Goal: Task Accomplishment & Management: Manage account settings

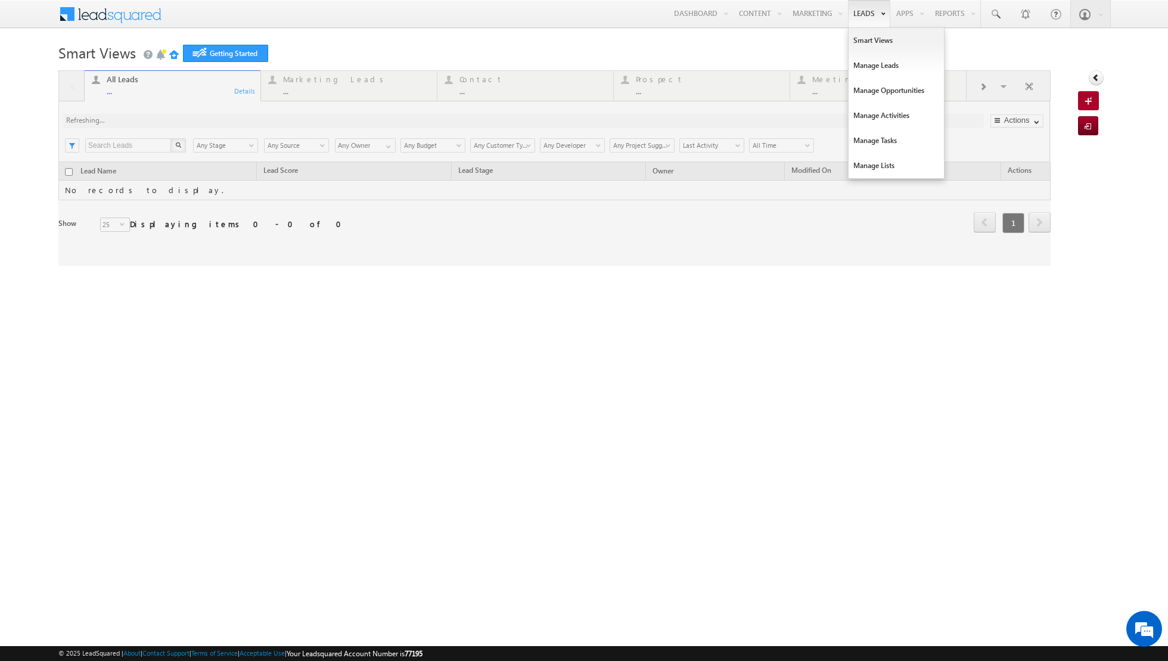
click at [867, 15] on link "Leads" at bounding box center [869, 13] width 42 height 27
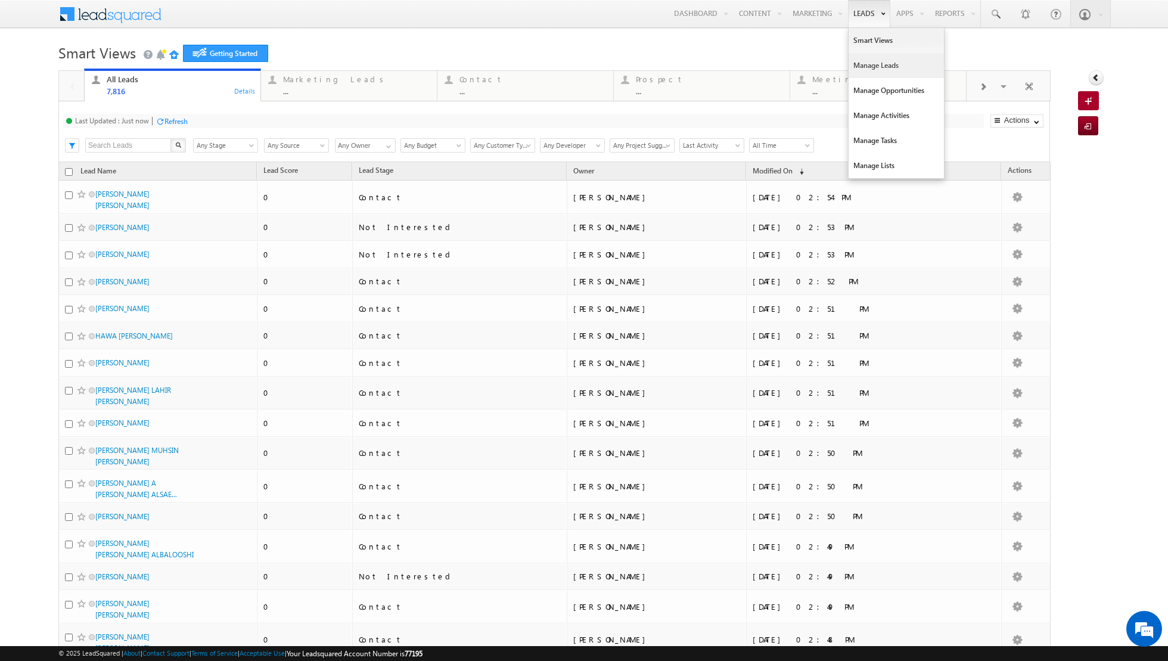
click at [884, 69] on link "Manage Leads" at bounding box center [895, 65] width 95 height 25
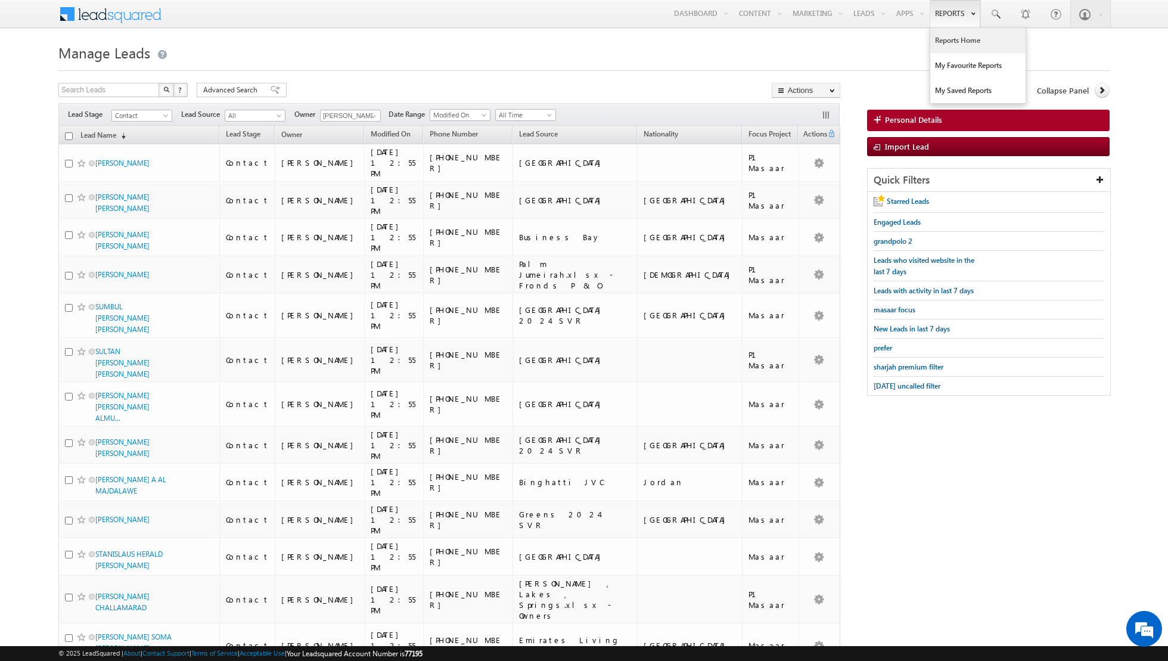
click at [961, 35] on link "Reports Home" at bounding box center [977, 40] width 95 height 25
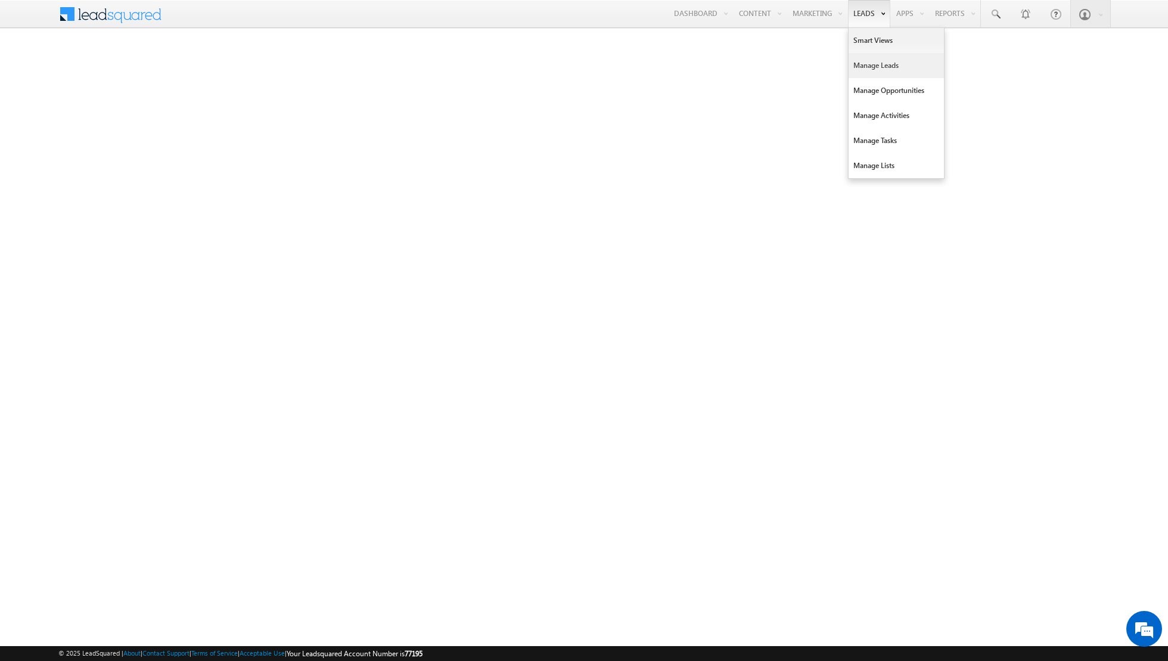
click at [874, 69] on link "Manage Leads" at bounding box center [895, 65] width 95 height 25
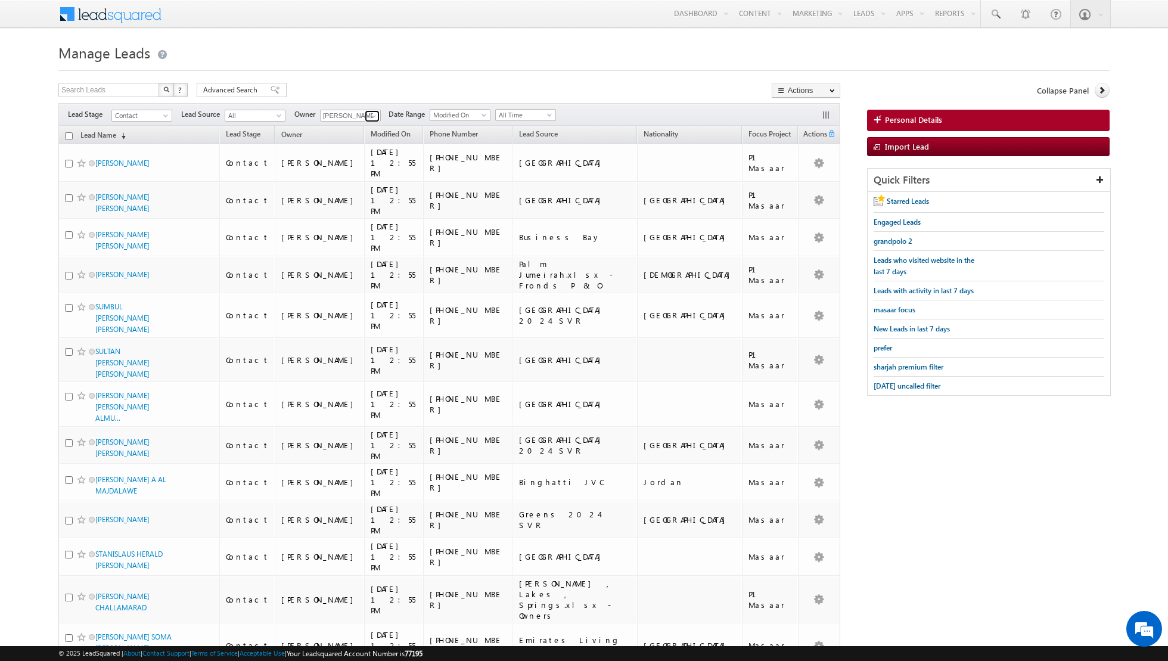
click at [365, 115] on link at bounding box center [372, 116] width 15 height 12
click at [362, 158] on span "[PERSON_NAME][EMAIL_ADDRESS][DOMAIN_NAME]" at bounding box center [378, 161] width 107 height 9
type input "[PERSON_NAME]"
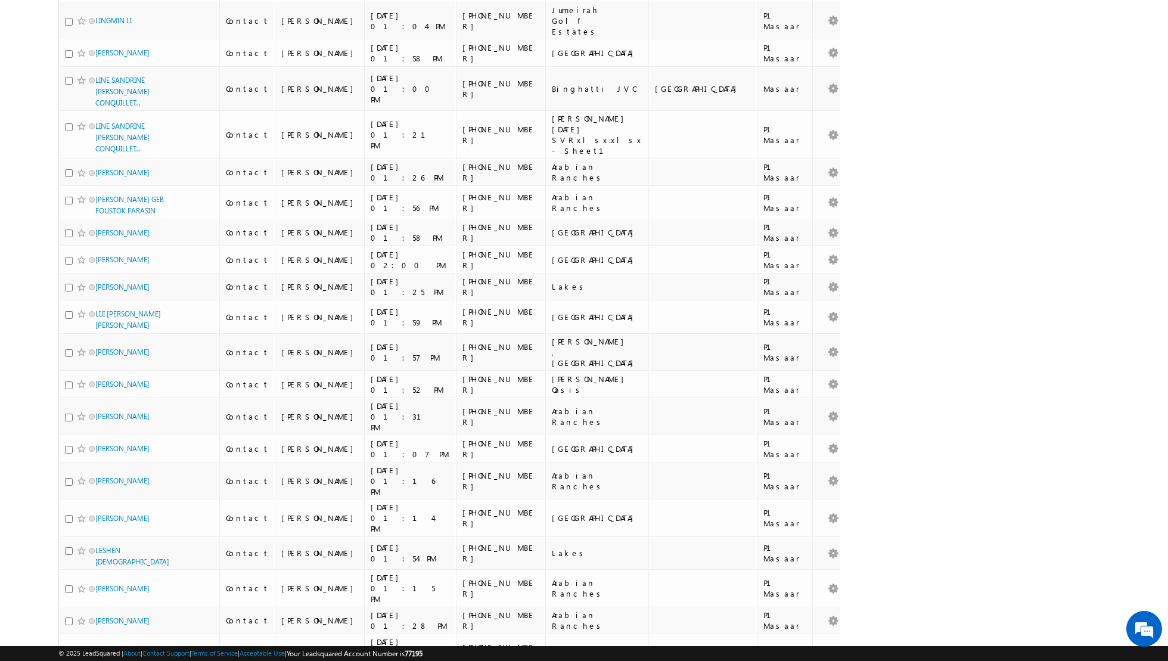
scroll to position [2519, 0]
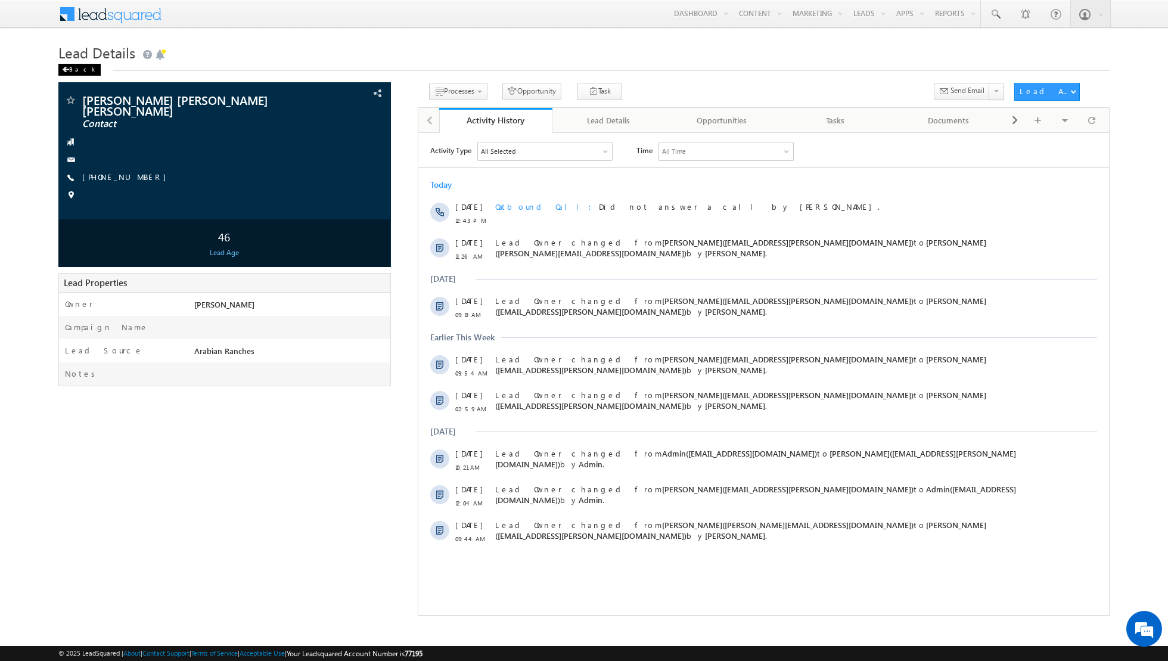
click at [74, 72] on div "Back" at bounding box center [79, 70] width 42 height 12
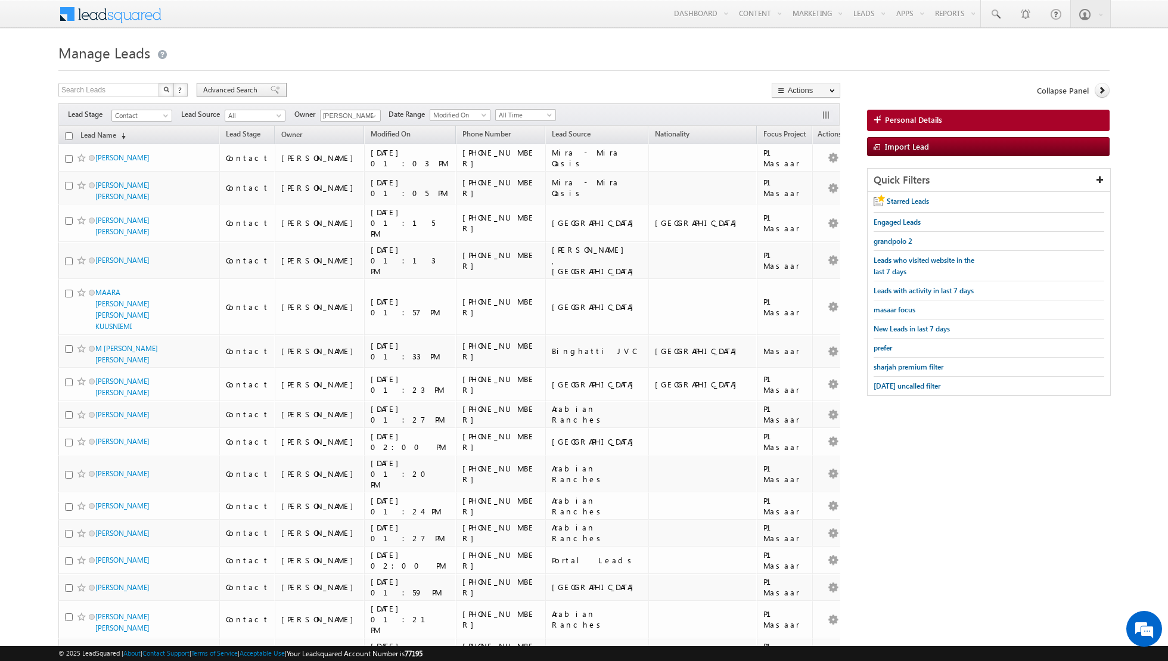
click at [271, 86] on span at bounding box center [276, 90] width 10 height 8
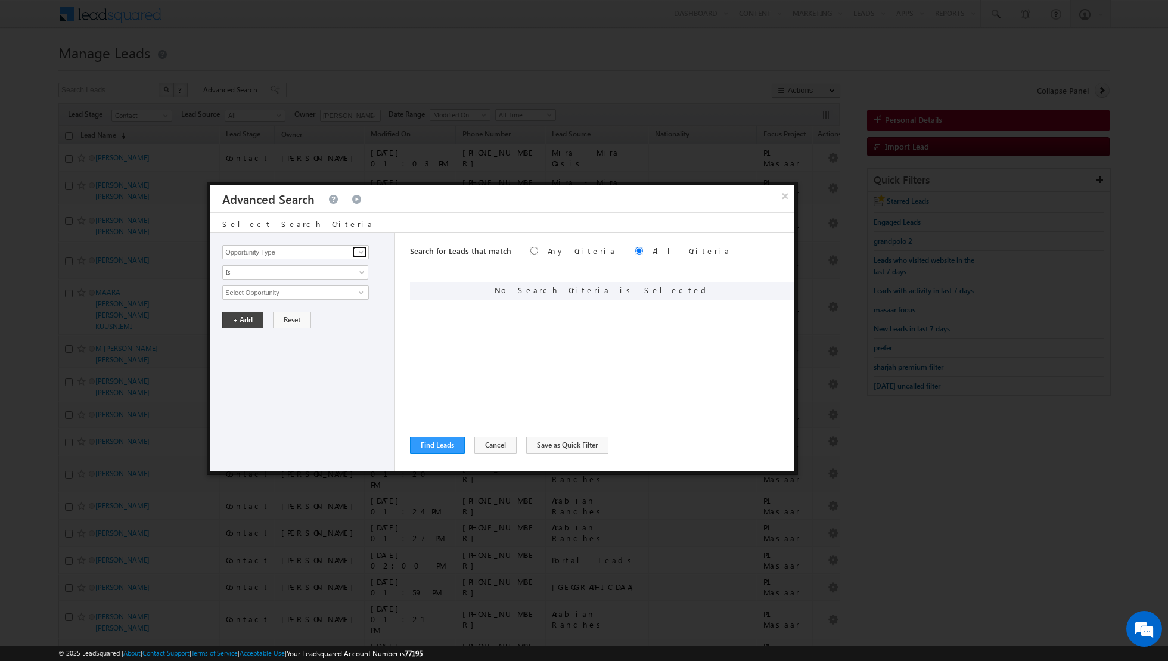
click at [358, 251] on span at bounding box center [361, 252] width 10 height 10
type input "lead act"
click at [320, 272] on link "Is" at bounding box center [295, 272] width 146 height 14
click at [338, 255] on input at bounding box center [295, 252] width 147 height 14
click at [313, 266] on link "Lead Activity" at bounding box center [295, 266] width 147 height 14
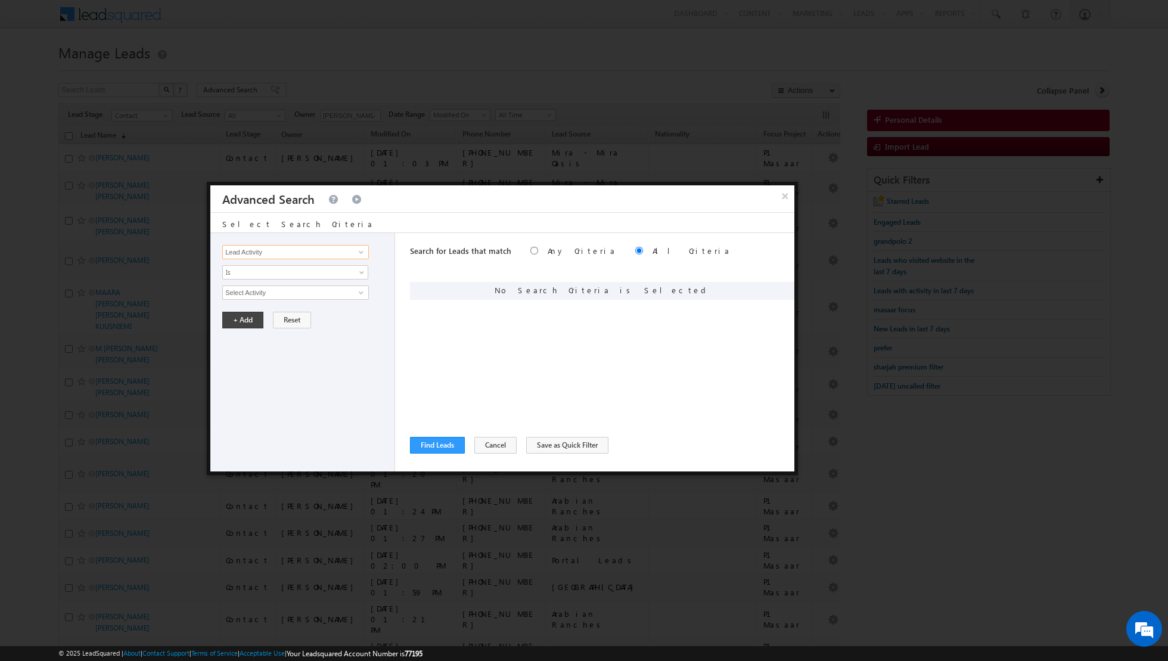
type input "Lead Activity"
click at [360, 292] on span at bounding box center [361, 293] width 10 height 10
click at [321, 315] on link "Outbound Phone Call Activity" at bounding box center [295, 317] width 147 height 14
type input "Outbound Phone Call Activity"
click at [340, 312] on span at bounding box center [287, 312] width 129 height 11
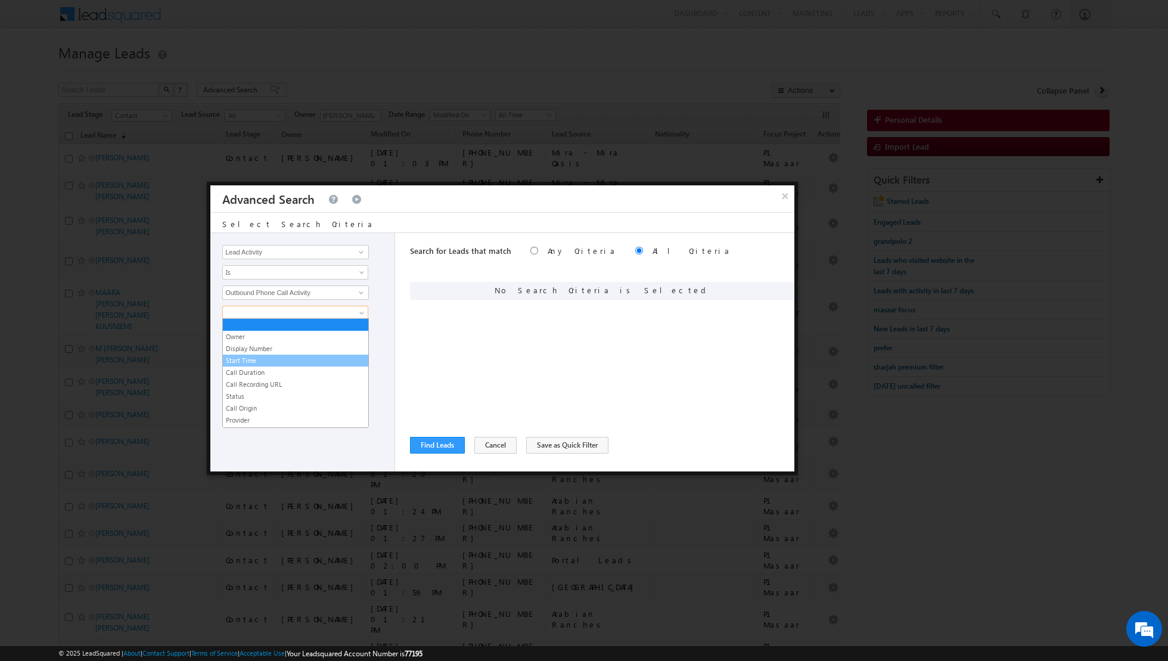
click at [263, 356] on link "Start Time" at bounding box center [295, 360] width 145 height 11
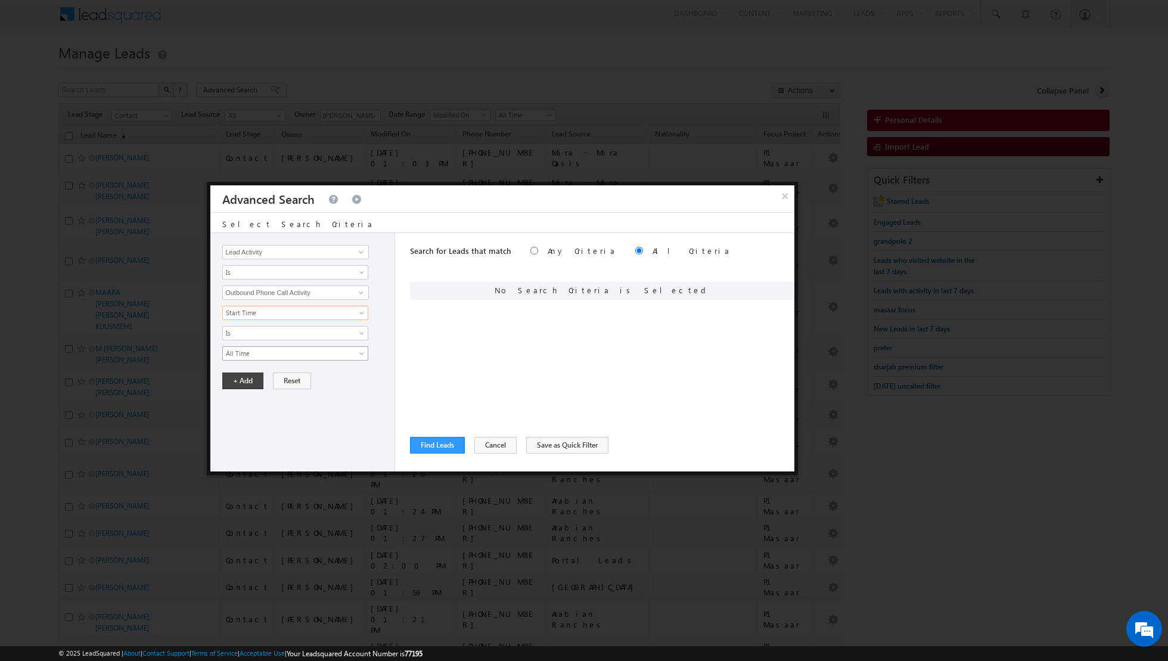
click at [316, 355] on span "All Time" at bounding box center [287, 353] width 129 height 11
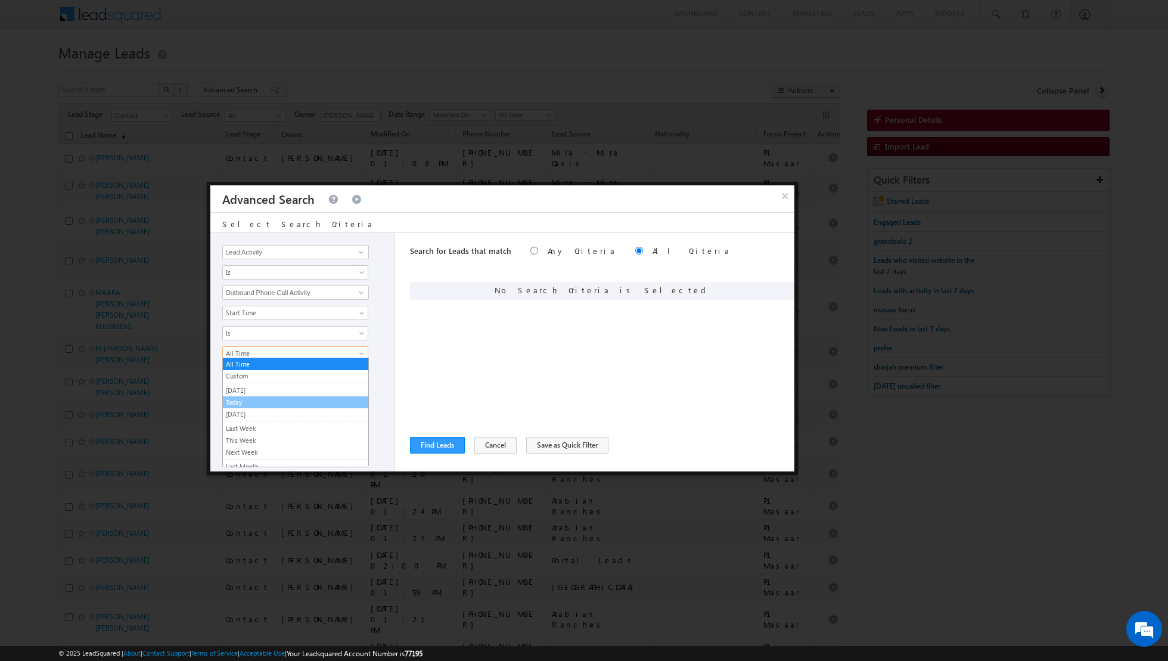
click at [272, 400] on link "Today" at bounding box center [295, 402] width 145 height 11
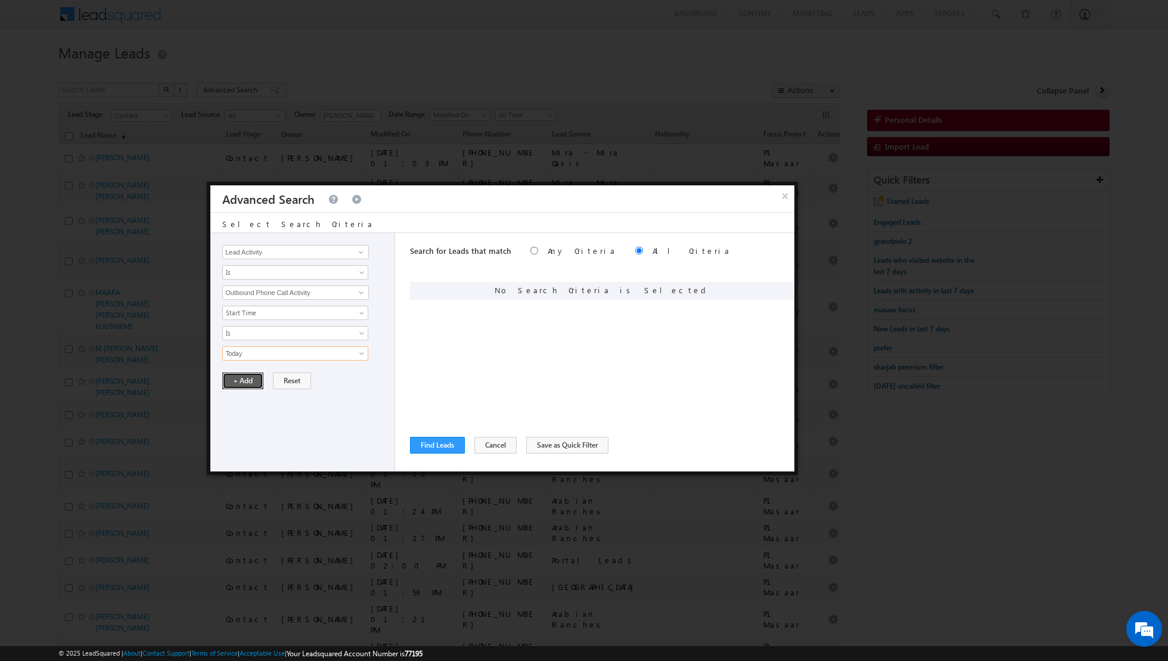
click at [238, 381] on button "+ Add" at bounding box center [242, 380] width 41 height 17
click at [445, 447] on button "Find Leads" at bounding box center [437, 445] width 55 height 17
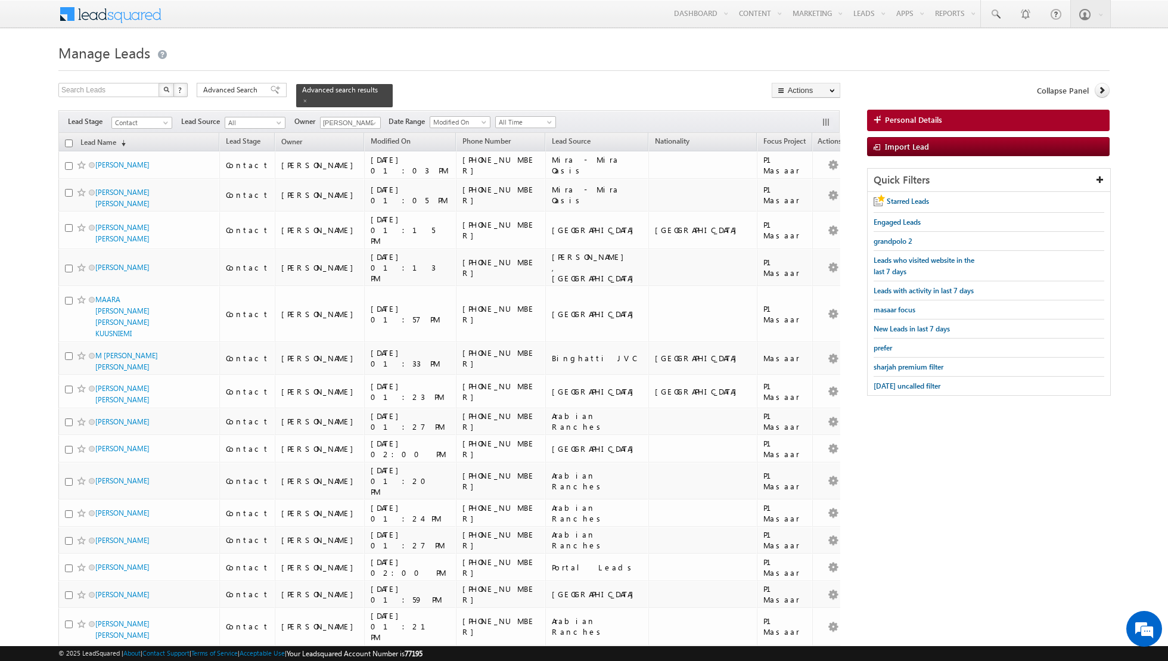
click at [66, 141] on input "checkbox" at bounding box center [69, 143] width 8 height 8
checkbox input "true"
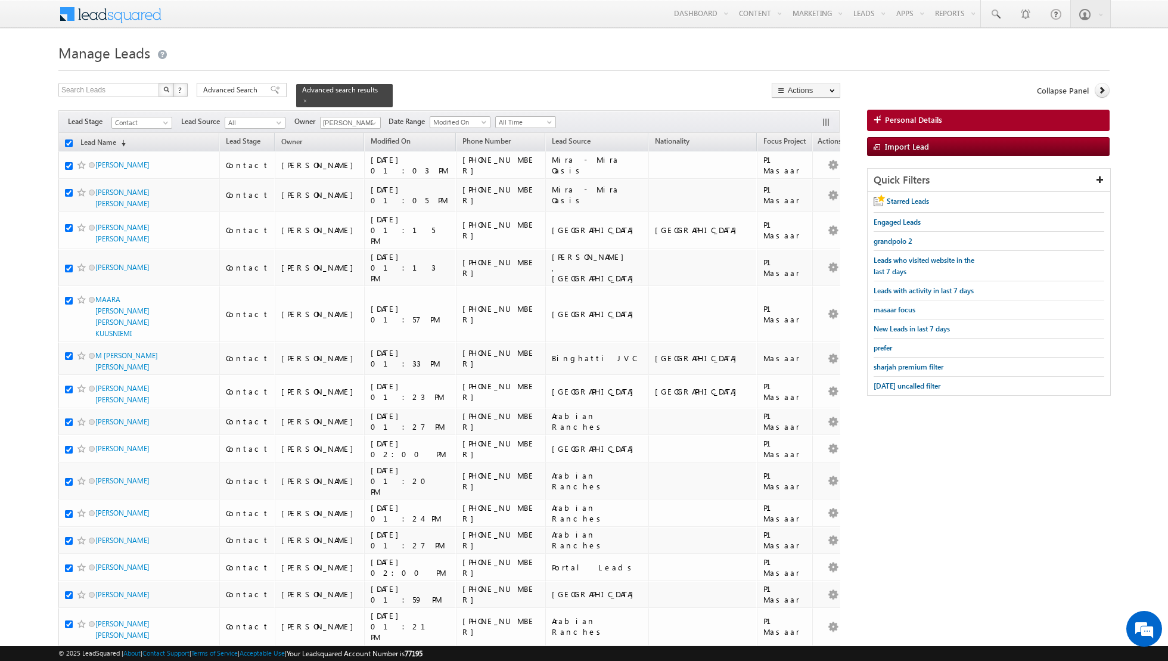
checkbox input "true"
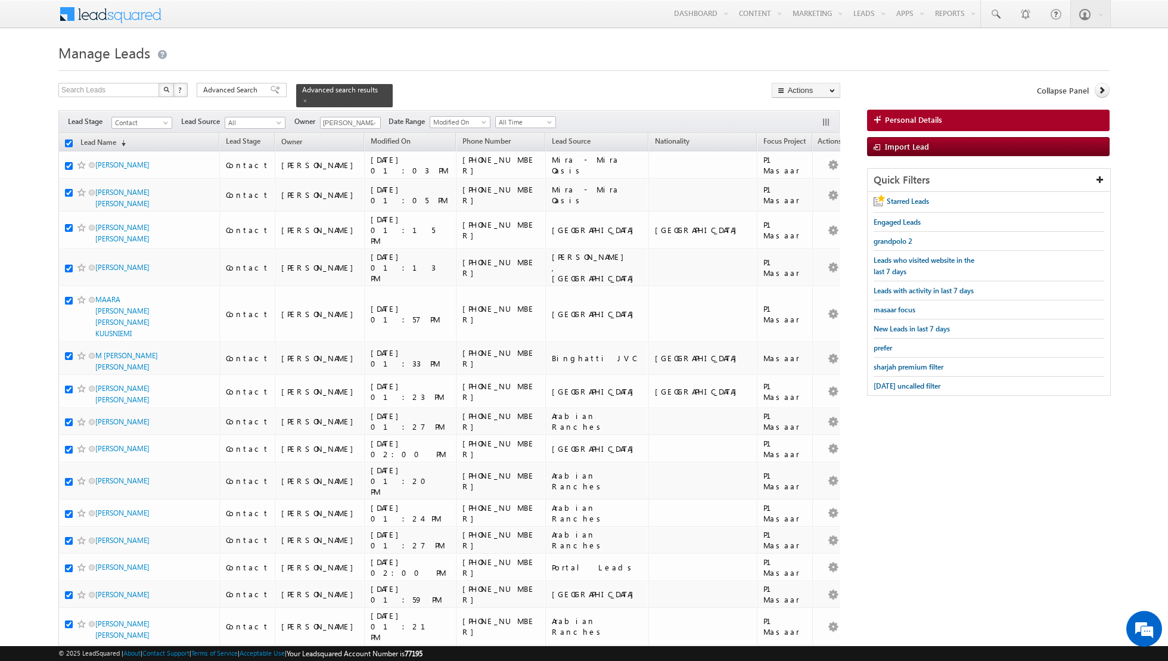
checkbox input "true"
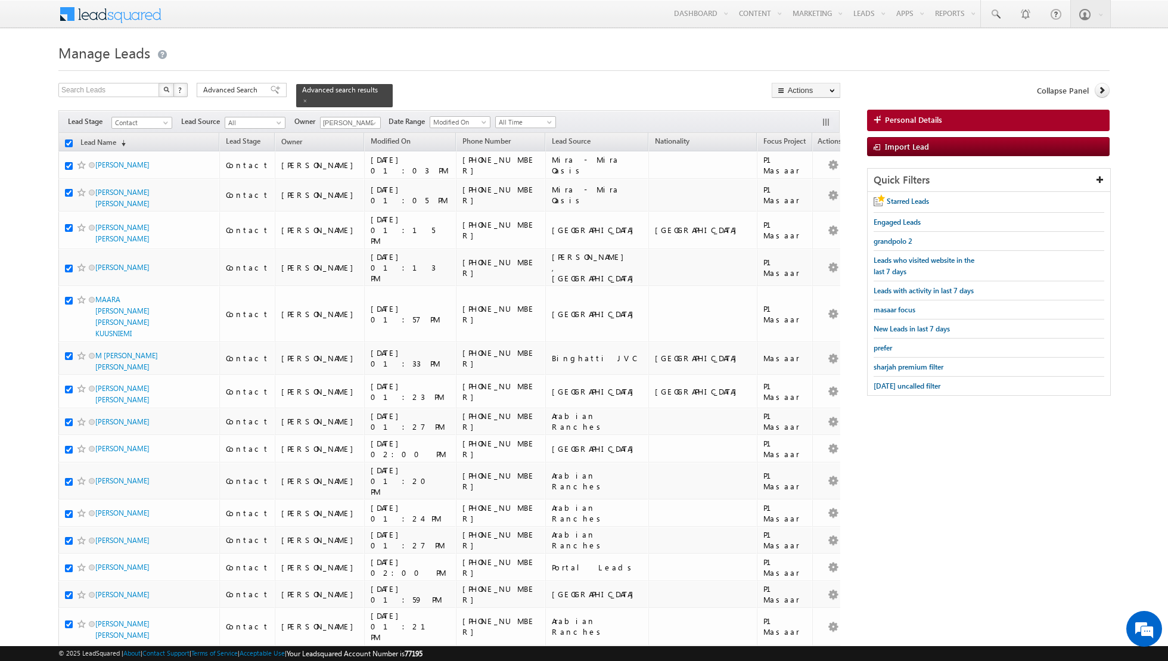
checkbox input "true"
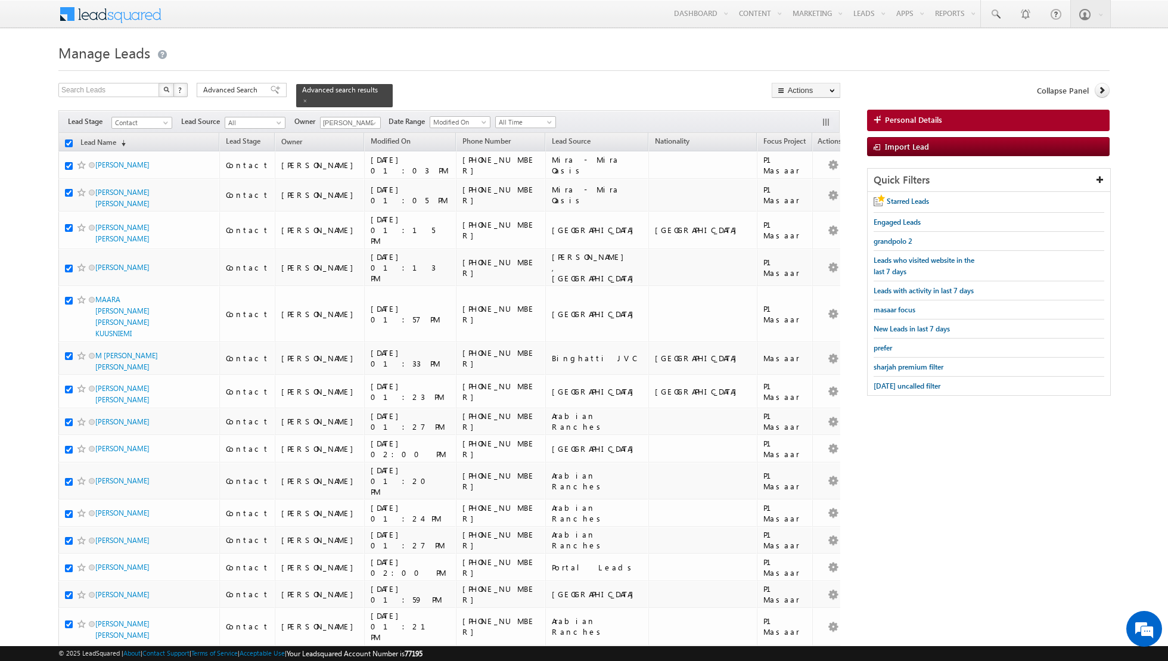
checkbox input "true"
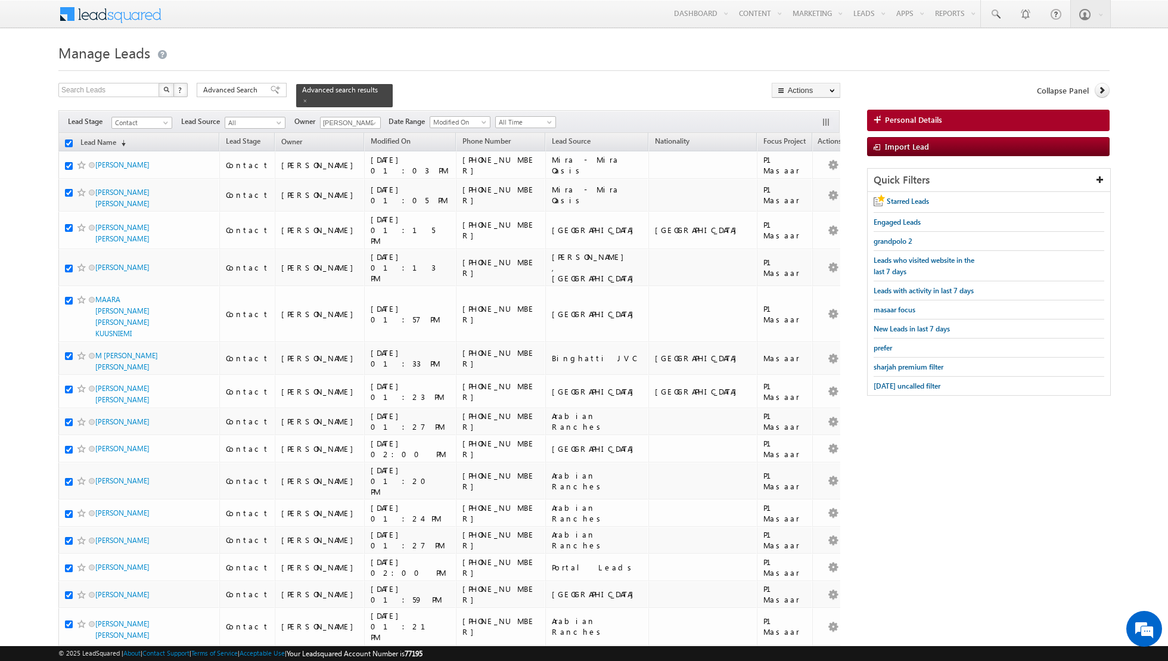
checkbox input "true"
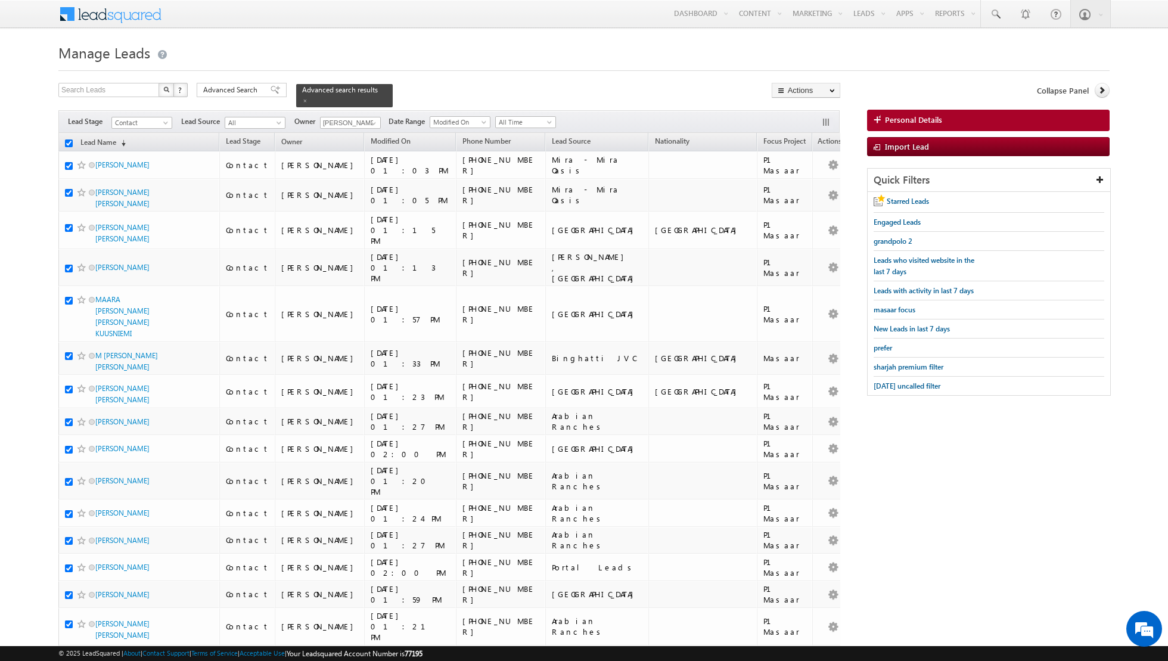
checkbox input "true"
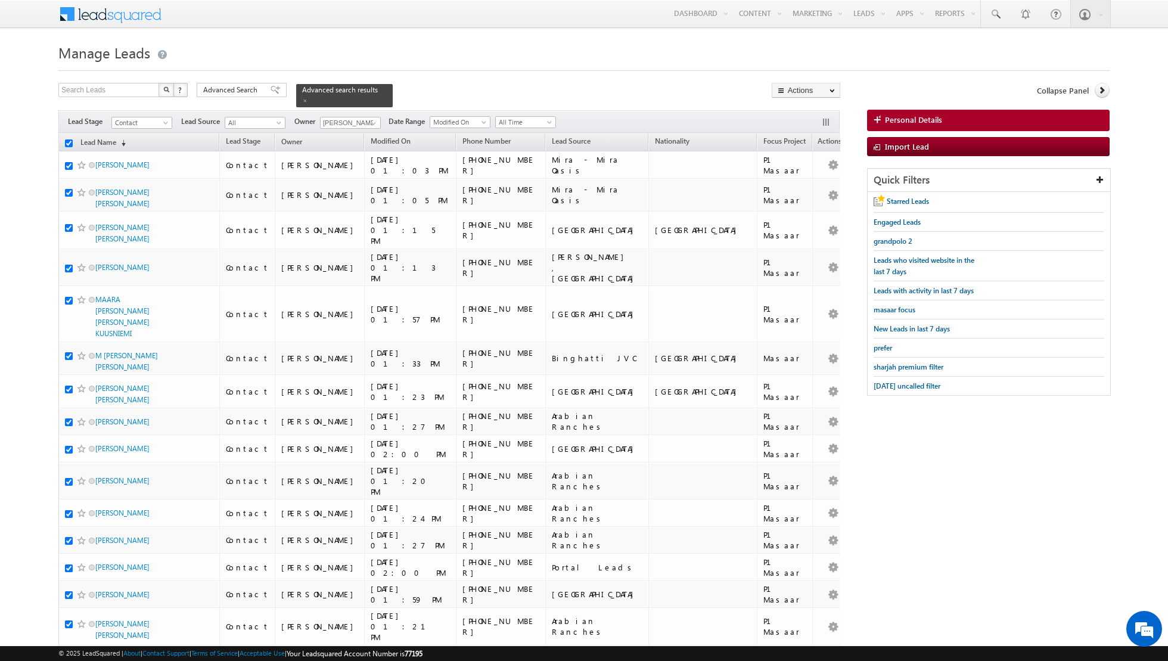
checkbox input "true"
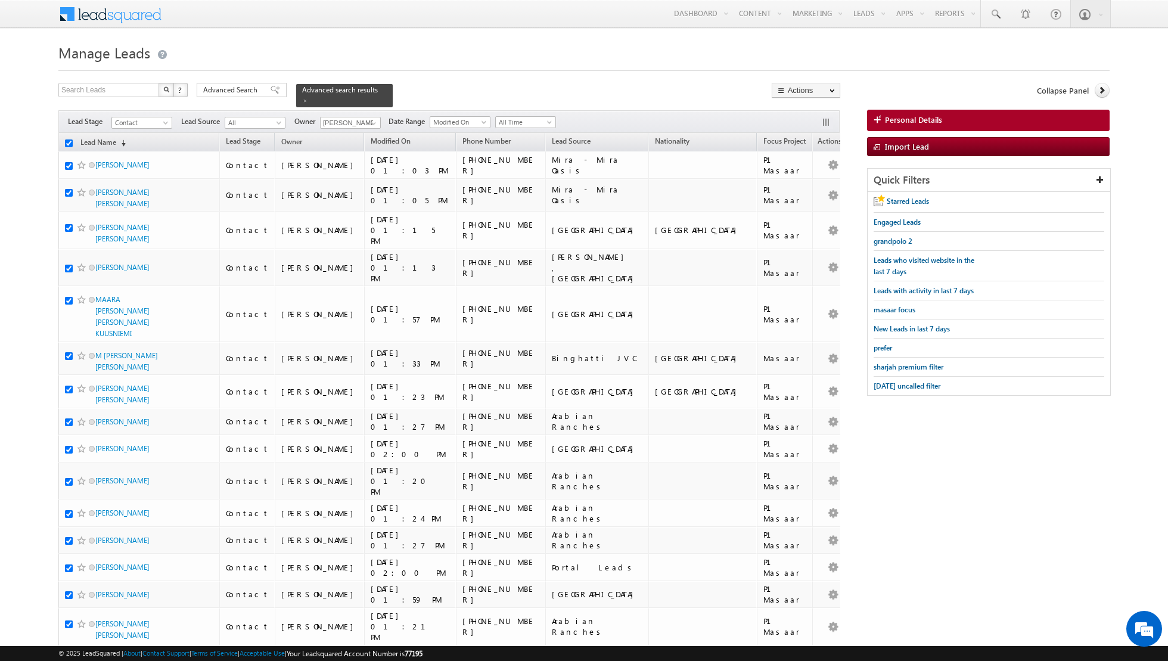
checkbox input "true"
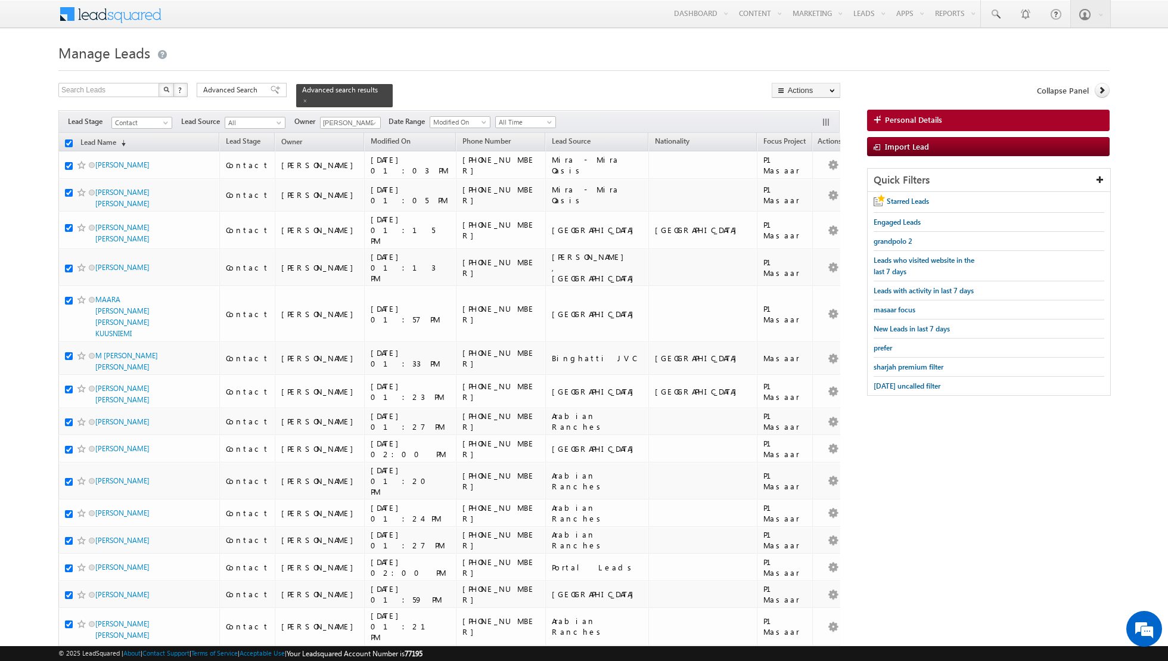
checkbox input "true"
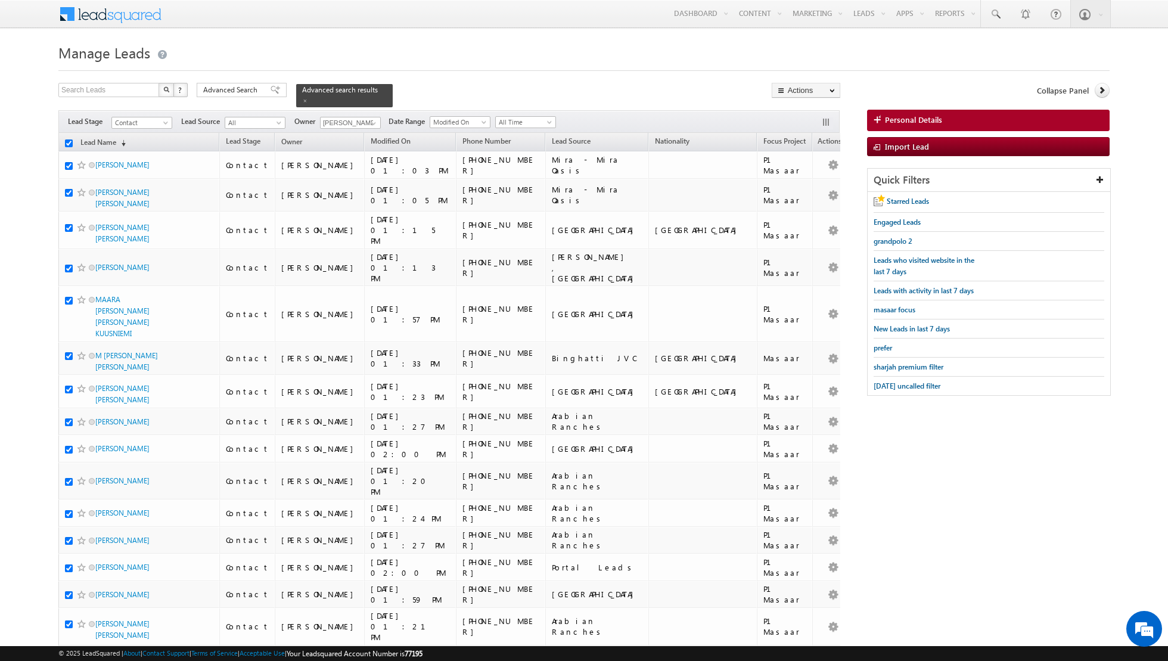
checkbox input "true"
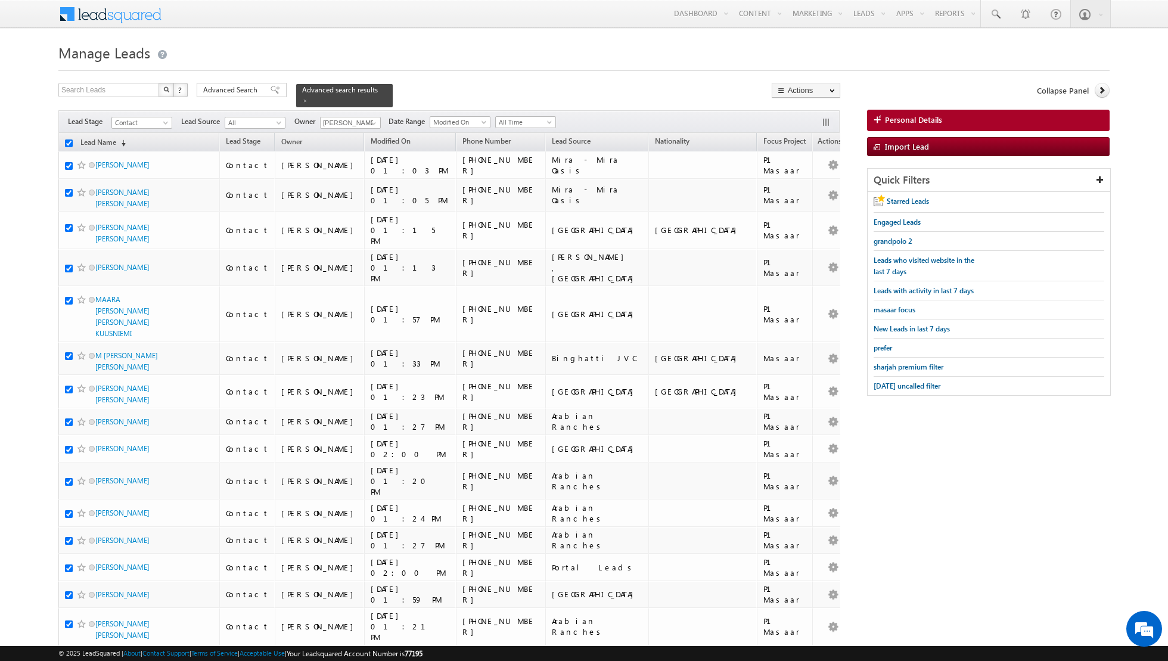
checkbox input "true"
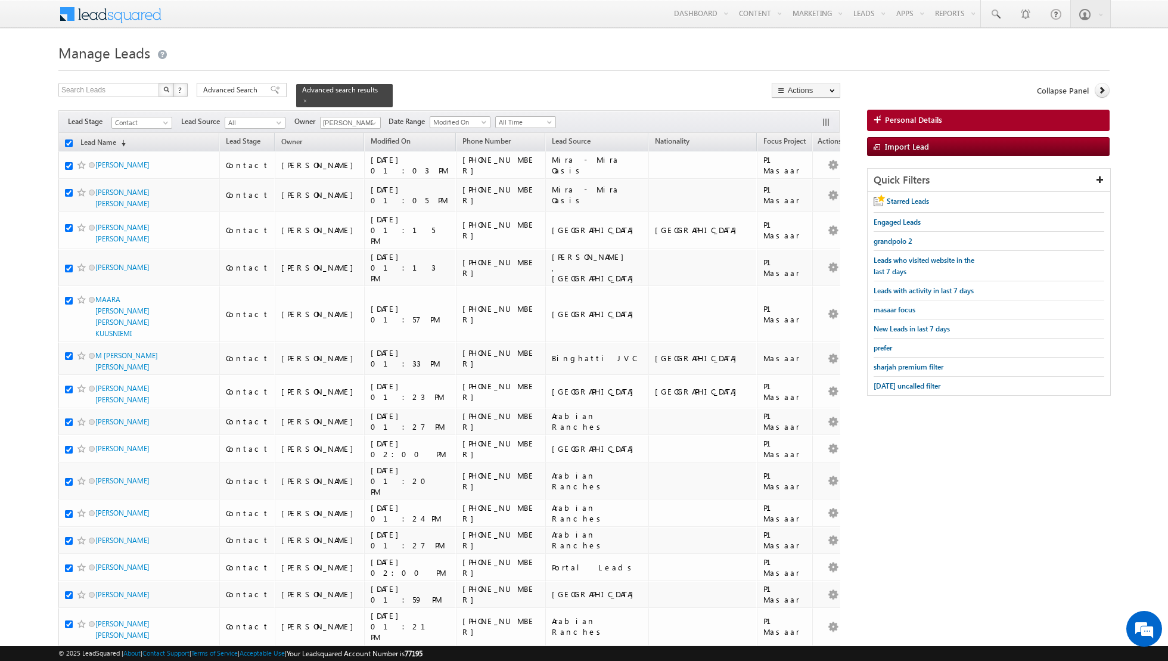
checkbox input "true"
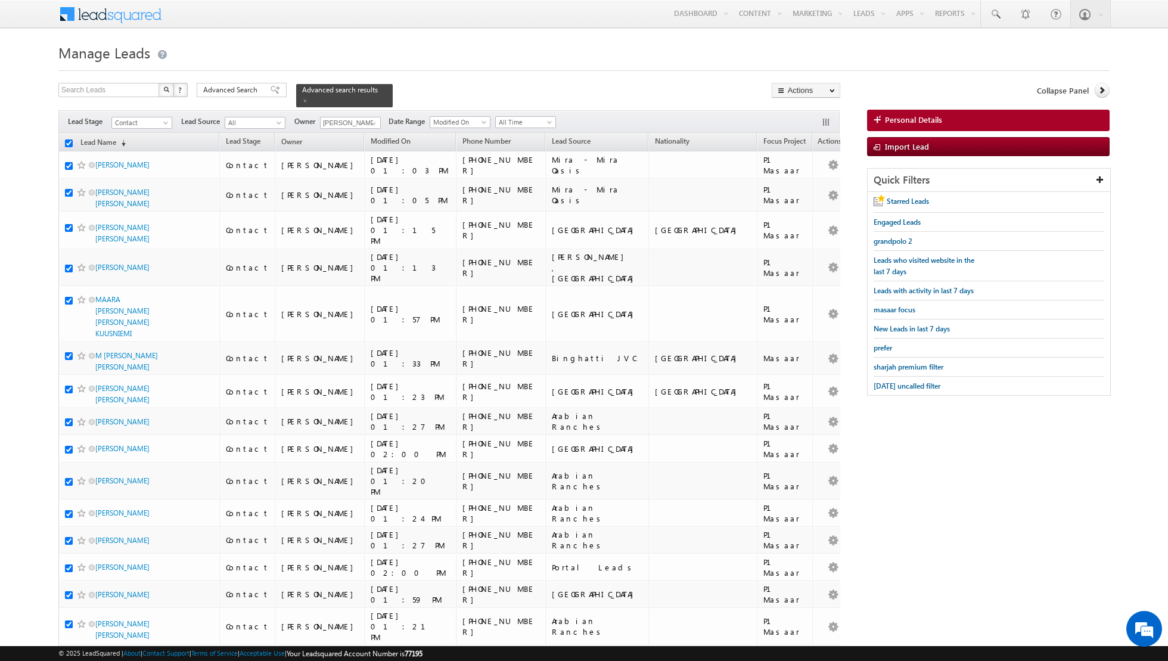
checkbox input "true"
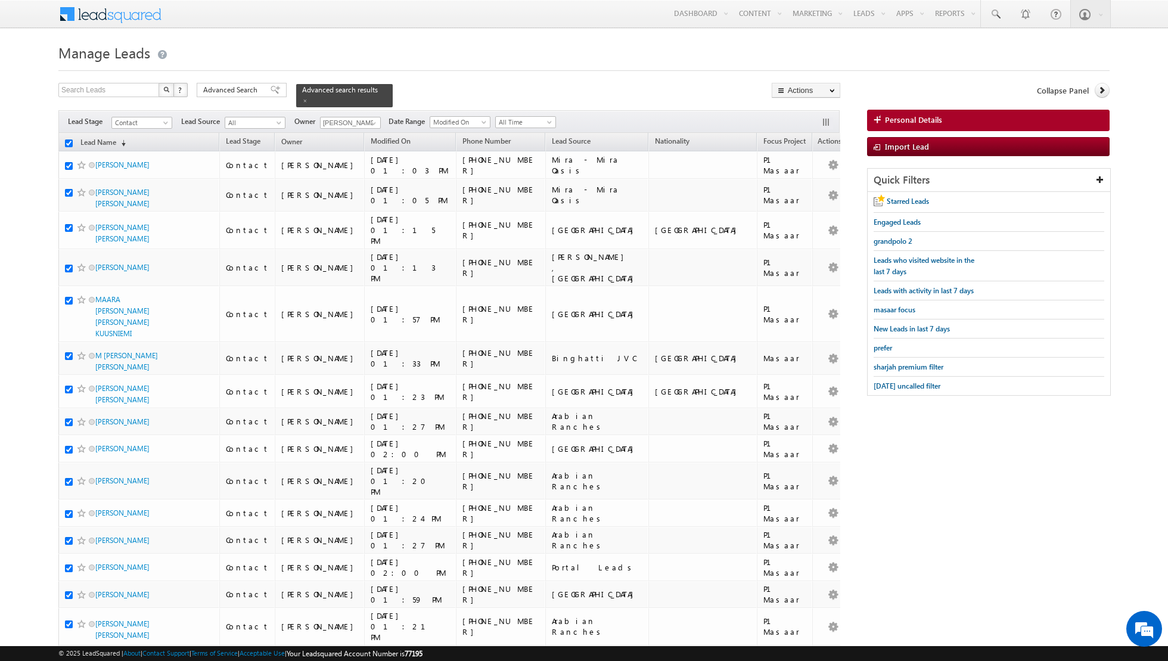
checkbox input "true"
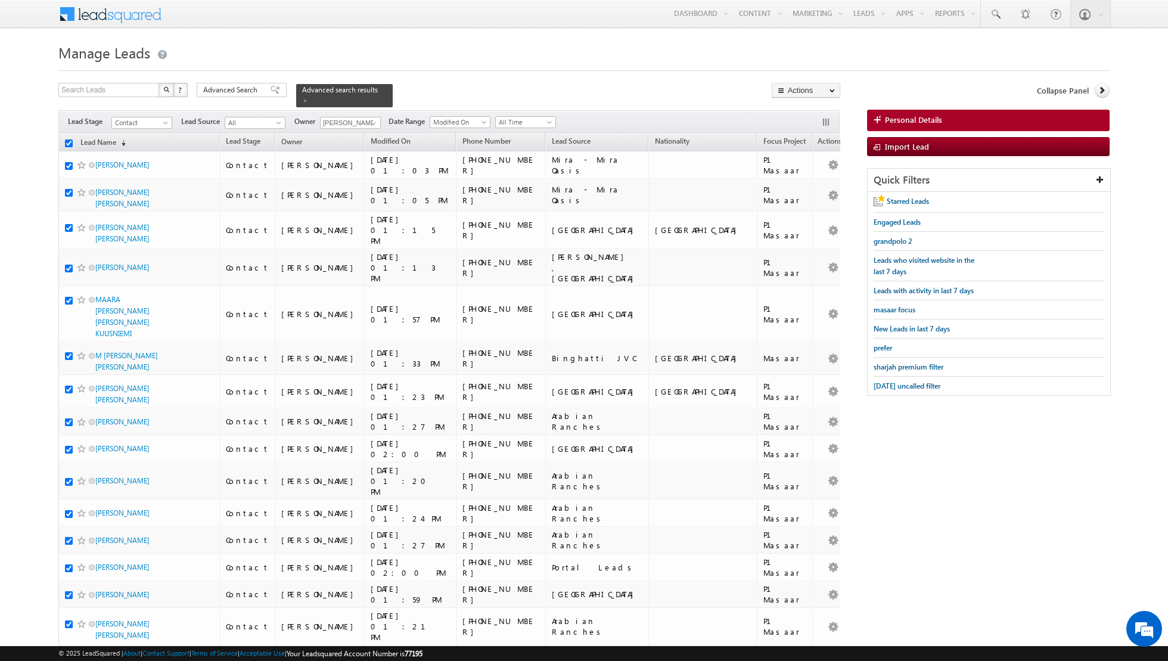
checkbox input "true"
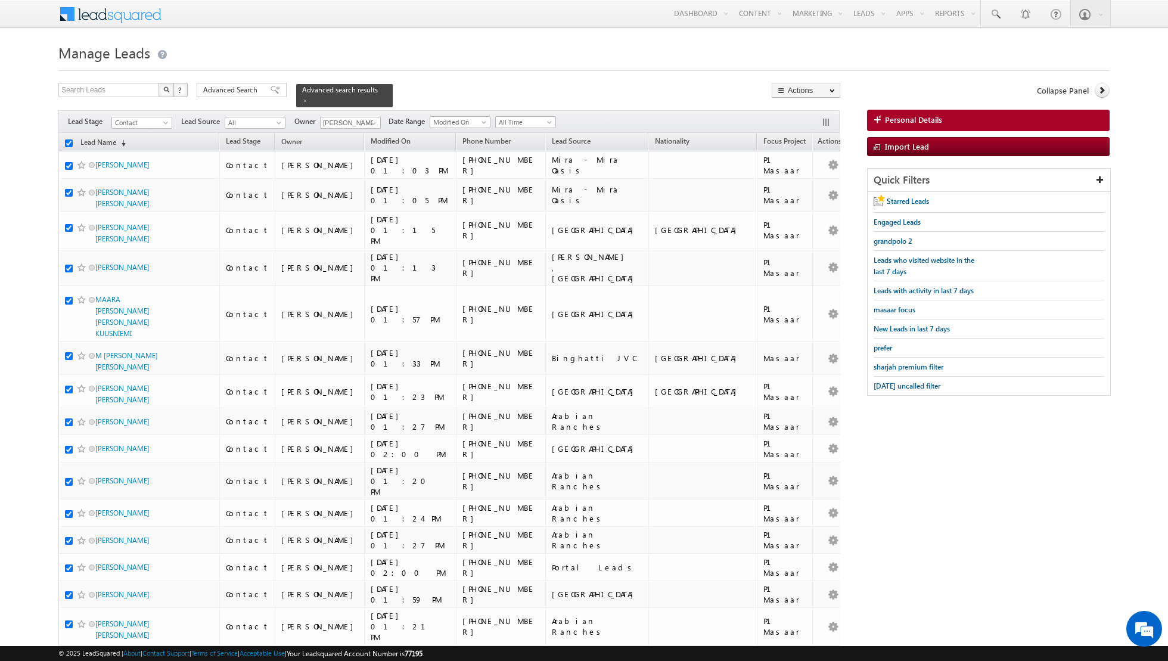
checkbox input "true"
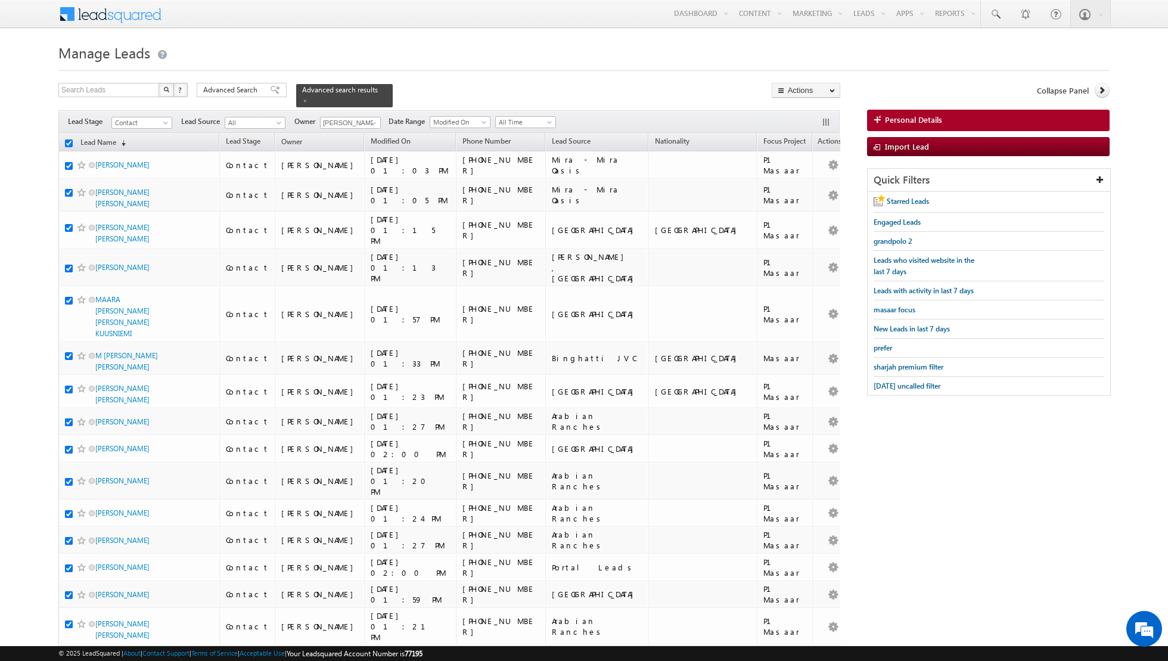
checkbox input "true"
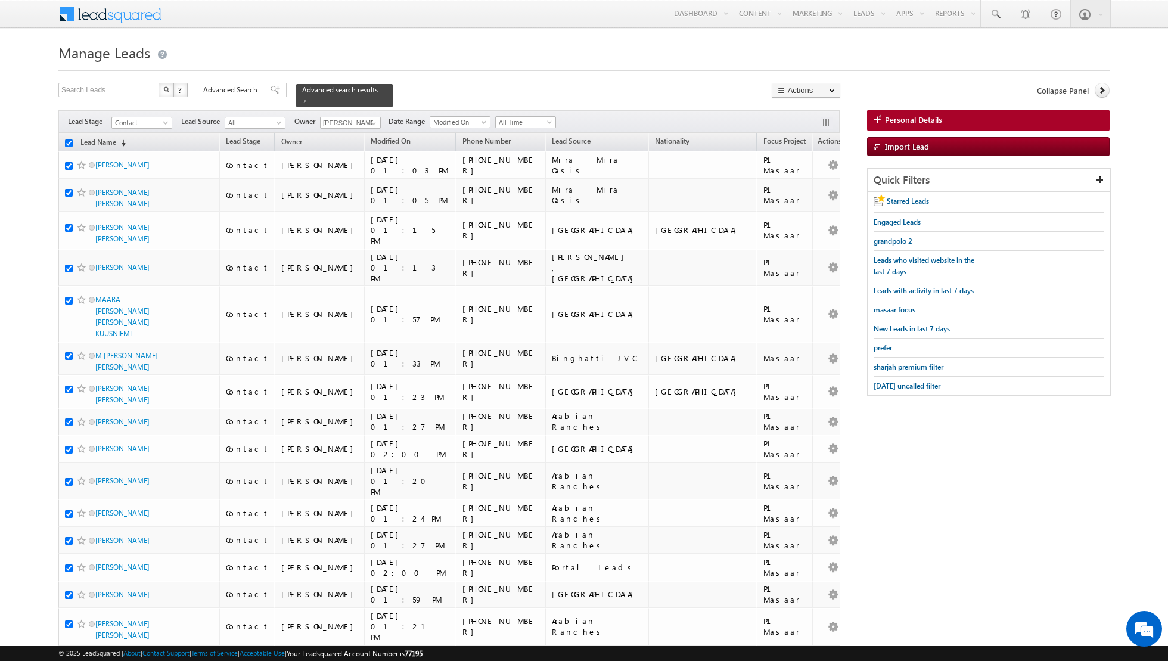
checkbox input "true"
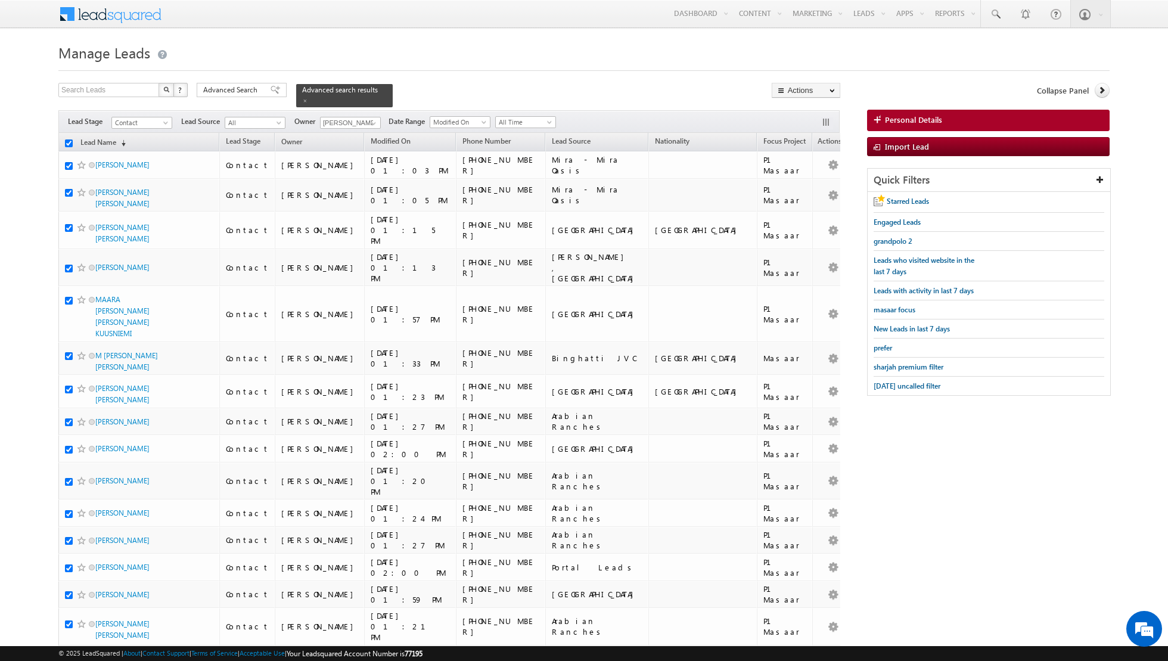
checkbox input "true"
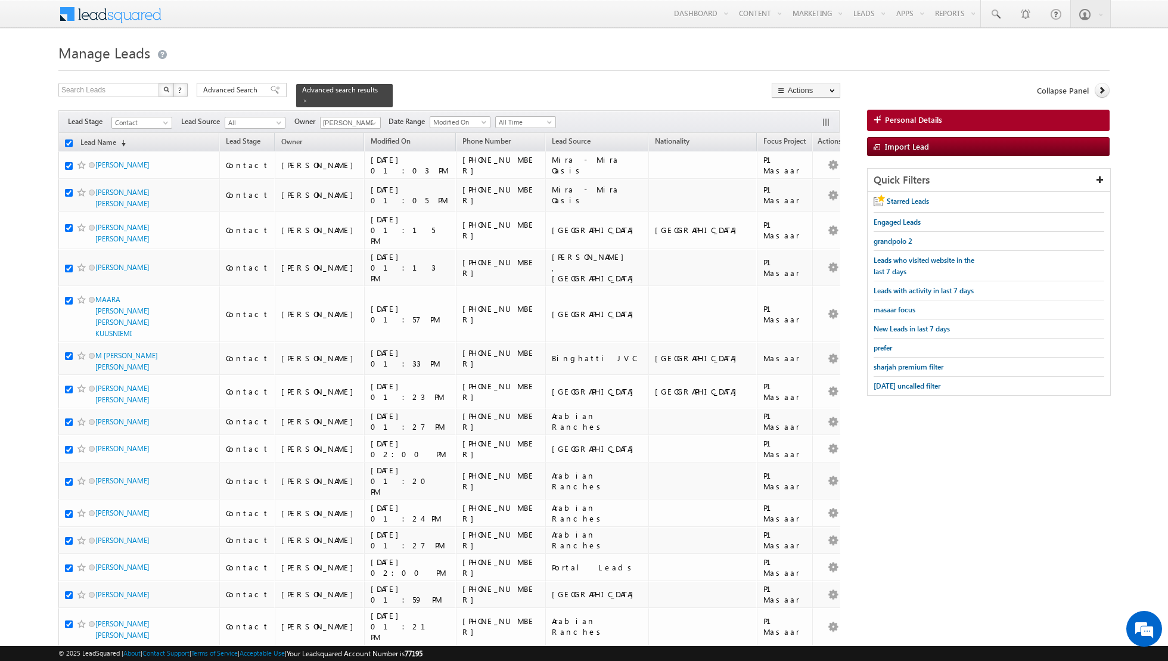
checkbox input "true"
click at [800, 194] on link "Change Owner" at bounding box center [805, 193] width 67 height 14
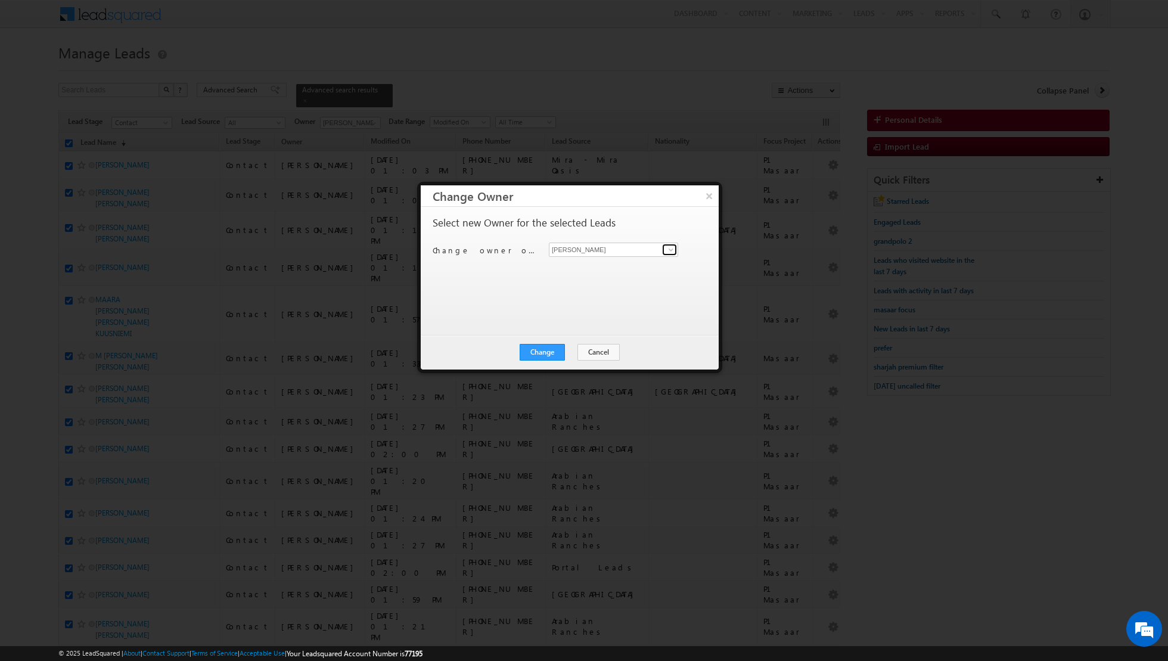
click at [670, 250] on span at bounding box center [671, 250] width 10 height 10
click at [537, 350] on button "Change" at bounding box center [542, 352] width 45 height 17
click at [571, 349] on button "Close" at bounding box center [571, 352] width 38 height 17
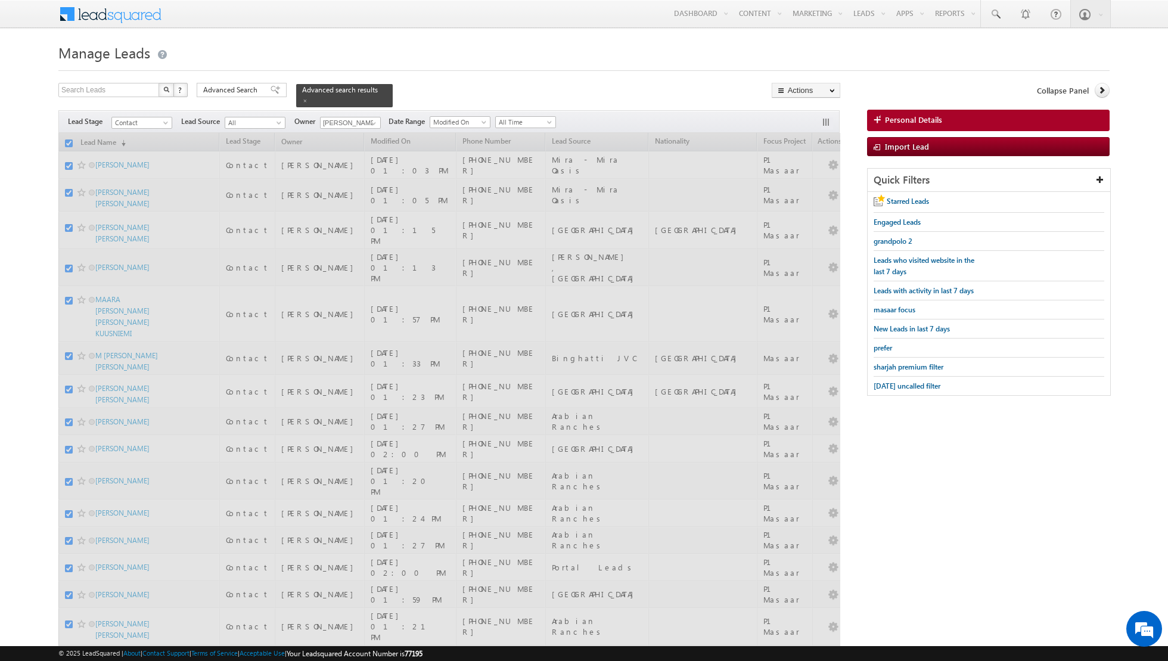
checkbox input "false"
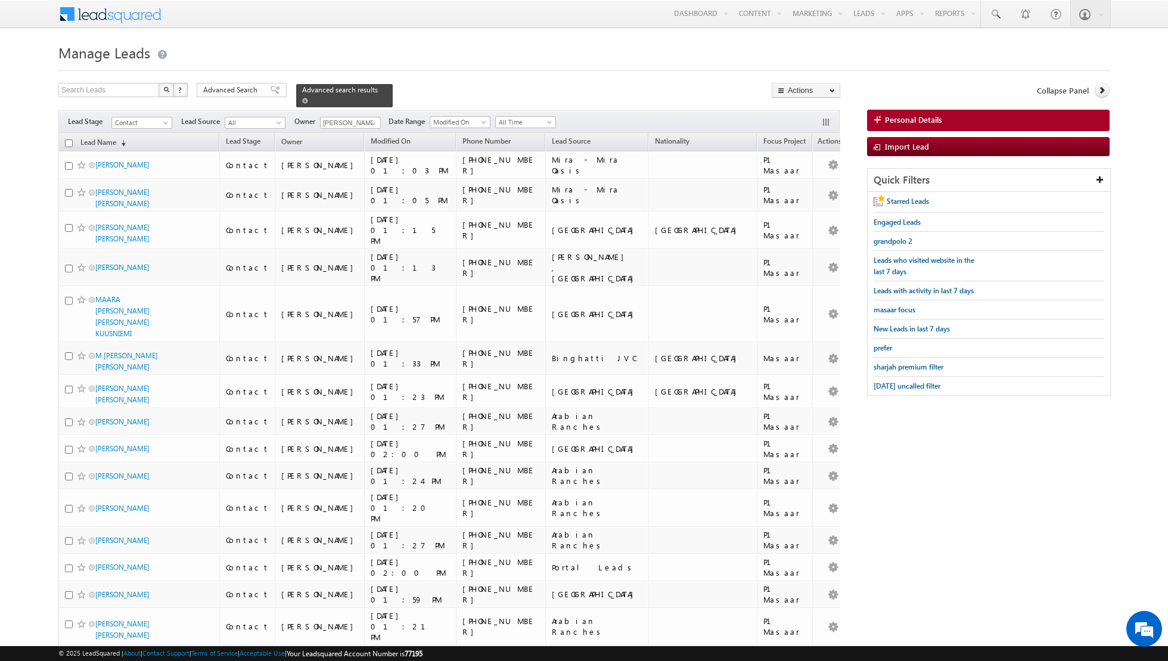
click at [302, 102] on span at bounding box center [305, 101] width 6 height 6
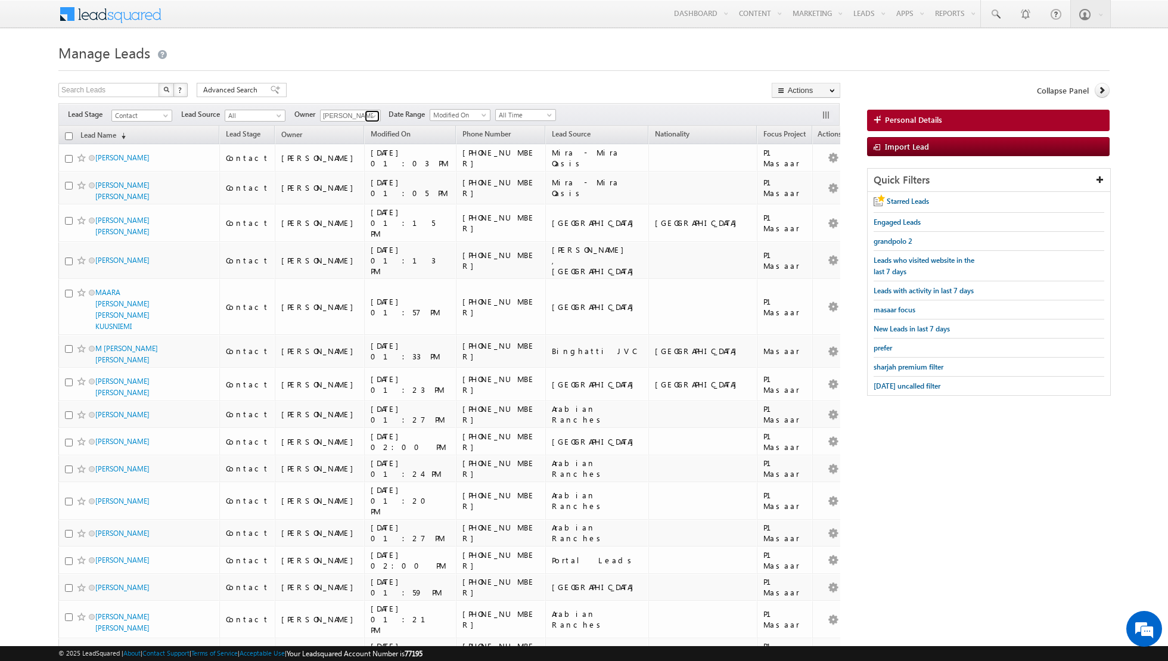
click at [372, 116] on span at bounding box center [374, 116] width 10 height 10
click at [369, 117] on span at bounding box center [374, 116] width 10 height 10
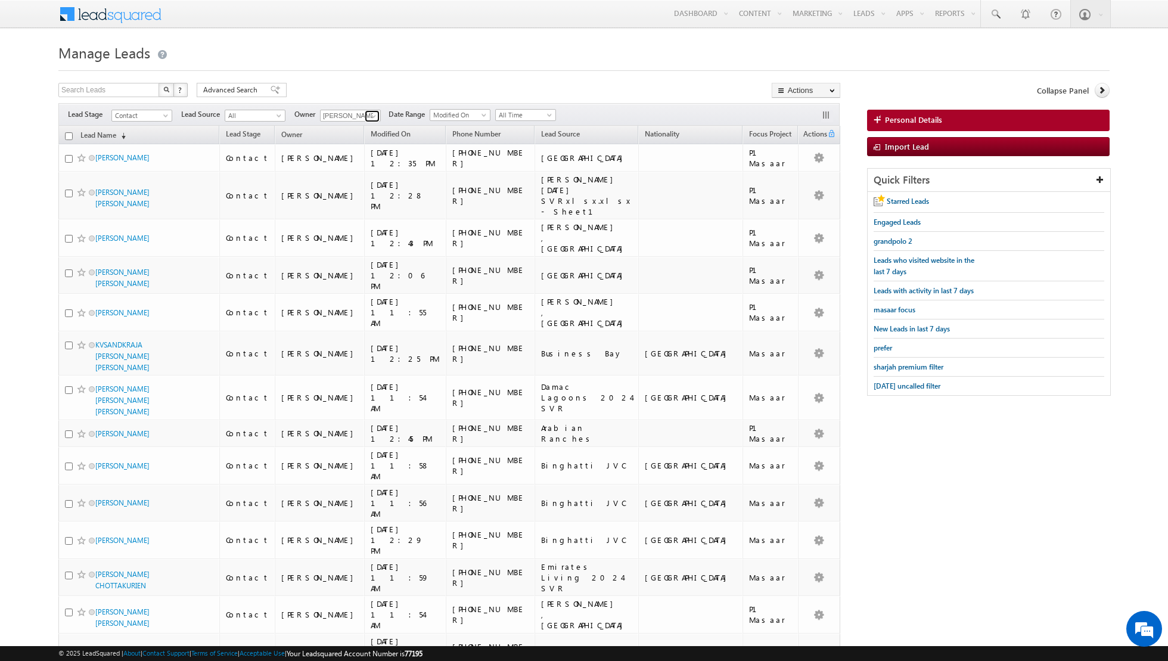
click at [369, 113] on span at bounding box center [374, 116] width 10 height 10
click at [352, 225] on link "Shiva Sisodia shiva.sisodia@indglobal.ae" at bounding box center [379, 228] width 119 height 23
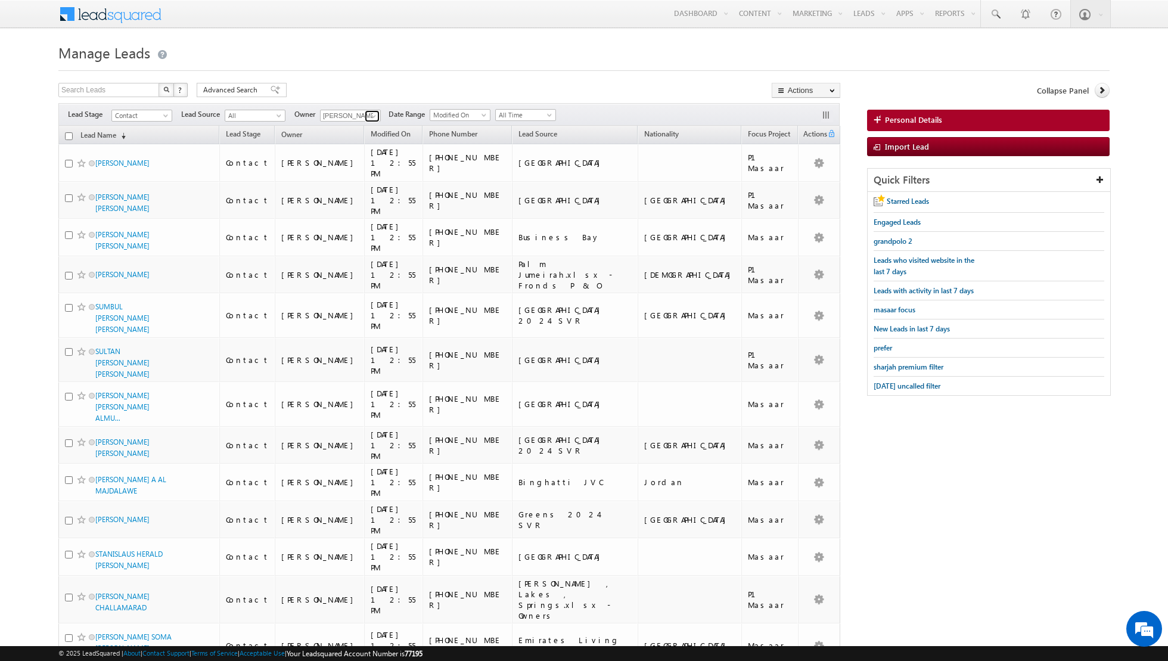
click at [366, 117] on link at bounding box center [372, 116] width 15 height 12
click at [358, 150] on link "[PERSON_NAME] [PERSON_NAME][EMAIL_ADDRESS][DOMAIN_NAME]" at bounding box center [379, 156] width 119 height 23
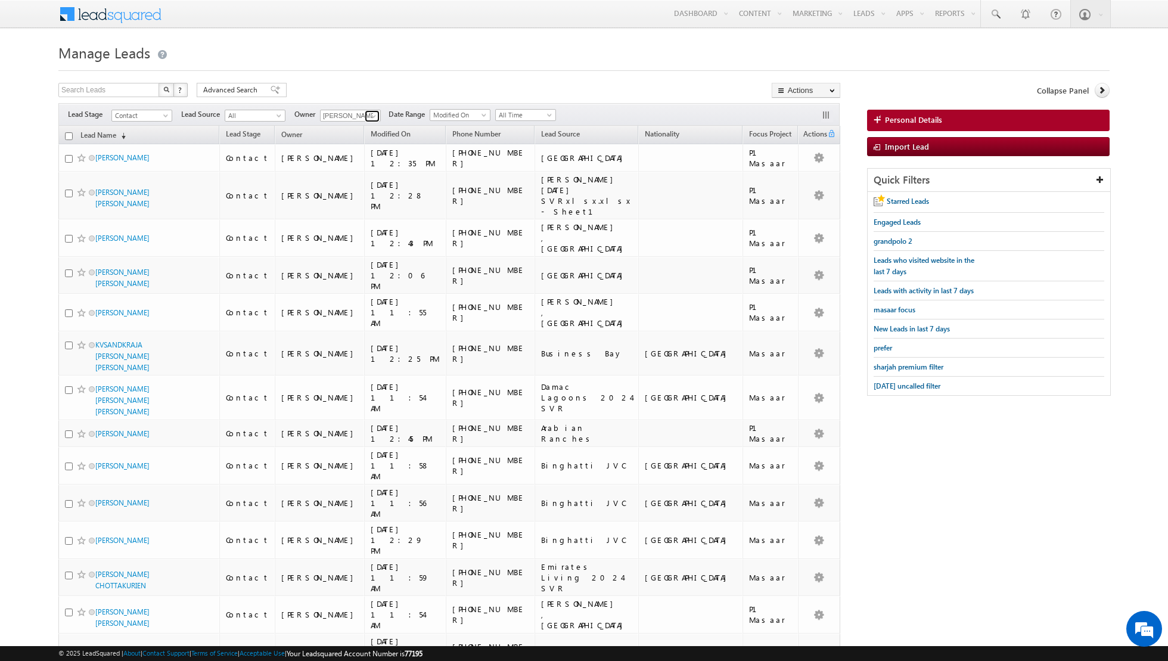
click at [369, 114] on span at bounding box center [374, 116] width 10 height 10
click at [359, 122] on link "Any" at bounding box center [379, 127] width 119 height 14
type input "Any"
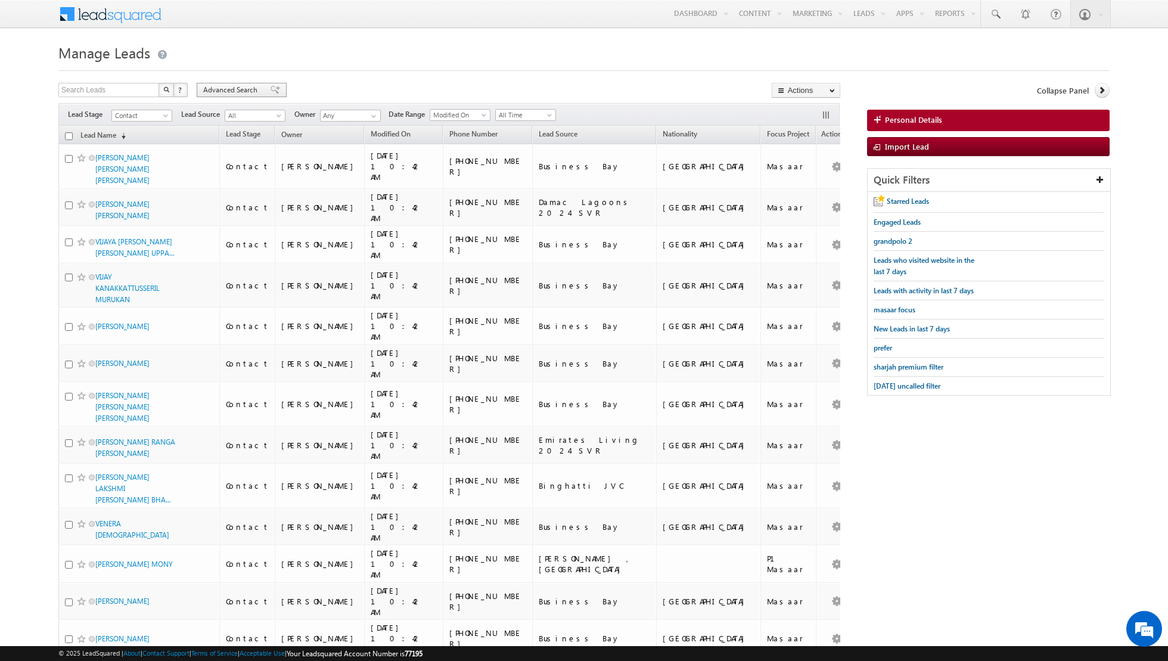
click at [271, 91] on span at bounding box center [276, 90] width 10 height 8
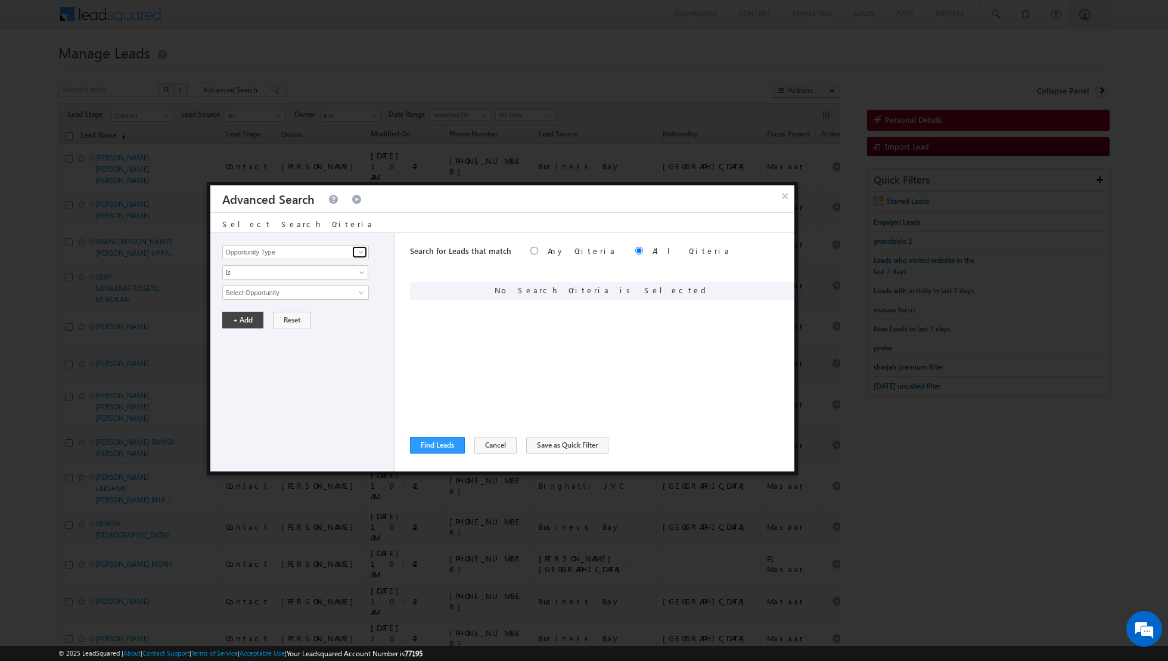
click at [363, 251] on span at bounding box center [361, 252] width 10 height 10
click at [336, 275] on link "Lead Source" at bounding box center [295, 276] width 147 height 14
type input "Lead Source"
click at [355, 290] on span "None Selected" at bounding box center [290, 292] width 135 height 13
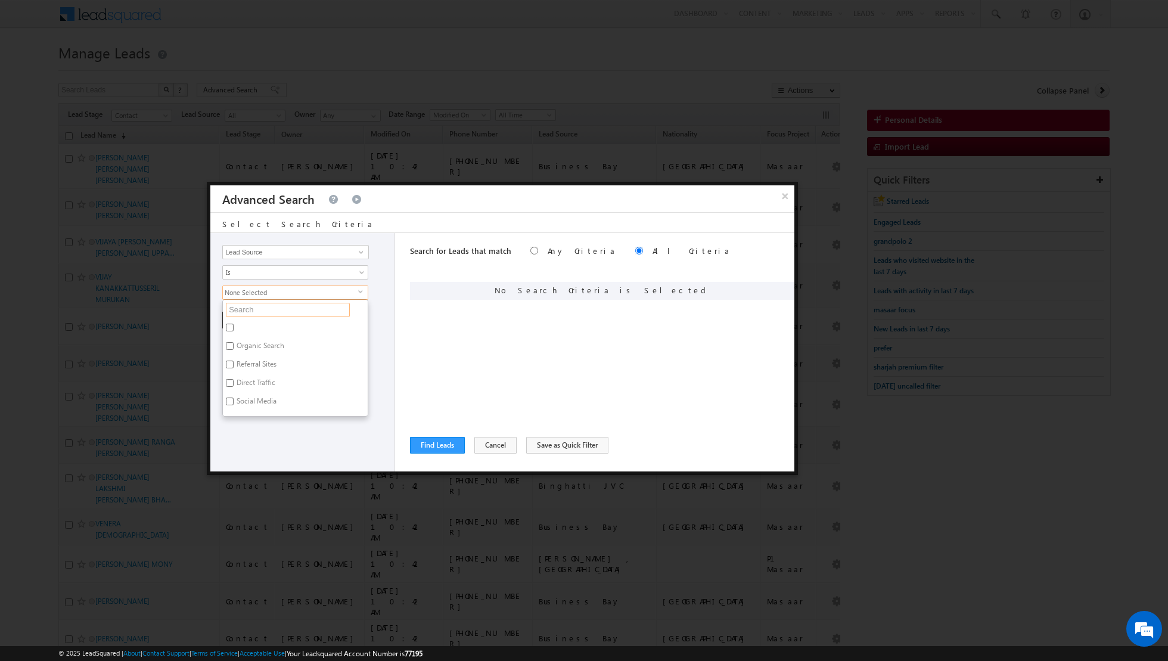
click at [306, 312] on input "text" at bounding box center [288, 310] width 124 height 14
type input "nsha"
click at [258, 325] on label "Nshama townsquare townhouses complete.xlsx - Sheet2" at bounding box center [295, 332] width 145 height 25
click at [234, 325] on input "Nshama townsquare townhouses complete.xlsx - Sheet2" at bounding box center [230, 328] width 8 height 8
checkbox input "true"
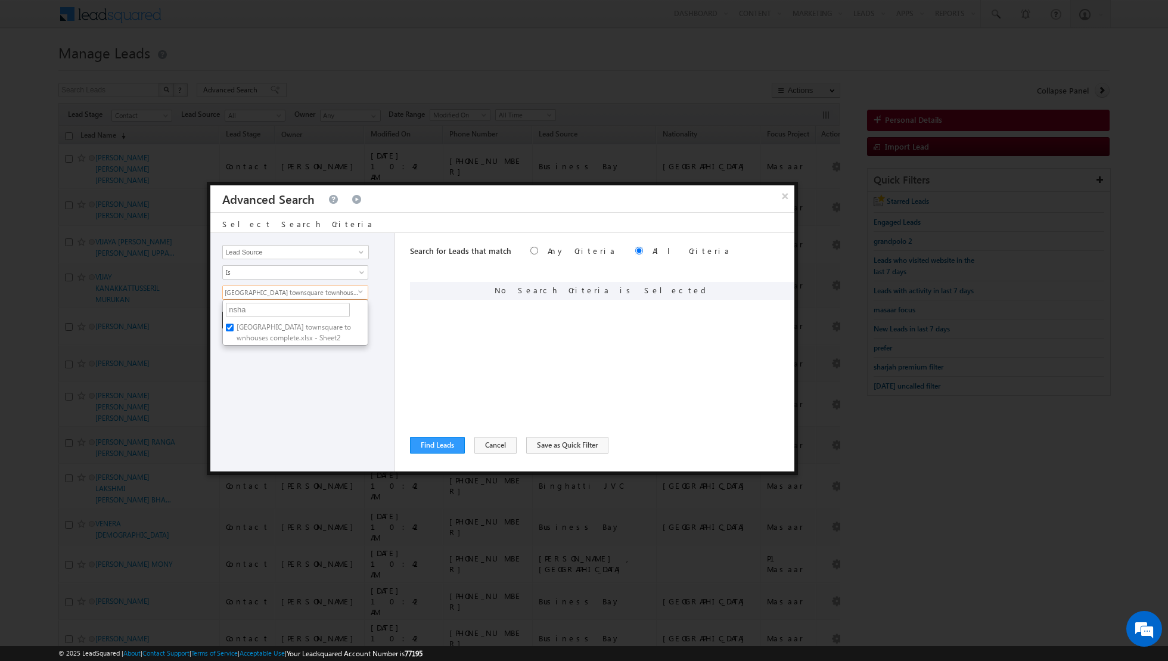
click at [245, 383] on div "Opportunity Type Lead Activity Task Sales Group Prospect Id Address 1 Address 2…" at bounding box center [302, 352] width 185 height 238
click at [241, 324] on button "+ Add" at bounding box center [242, 320] width 41 height 17
click at [360, 256] on span at bounding box center [361, 252] width 10 height 10
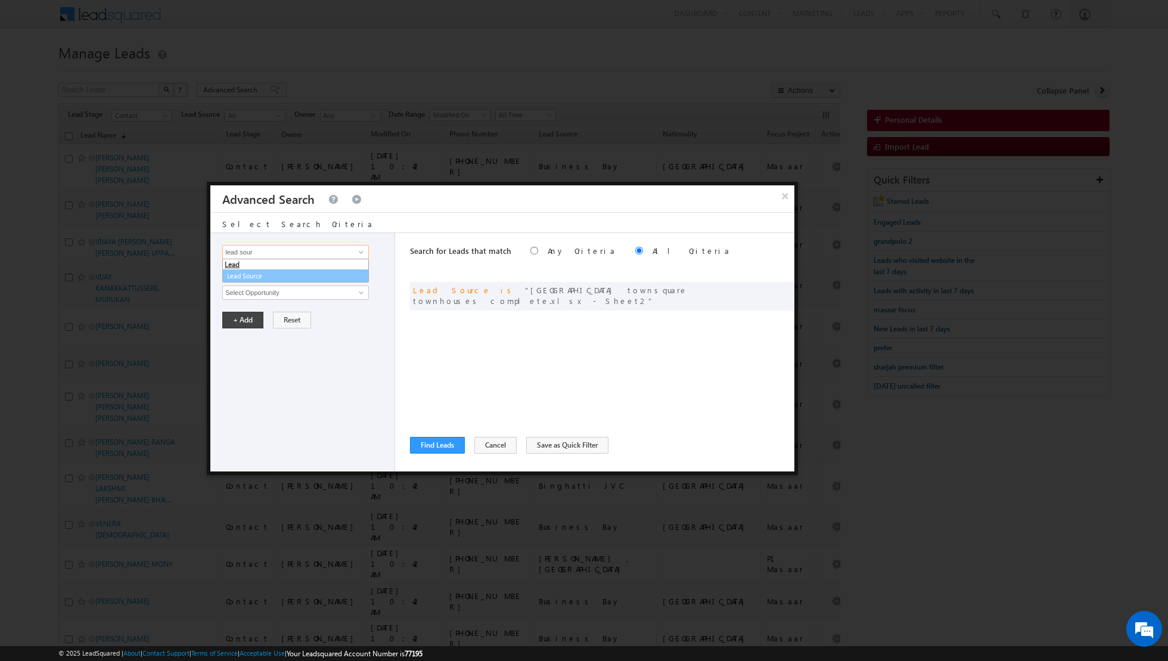
click at [333, 280] on link "Lead Source" at bounding box center [295, 276] width 147 height 14
type input "Lead Source"
click at [361, 289] on span "select" at bounding box center [363, 291] width 10 height 5
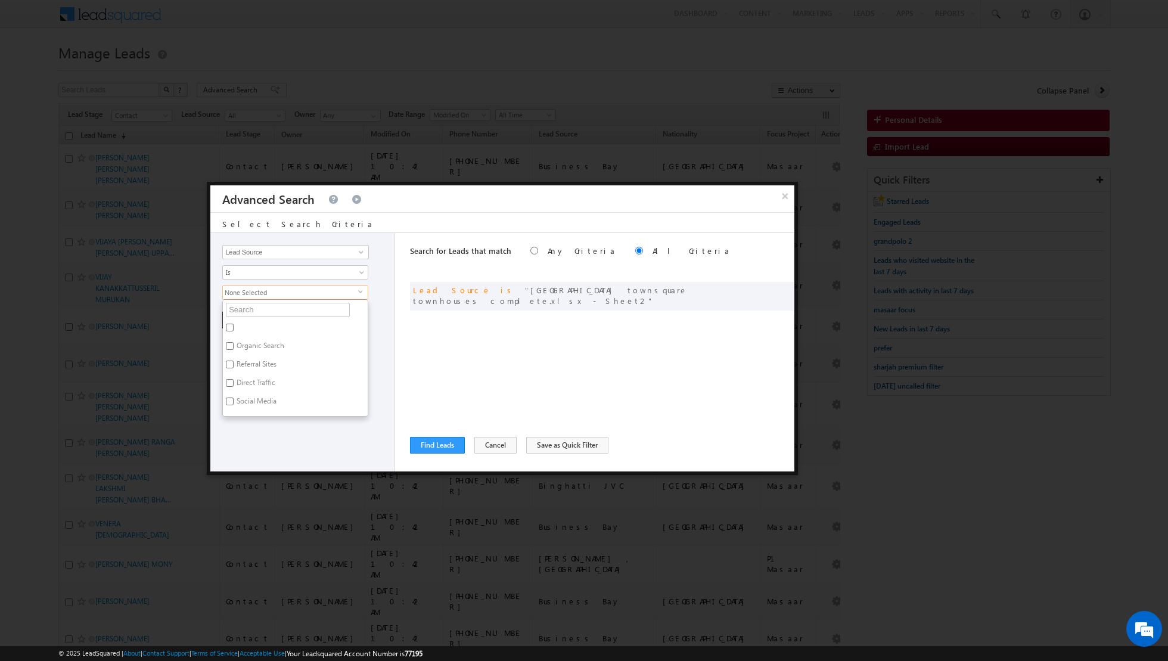
click at [319, 307] on input "text" at bounding box center [288, 310] width 124 height 14
type input "town"
click at [262, 322] on label "[GEOGRAPHIC_DATA]" at bounding box center [269, 329] width 93 height 18
click at [234, 324] on input "[GEOGRAPHIC_DATA]" at bounding box center [230, 328] width 8 height 8
checkbox input "true"
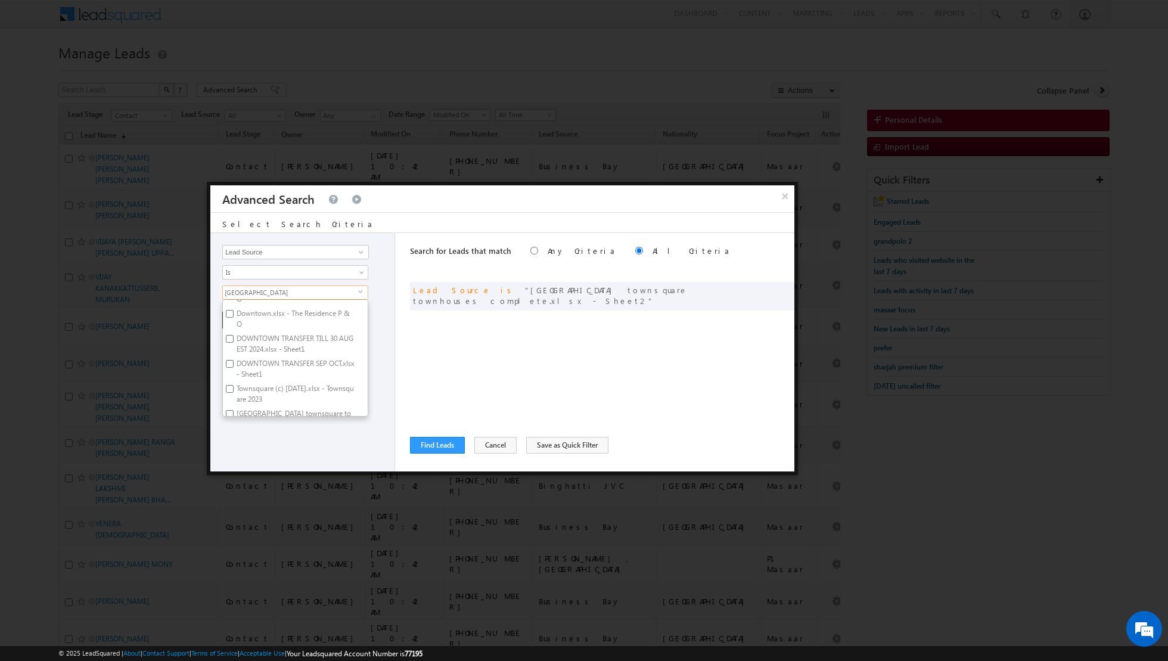
scroll to position [424, 0]
click at [225, 316] on label "Reem Townhouses (361).xlsx - Reem Townhouses O" at bounding box center [295, 322] width 145 height 25
click at [226, 316] on input "Reem Townhouses (361).xlsx - Reem Townhouses O" at bounding box center [230, 318] width 8 height 8
checkbox input "true"
click at [229, 341] on input "Sama Townhouses (257).xlsx - Sama Townhouses O" at bounding box center [230, 343] width 8 height 8
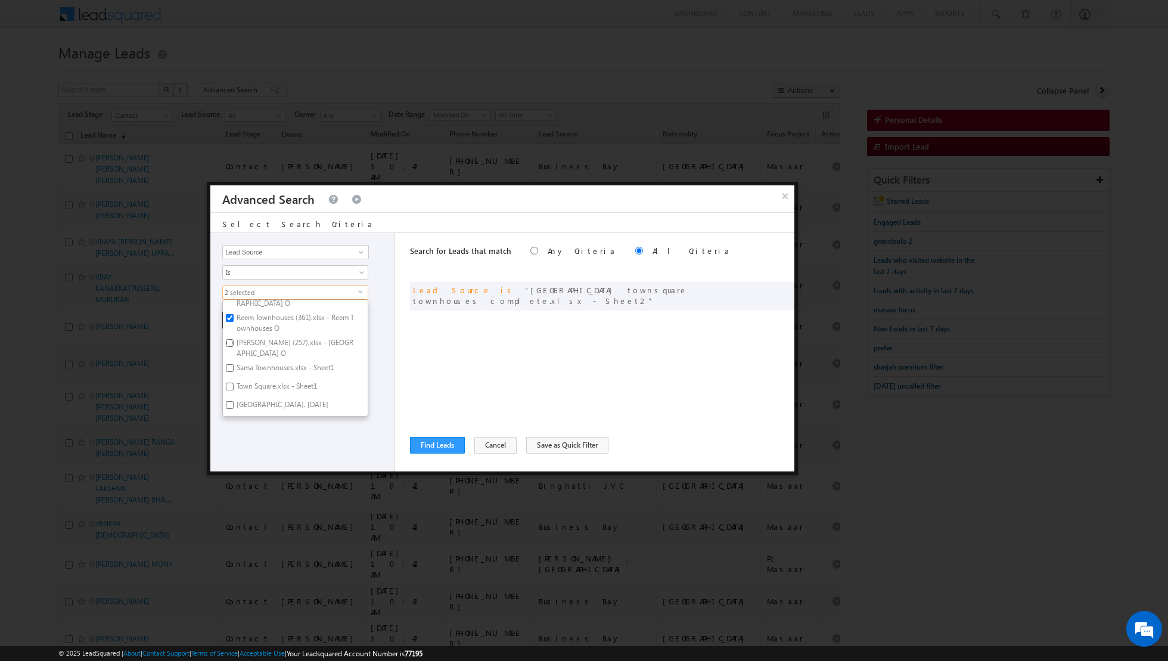
checkbox input "true"
click at [228, 369] on input "Sama Townhouses.xlsx - Sheet1" at bounding box center [230, 368] width 8 height 8
checkbox input "true"
click at [229, 386] on input "Town Square.xlsx - Sheet1" at bounding box center [230, 387] width 8 height 8
checkbox input "true"
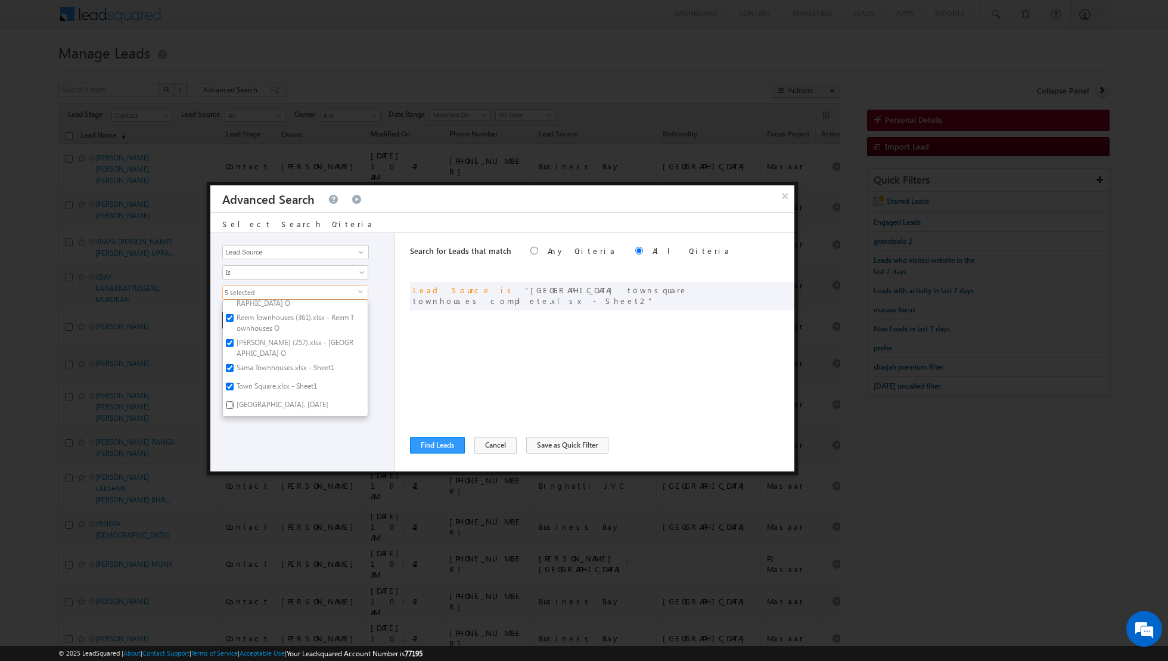
click at [231, 405] on input "Town Square. June 2024" at bounding box center [230, 405] width 8 height 8
checkbox input "true"
click at [229, 325] on input "Maha Townhouses (481).xlsx - Maha Townhouses O" at bounding box center [230, 322] width 8 height 8
checkbox input "true"
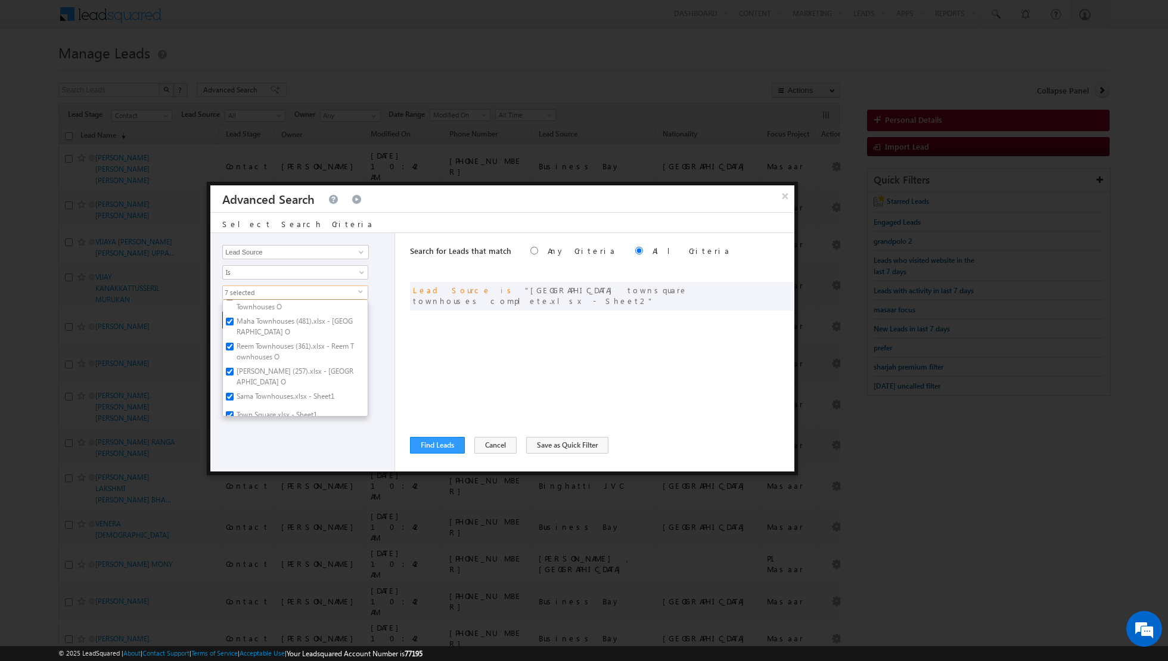
click at [230, 300] on input "Naseem Townhouses (357).xlsx - Naseem Townhouses O" at bounding box center [230, 297] width 8 height 8
checkbox input "true"
click at [230, 338] on input "Townsquare (c) June 2023.xlsx - Sheet2" at bounding box center [230, 342] width 8 height 8
checkbox input "true"
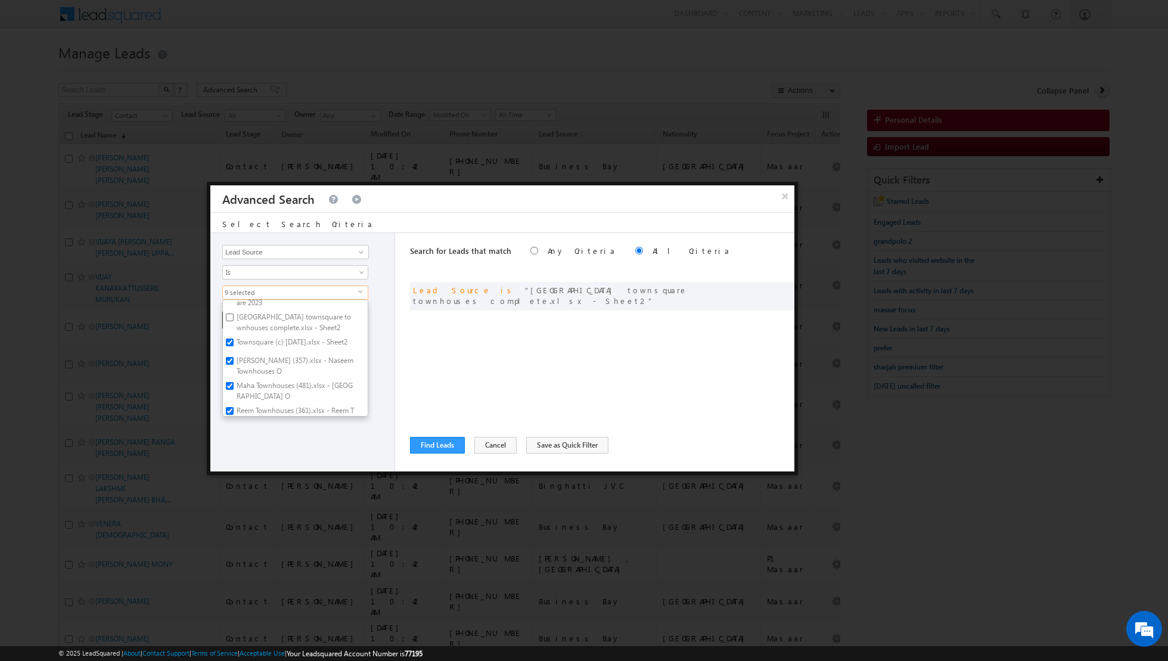
click at [231, 310] on label "Nshama townsquare townhouses complete.xlsx - Sheet2" at bounding box center [295, 322] width 145 height 25
click at [231, 313] on input "Nshama townsquare townhouses complete.xlsx - Sheet2" at bounding box center [230, 317] width 8 height 8
checkbox input "true"
click at [228, 324] on input "Townsquare (c) June 2023.xlsx - Townsquare 2023" at bounding box center [230, 328] width 8 height 8
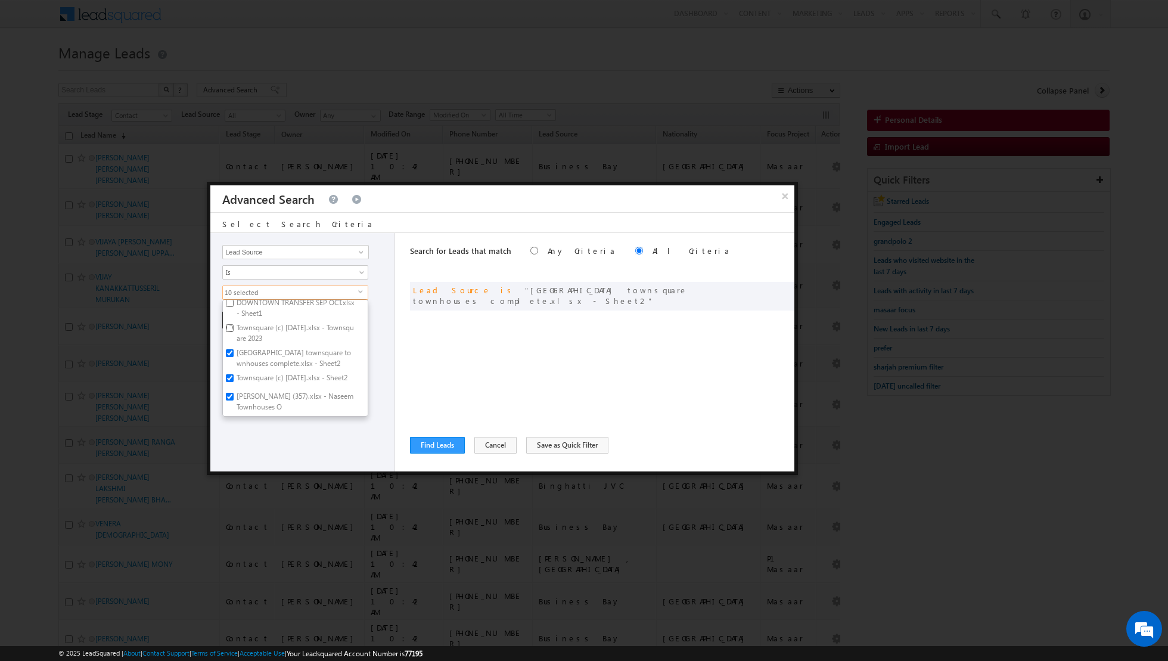
checkbox input "true"
click at [282, 432] on div "Opportunity Type Lead Activity Task Sales Group Prospect Id Address 1 Address 2…" at bounding box center [302, 352] width 185 height 238
click at [239, 318] on button "+ Add" at bounding box center [242, 320] width 41 height 17
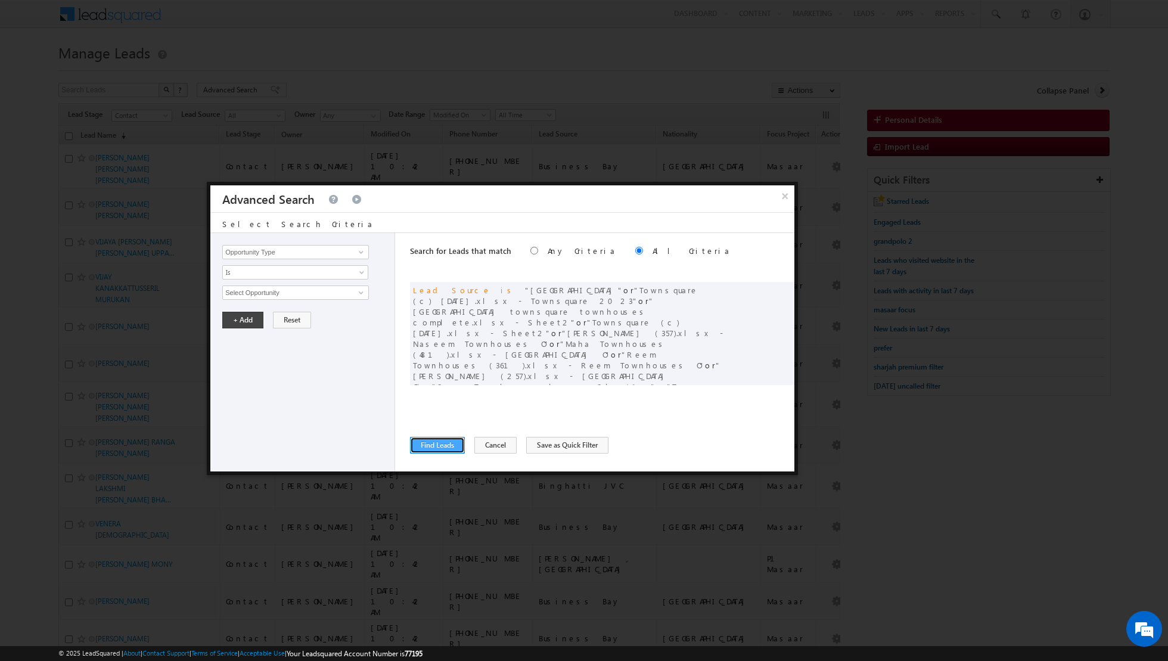
click at [434, 446] on button "Find Leads" at bounding box center [437, 445] width 55 height 17
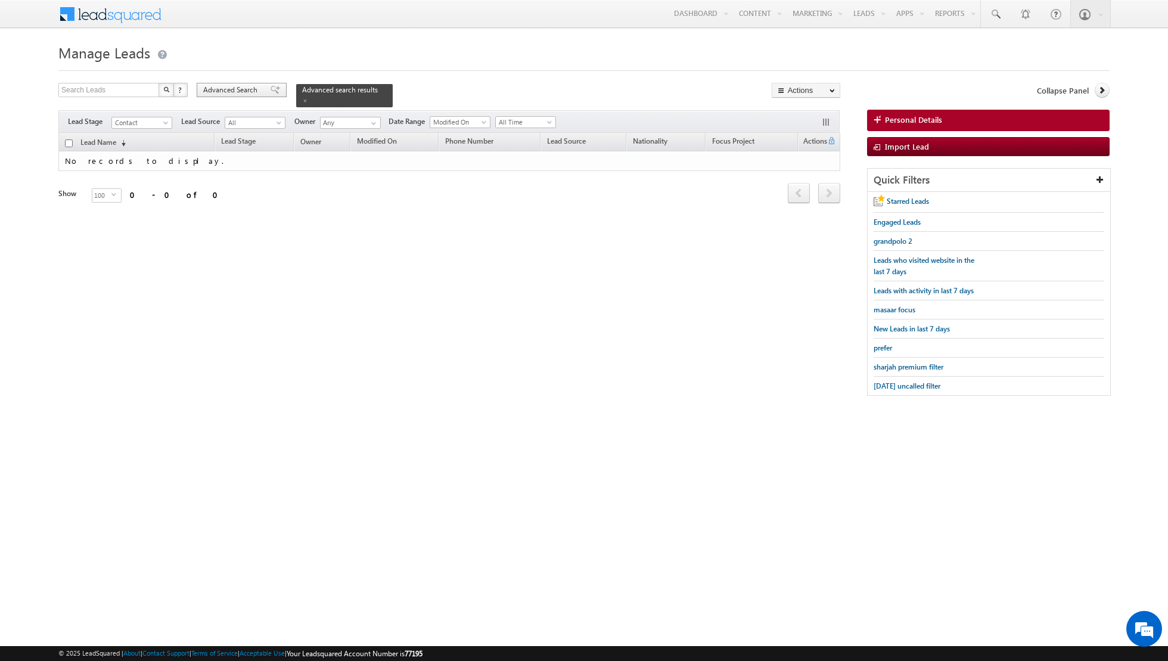
click at [267, 84] on div "Advanced Search" at bounding box center [242, 90] width 90 height 14
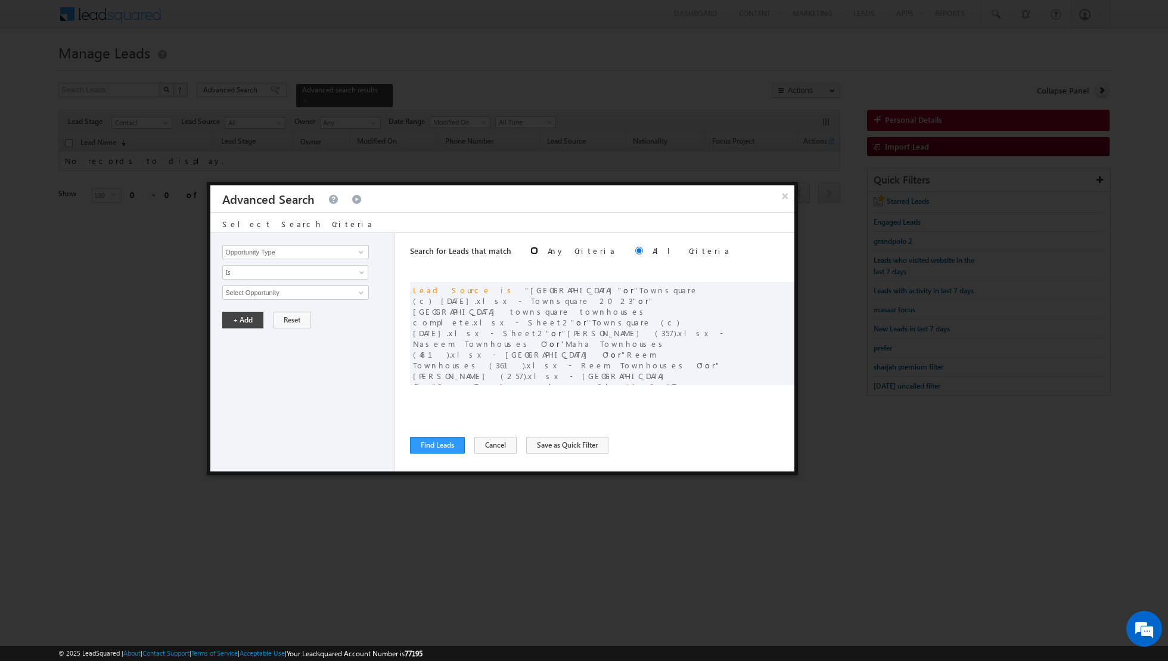
click at [530, 251] on input "radio" at bounding box center [534, 251] width 8 height 8
radio input "true"
click at [442, 446] on button "Find Leads" at bounding box center [437, 445] width 55 height 17
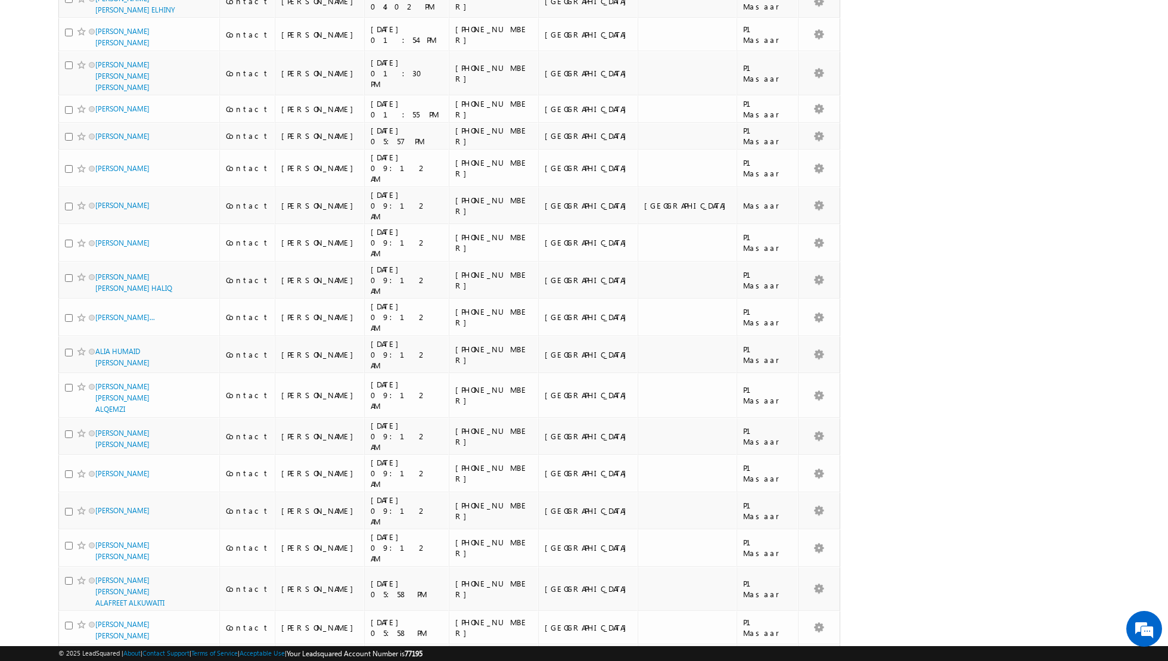
scroll to position [0, 0]
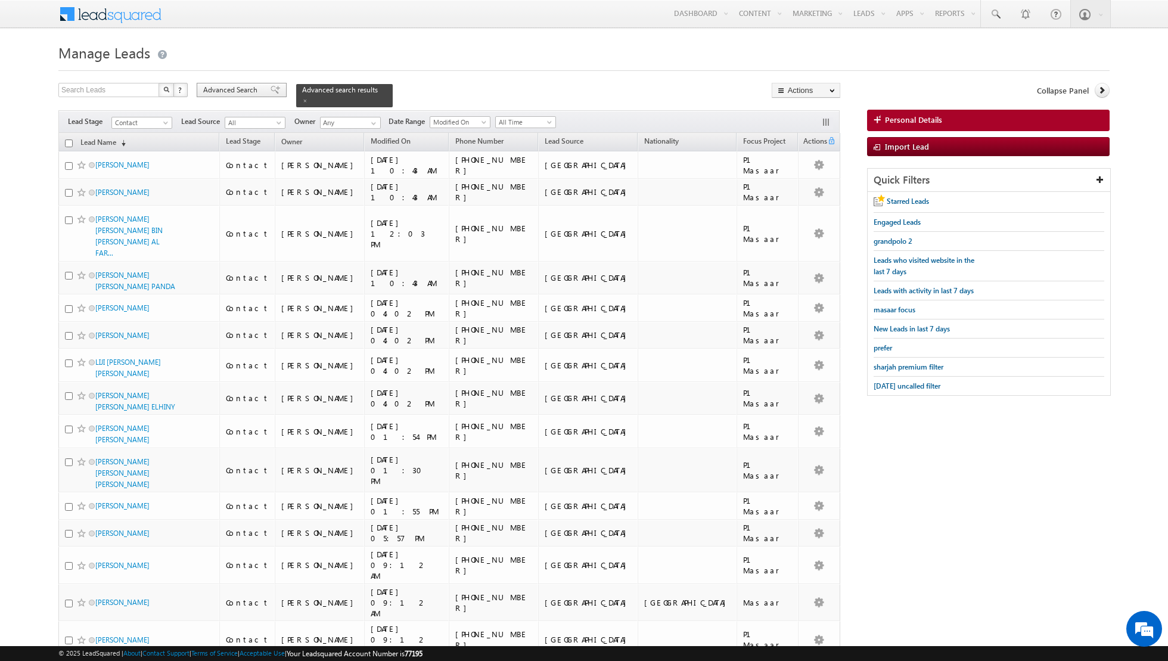
click at [271, 92] on span at bounding box center [276, 90] width 10 height 8
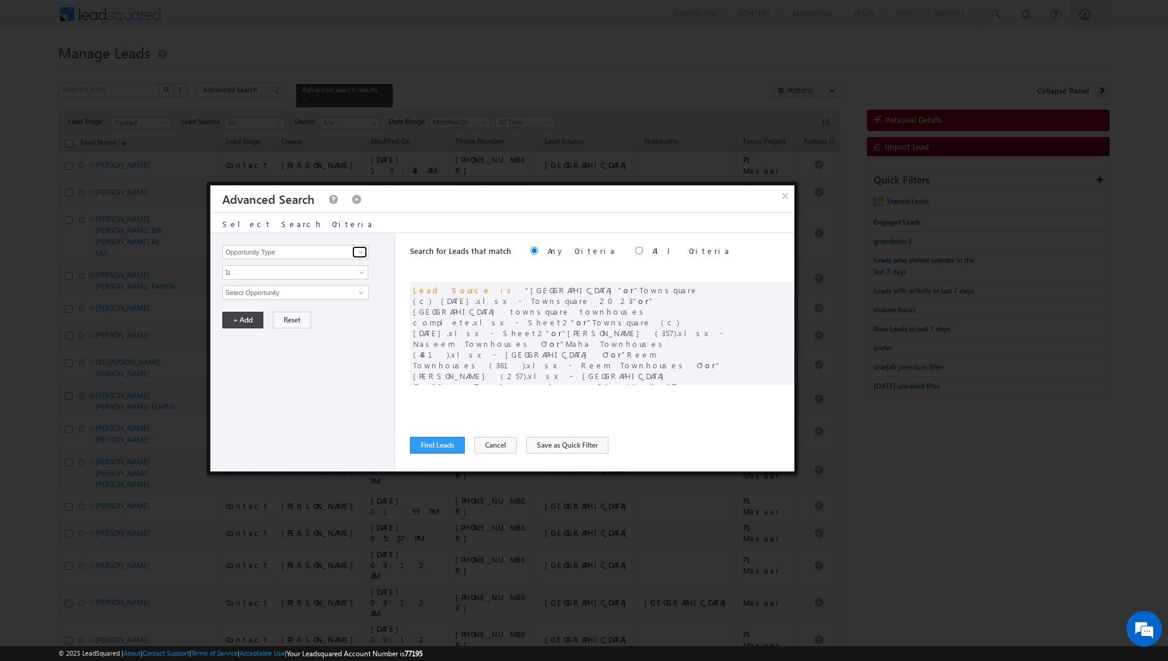
click at [365, 253] on span at bounding box center [361, 252] width 10 height 10
type input "o"
click at [290, 265] on link "Lead Activity" at bounding box center [295, 266] width 147 height 14
type input "Lead Activity"
click at [360, 268] on link "Is" at bounding box center [295, 272] width 146 height 14
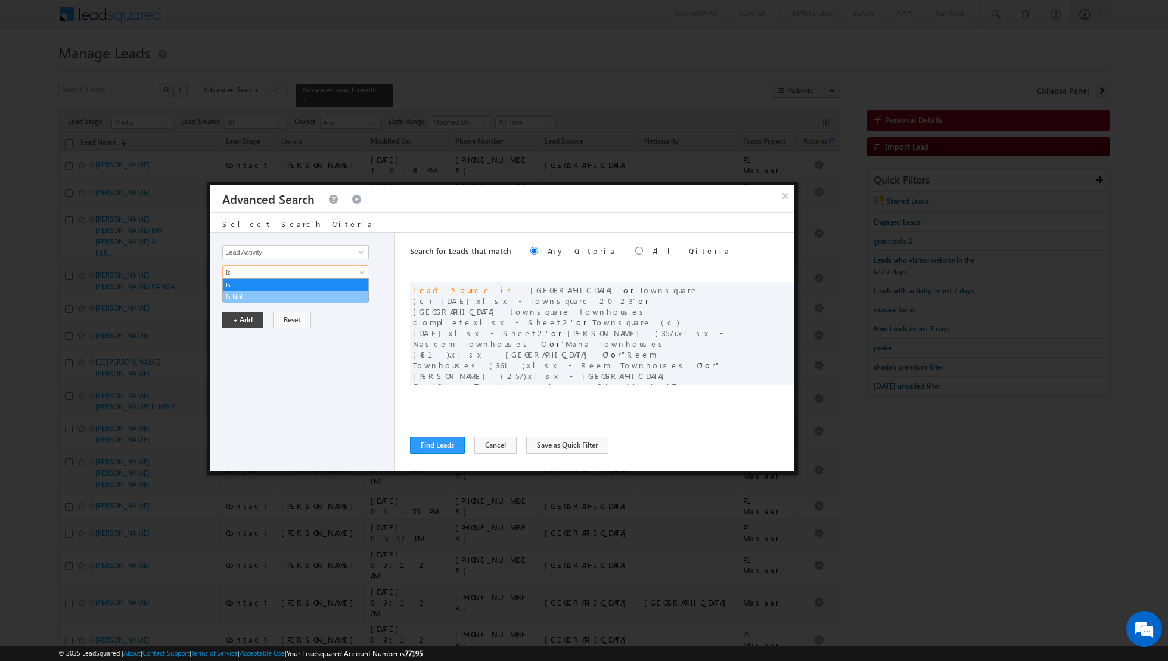
click at [343, 297] on link "Is Not" at bounding box center [295, 296] width 145 height 11
click at [364, 290] on span at bounding box center [361, 293] width 10 height 10
click at [305, 318] on link "Outbound Phone Call Activity" at bounding box center [295, 317] width 147 height 14
type input "Outbound Phone Call Activity"
click at [358, 307] on link at bounding box center [295, 313] width 146 height 14
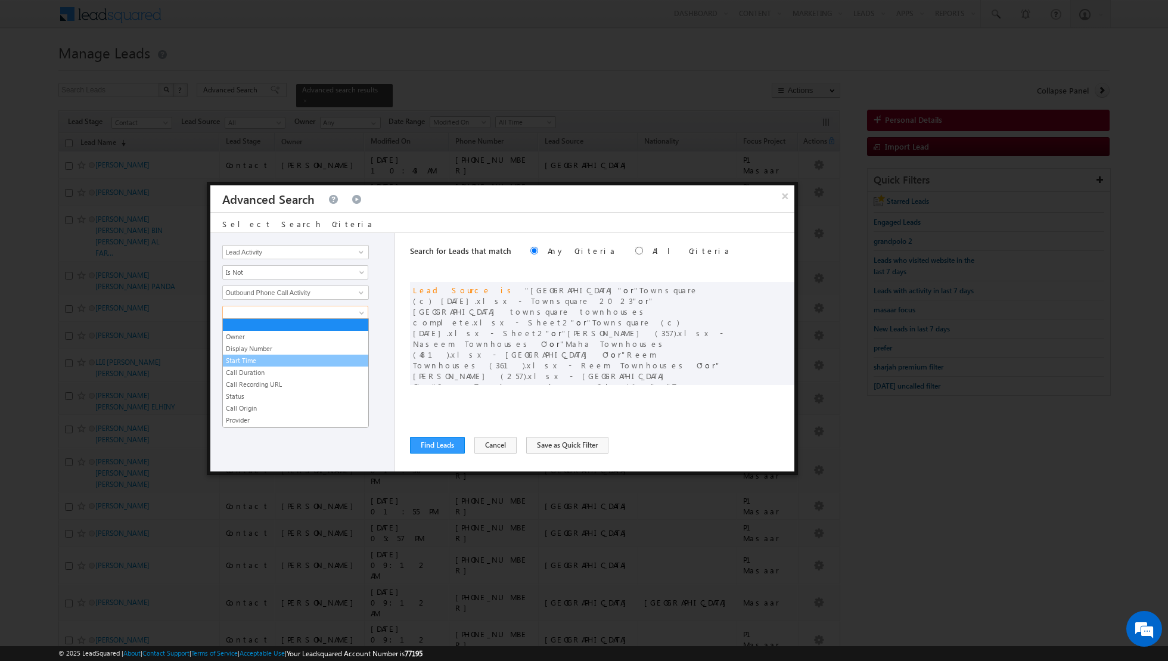
click at [272, 358] on link "Start Time" at bounding box center [295, 360] width 145 height 11
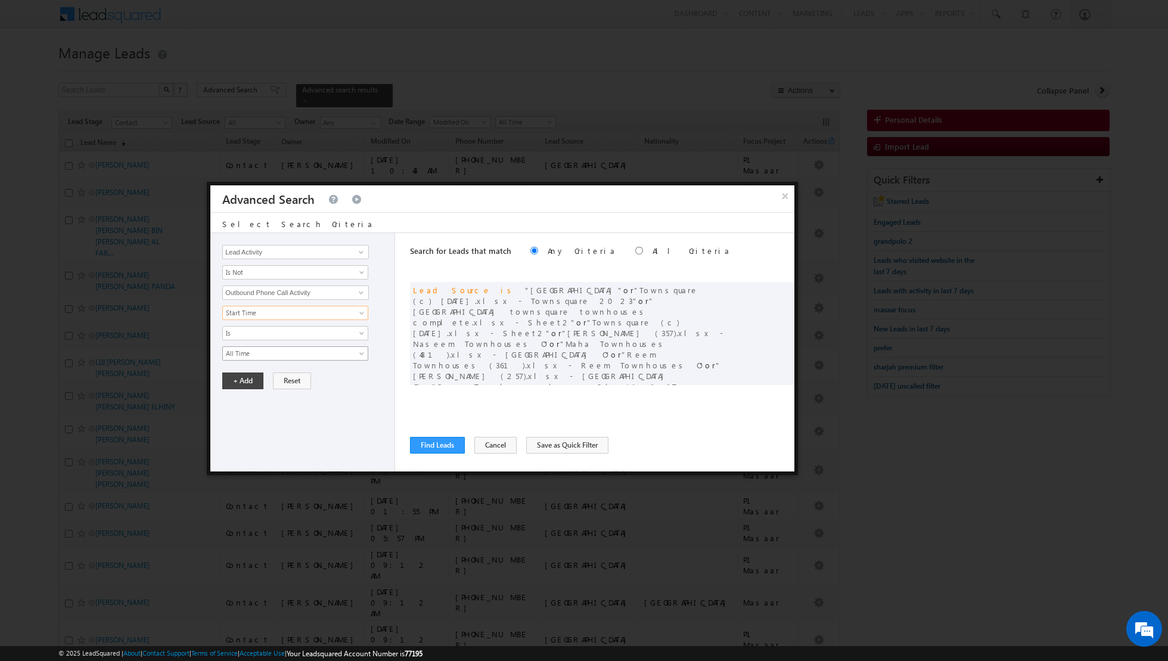
click at [331, 348] on span "All Time" at bounding box center [287, 353] width 129 height 11
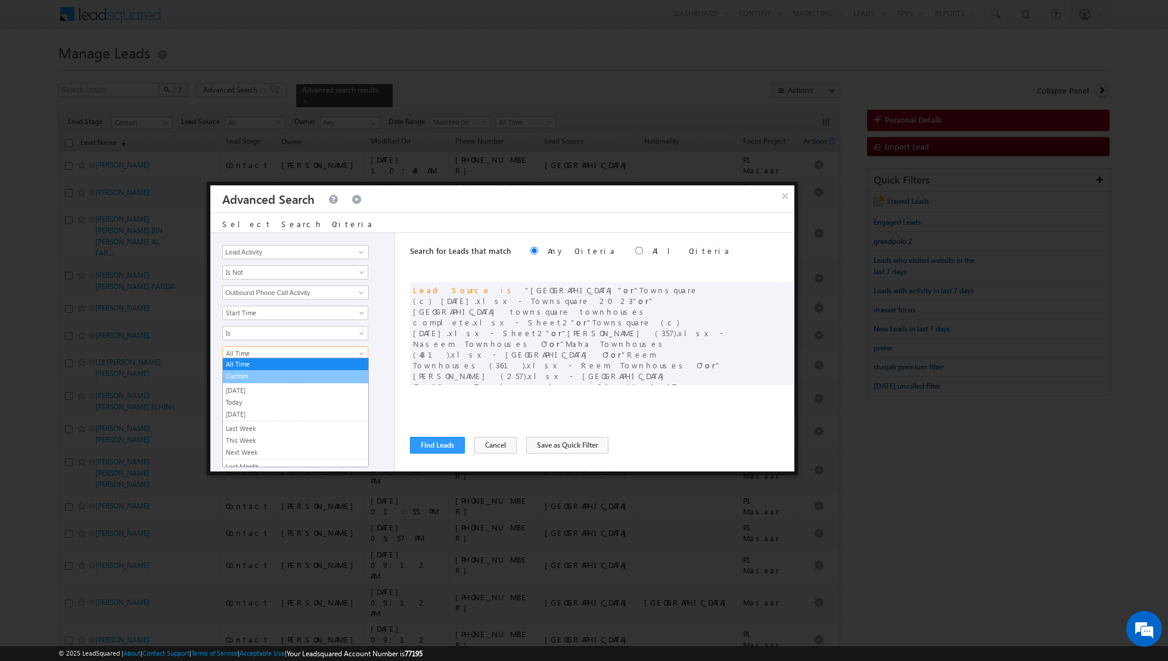
click at [271, 375] on link "Custom" at bounding box center [295, 376] width 145 height 11
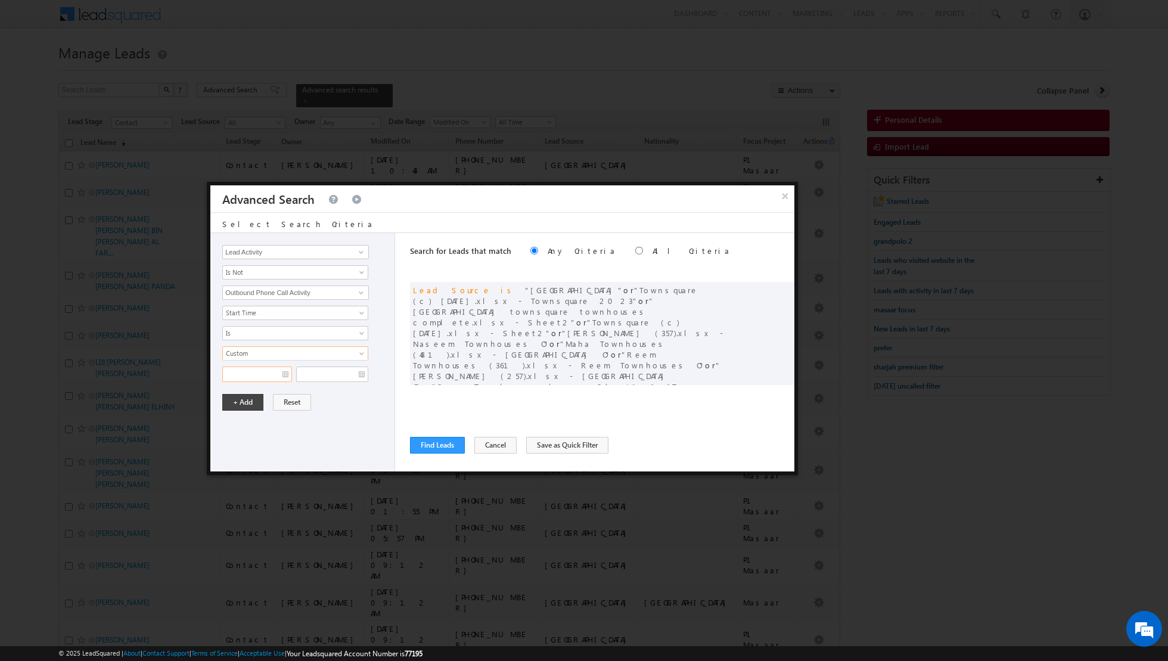
click at [287, 369] on input "text" at bounding box center [257, 373] width 70 height 15
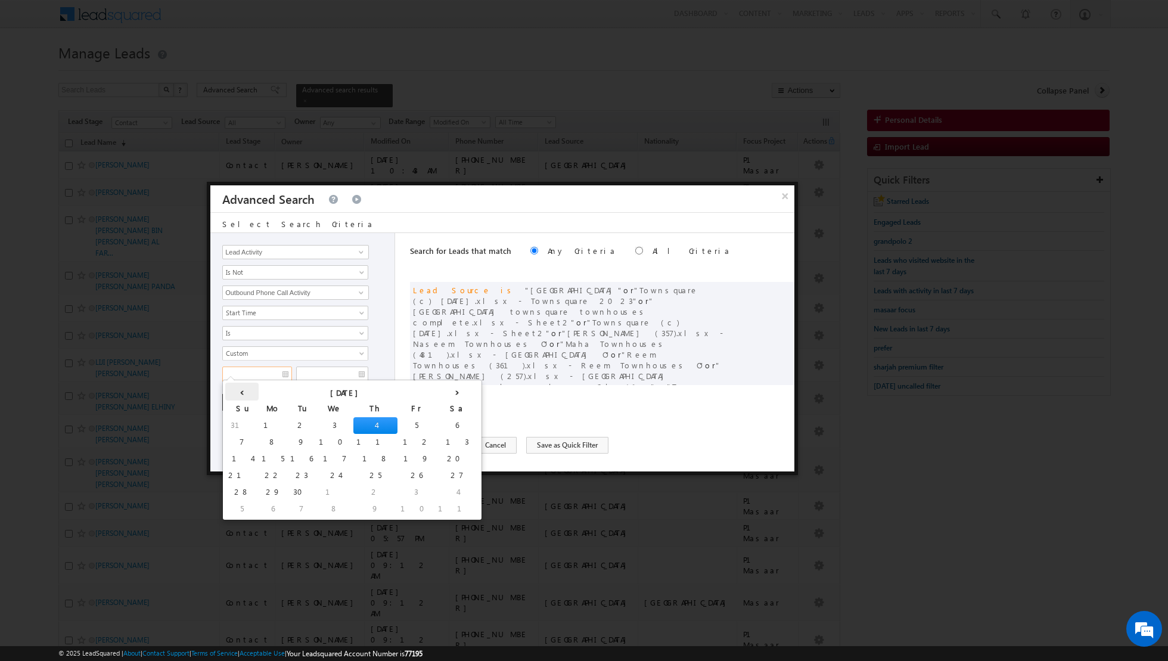
click at [230, 391] on th "‹" at bounding box center [241, 392] width 33 height 18
click at [307, 486] on td "26" at bounding box center [323, 492] width 33 height 17
type input "26/08/2025"
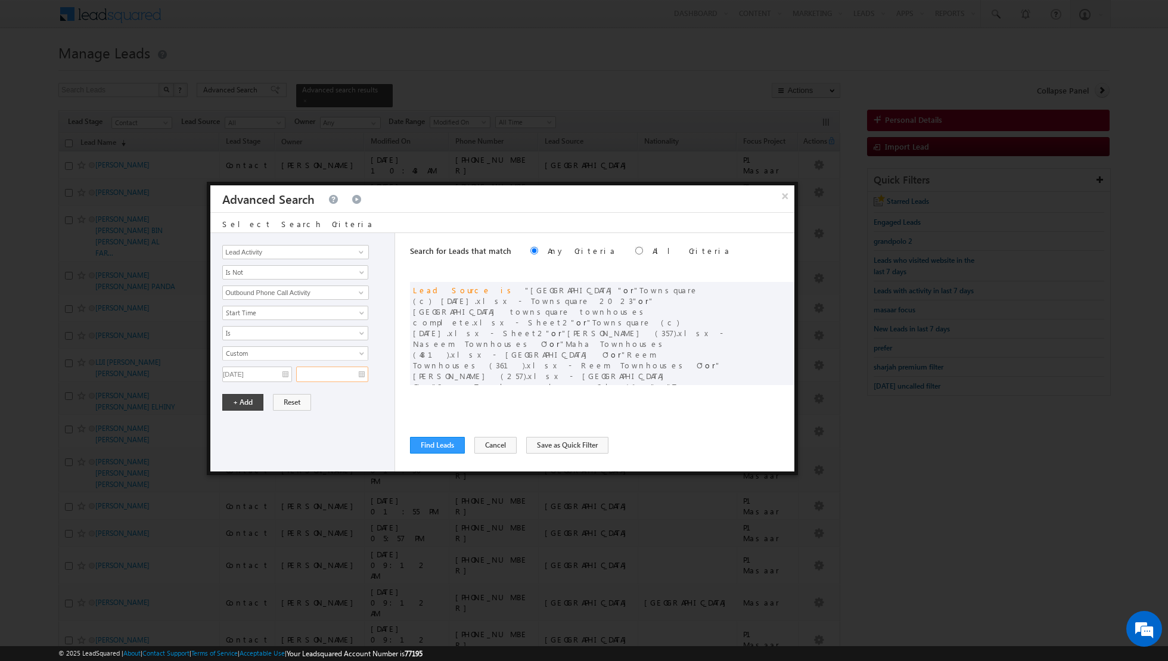
click at [343, 373] on input "text" at bounding box center [332, 373] width 72 height 15
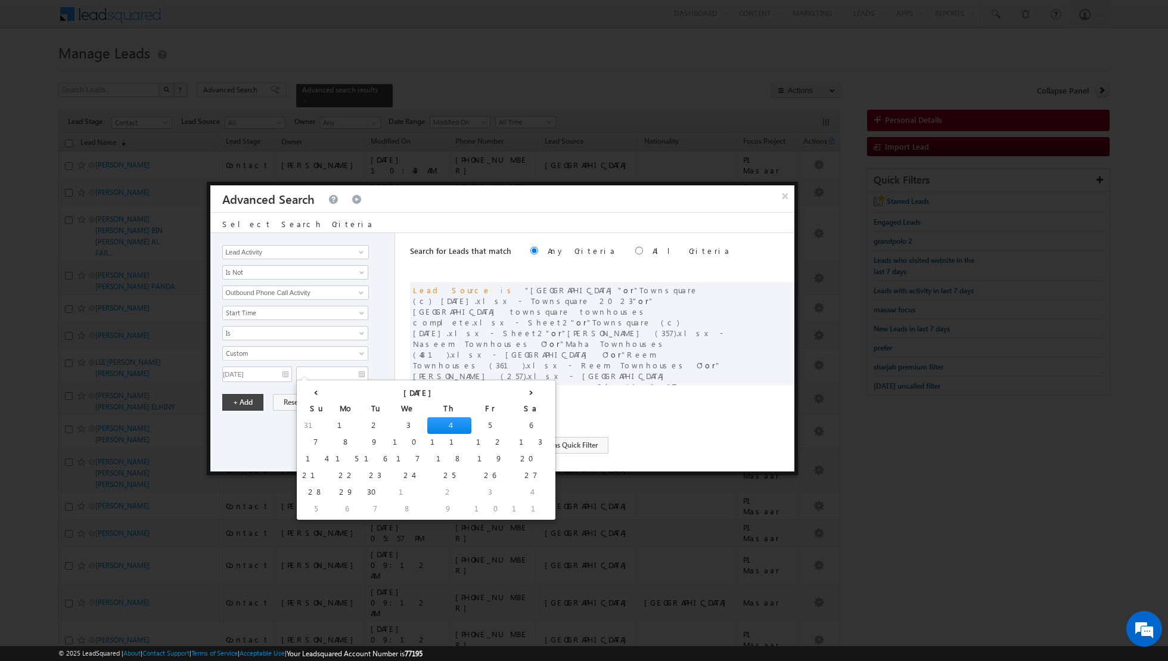
click at [427, 425] on td "4" at bounding box center [449, 425] width 44 height 17
type input "04/09/2025"
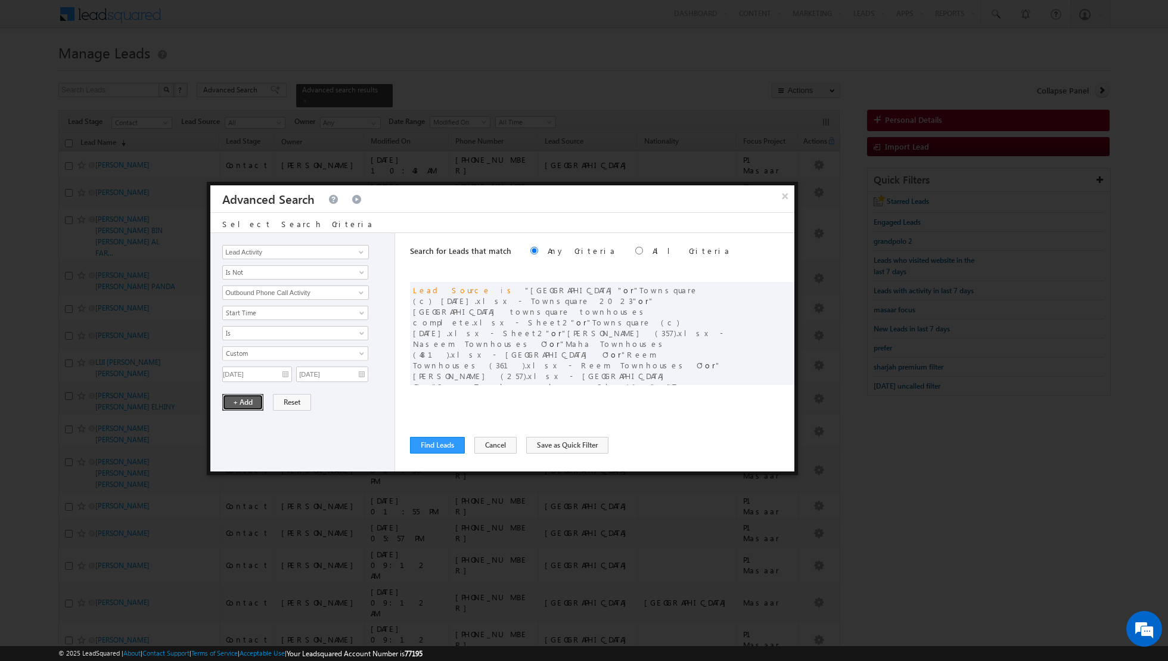
click at [242, 394] on button "+ Add" at bounding box center [242, 402] width 41 height 17
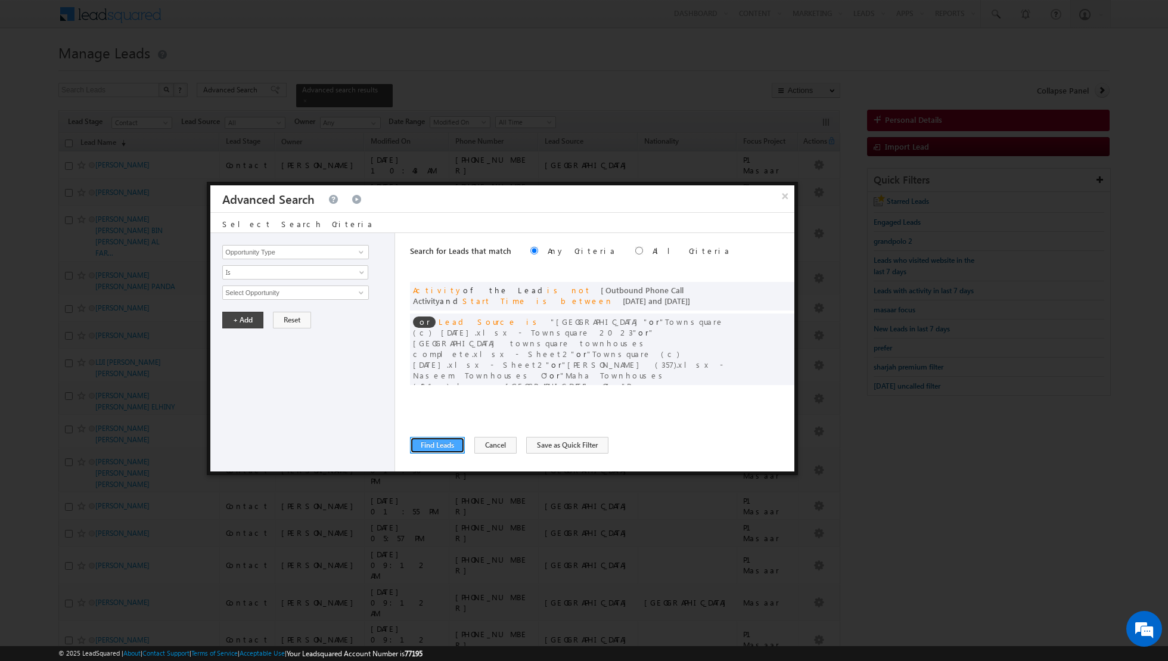
click at [430, 444] on button "Find Leads" at bounding box center [437, 445] width 55 height 17
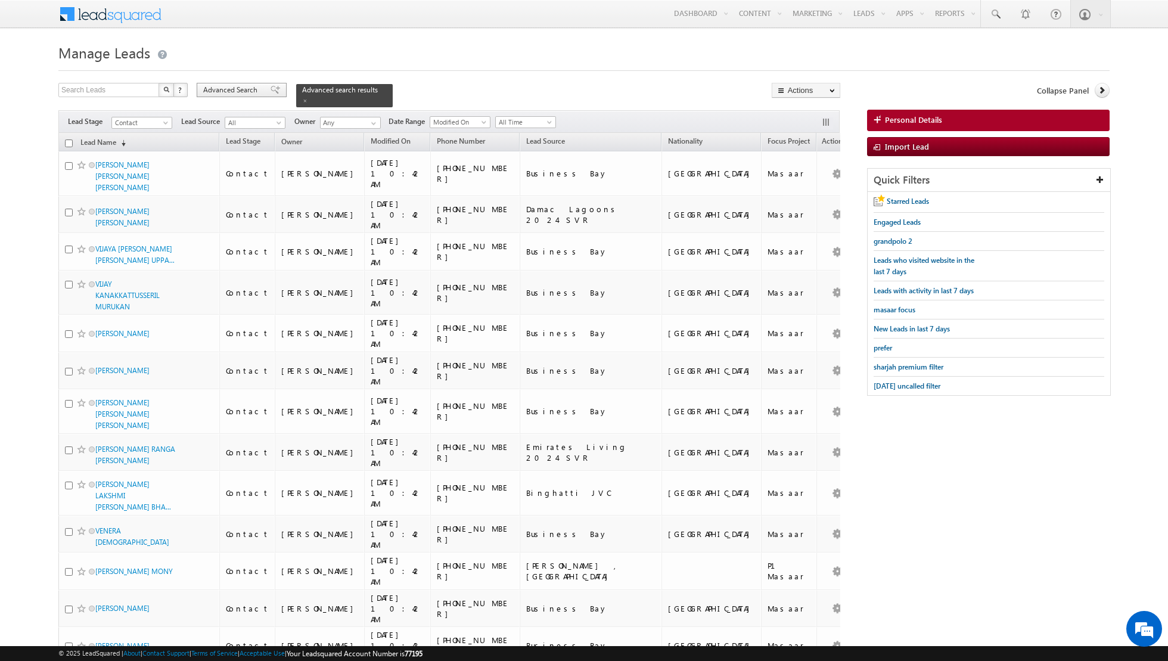
click at [271, 86] on span at bounding box center [276, 90] width 10 height 8
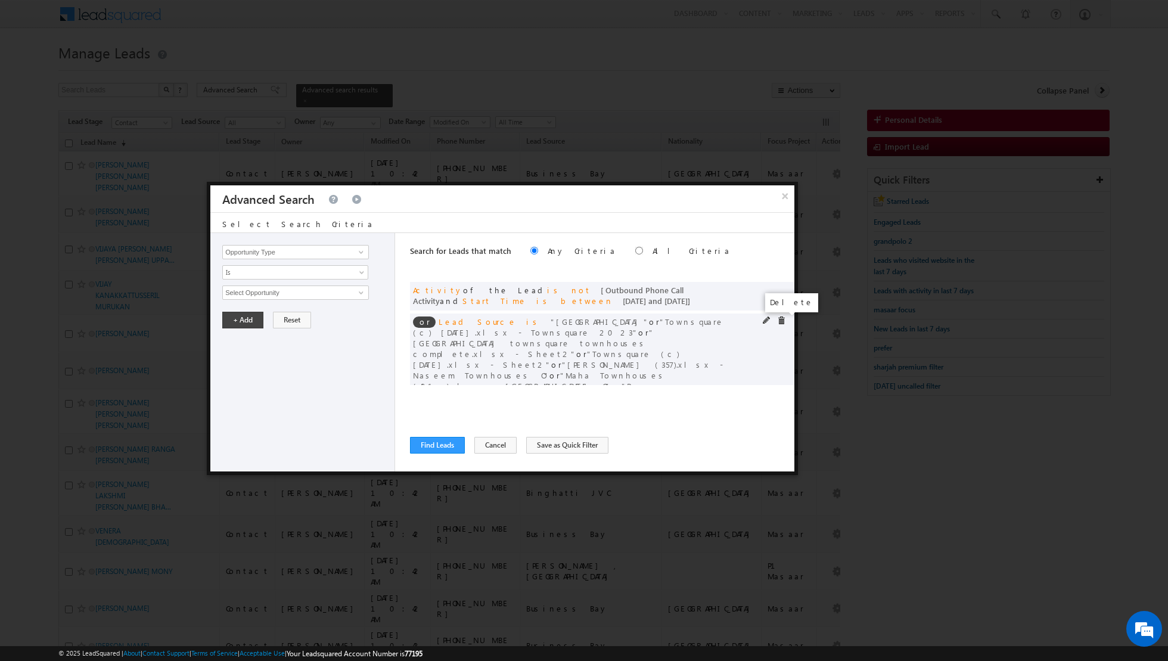
click at [781, 319] on span at bounding box center [781, 320] width 8 height 8
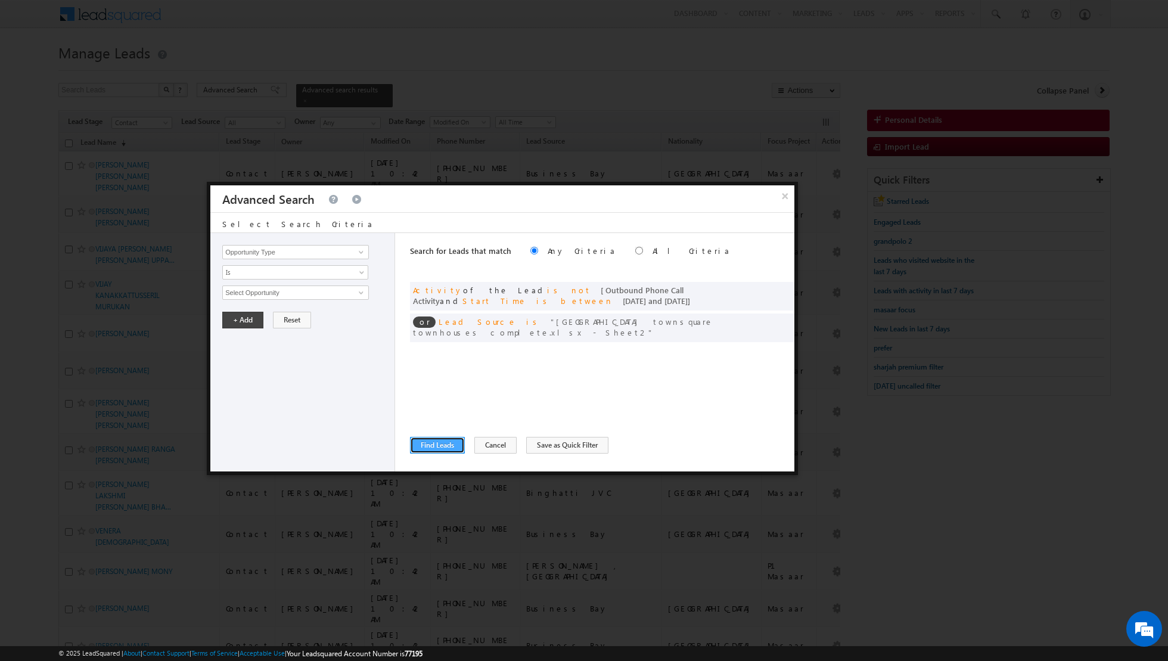
click at [438, 442] on button "Find Leads" at bounding box center [437, 445] width 55 height 17
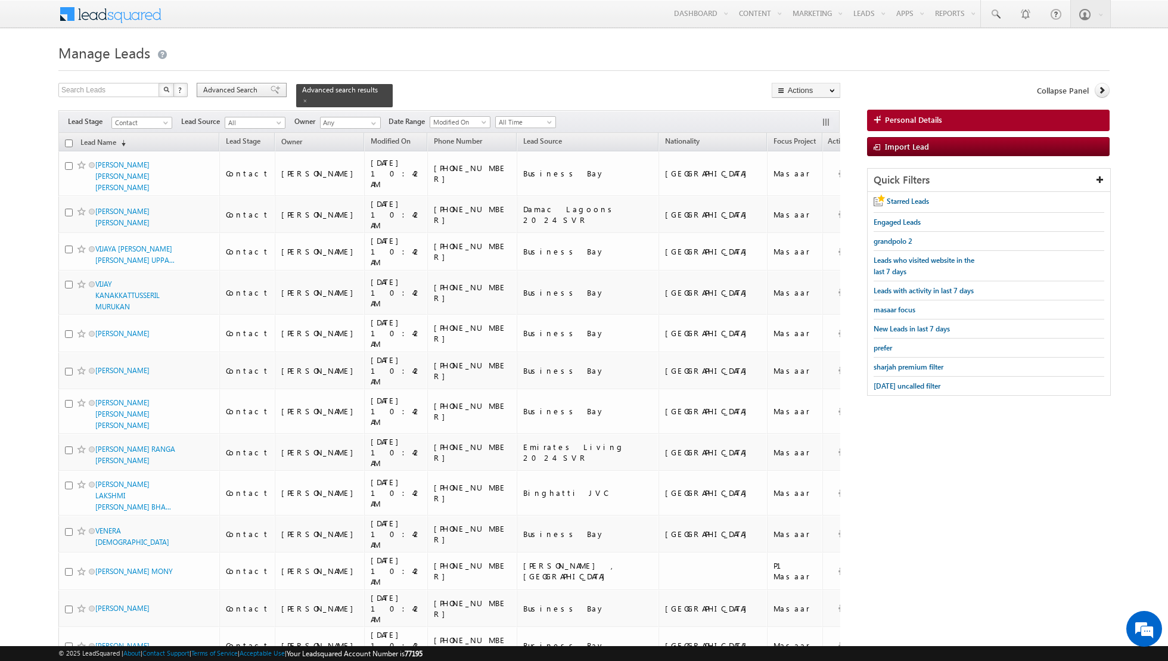
click at [260, 91] on div "Advanced Search" at bounding box center [242, 90] width 90 height 14
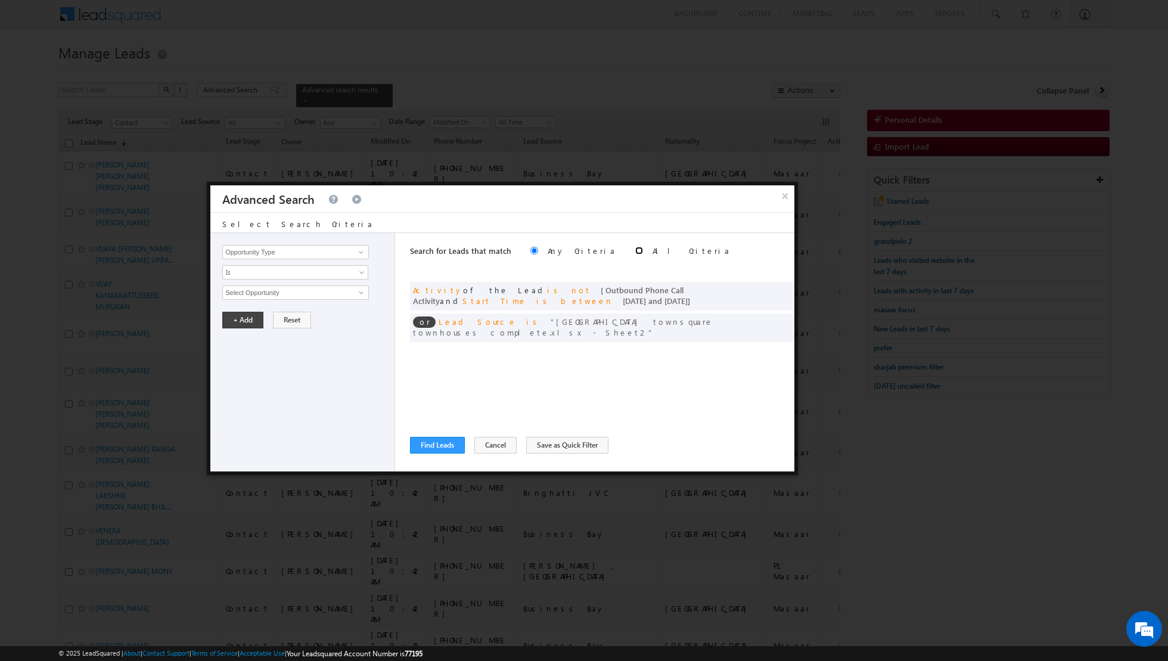
click at [635, 251] on input "radio" at bounding box center [639, 251] width 8 height 8
radio input "true"
click at [425, 447] on button "Find Leads" at bounding box center [437, 445] width 55 height 17
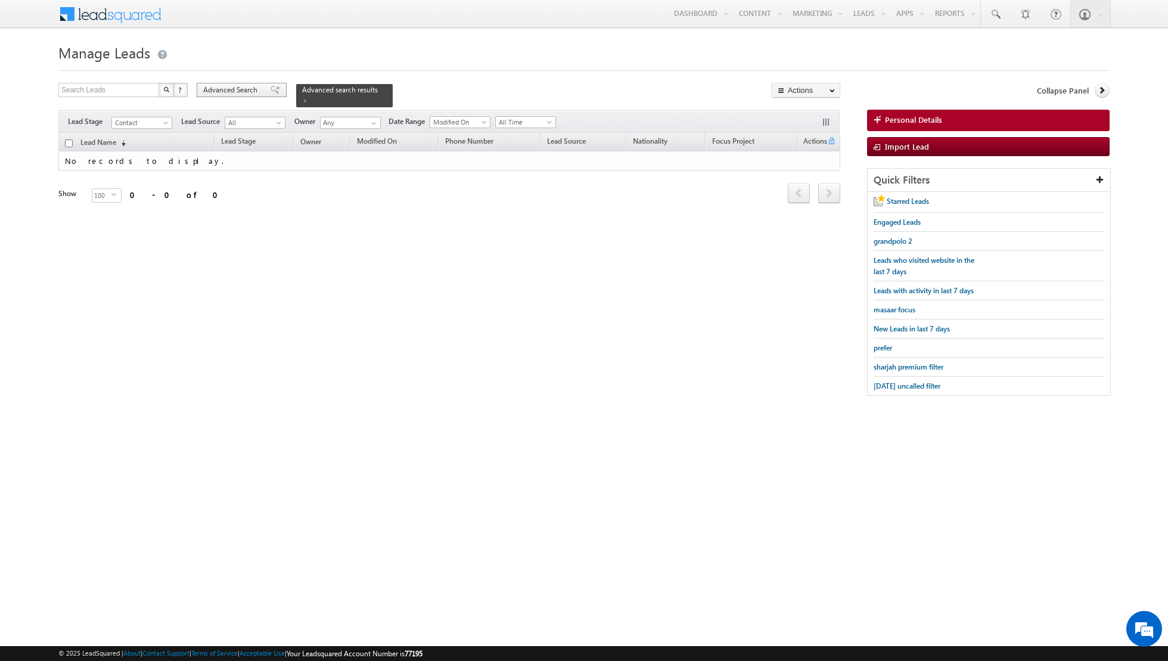
click at [271, 92] on span at bounding box center [276, 90] width 10 height 8
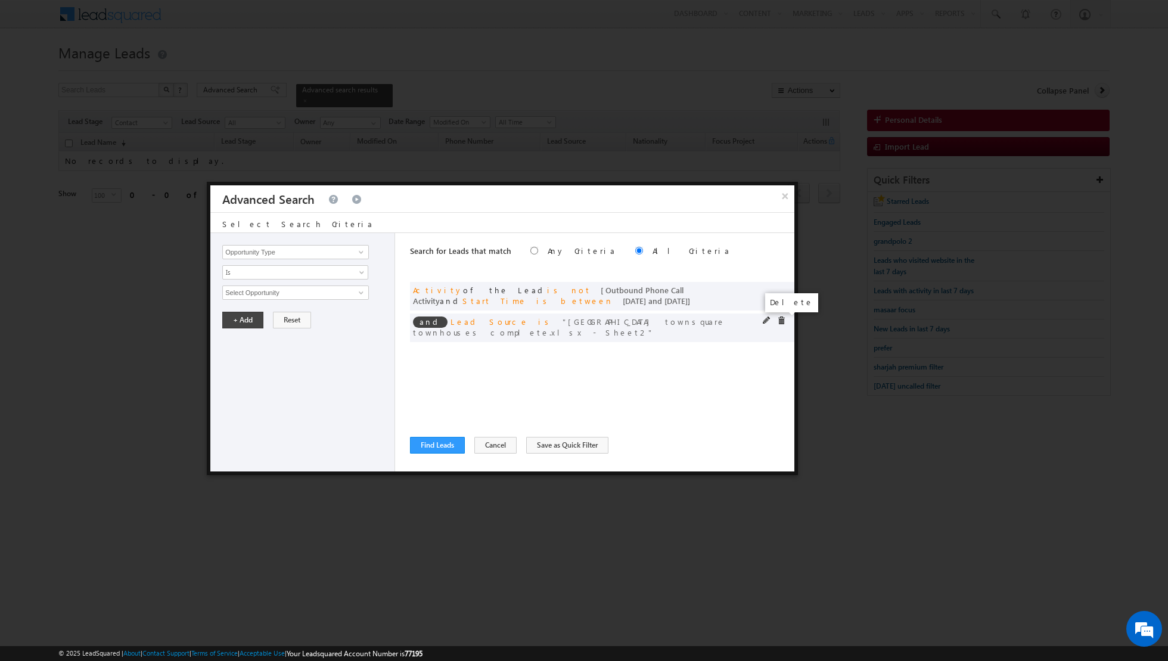
click at [782, 319] on span at bounding box center [781, 320] width 8 height 8
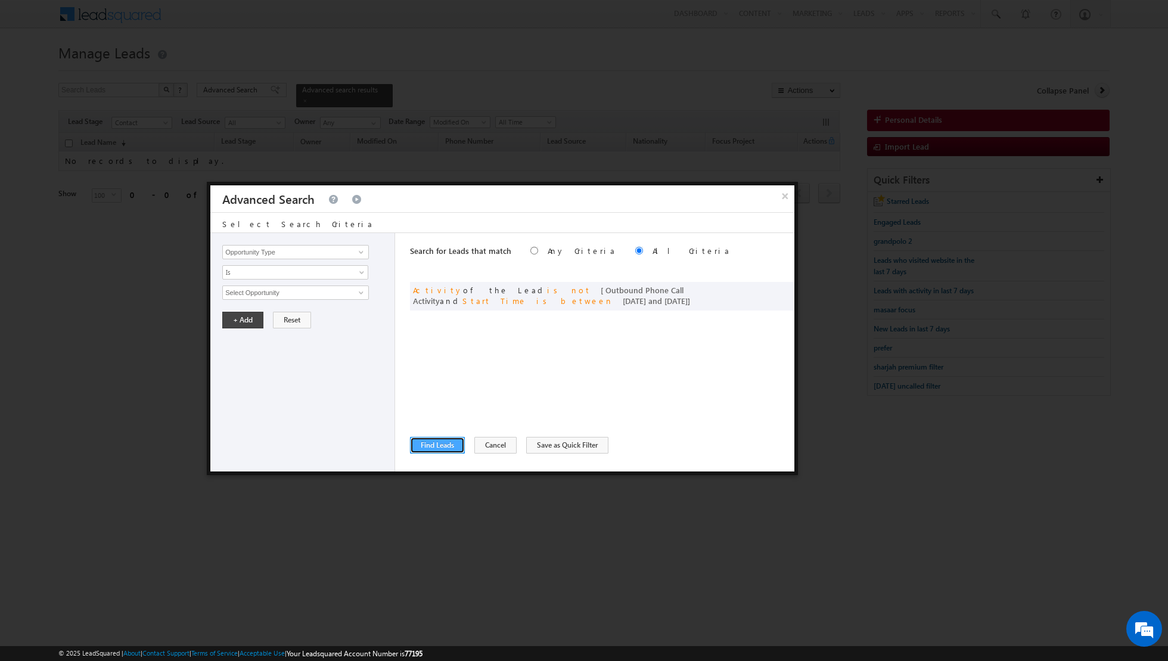
click at [428, 449] on button "Find Leads" at bounding box center [437, 445] width 55 height 17
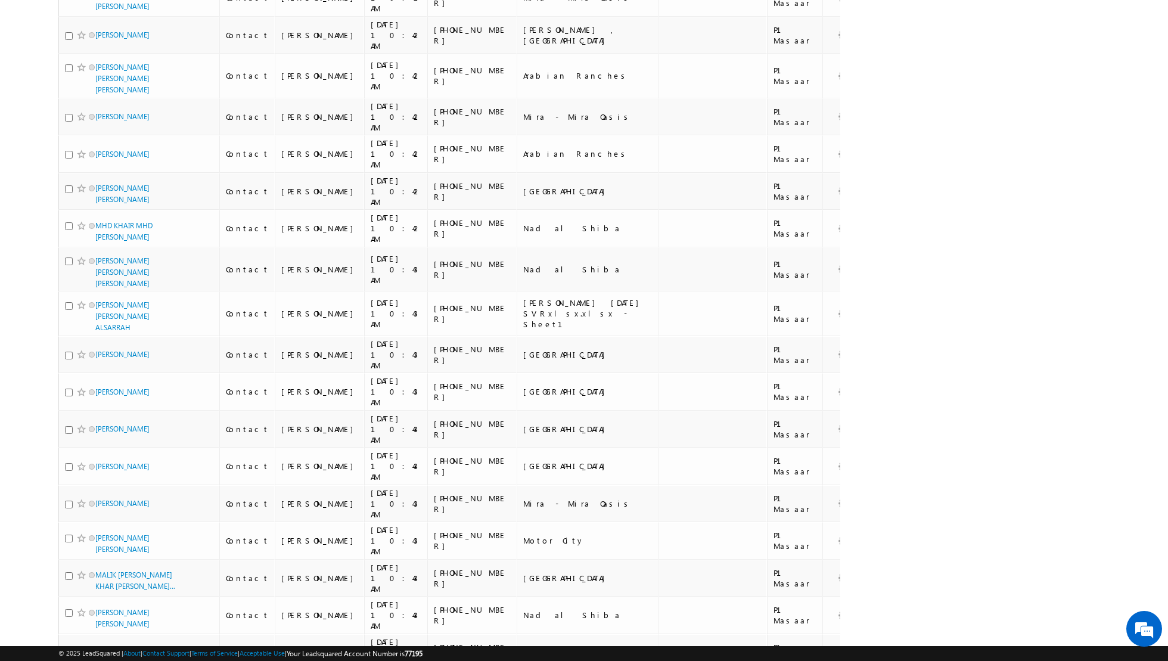
scroll to position [1741, 0]
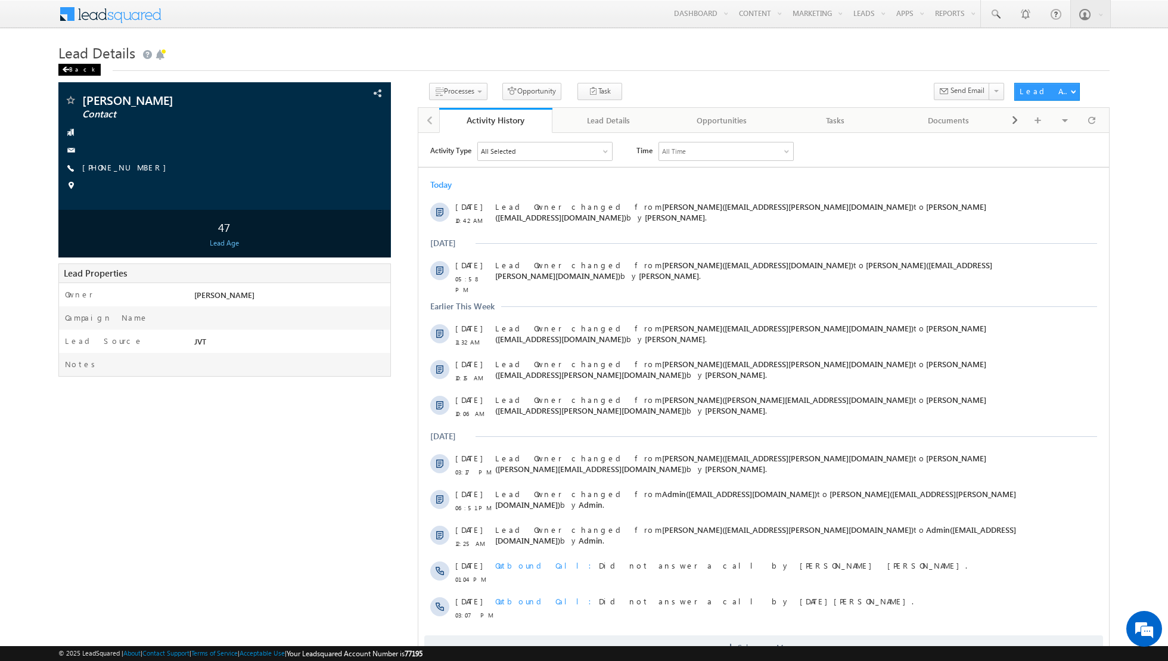
click at [73, 67] on div "Back" at bounding box center [79, 70] width 42 height 12
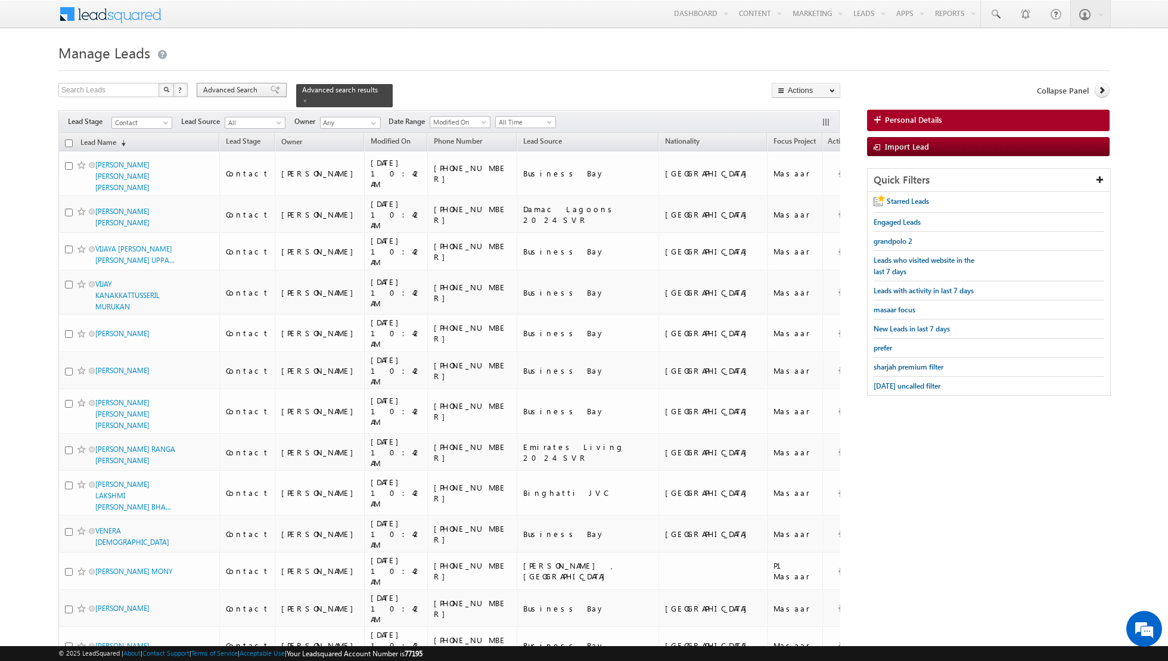
click at [271, 92] on span at bounding box center [276, 90] width 10 height 8
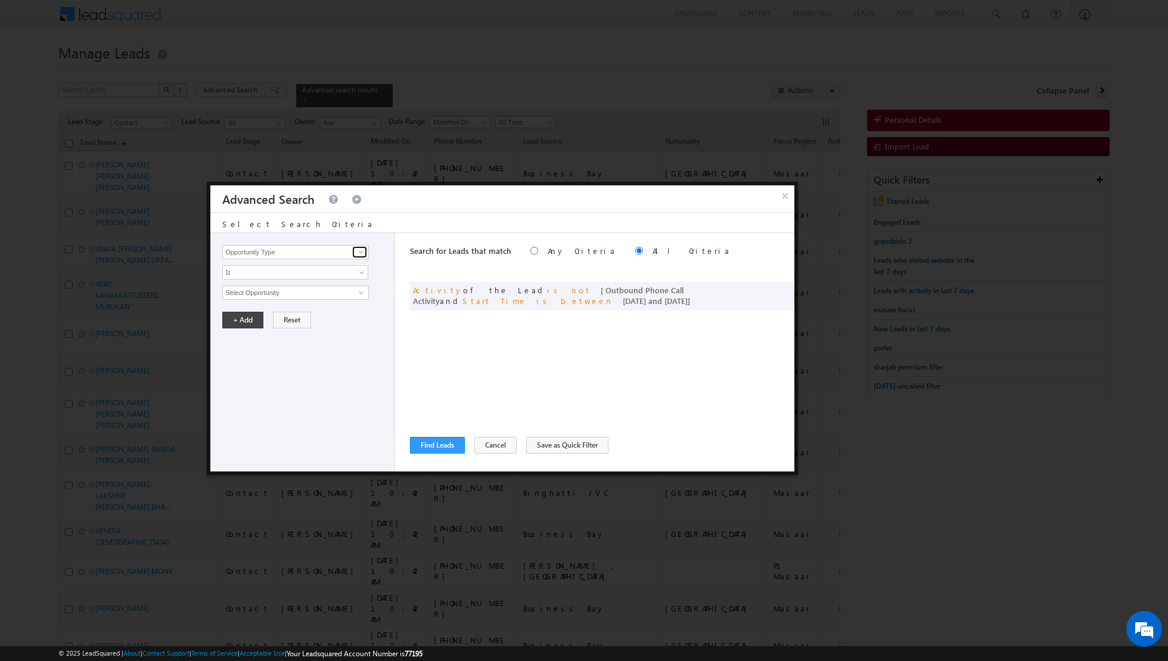
click at [361, 252] on span at bounding box center [361, 252] width 10 height 10
click at [324, 276] on link "Lead Source" at bounding box center [295, 276] width 147 height 14
type input "Lead Source"
click at [359, 290] on span "select" at bounding box center [363, 291] width 10 height 5
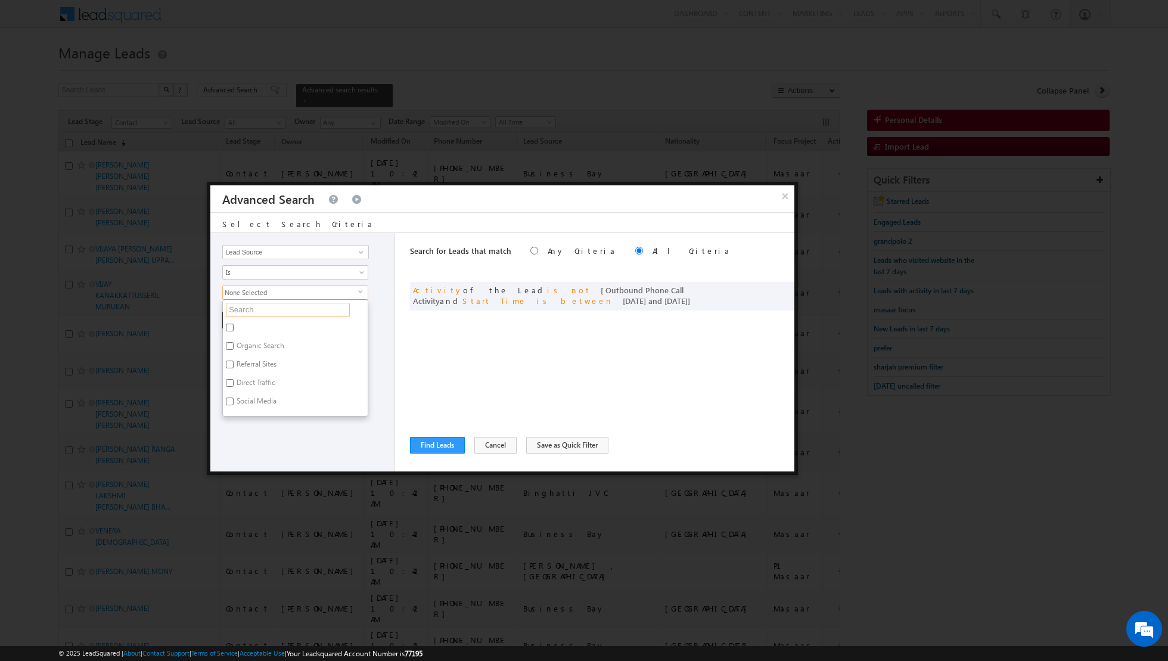
click at [310, 310] on input "text" at bounding box center [288, 310] width 124 height 14
type input "[GEOGRAPHIC_DATA]"
click at [279, 323] on label "Arabian Ranches" at bounding box center [262, 329] width 78 height 18
click at [234, 324] on input "Arabian Ranches" at bounding box center [230, 328] width 8 height 8
checkbox input "true"
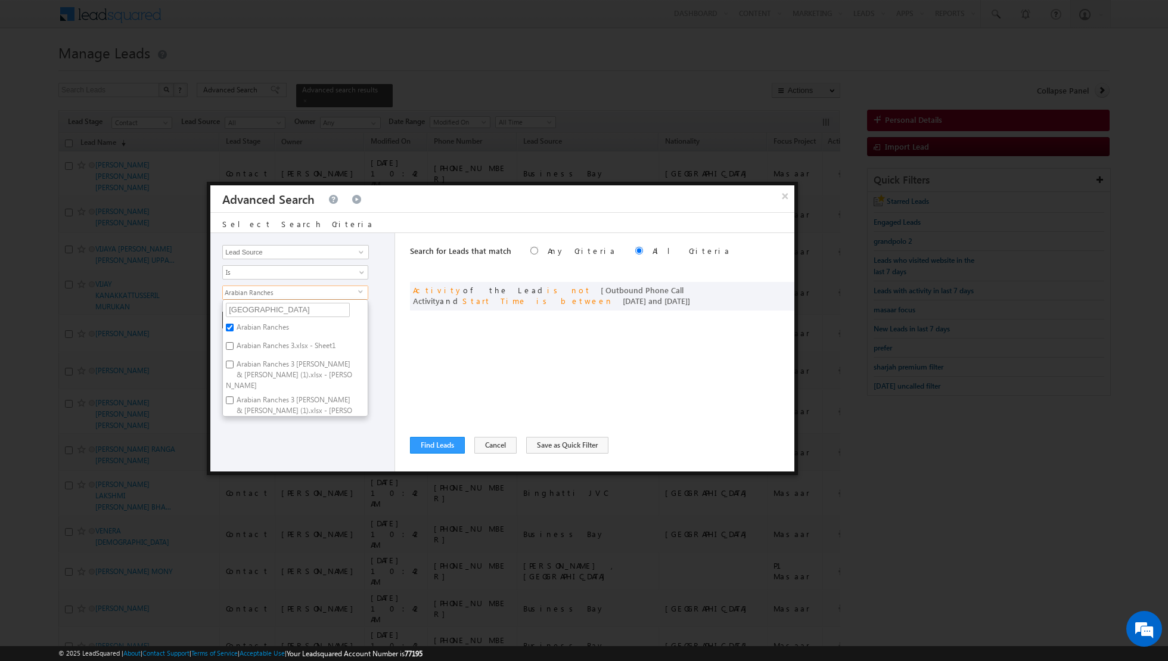
click at [313, 487] on div at bounding box center [584, 330] width 1168 height 661
click at [237, 313] on button "+ Add" at bounding box center [242, 320] width 41 height 17
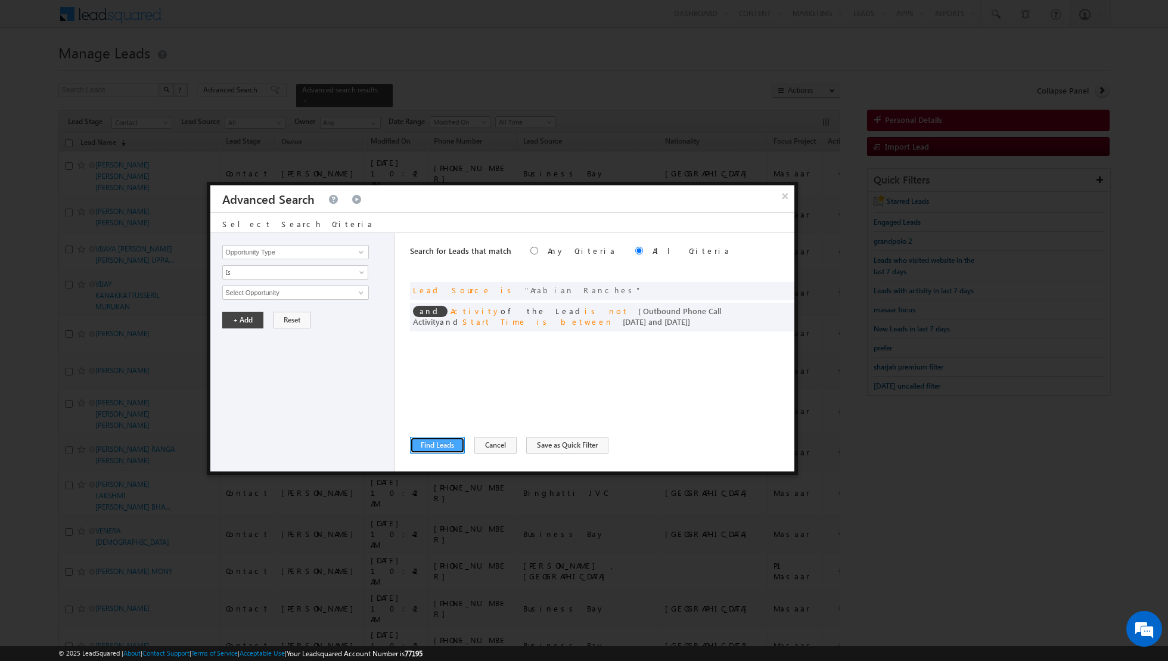
click at [442, 443] on button "Find Leads" at bounding box center [437, 445] width 55 height 17
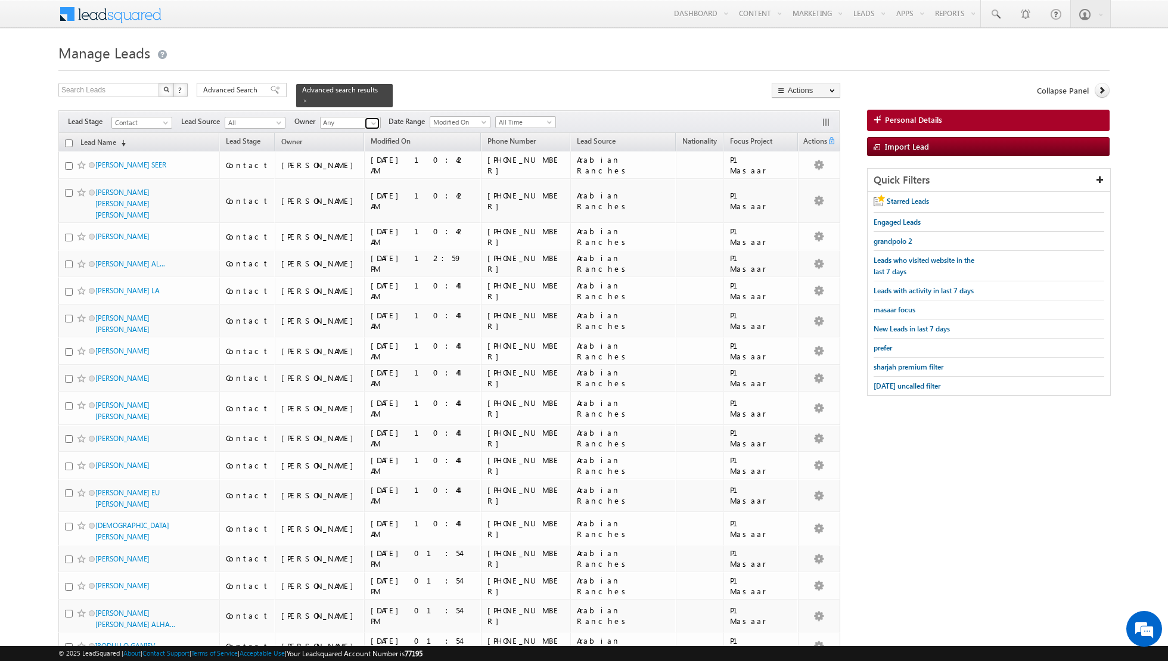
click at [372, 122] on span at bounding box center [374, 124] width 10 height 10
click at [359, 225] on link "[PERSON_NAME] [EMAIL_ADDRESS][PERSON_NAME][DOMAIN_NAME]" at bounding box center [379, 236] width 119 height 23
type input "[PERSON_NAME]"
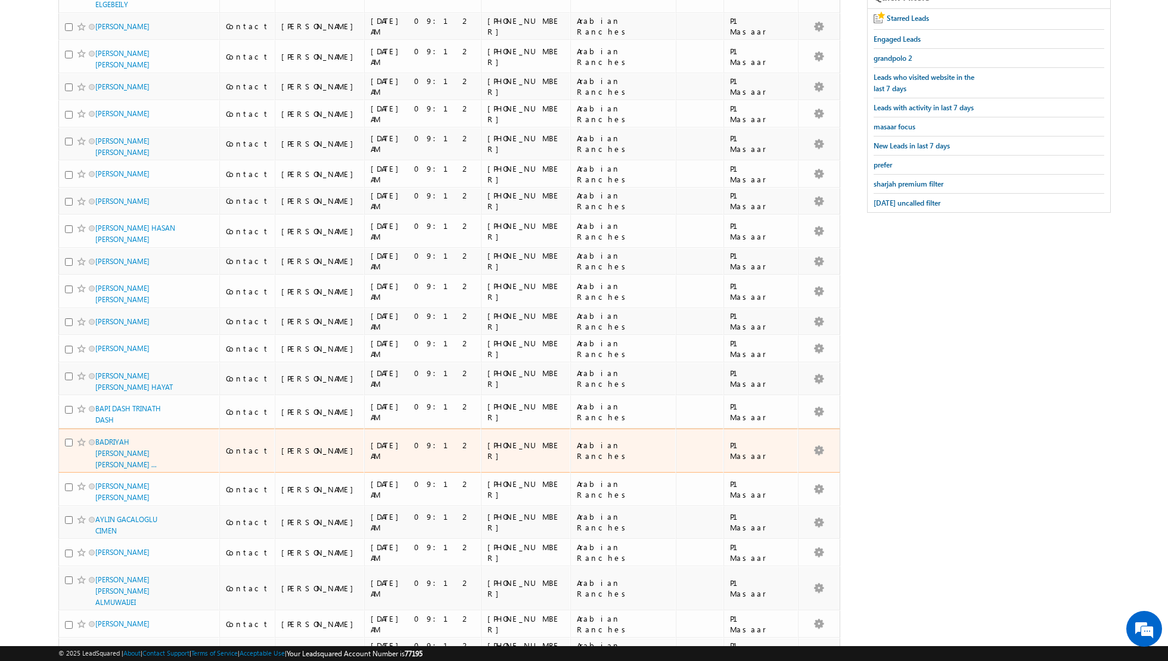
scroll to position [0, 0]
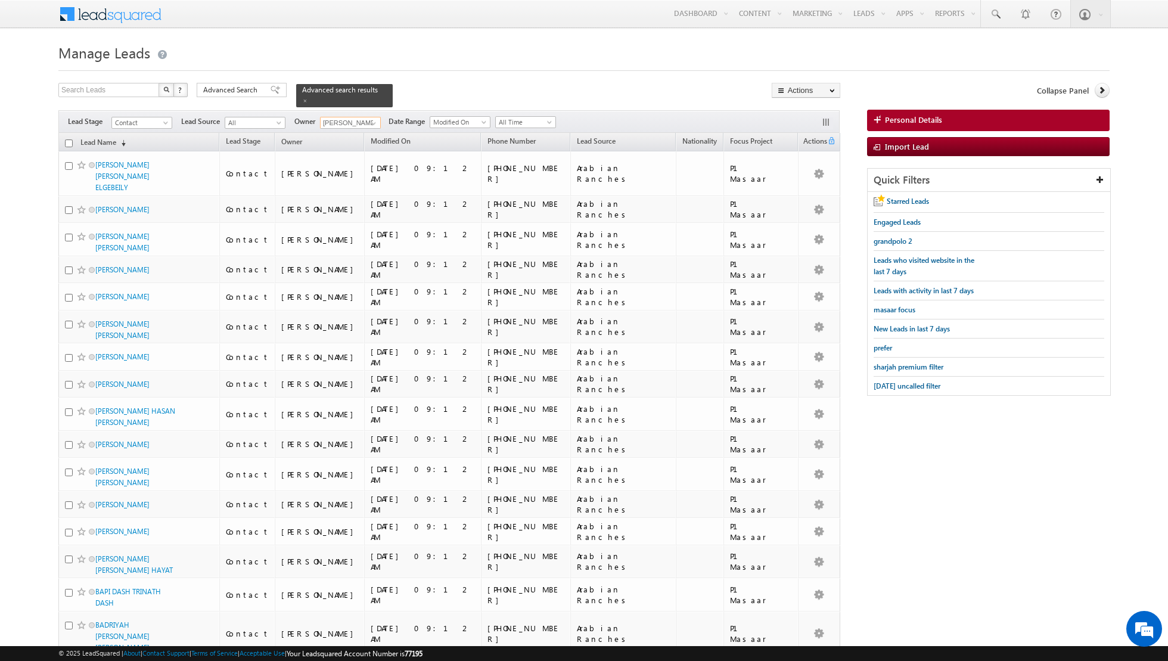
click at [70, 142] on input "checkbox" at bounding box center [69, 143] width 8 height 8
checkbox input "true"
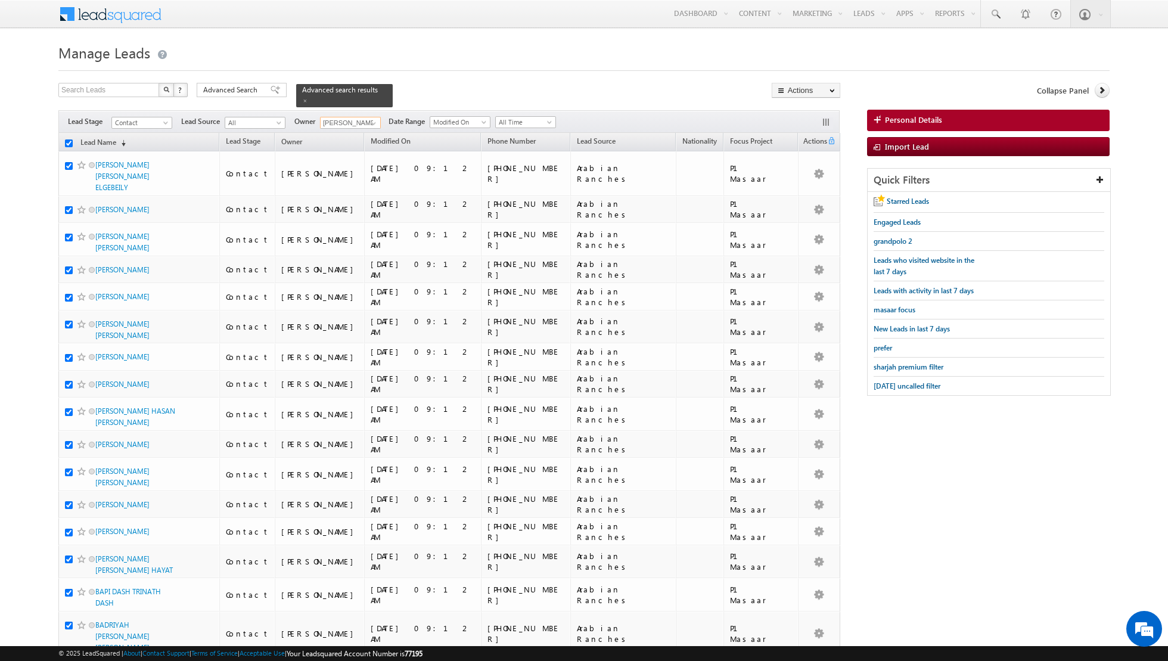
checkbox input "true"
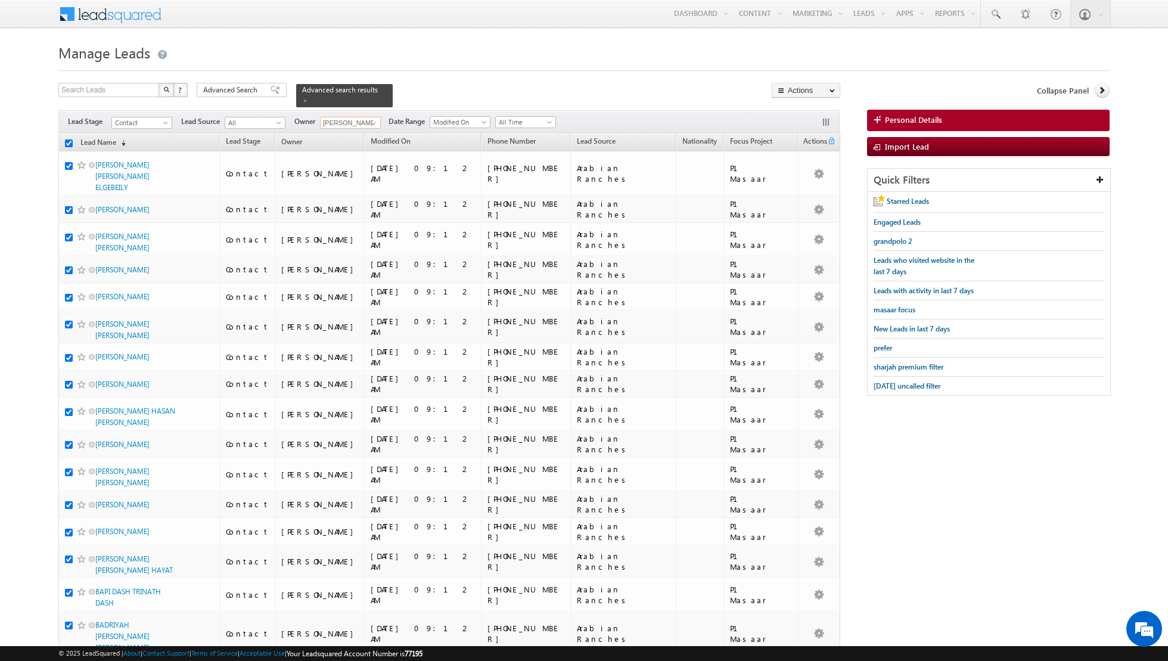
checkbox input "true"
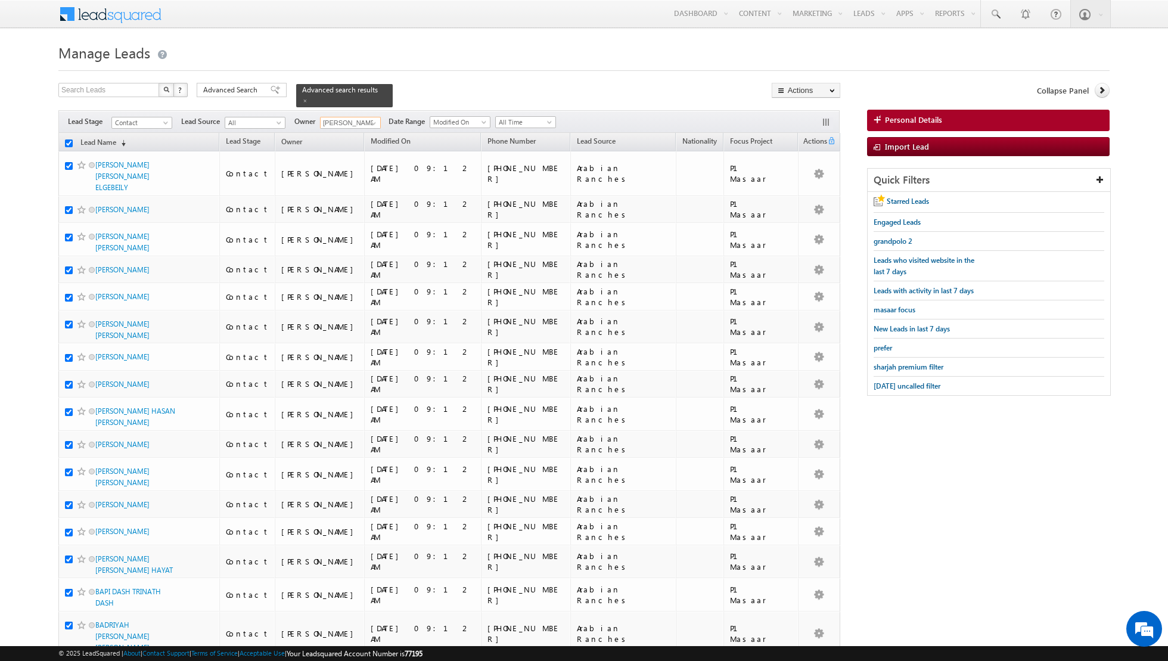
checkbox input "true"
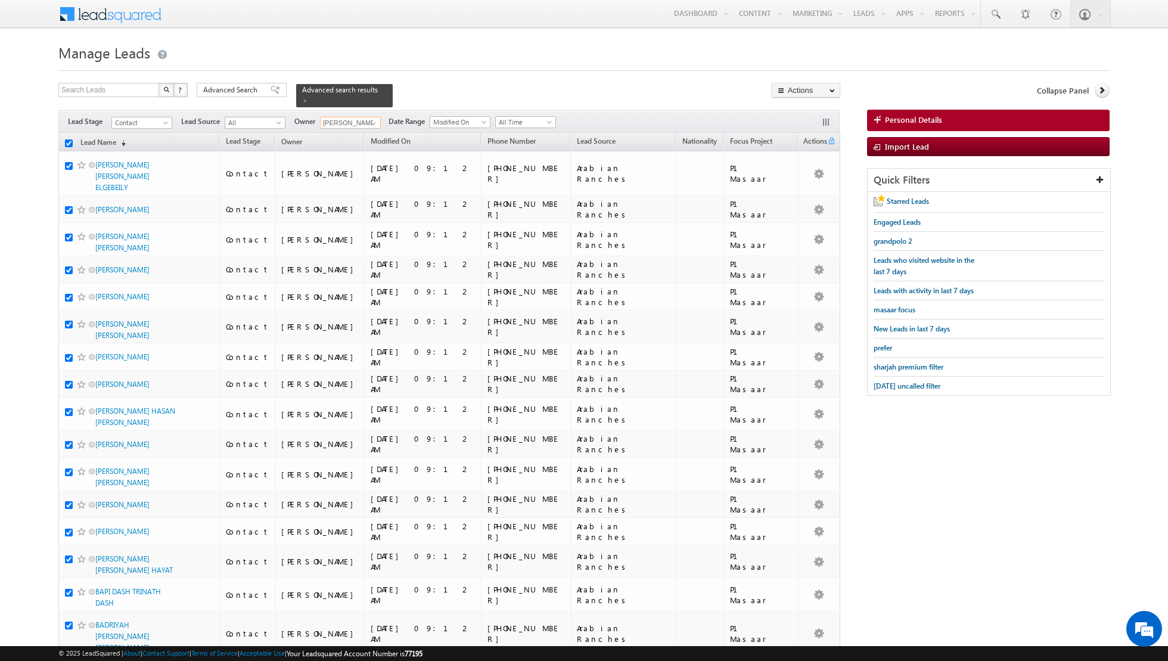
checkbox input "true"
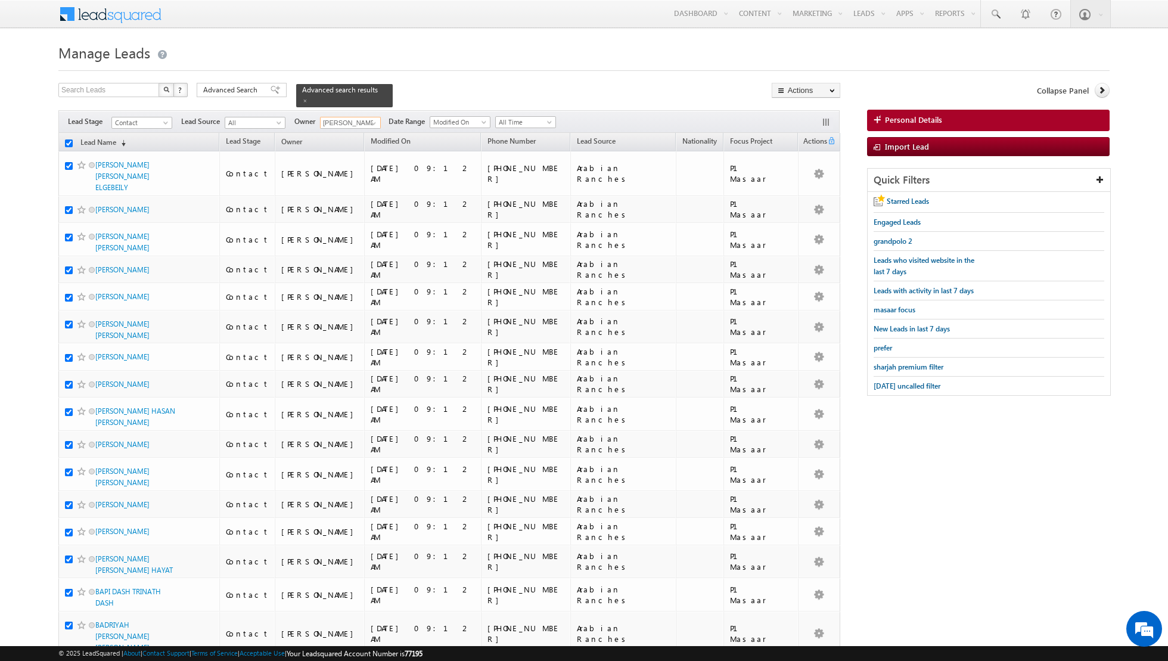
checkbox input "true"
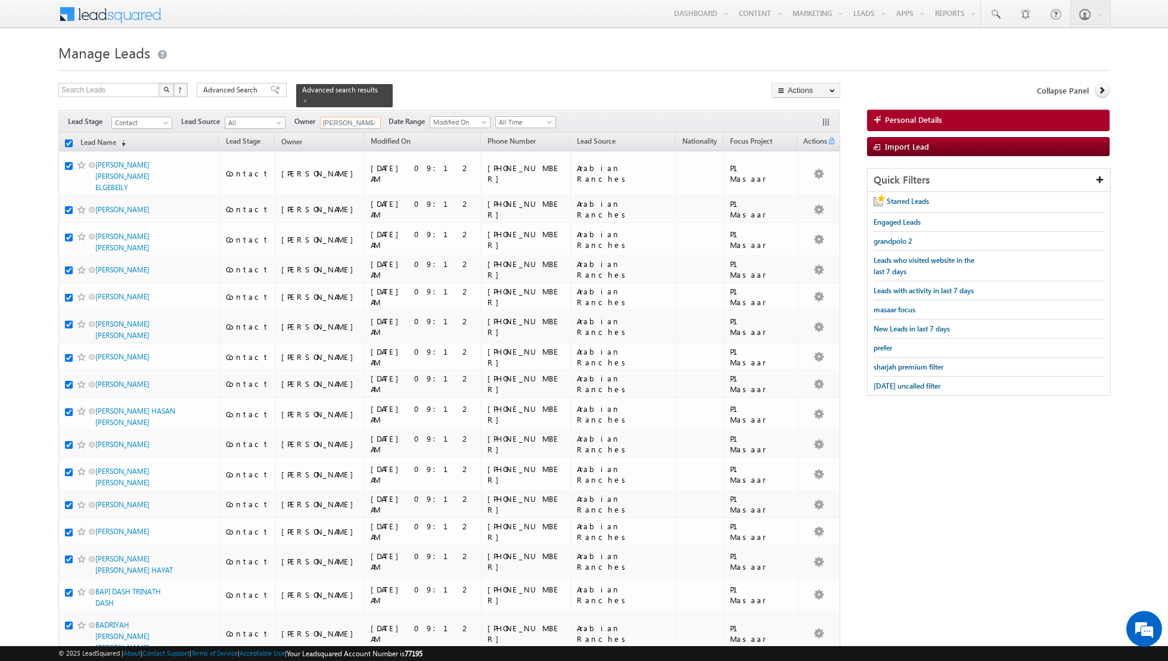
checkbox input "true"
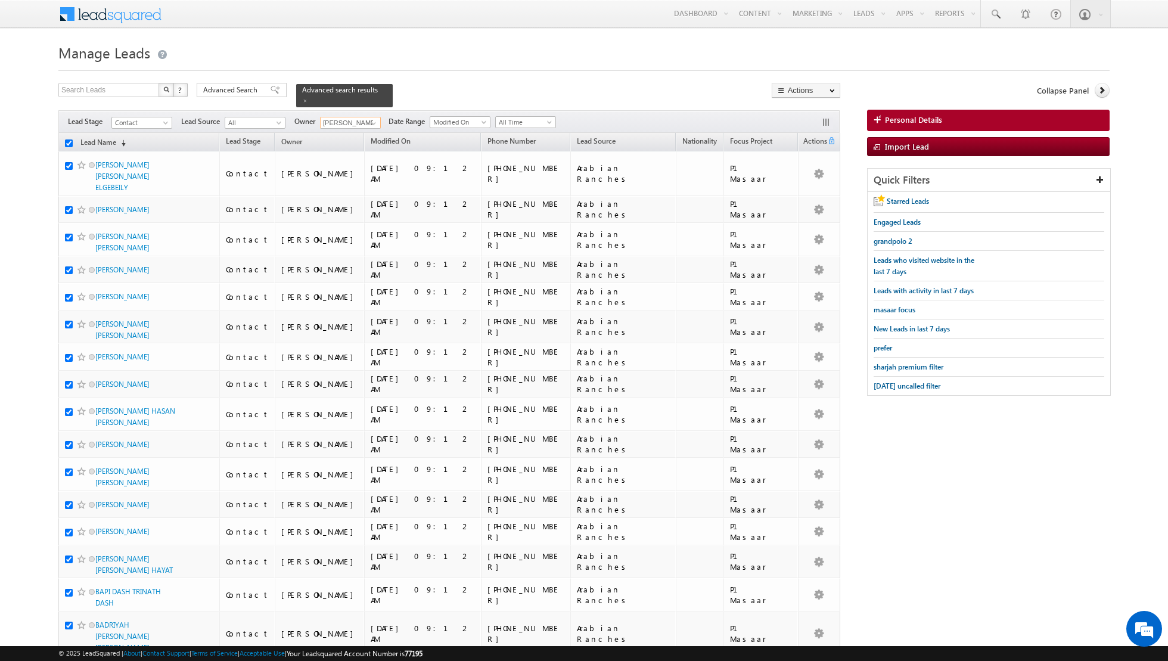
checkbox input "true"
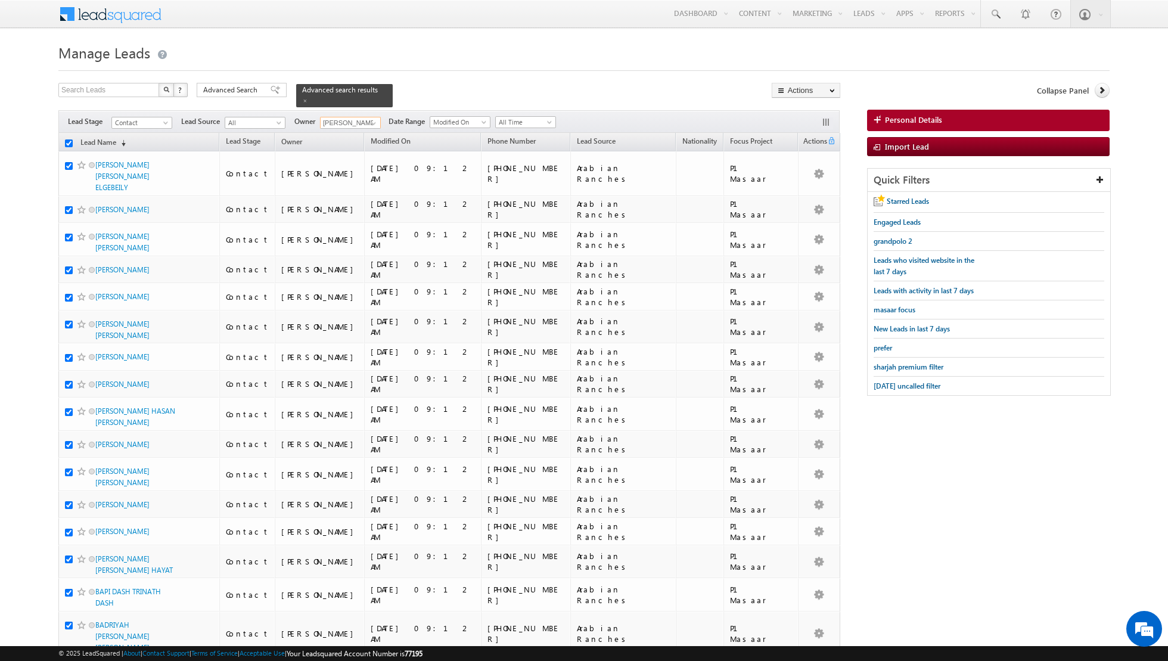
checkbox input "true"
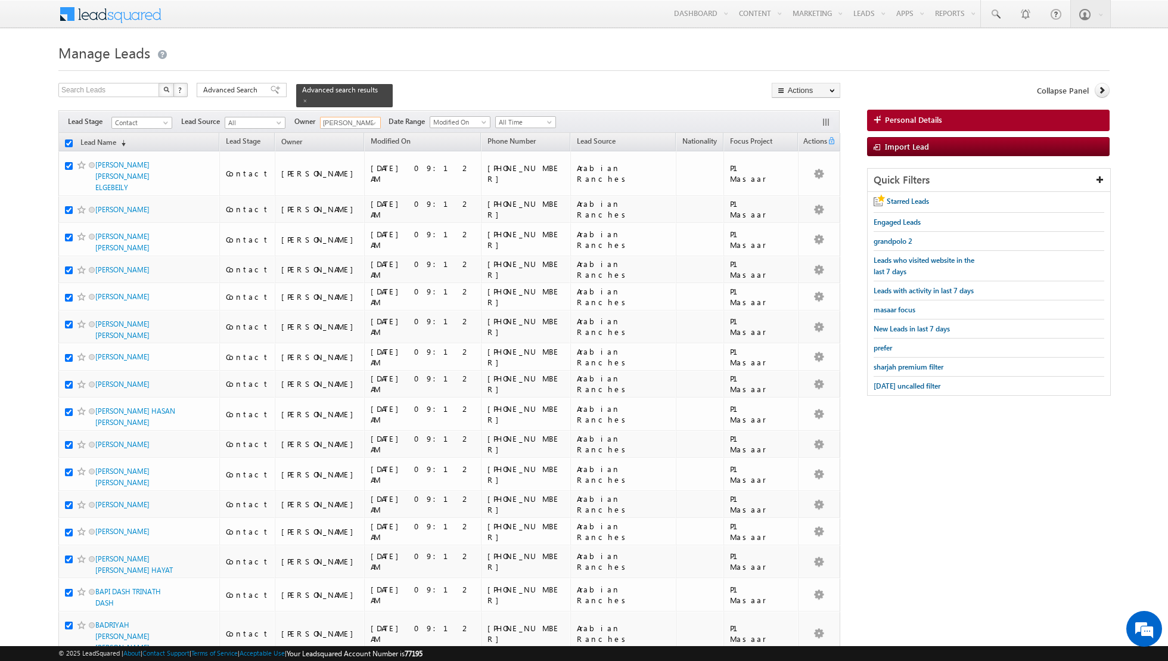
checkbox input "true"
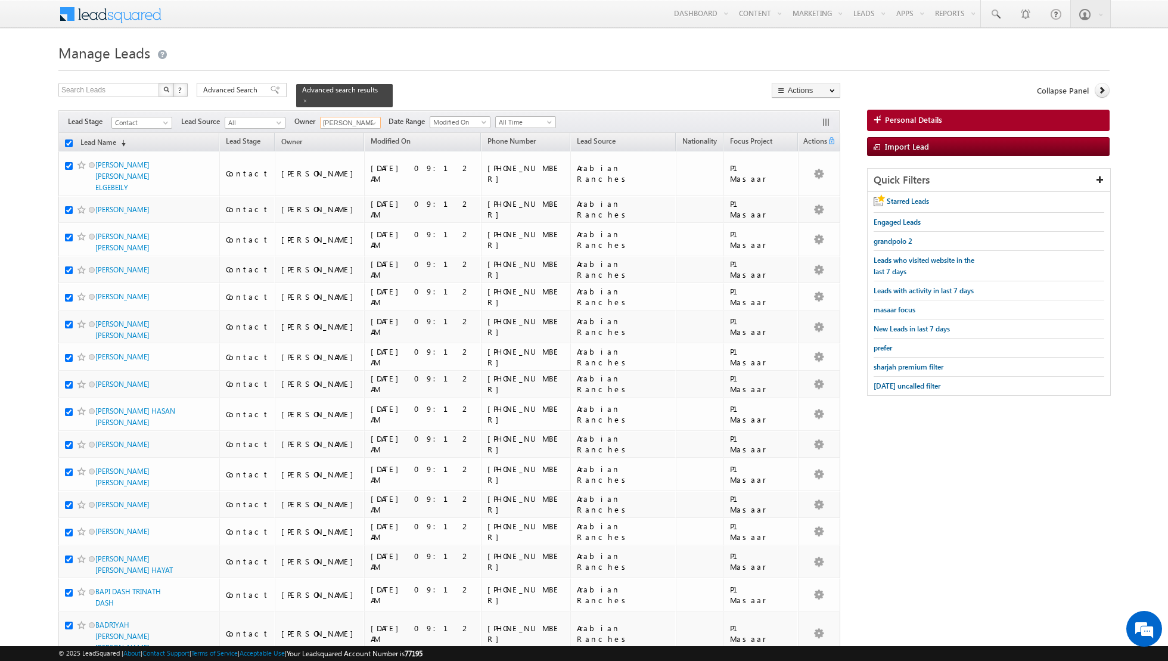
checkbox input "true"
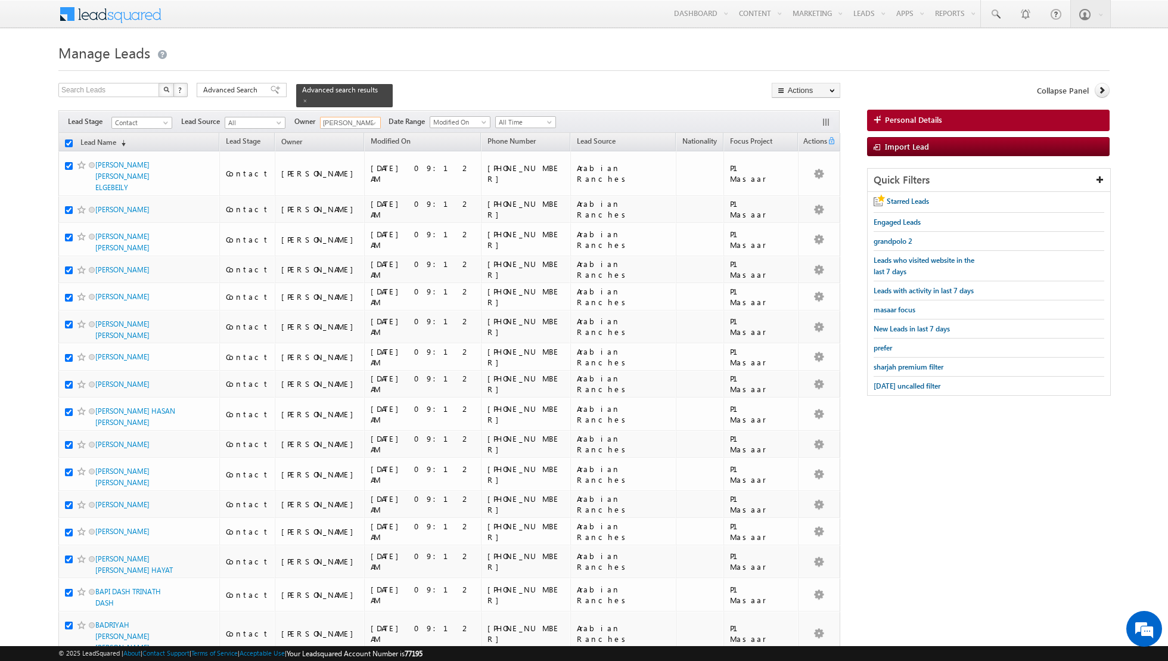
checkbox input "true"
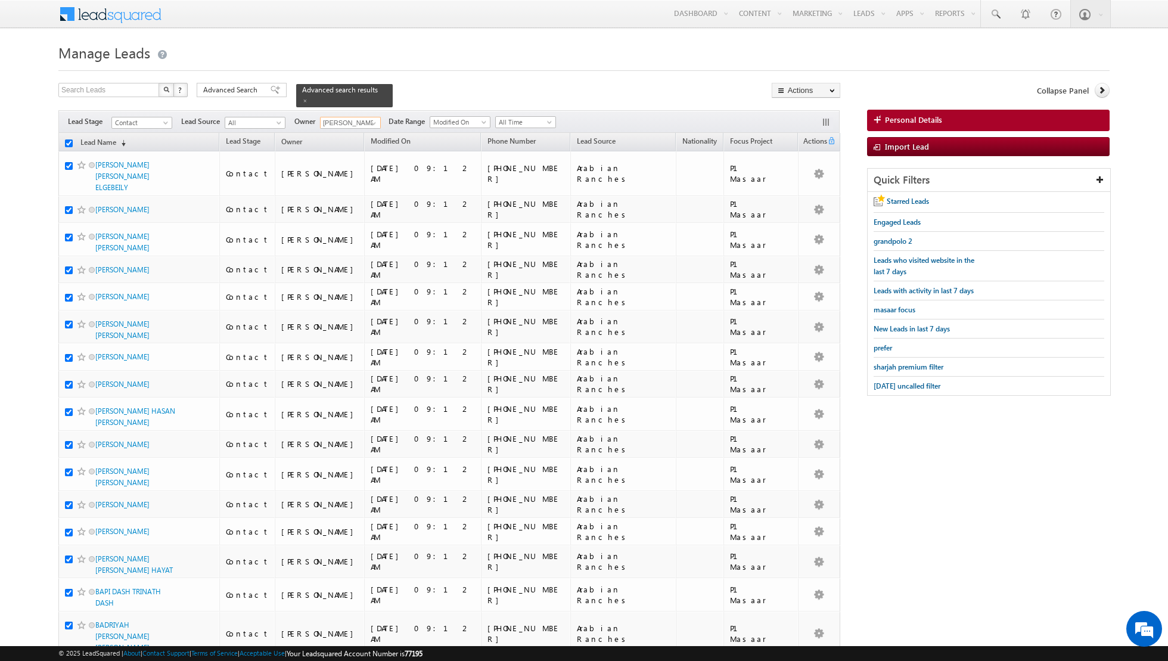
checkbox input "true"
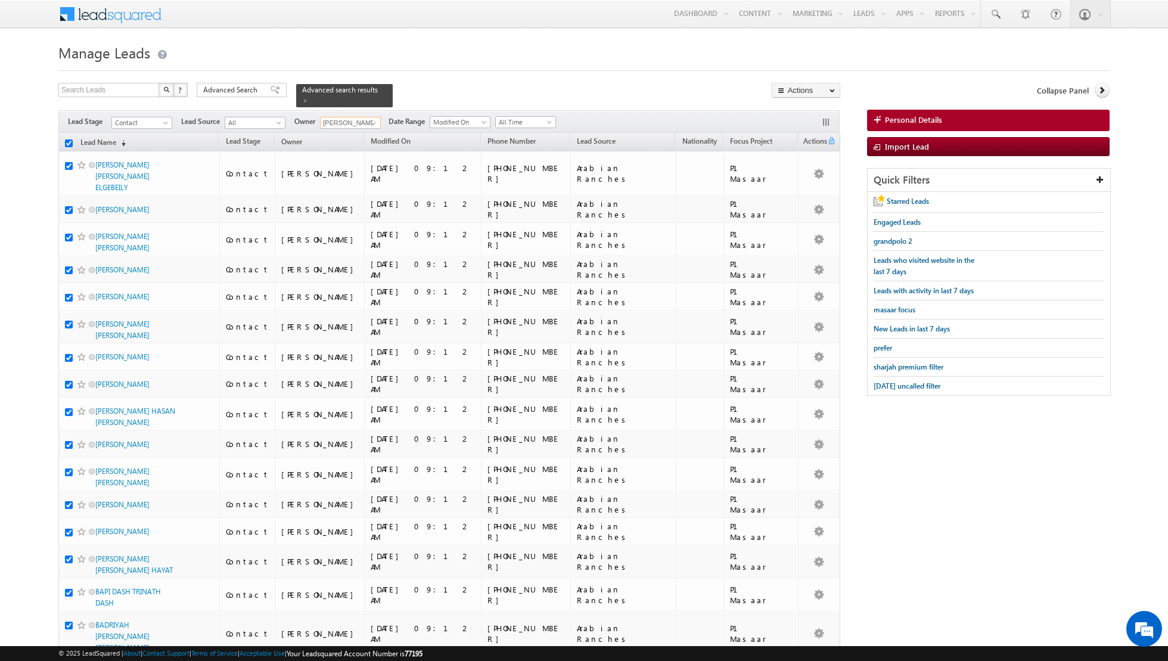
checkbox input "true"
click at [801, 189] on link "Change Owner" at bounding box center [805, 193] width 67 height 14
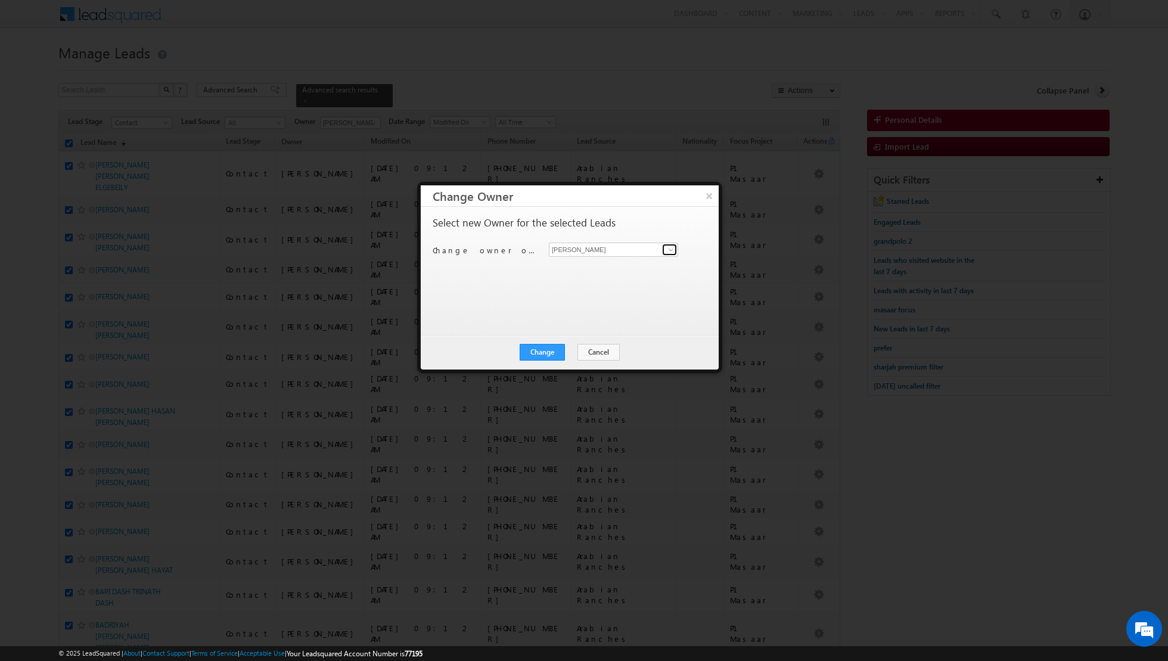
click at [669, 251] on span at bounding box center [671, 250] width 10 height 10
click at [613, 265] on link "[PERSON_NAME] [PERSON_NAME][EMAIL_ADDRESS][DOMAIN_NAME]" at bounding box center [613, 267] width 129 height 23
type input "[PERSON_NAME]"
click at [543, 350] on button "Change" at bounding box center [542, 352] width 45 height 17
click at [574, 350] on button "Close" at bounding box center [571, 352] width 38 height 17
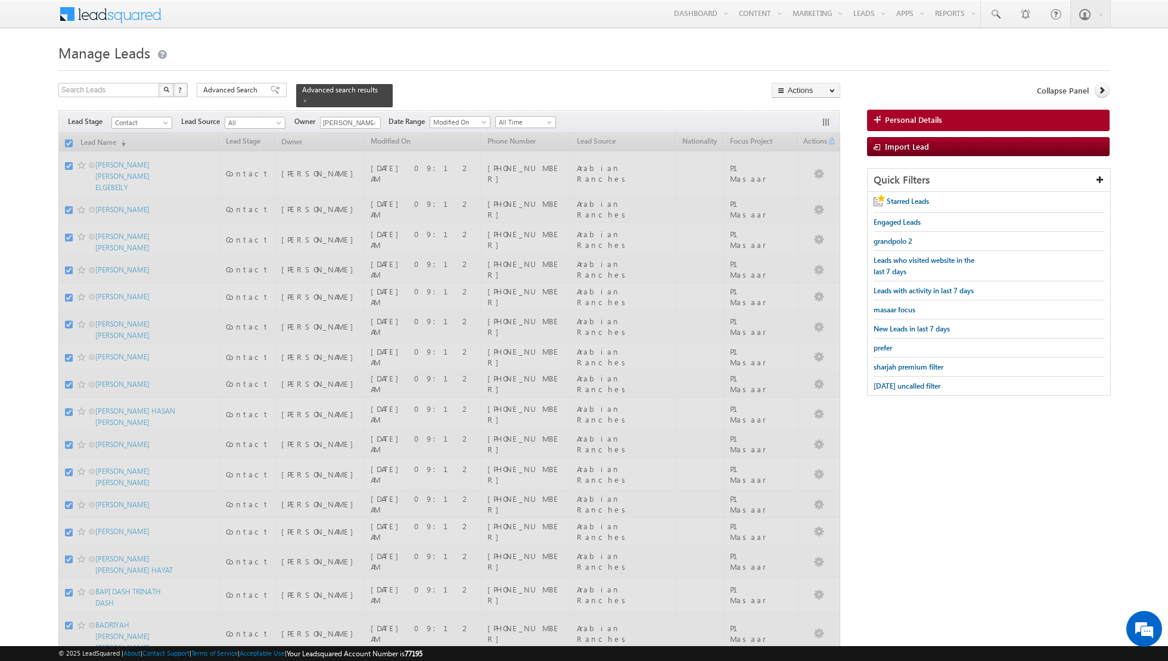
checkbox input "false"
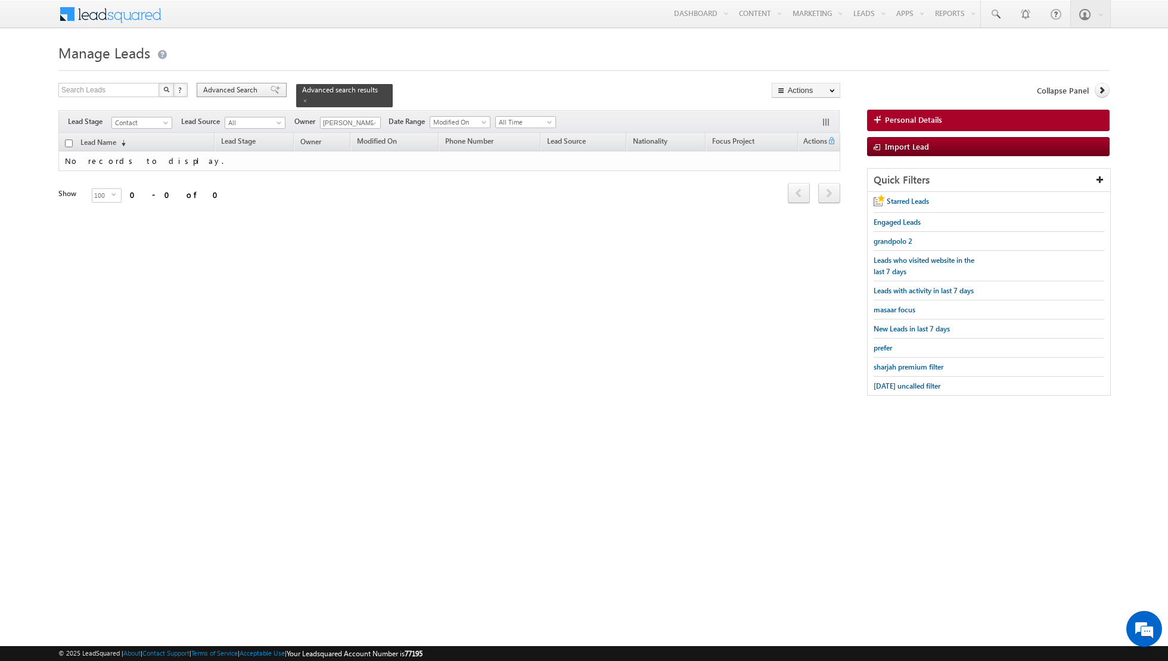
click at [271, 92] on span at bounding box center [276, 90] width 10 height 8
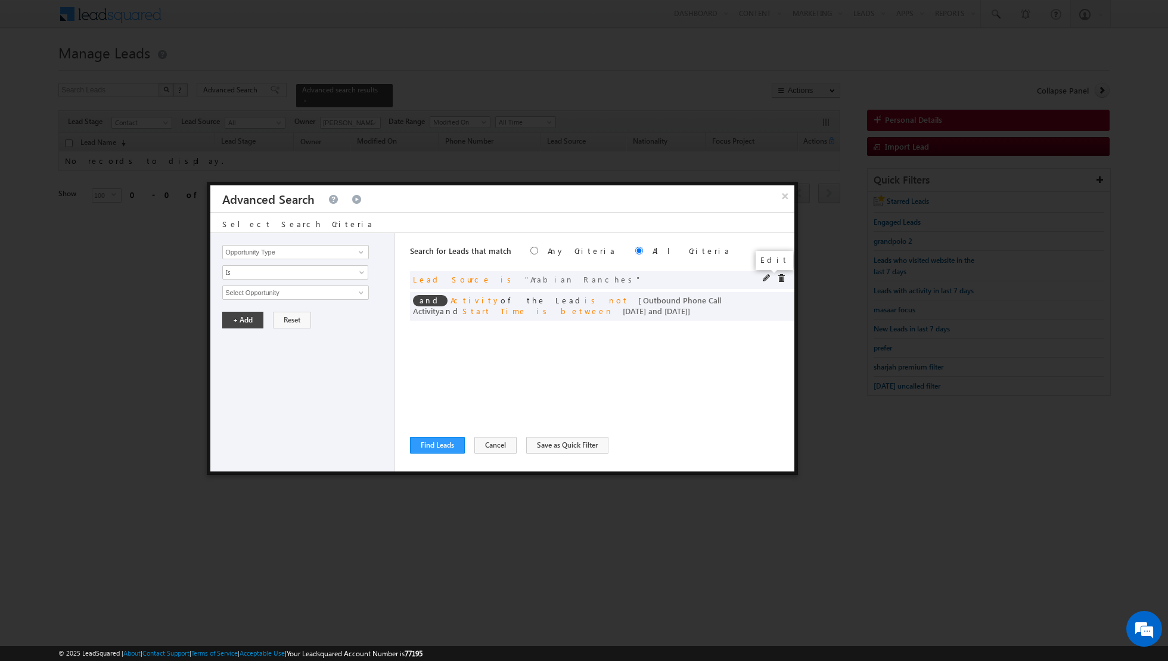
click at [768, 277] on span at bounding box center [767, 278] width 8 height 8
click at [767, 277] on span at bounding box center [767, 278] width 8 height 8
click at [356, 291] on span "Arabian Ranches" at bounding box center [290, 292] width 135 height 13
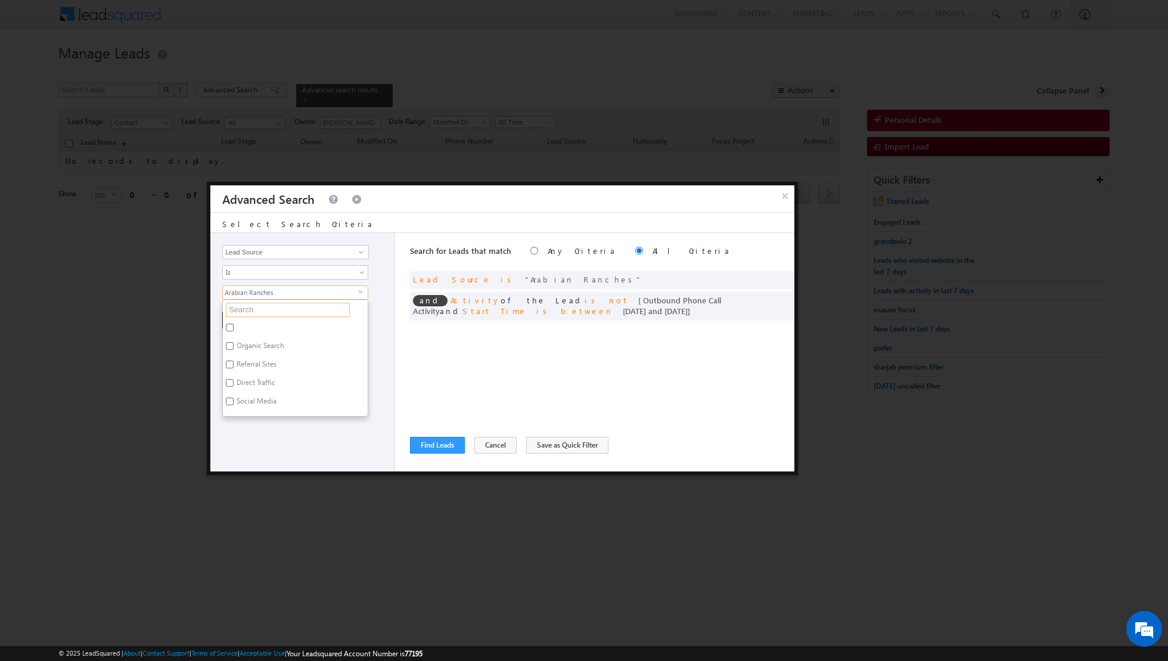
click at [300, 308] on input "text" at bounding box center [288, 310] width 124 height 14
type input "fur"
click at [268, 326] on label "Al Furjan" at bounding box center [250, 329] width 54 height 18
click at [234, 326] on input "Al Furjan" at bounding box center [230, 328] width 8 height 8
checkbox input "true"
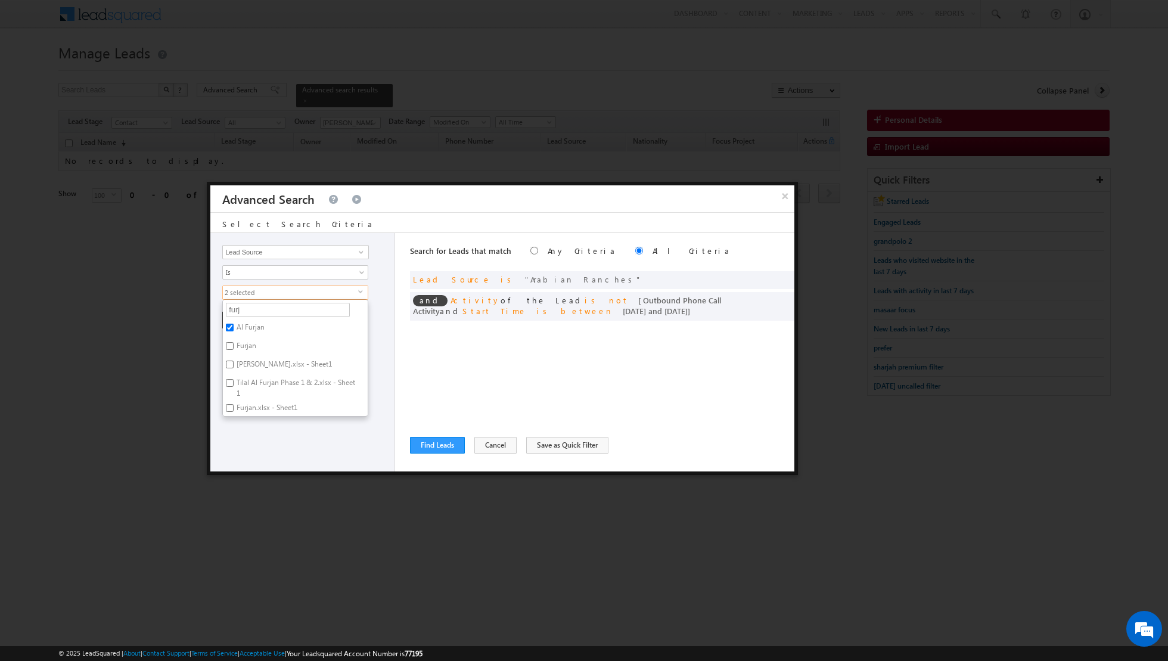
click at [455, 368] on div "Search for Leads that match Any Criteria All Criteria Note that the current tri…" at bounding box center [602, 352] width 384 height 238
click at [237, 318] on button "+ Add" at bounding box center [242, 320] width 41 height 17
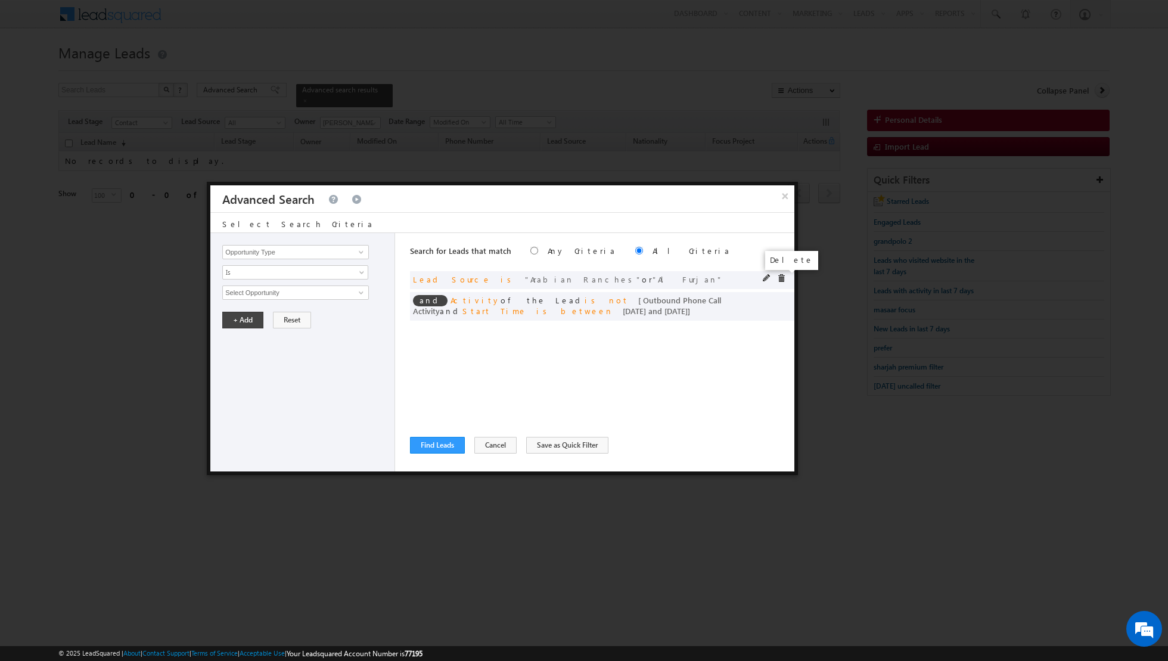
click at [781, 275] on span at bounding box center [781, 278] width 8 height 8
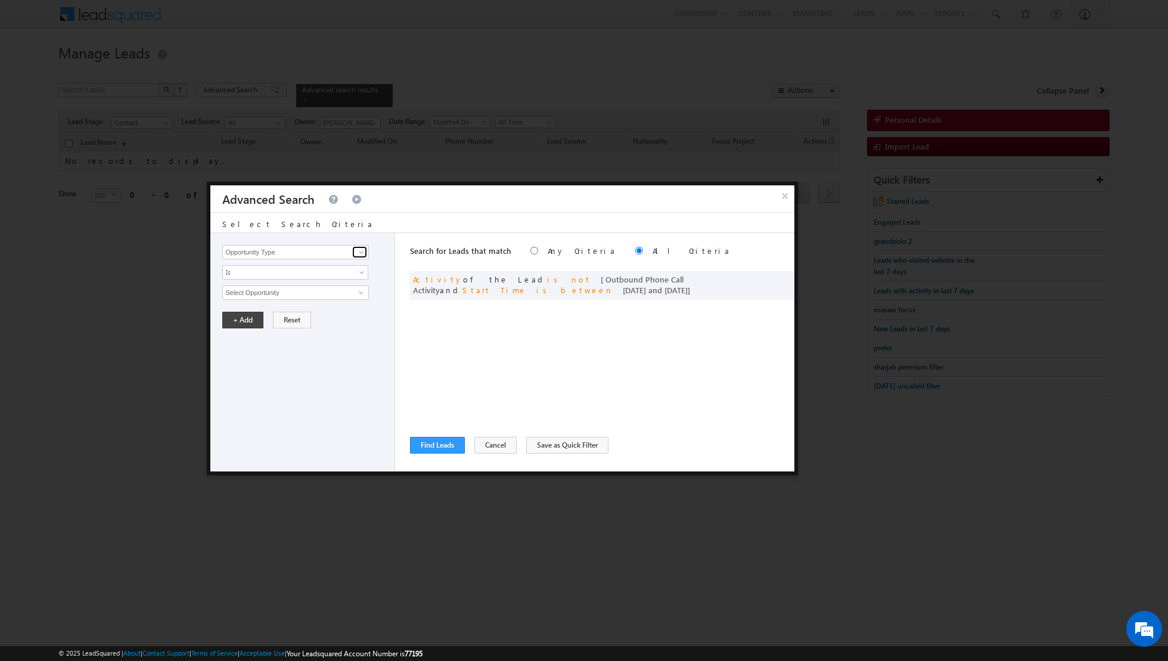
click at [363, 253] on span at bounding box center [361, 252] width 10 height 10
click at [308, 274] on link "Lead Source" at bounding box center [295, 276] width 147 height 14
type input "Lead Source"
click at [355, 289] on span "None Selected" at bounding box center [290, 292] width 135 height 13
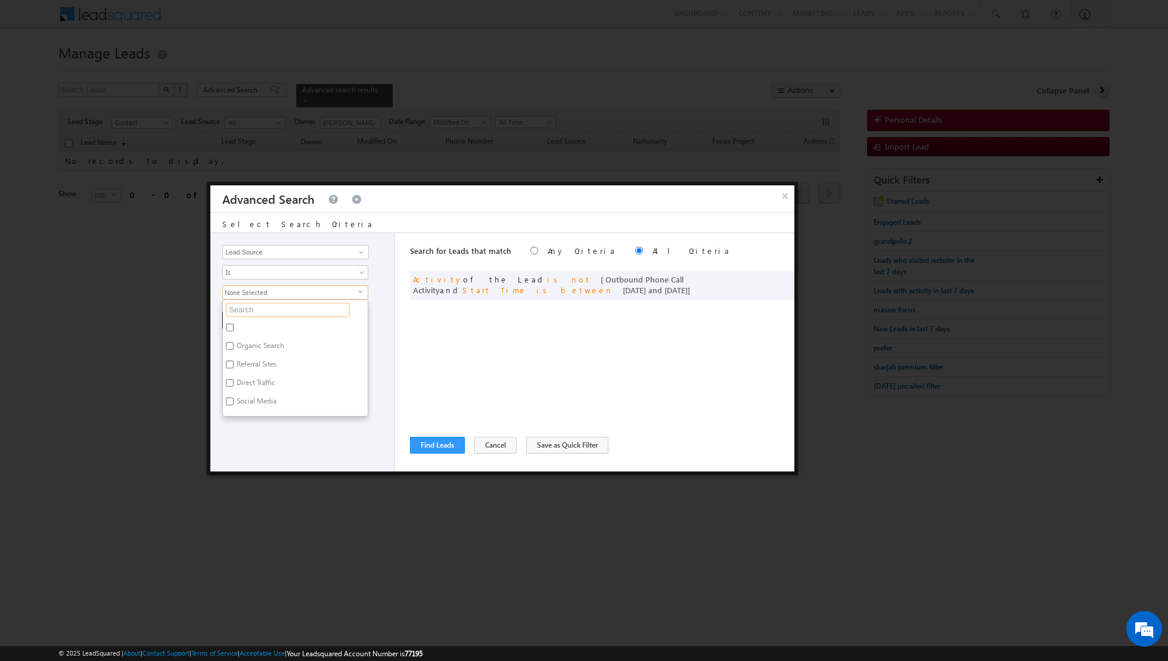
click at [322, 310] on input "text" at bounding box center [288, 310] width 124 height 14
type input "al fur"
click at [247, 325] on label "Al Furjan" at bounding box center [250, 329] width 54 height 18
click at [234, 325] on input "Al Furjan" at bounding box center [230, 328] width 8 height 8
checkbox input "true"
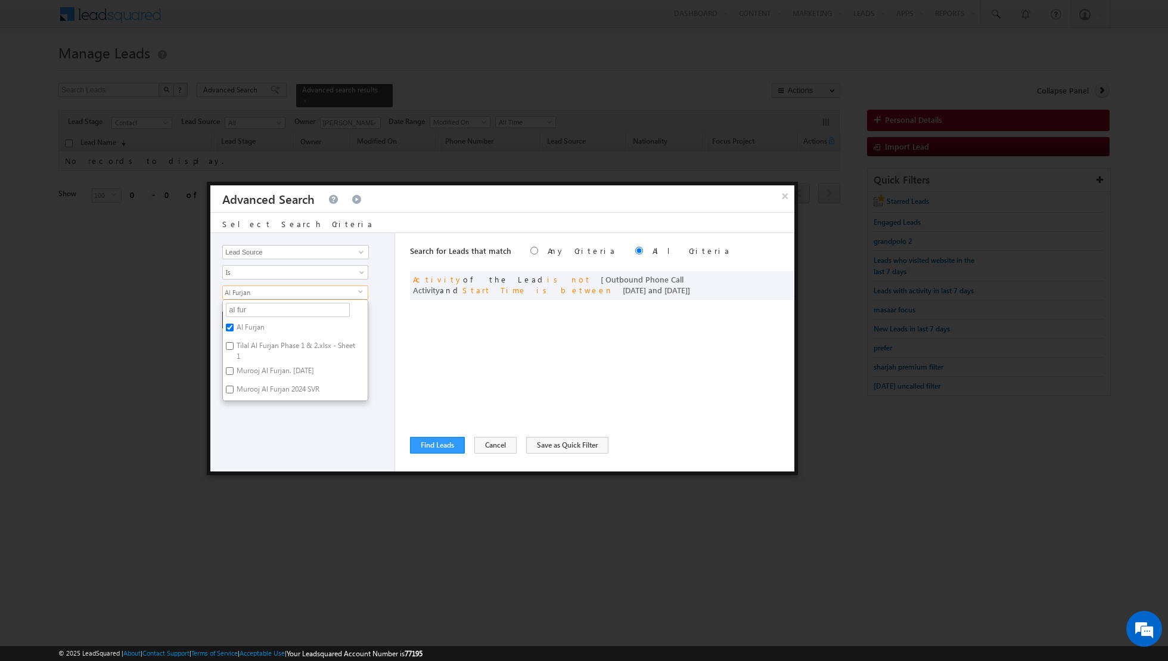
click at [296, 445] on div "Opportunity Type Lead Activity Task Sales Group Prospect Id Address 1 Address 2…" at bounding box center [302, 352] width 185 height 238
click at [243, 315] on button "+ Add" at bounding box center [242, 320] width 41 height 17
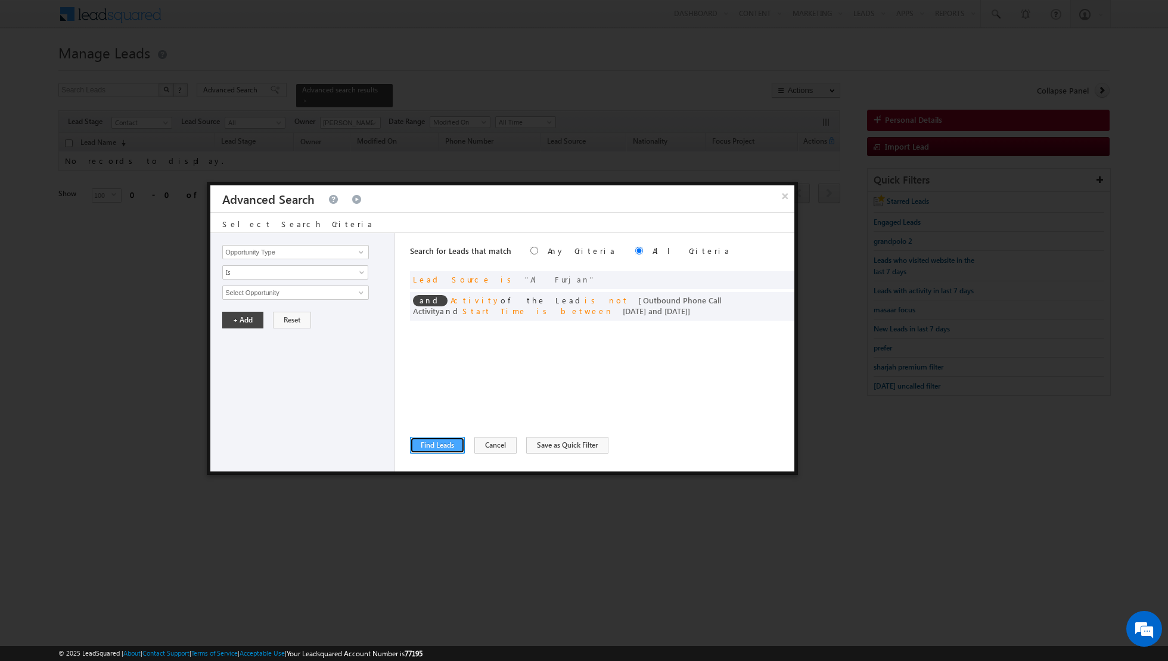
click at [428, 449] on button "Find Leads" at bounding box center [437, 445] width 55 height 17
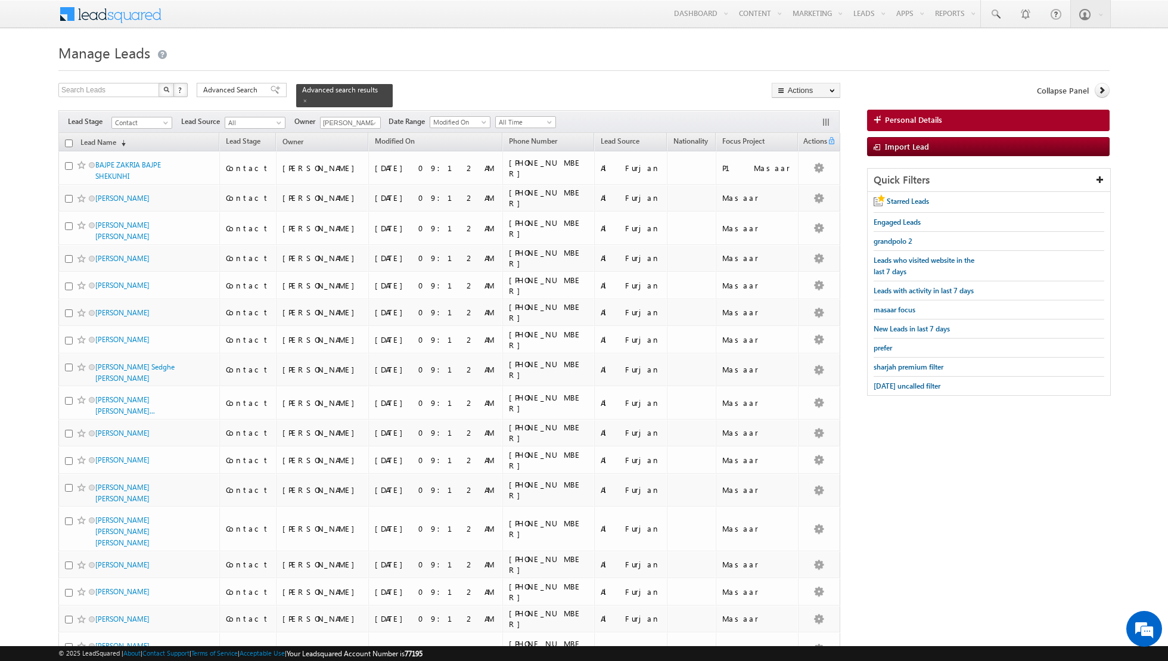
click at [67, 142] on input "checkbox" at bounding box center [69, 143] width 8 height 8
checkbox input "true"
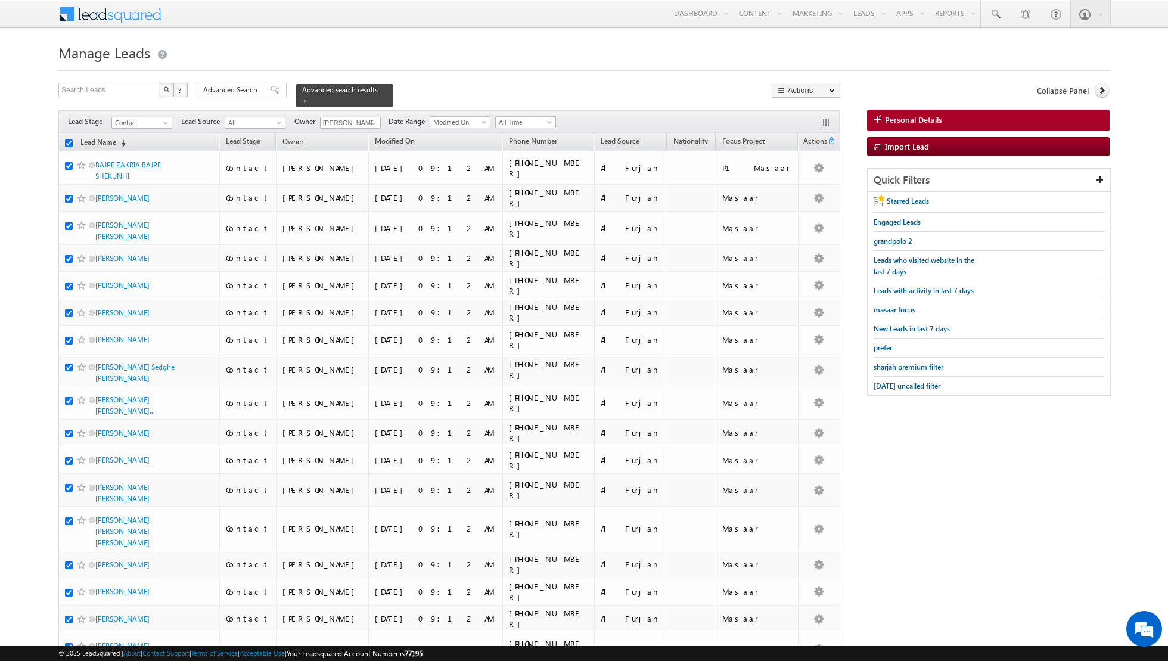
checkbox input "true"
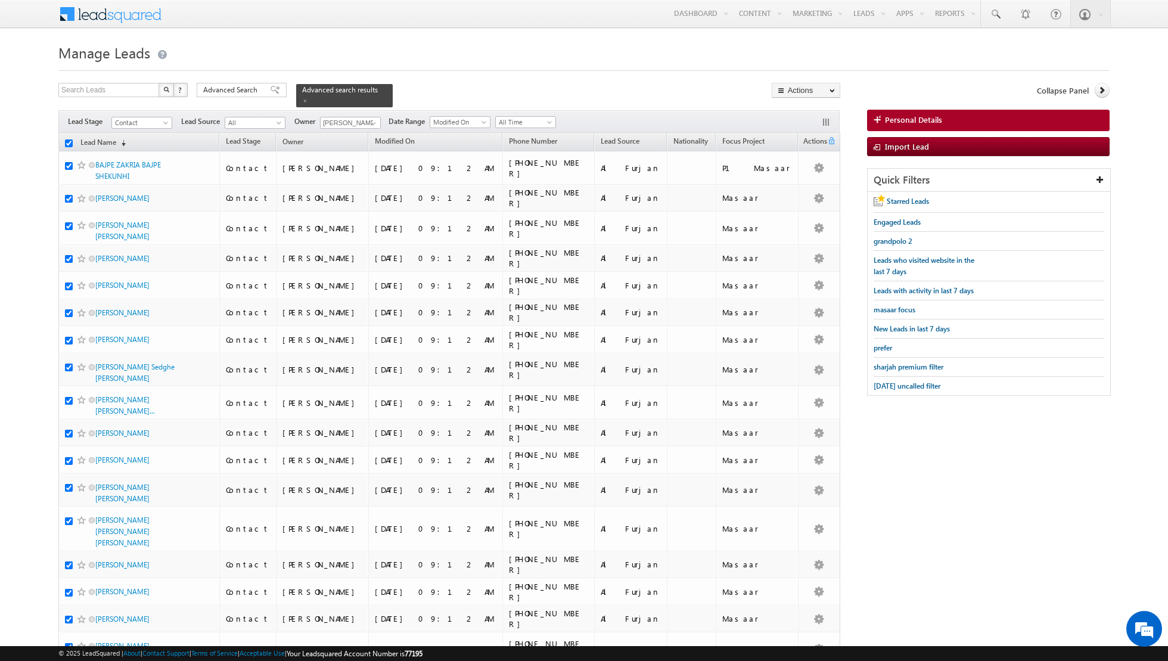
checkbox input "true"
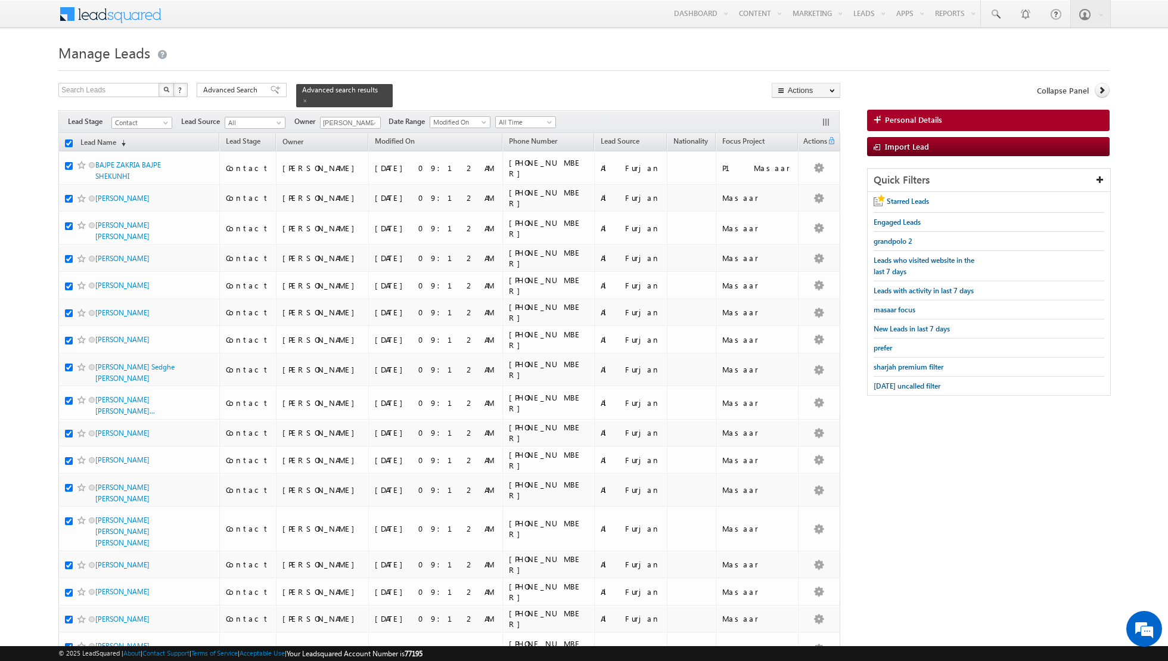
checkbox input "true"
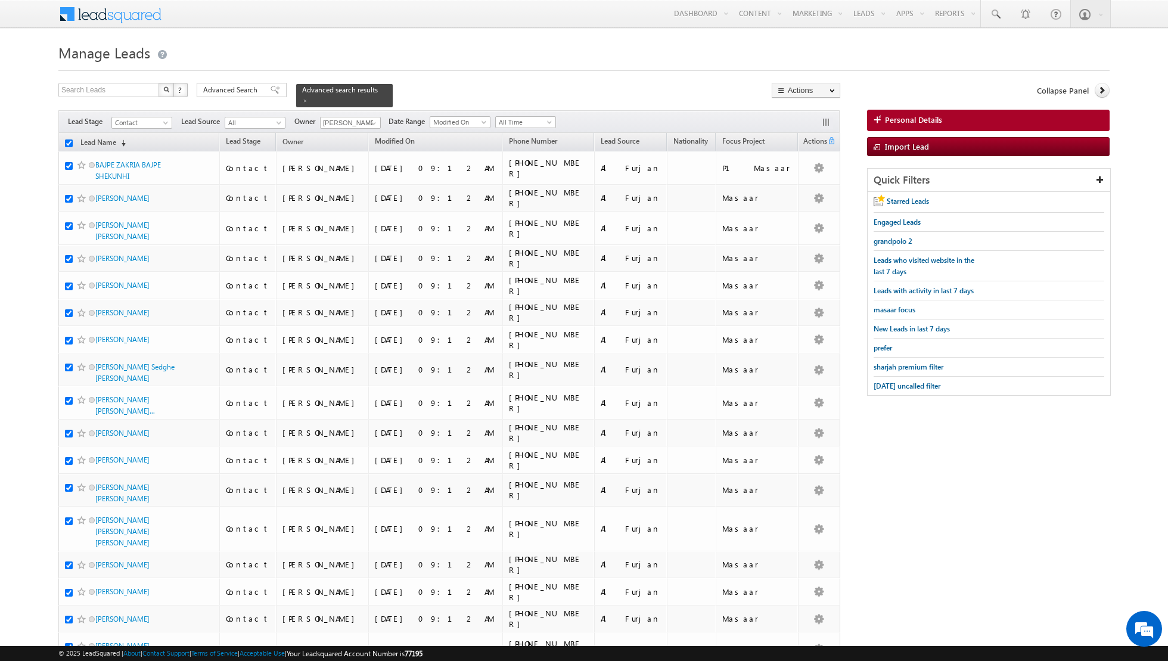
checkbox input "true"
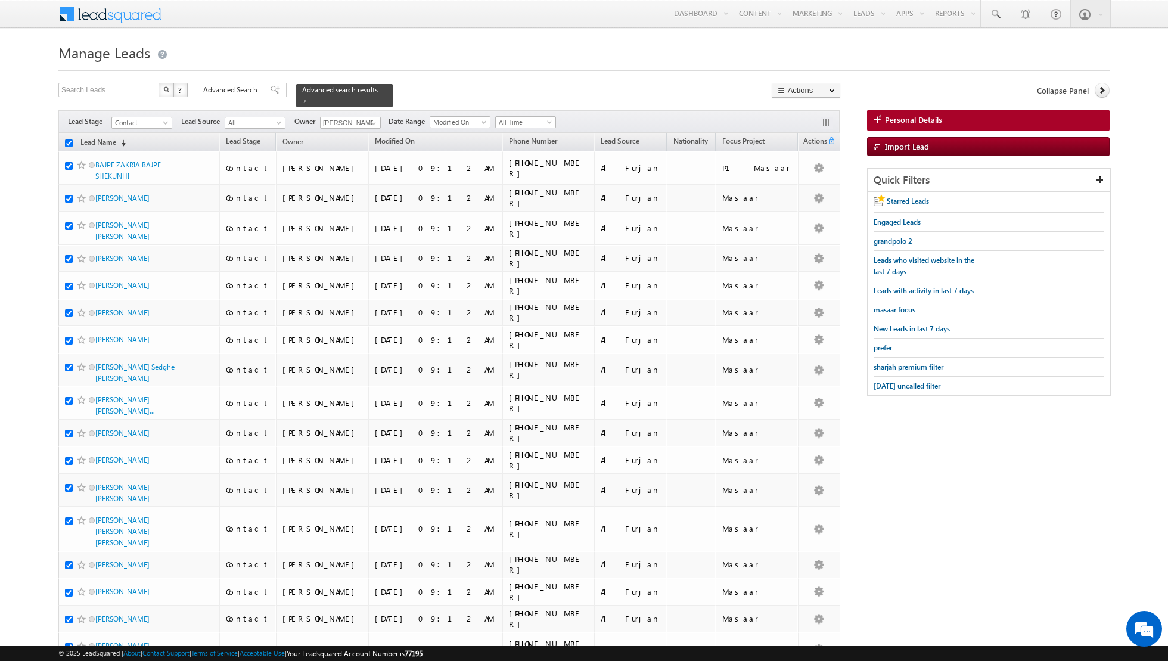
checkbox input "true"
click at [801, 198] on link "Change Owner" at bounding box center [805, 193] width 67 height 14
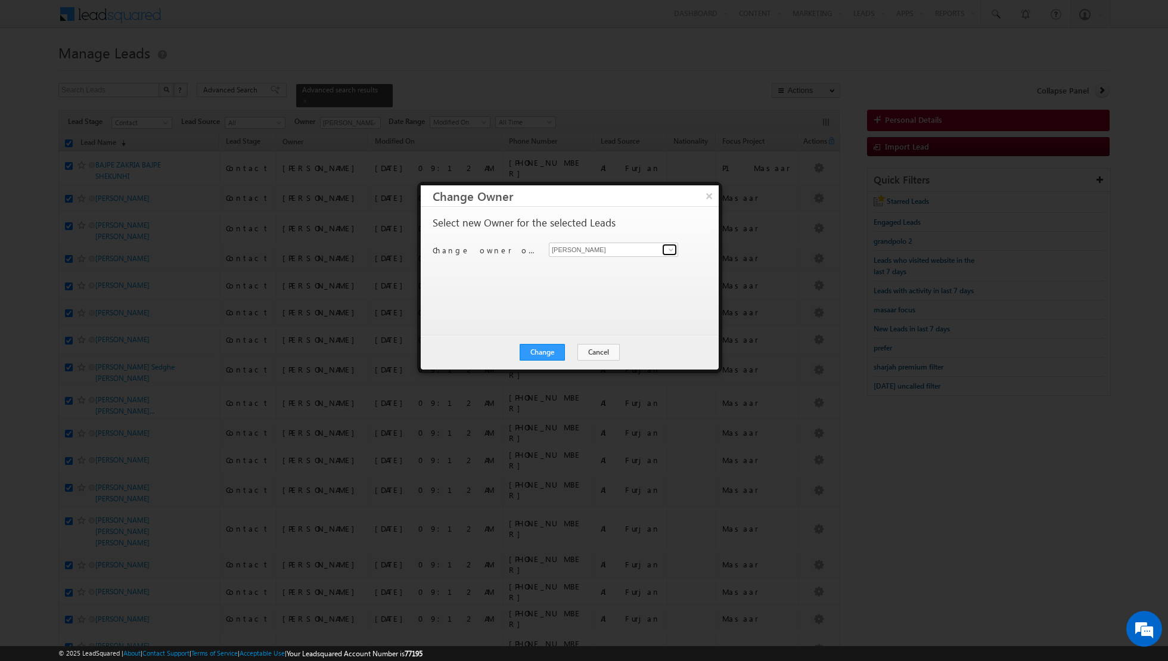
click at [670, 248] on span at bounding box center [671, 250] width 10 height 10
click at [613, 263] on link "[PERSON_NAME] [PERSON_NAME][EMAIL_ADDRESS][DOMAIN_NAME]" at bounding box center [613, 267] width 129 height 23
type input "[PERSON_NAME]"
click at [541, 349] on button "Change" at bounding box center [542, 352] width 45 height 17
click at [573, 351] on button "Close" at bounding box center [571, 352] width 38 height 17
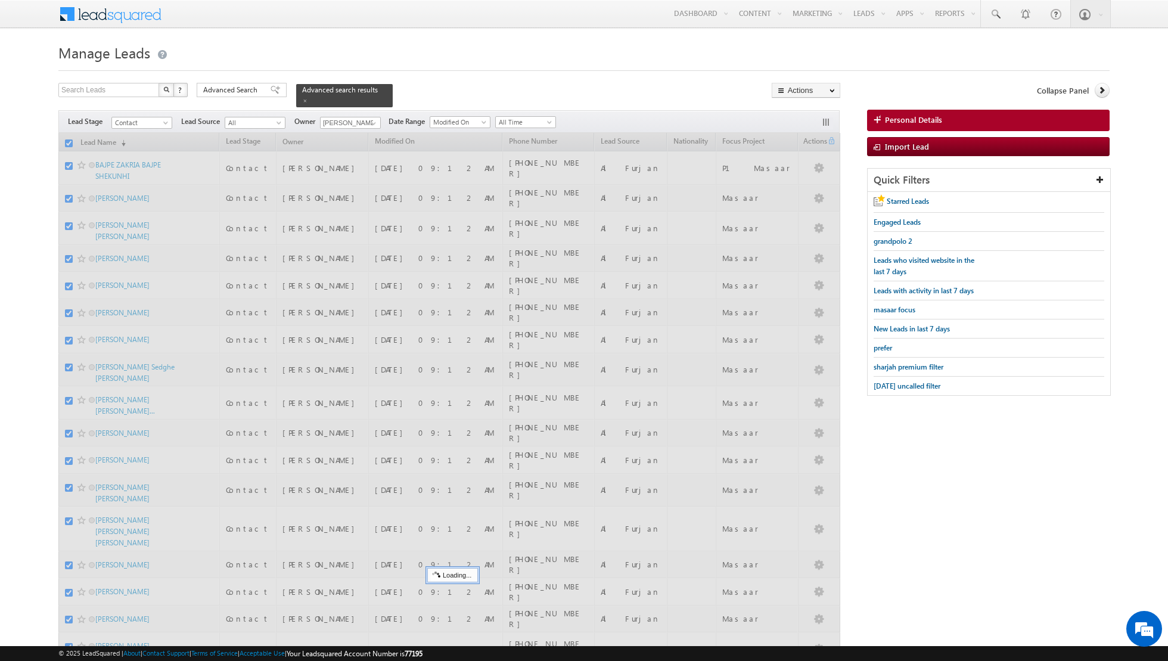
checkbox input "false"
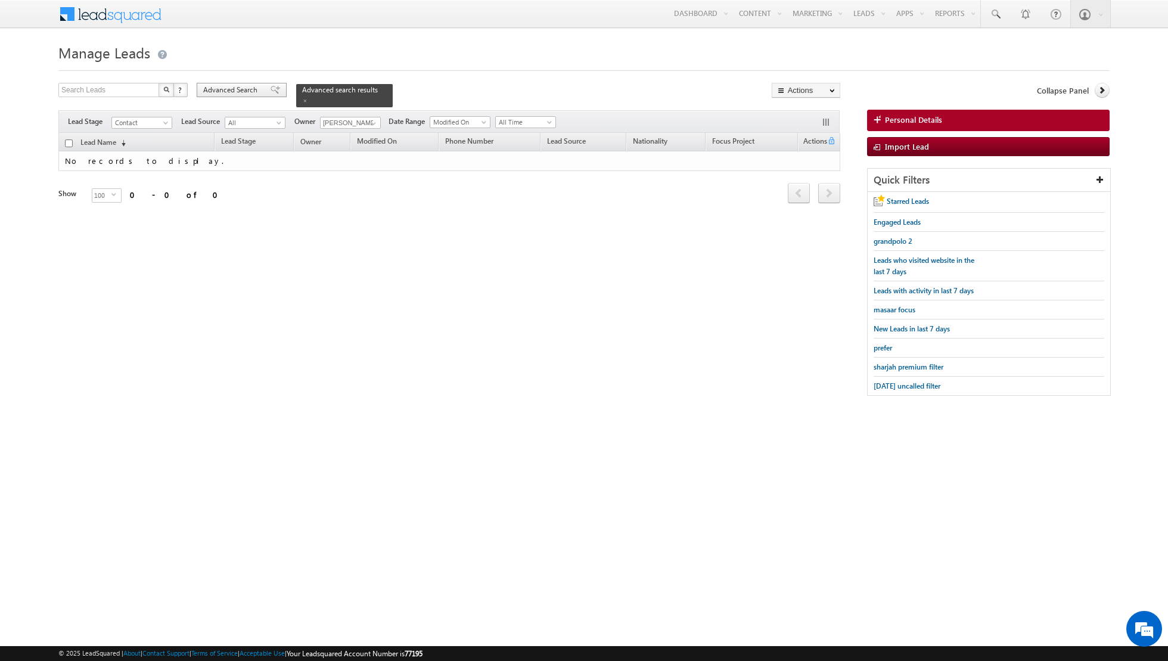
click at [271, 93] on span at bounding box center [276, 90] width 10 height 8
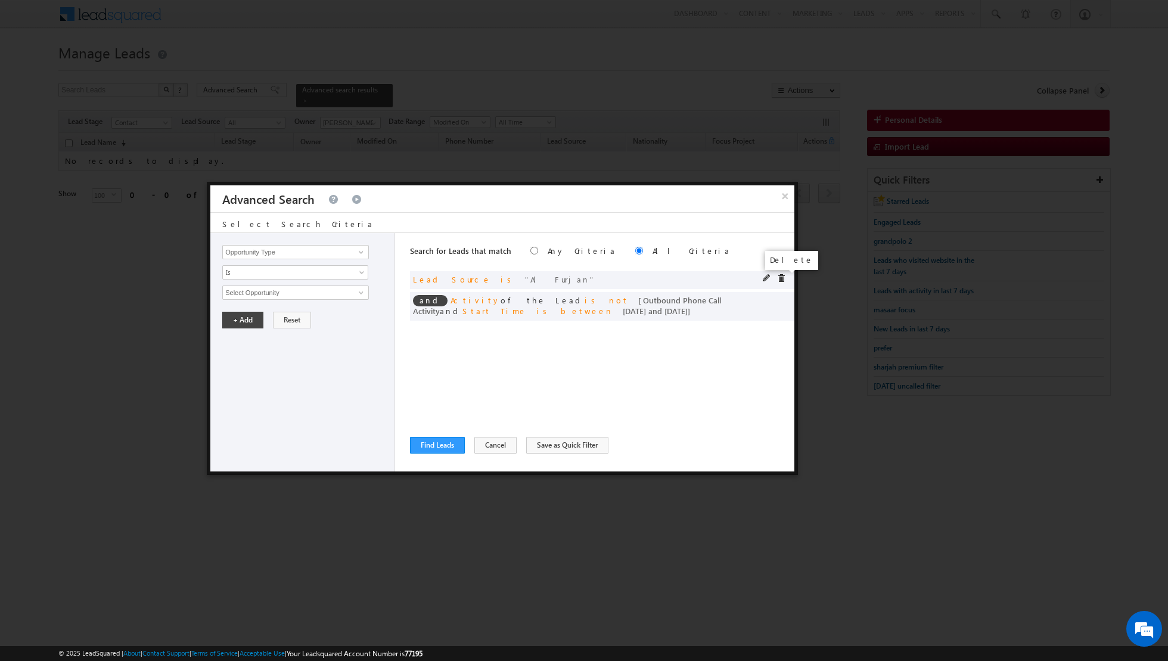
click at [779, 276] on span at bounding box center [781, 278] width 8 height 8
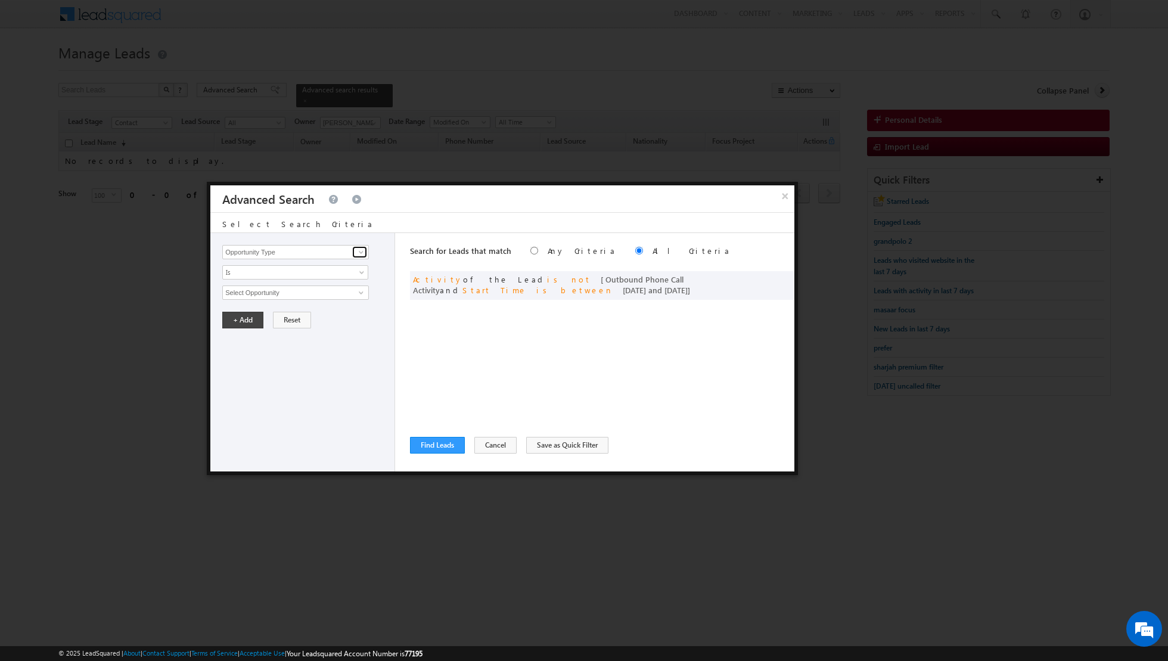
click at [360, 252] on span at bounding box center [361, 252] width 10 height 10
click at [307, 275] on link "Lead Source" at bounding box center [295, 276] width 147 height 14
type input "Lead Source"
click at [355, 291] on span "None Selected" at bounding box center [290, 292] width 135 height 13
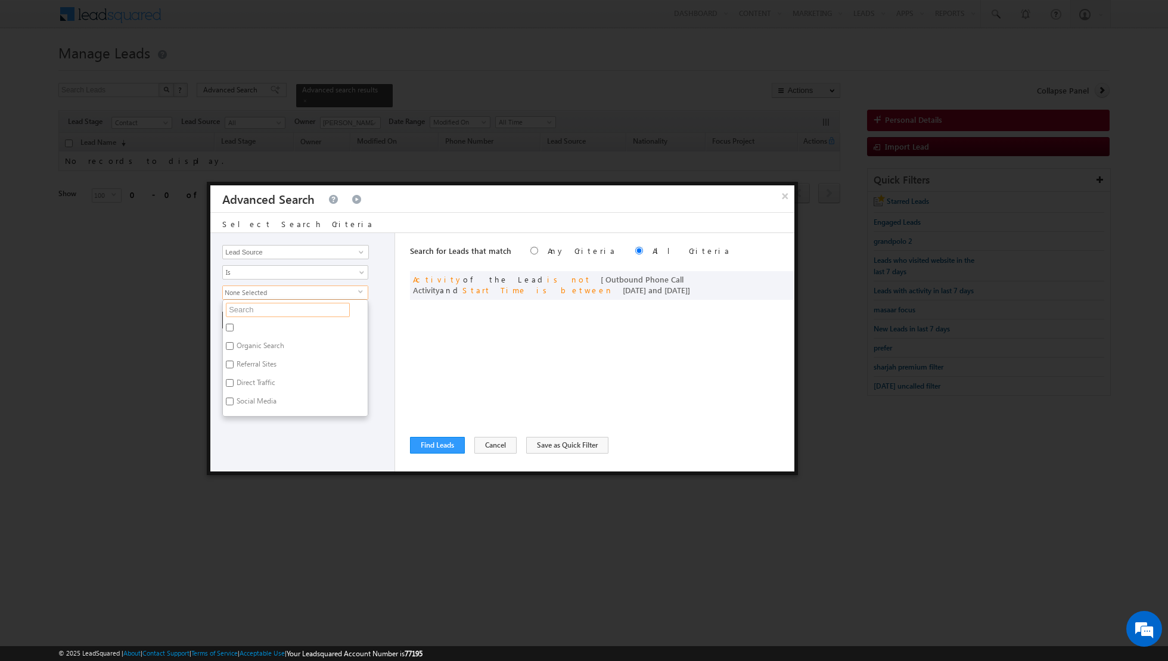
click at [322, 304] on input "text" at bounding box center [288, 310] width 124 height 14
type input "business"
click at [250, 322] on label "Business Bay" at bounding box center [256, 329] width 66 height 18
click at [234, 324] on input "Business Bay" at bounding box center [230, 328] width 8 height 8
click at [250, 322] on label "Business Bay" at bounding box center [256, 329] width 66 height 18
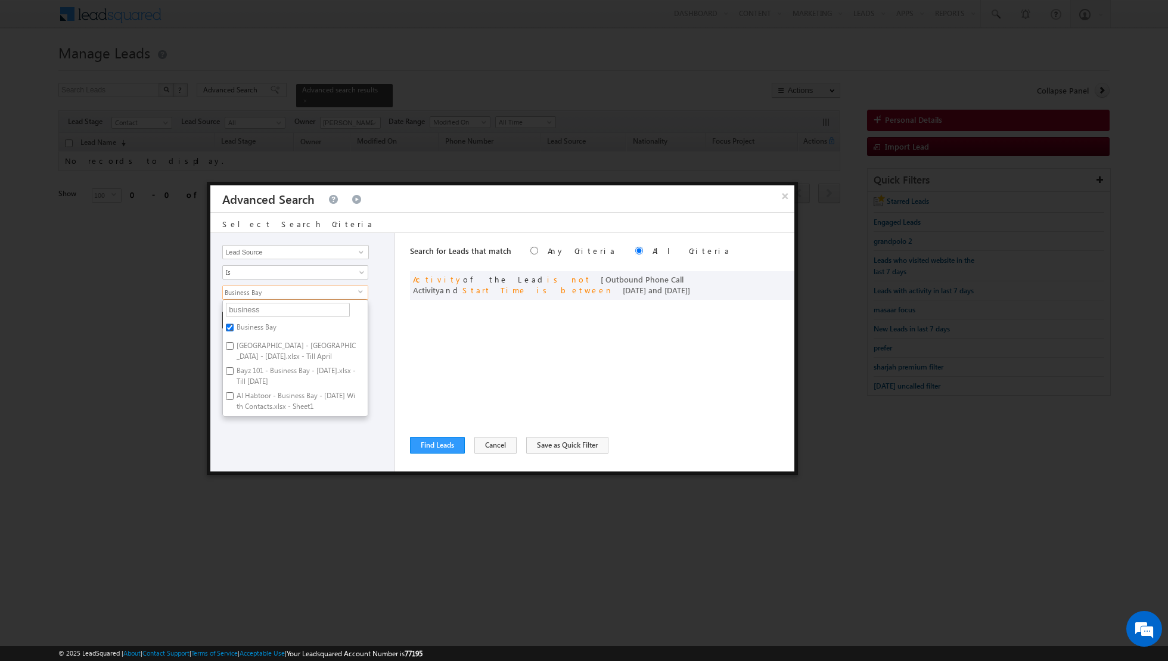
click at [234, 324] on input "Business Bay" at bounding box center [230, 328] width 8 height 8
click at [250, 322] on label "Business Bay" at bounding box center [256, 329] width 66 height 18
click at [234, 324] on input "Business Bay" at bounding box center [230, 328] width 8 height 8
checkbox input "true"
click at [302, 447] on div "Opportunity Type Lead Activity Task Sales Group Prospect Id Address 1 Address 2…" at bounding box center [302, 352] width 185 height 238
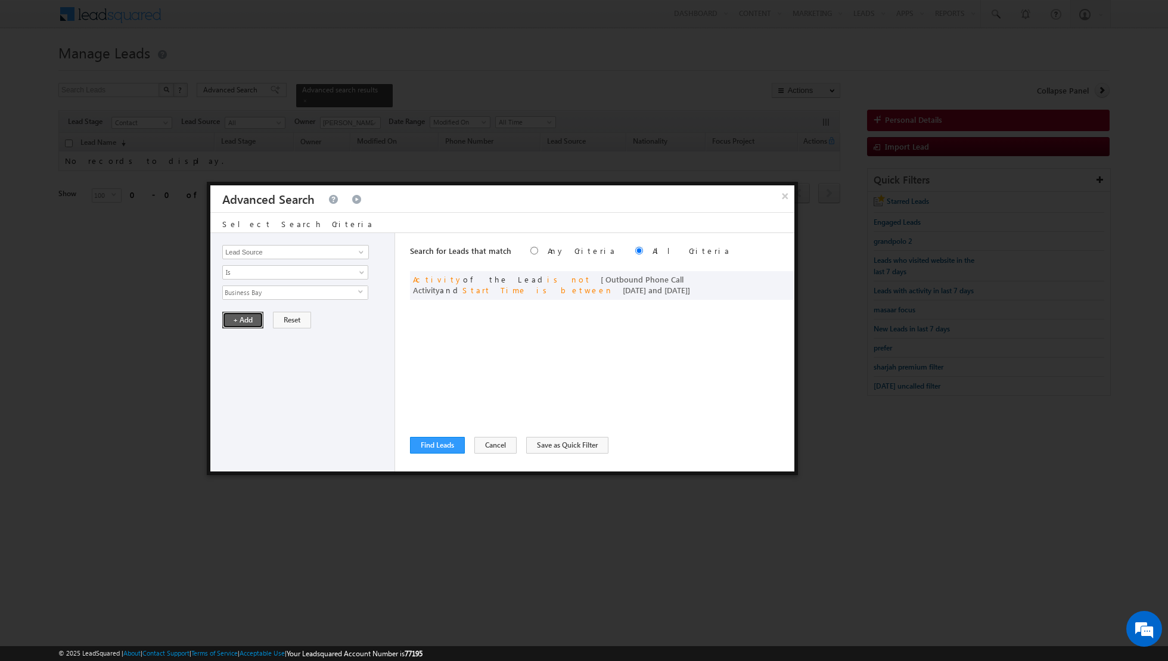
click at [238, 319] on button "+ Add" at bounding box center [242, 320] width 41 height 17
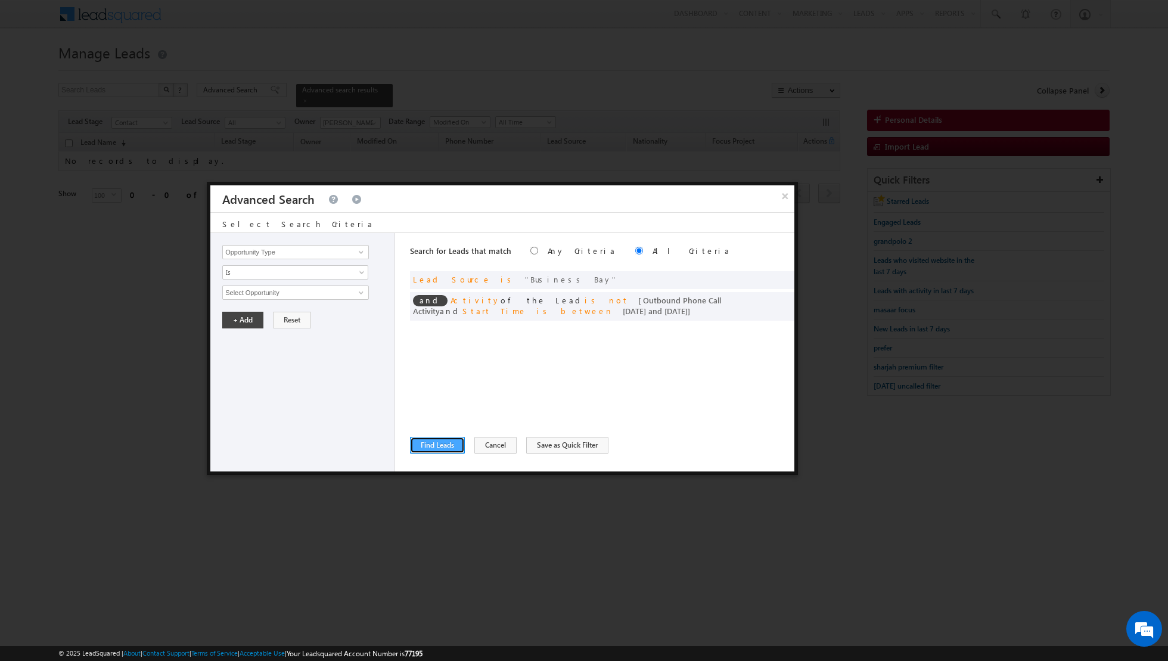
click at [440, 447] on button "Find Leads" at bounding box center [437, 445] width 55 height 17
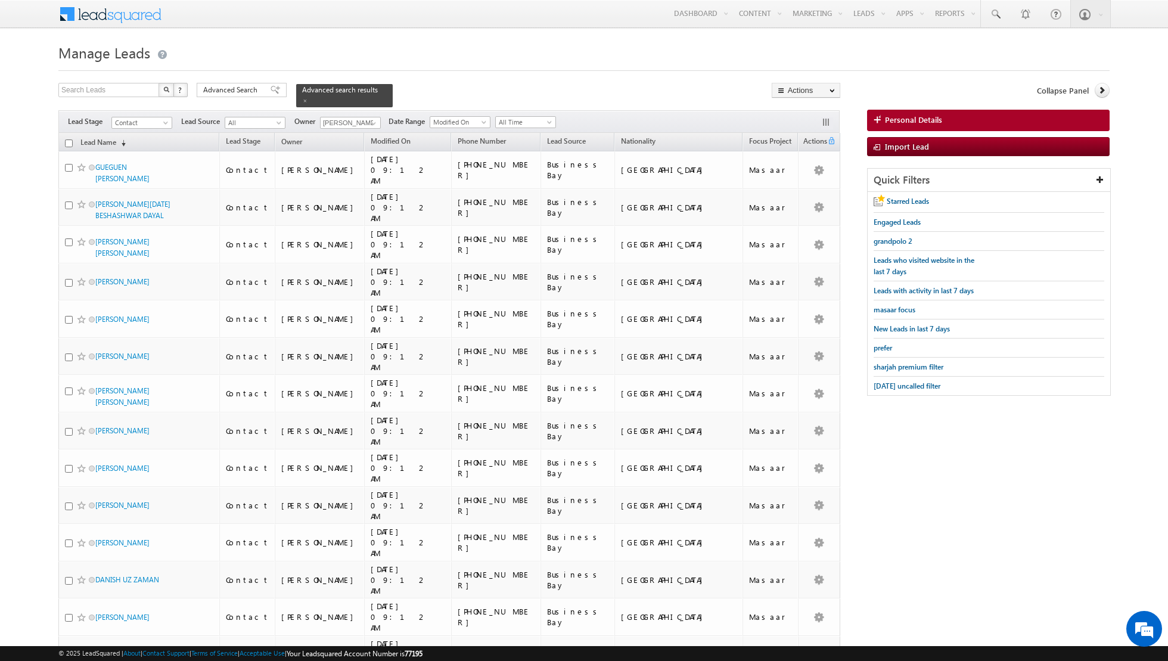
click at [69, 143] on input "checkbox" at bounding box center [69, 143] width 8 height 8
checkbox input "true"
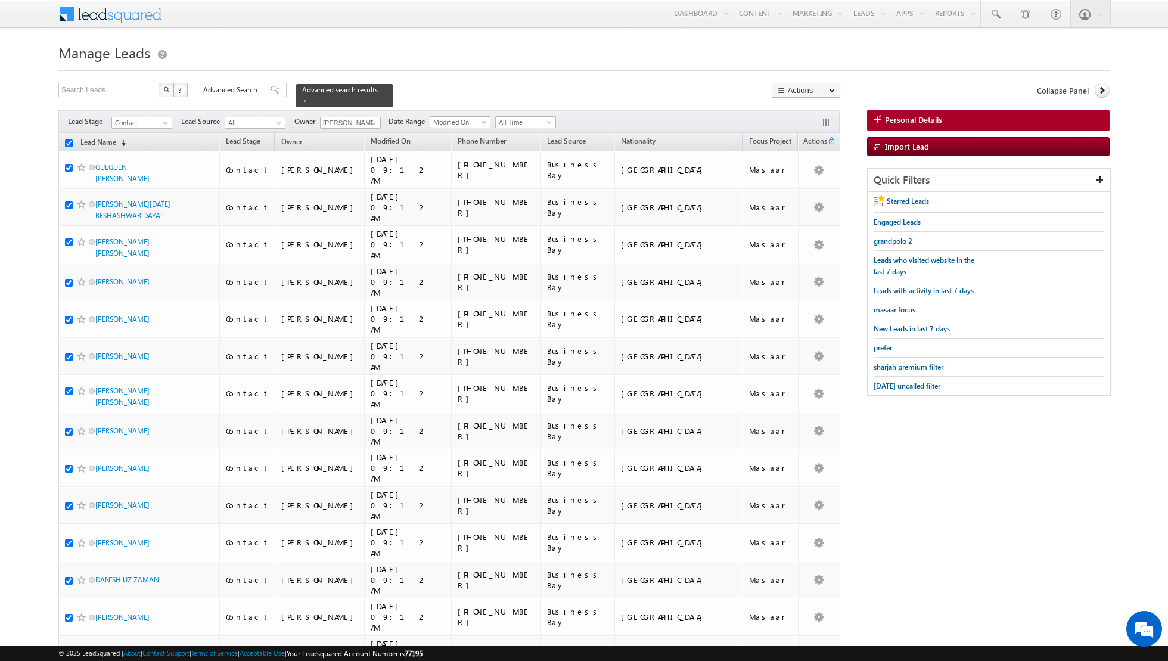
checkbox input "true"
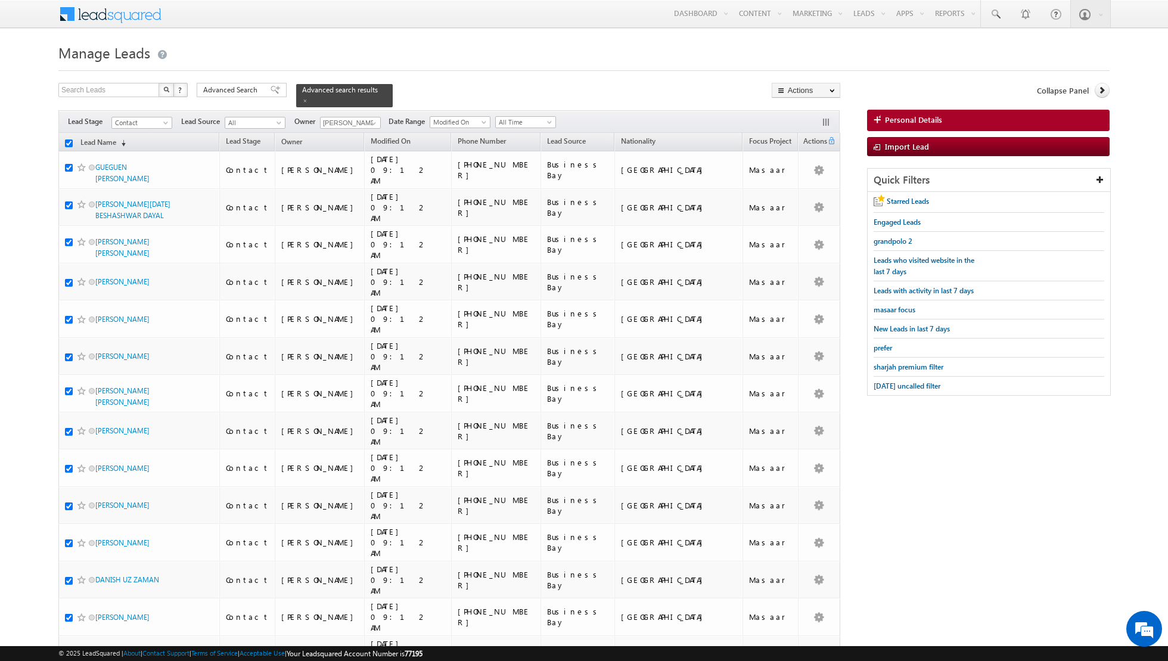
checkbox input "true"
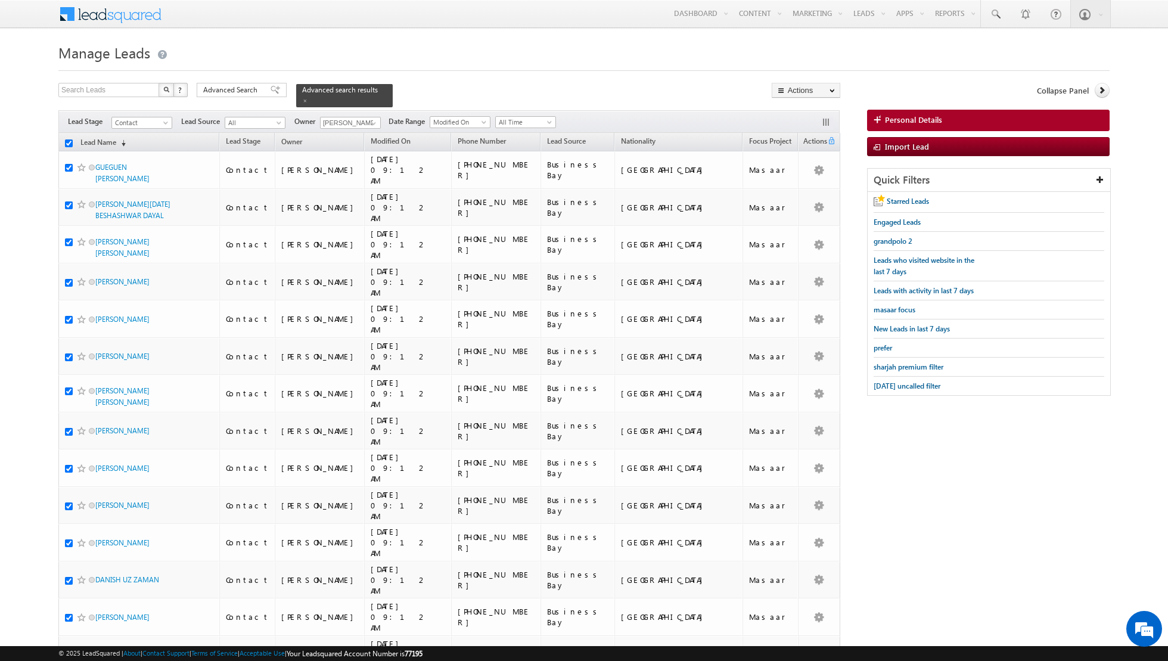
checkbox input "true"
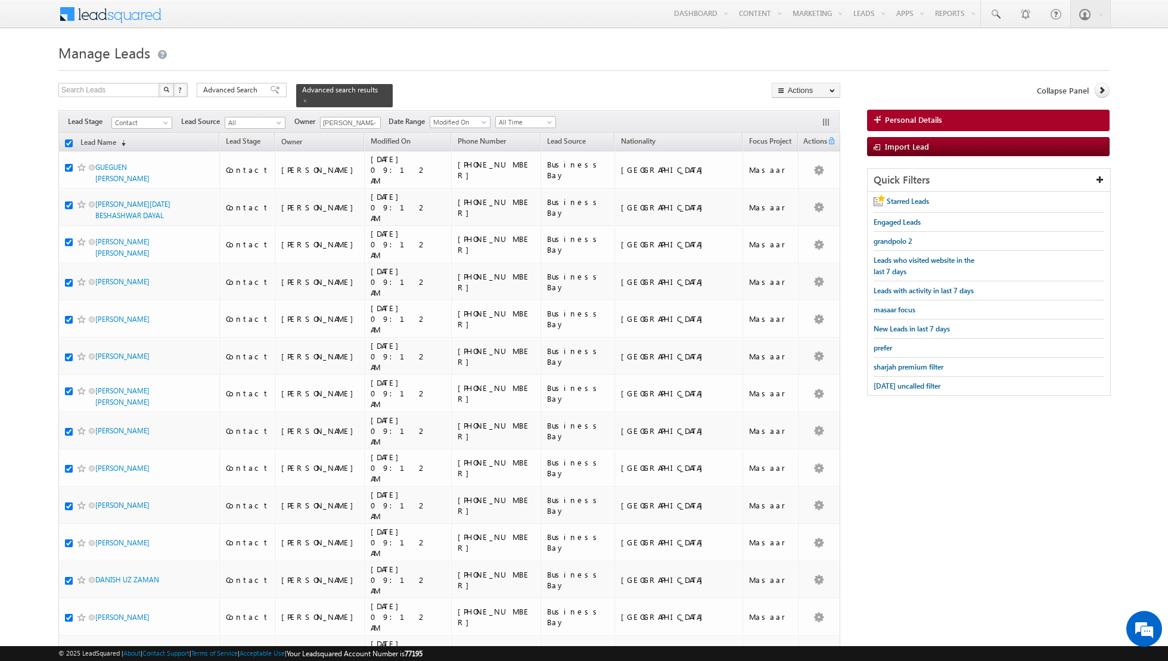
checkbox input "true"
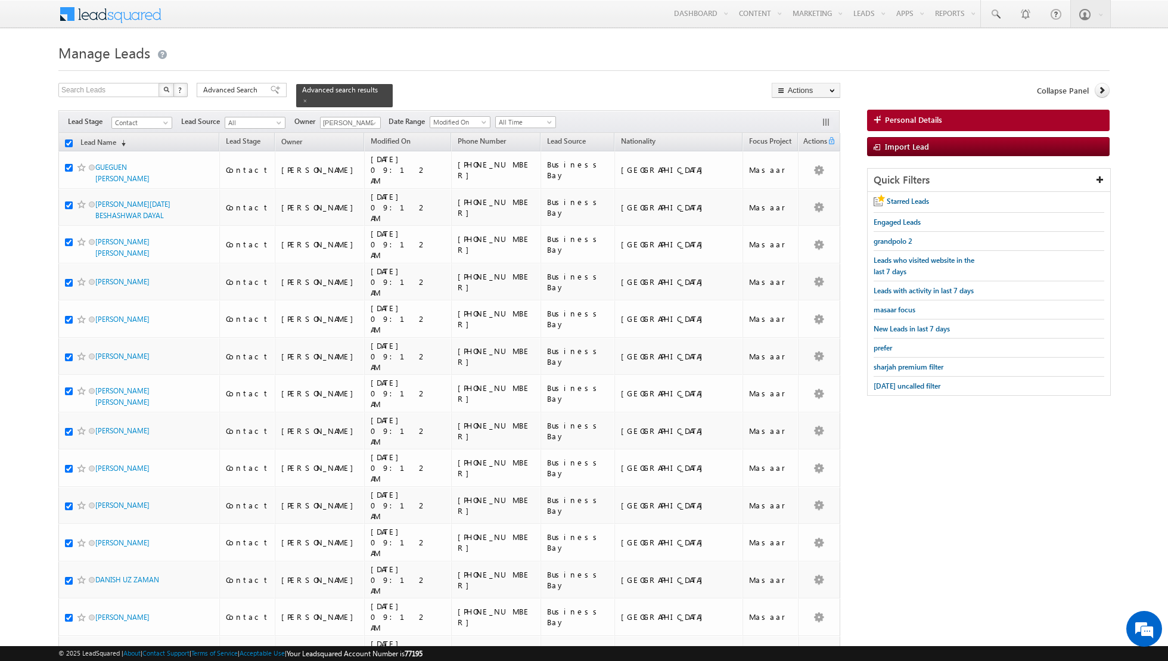
checkbox input "true"
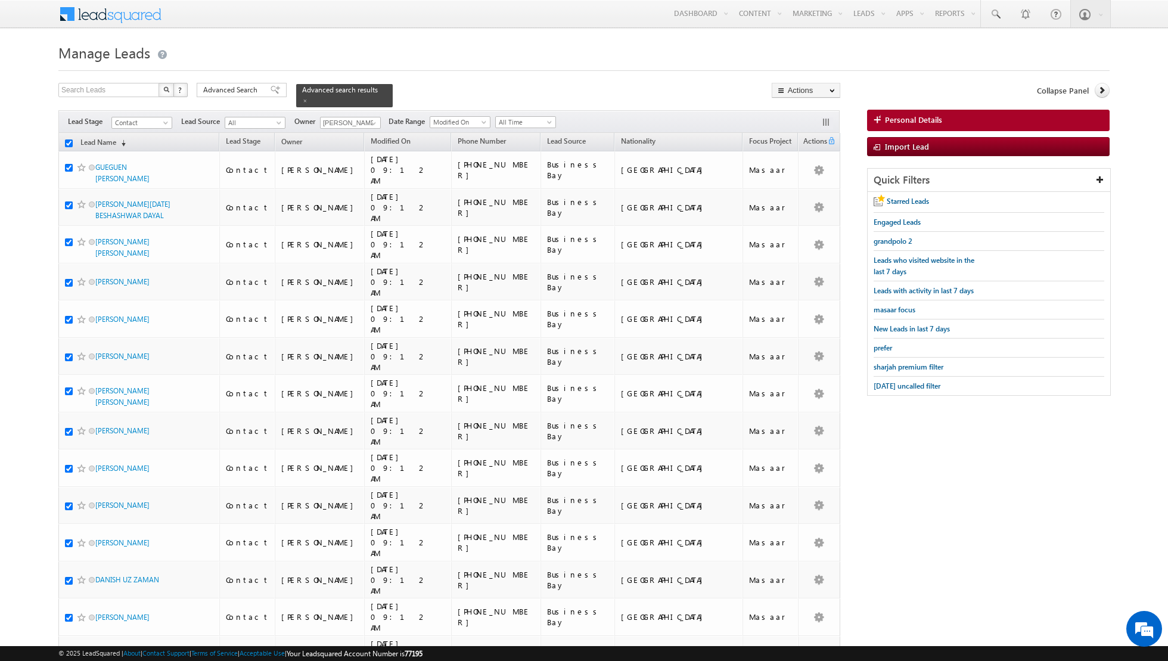
checkbox input "true"
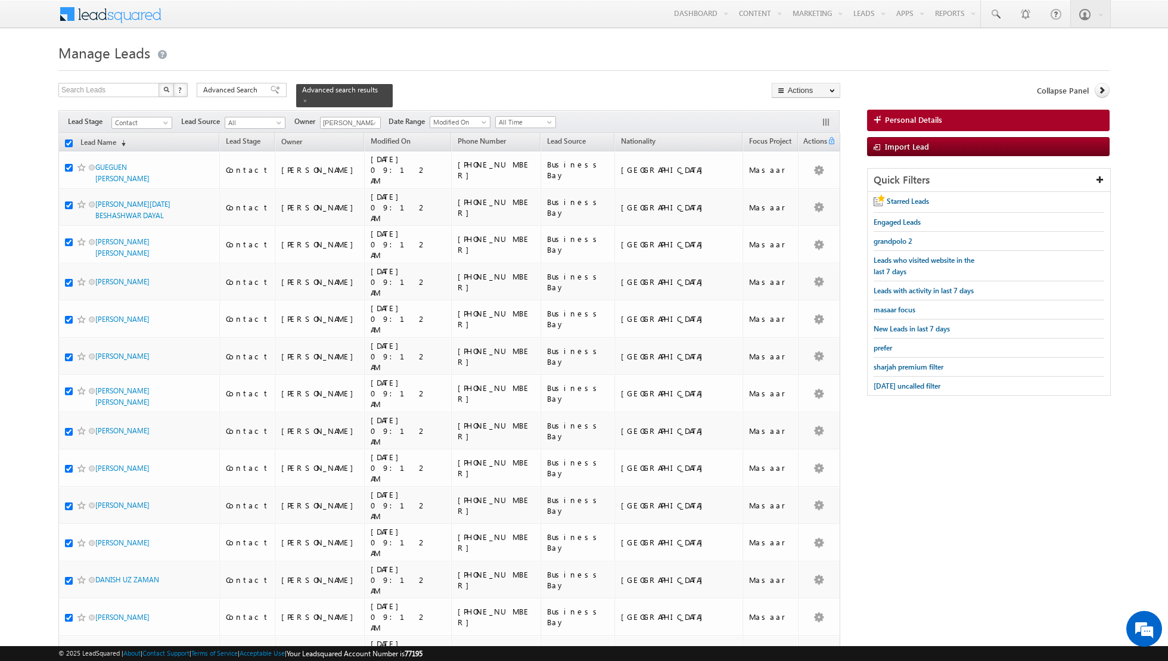
checkbox input "true"
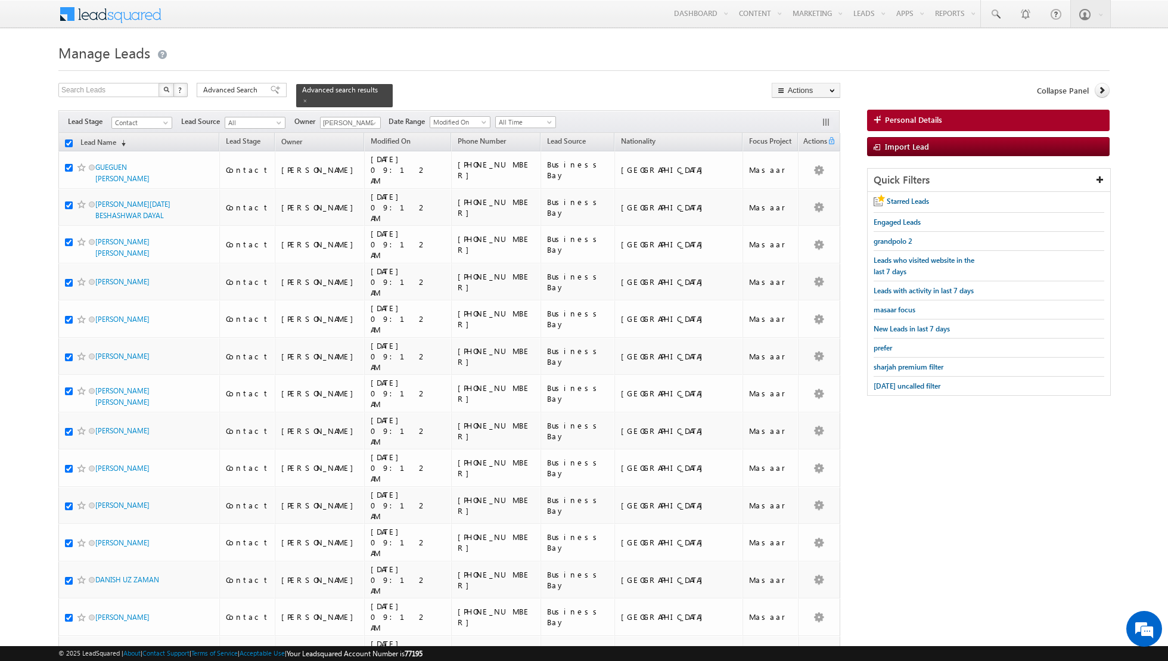
checkbox input "true"
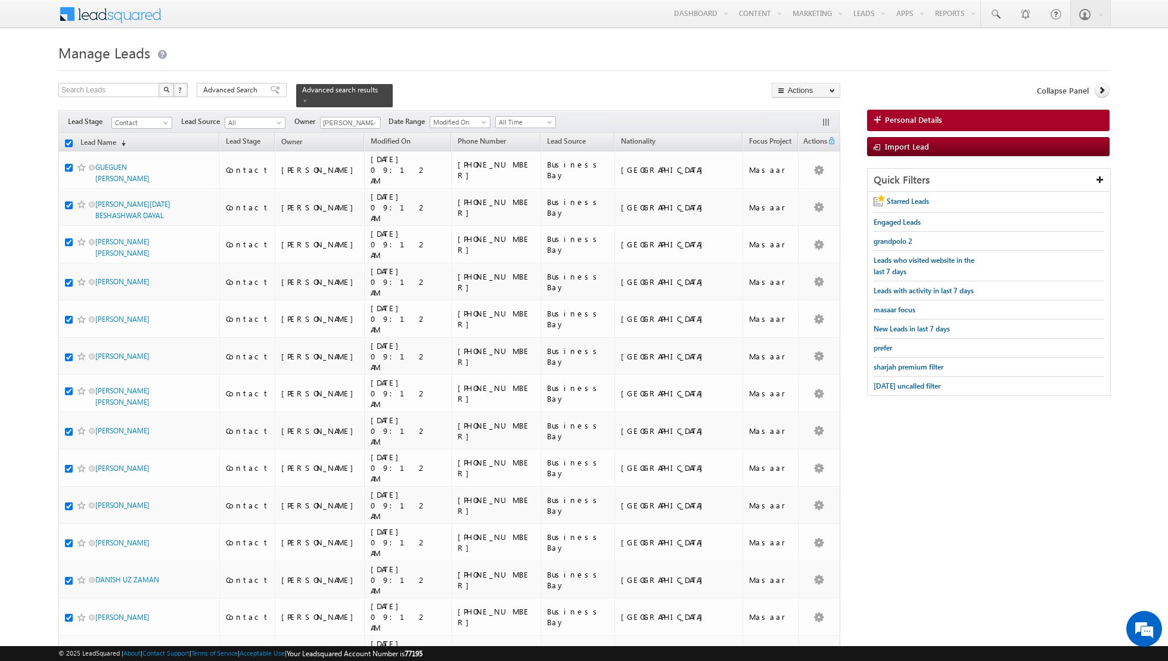
checkbox input "true"
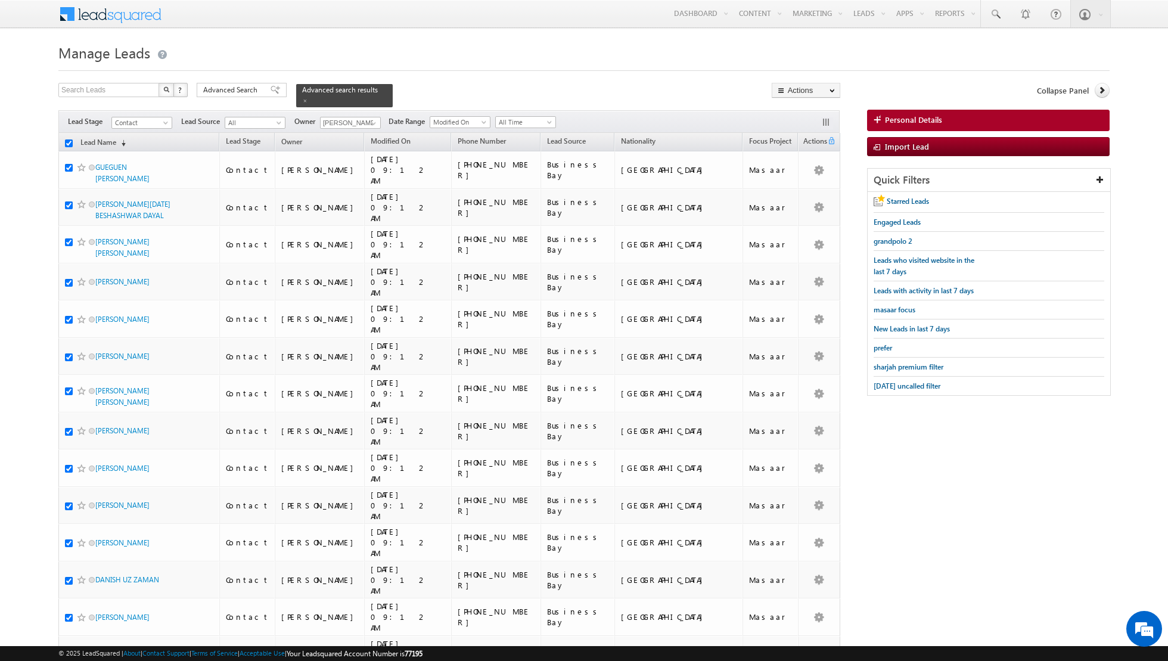
checkbox input "true"
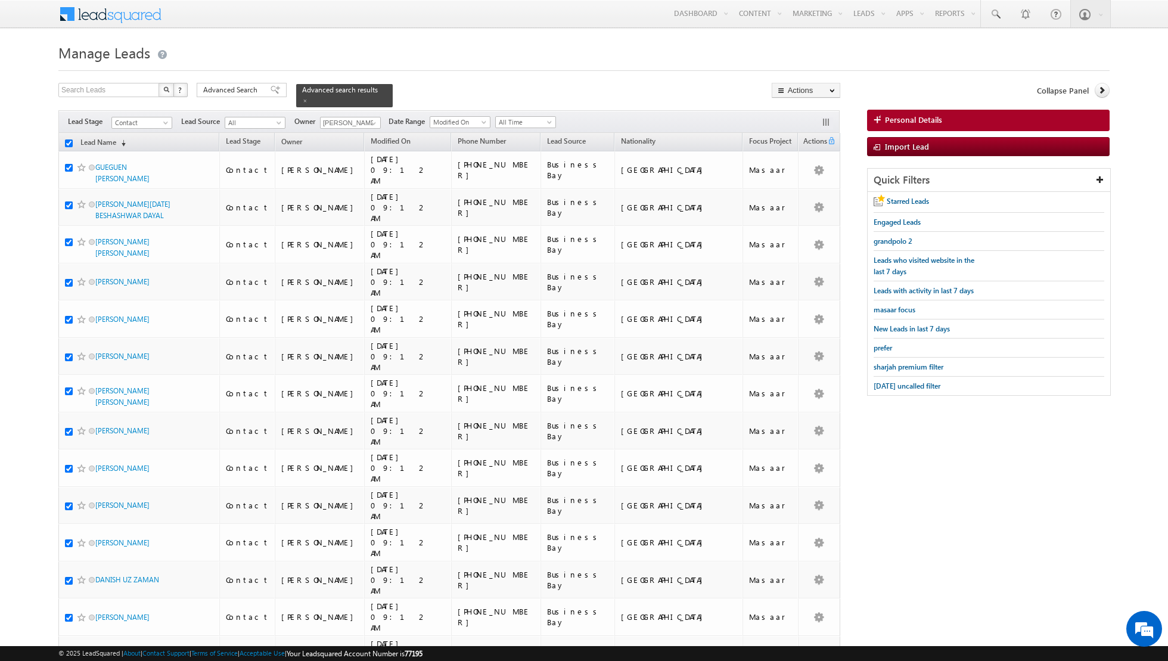
checkbox input "true"
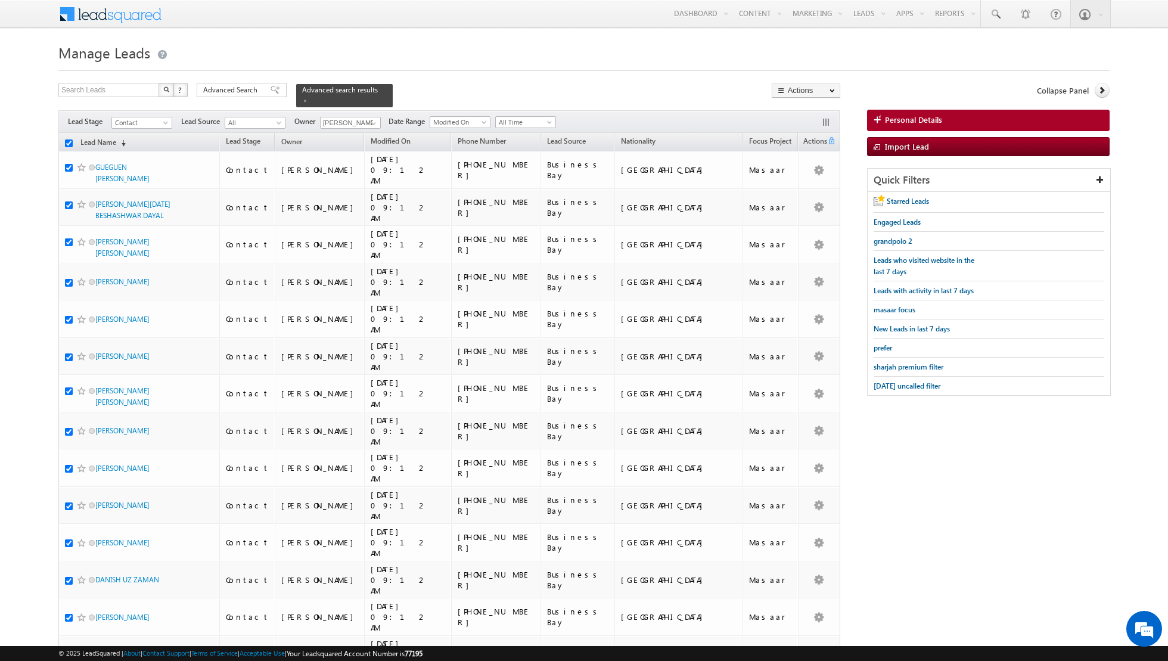
checkbox input "true"
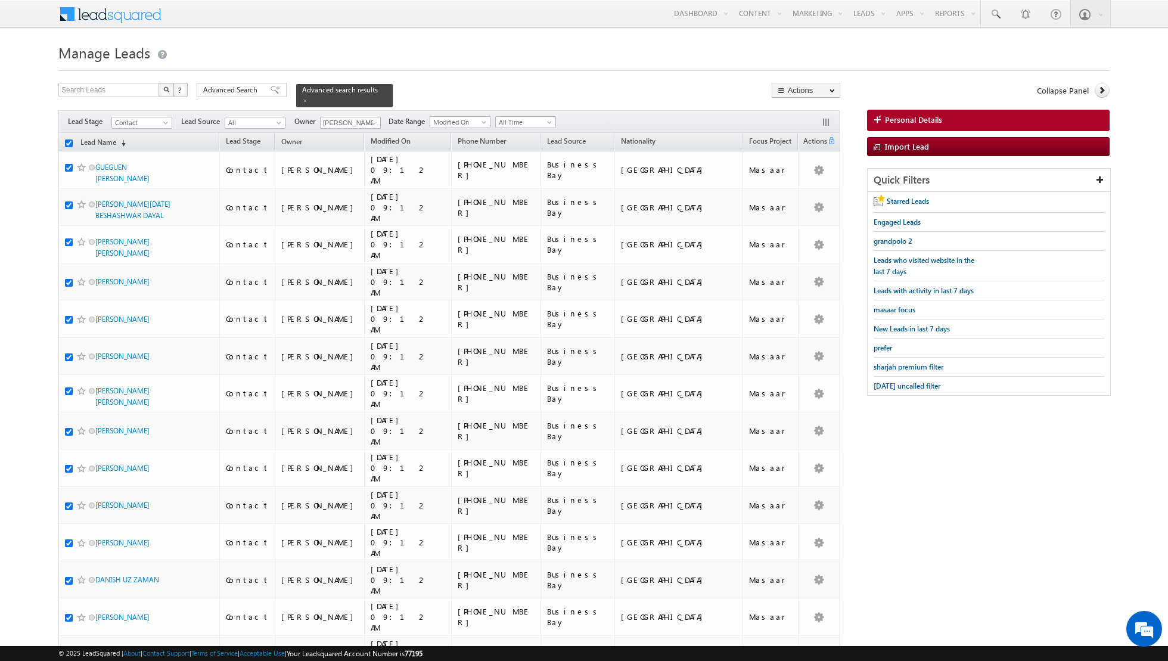
checkbox input "true"
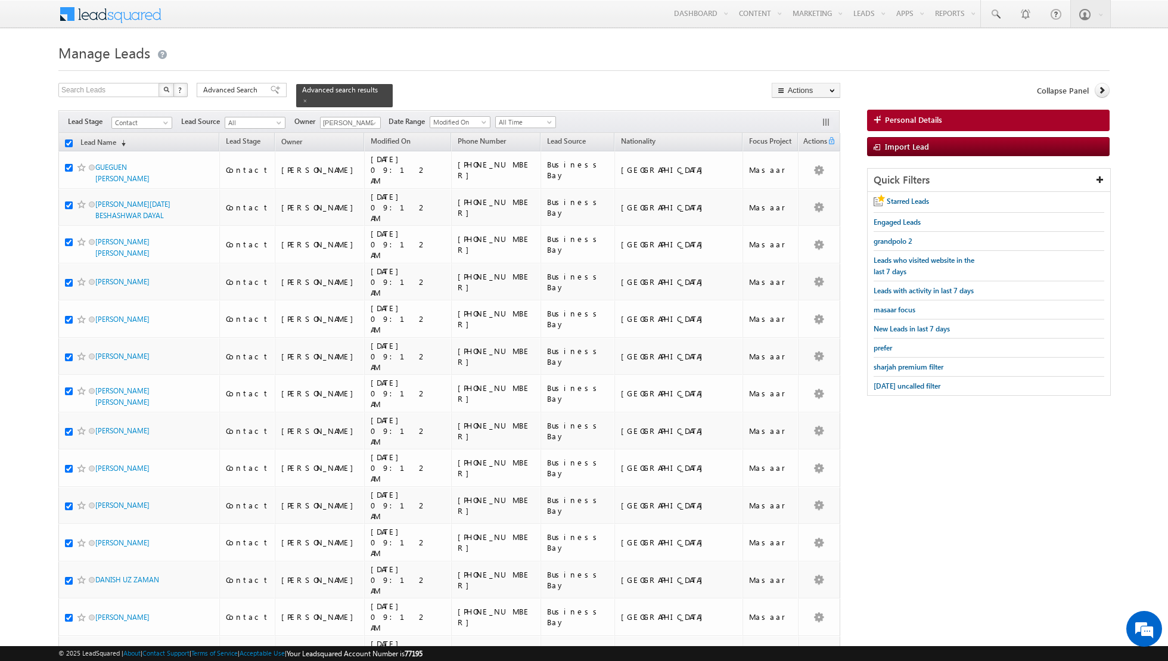
checkbox input "true"
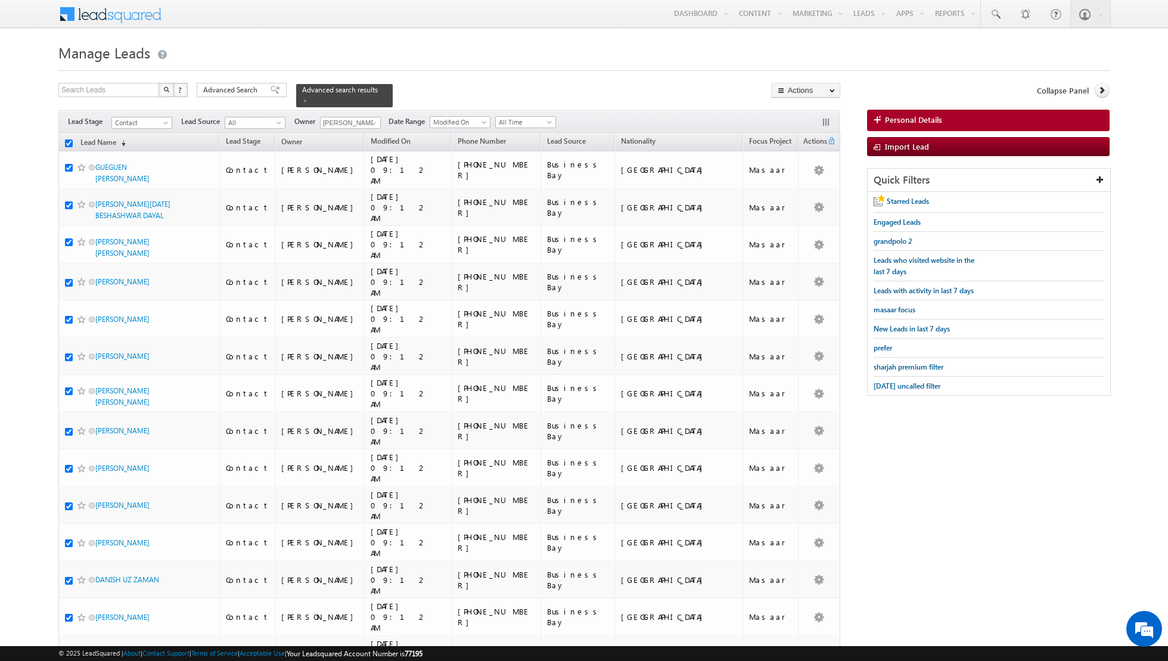
checkbox input "true"
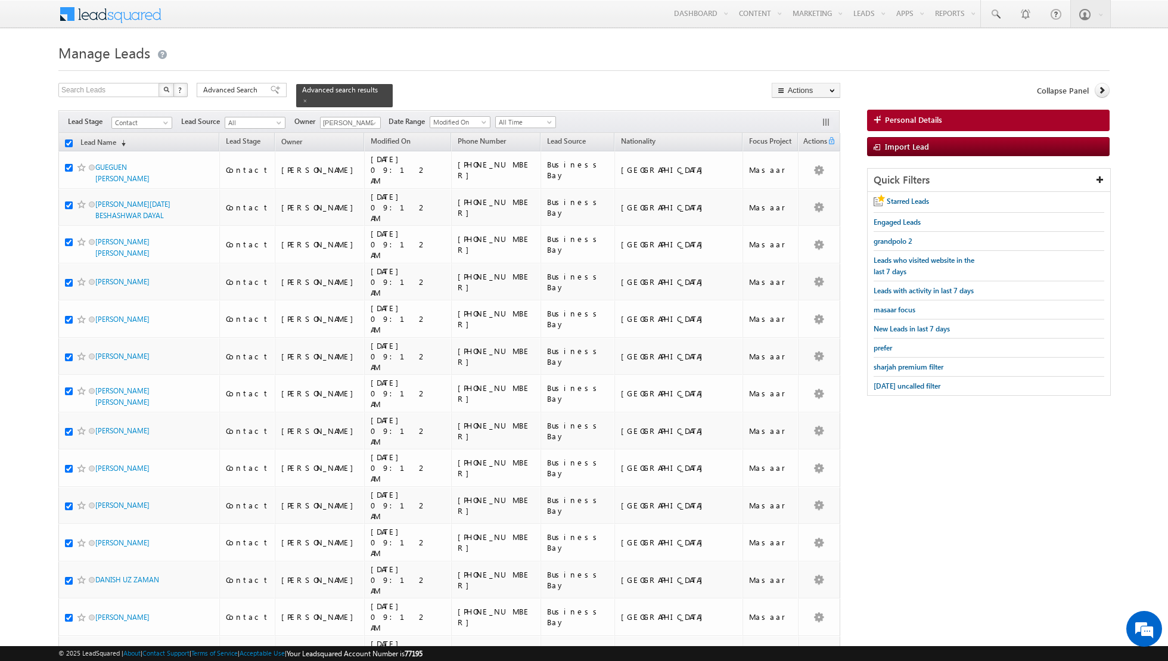
checkbox input "true"
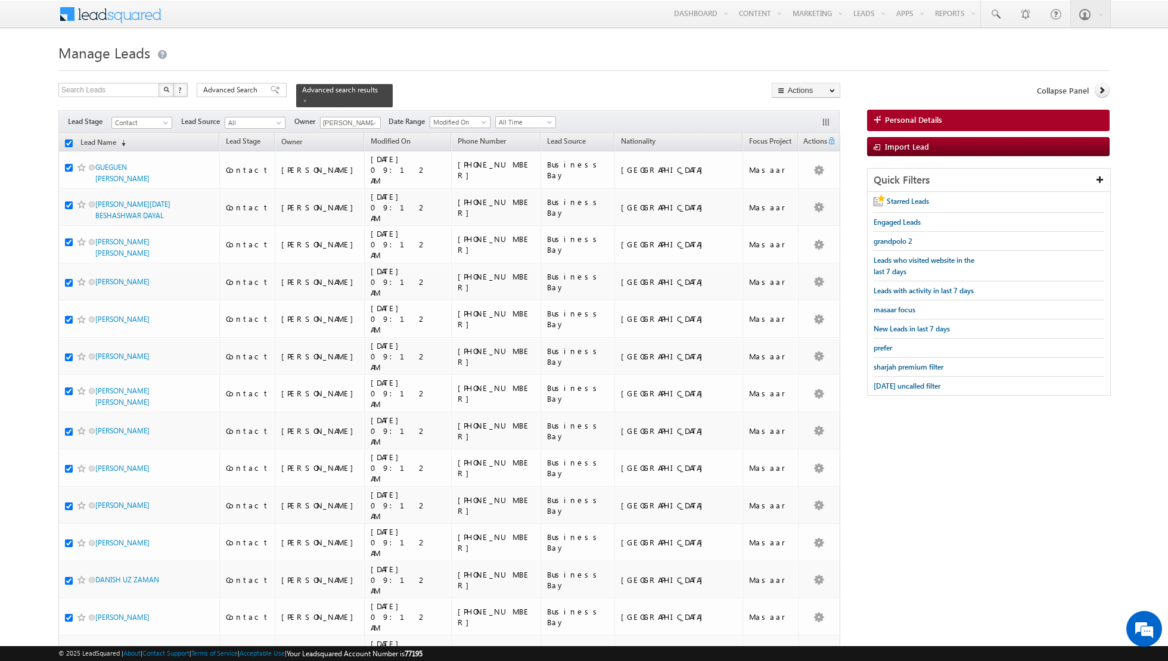
checkbox input "true"
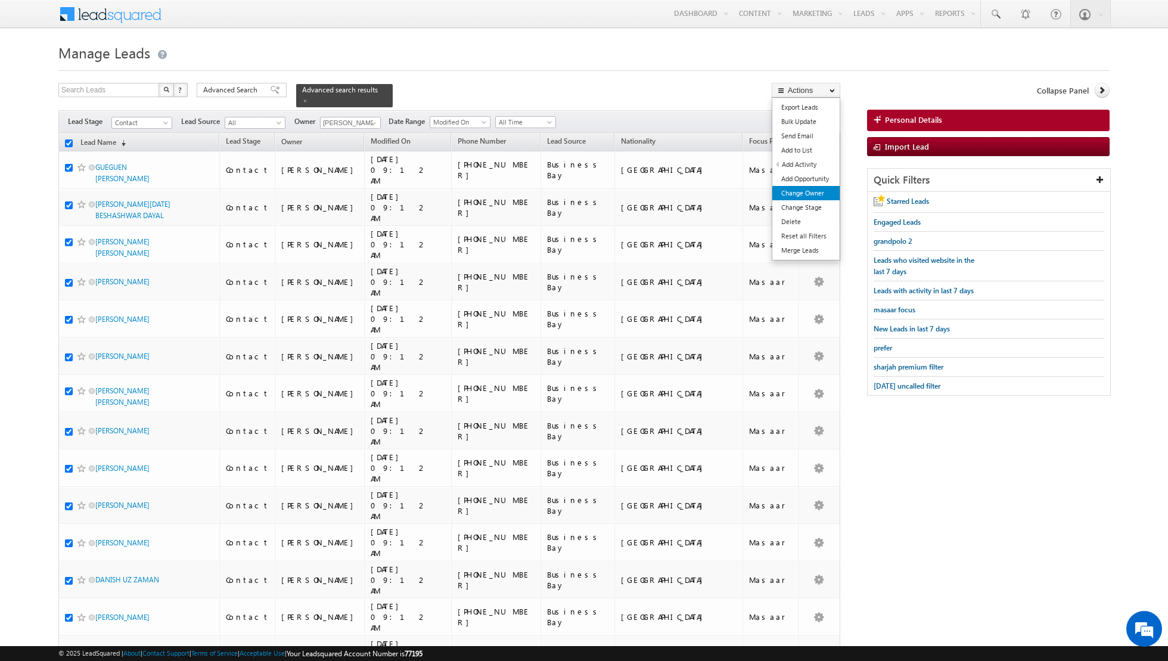
click at [807, 191] on link "Change Owner" at bounding box center [805, 193] width 67 height 14
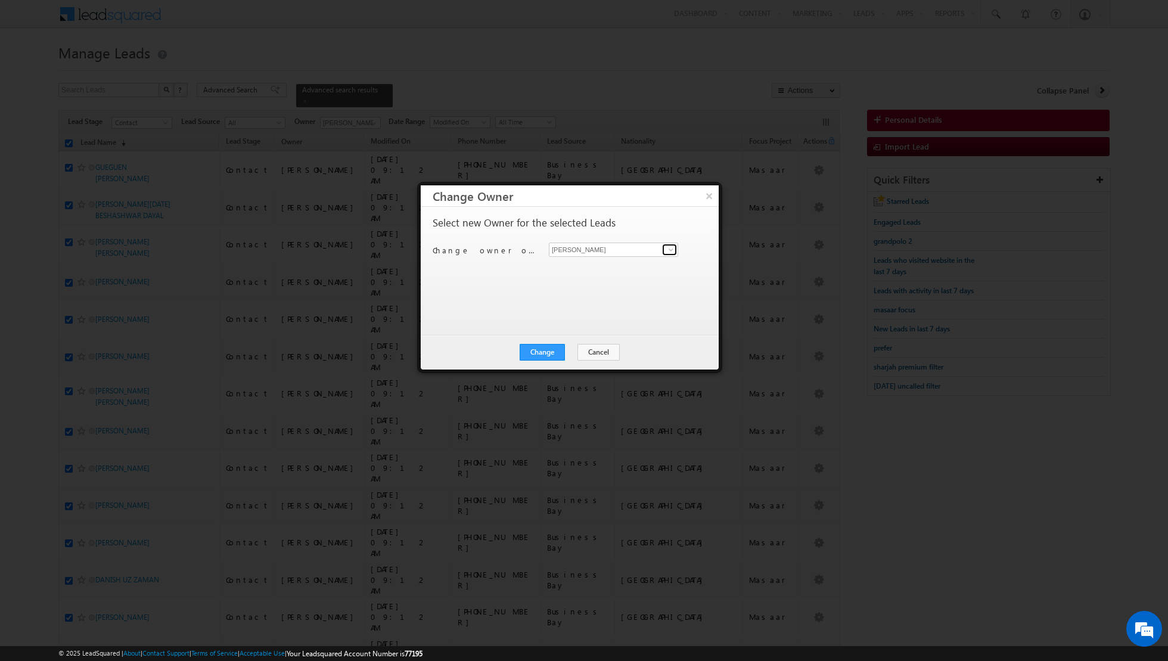
click at [667, 248] on span at bounding box center [671, 250] width 10 height 10
click at [617, 268] on span "[PERSON_NAME][EMAIL_ADDRESS][DOMAIN_NAME]" at bounding box center [607, 272] width 107 height 9
click at [537, 349] on button "Change" at bounding box center [542, 352] width 45 height 17
click at [574, 352] on button "Close" at bounding box center [571, 352] width 38 height 17
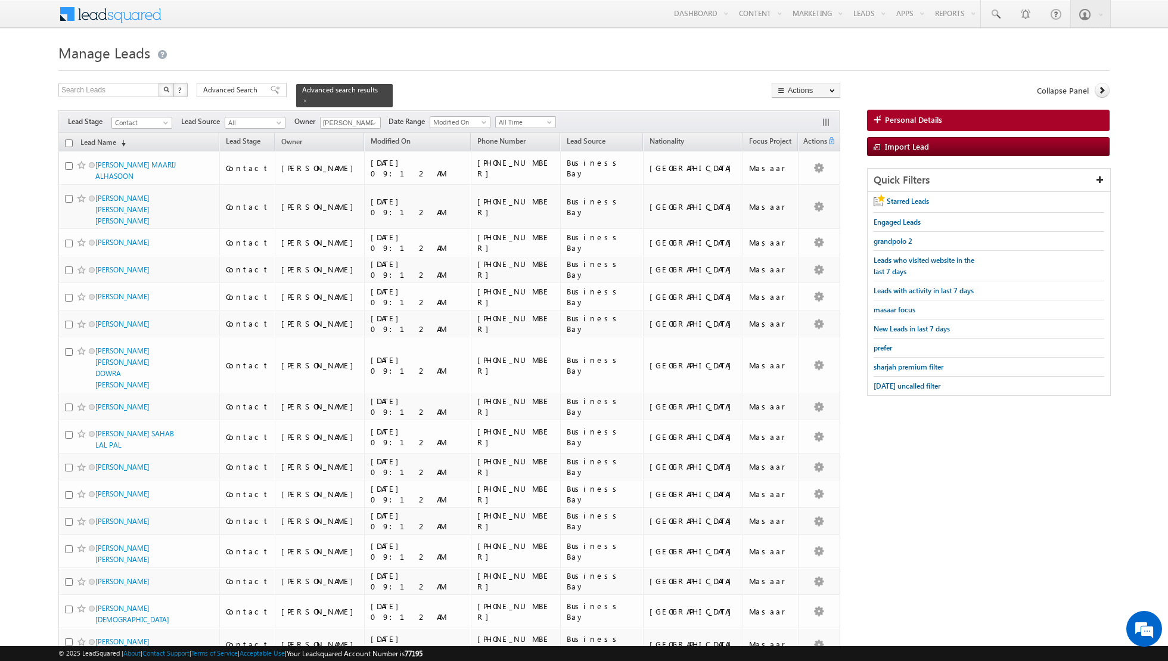
click at [68, 142] on input "checkbox" at bounding box center [69, 143] width 8 height 8
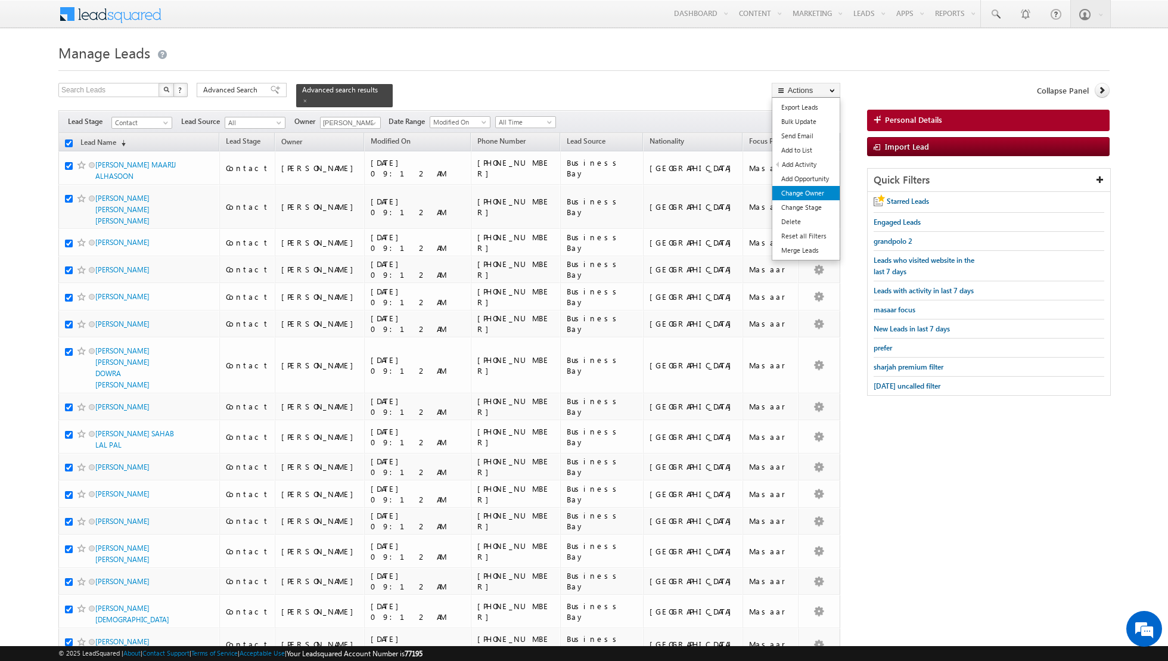
click at [797, 190] on link "Change Owner" at bounding box center [805, 193] width 67 height 14
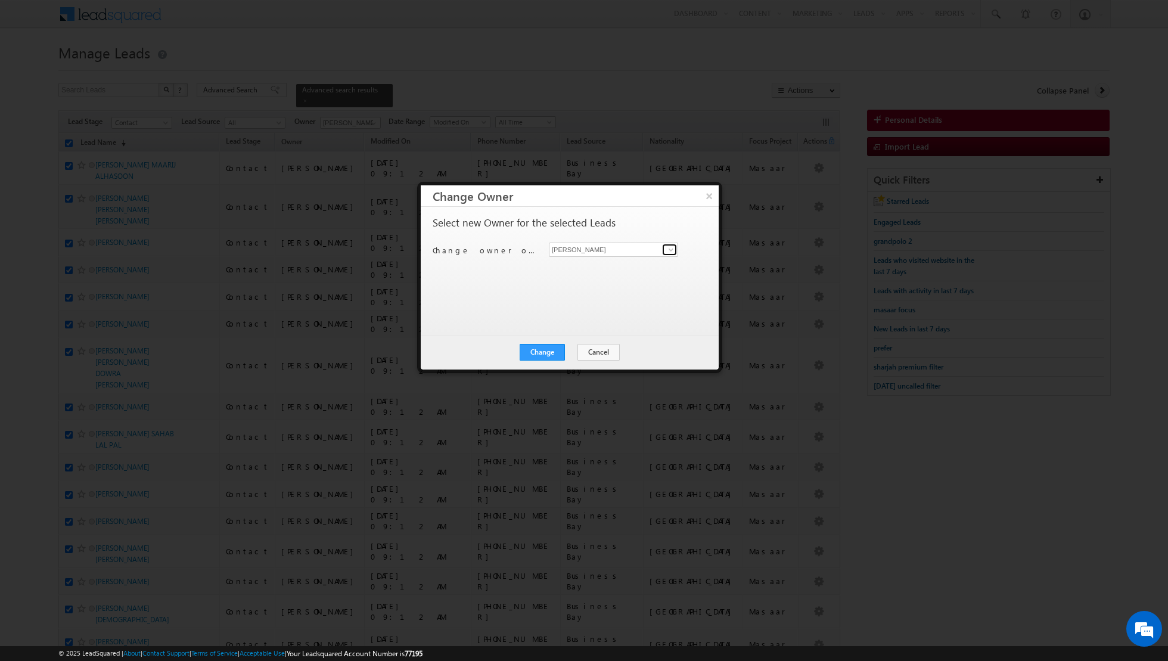
click at [669, 247] on span at bounding box center [671, 250] width 10 height 10
click at [597, 309] on span "[PERSON_NAME][EMAIL_ADDRESS][PERSON_NAME][DOMAIN_NAME]" at bounding box center [607, 313] width 107 height 9
click at [542, 352] on button "Change" at bounding box center [542, 352] width 45 height 17
click at [573, 353] on button "Close" at bounding box center [571, 352] width 38 height 17
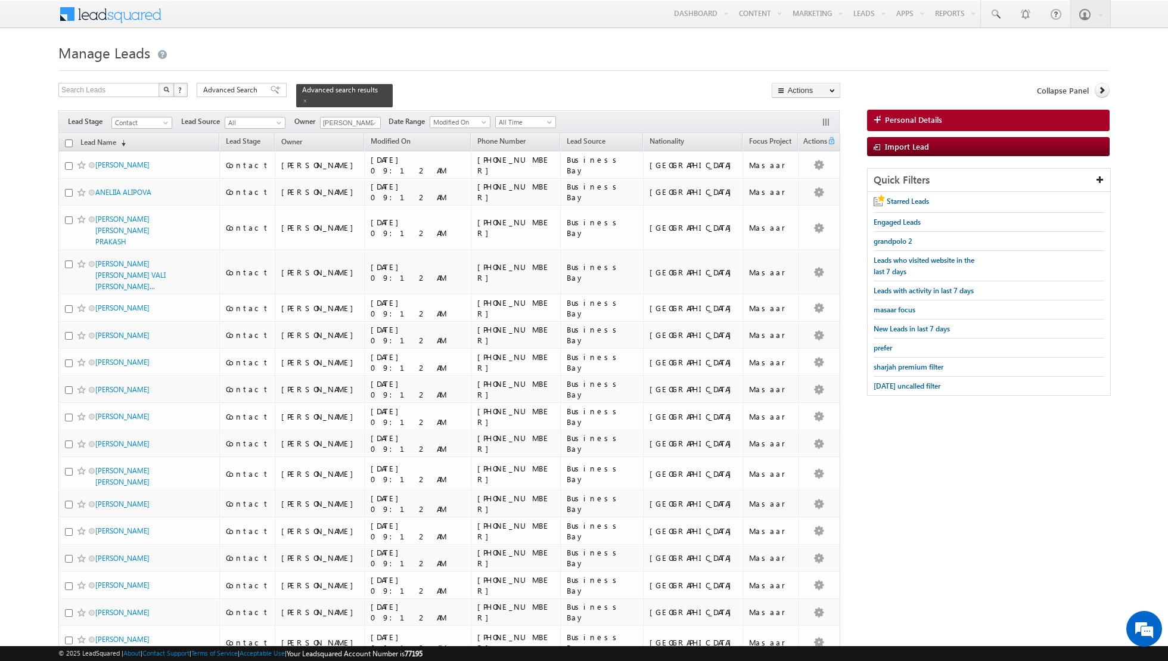
click at [69, 141] on input "checkbox" at bounding box center [69, 143] width 8 height 8
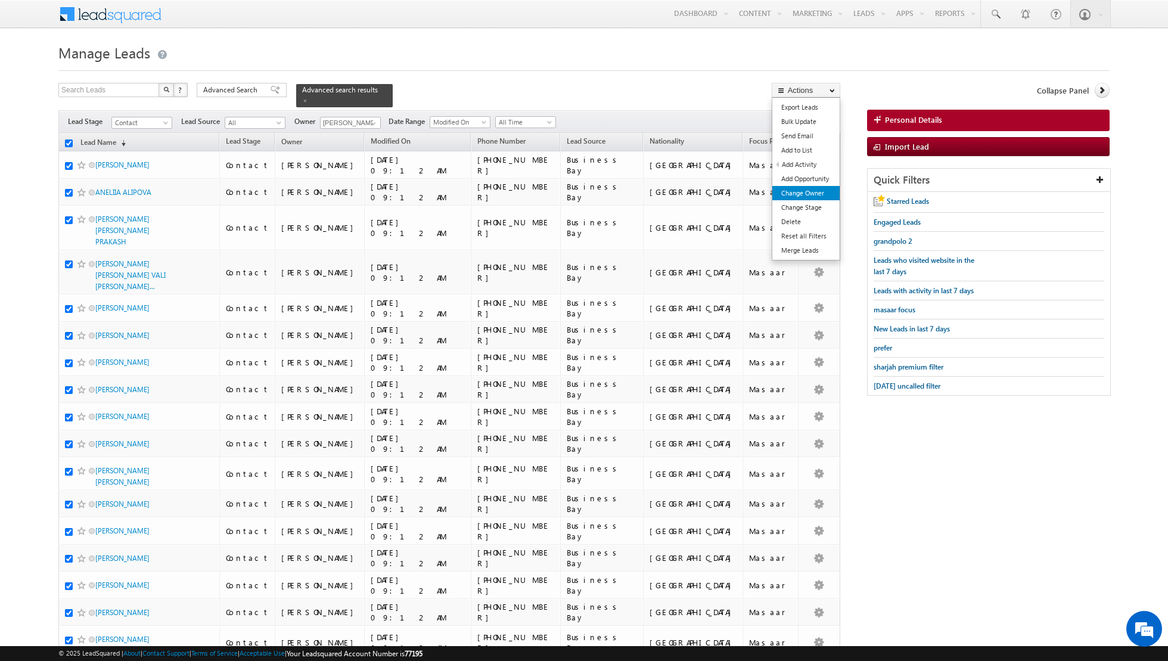
click at [792, 194] on link "Change Owner" at bounding box center [805, 193] width 67 height 14
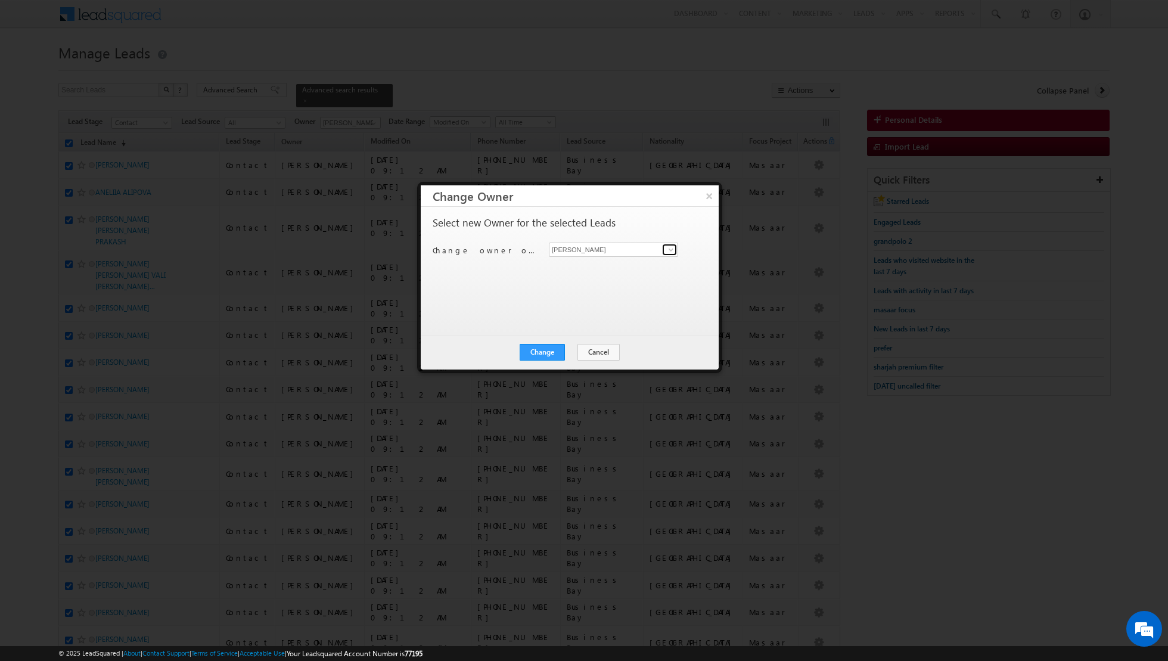
click at [667, 251] on span at bounding box center [671, 250] width 10 height 10
click at [583, 285] on link "[PERSON_NAME] [PERSON_NAME] [PERSON_NAME][EMAIL_ADDRESS][PERSON_NAME][DOMAIN_NA…" at bounding box center [613, 287] width 129 height 23
click at [543, 352] on button "Change" at bounding box center [542, 352] width 45 height 17
click at [575, 356] on button "Close" at bounding box center [571, 352] width 38 height 17
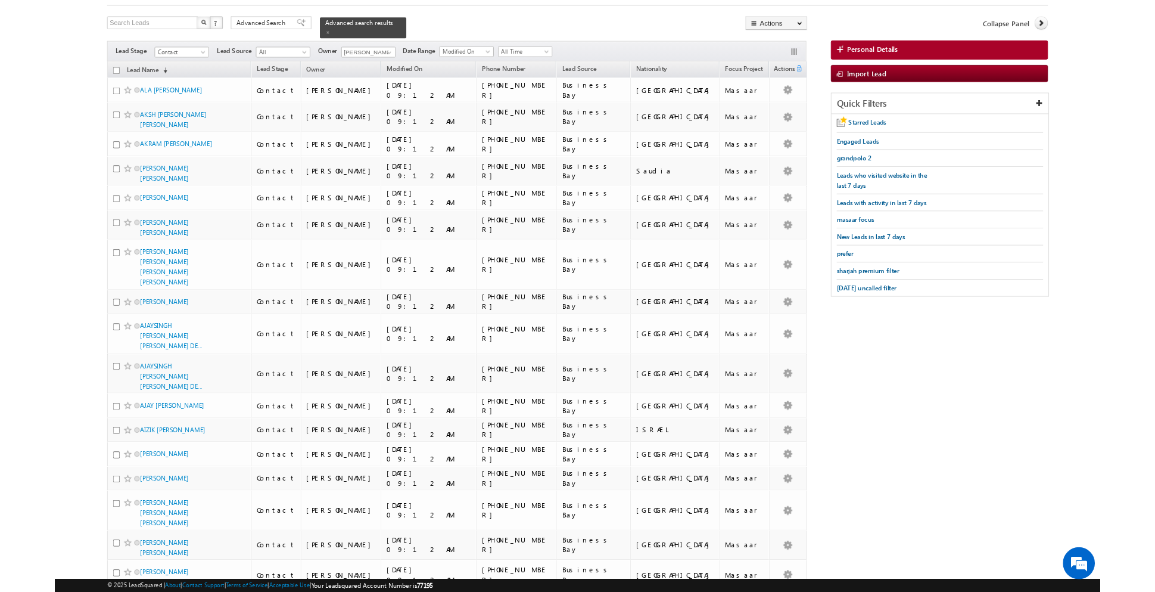
scroll to position [0, 0]
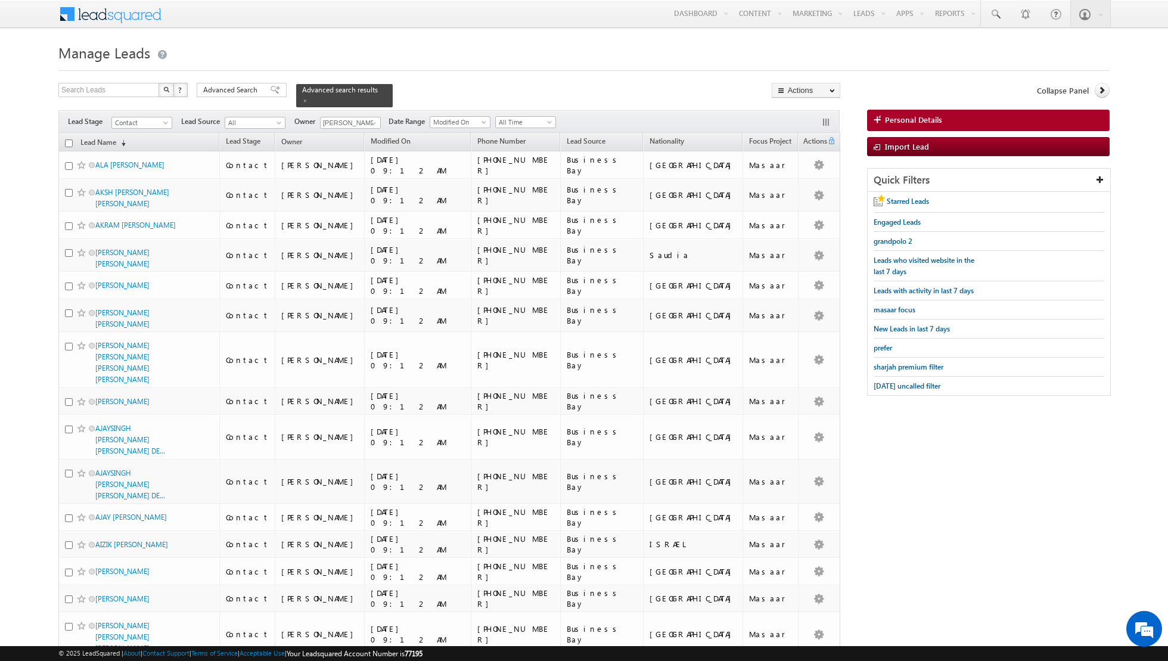
click at [67, 145] on input "checkbox" at bounding box center [69, 143] width 8 height 8
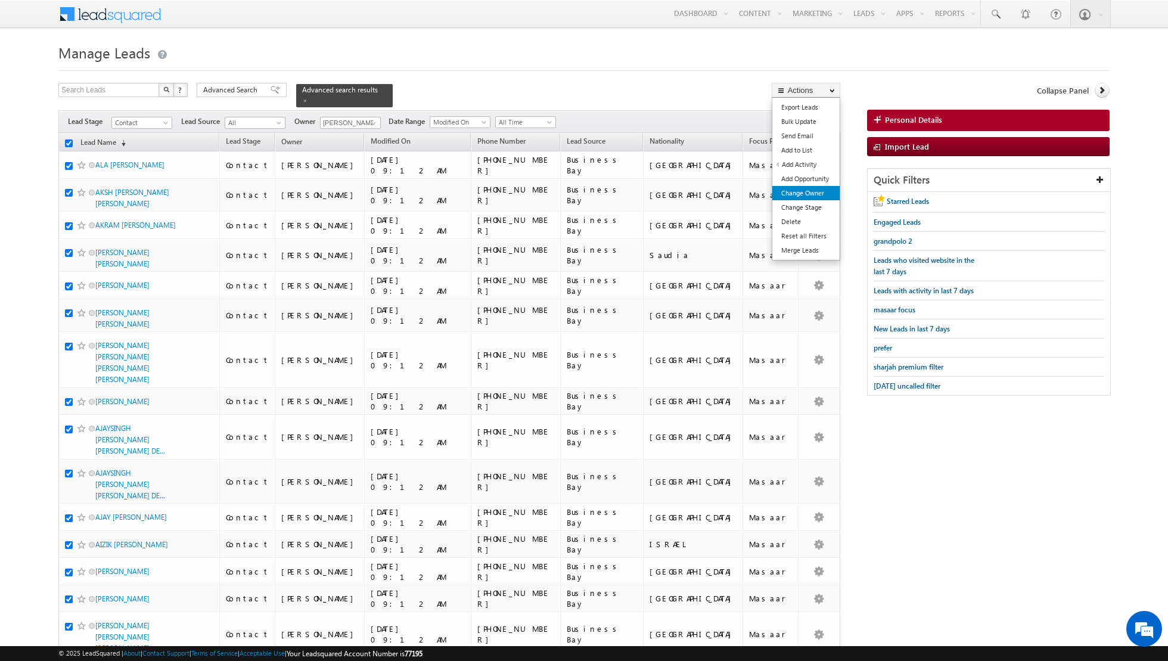
click at [799, 195] on link "Change Owner" at bounding box center [805, 193] width 67 height 14
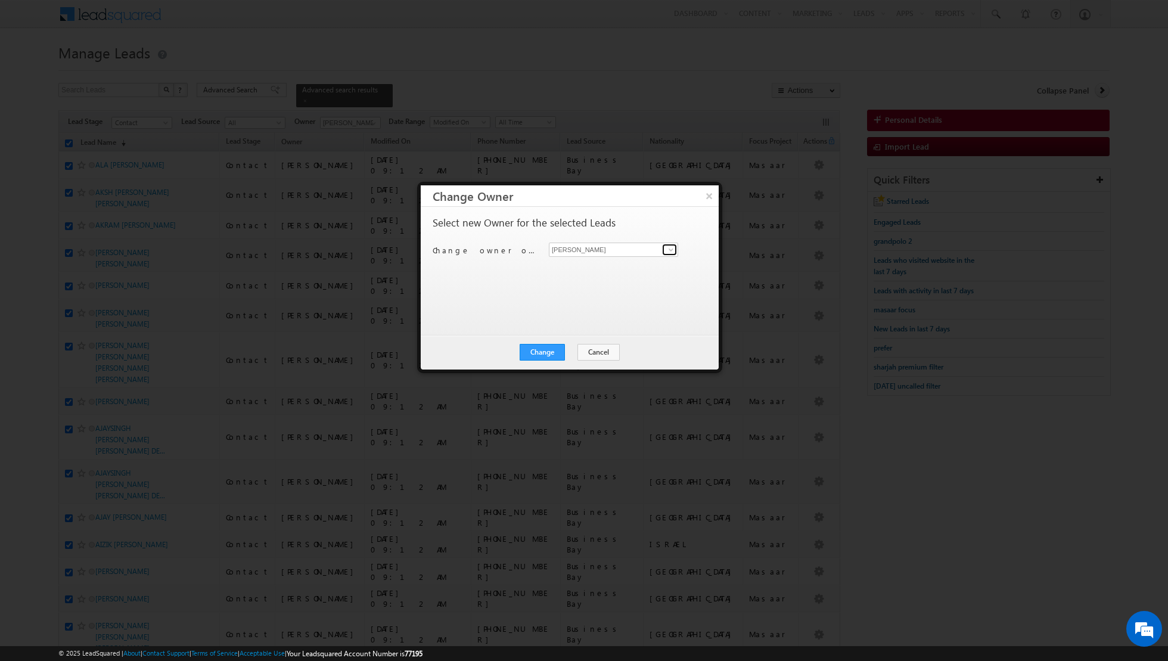
click at [663, 249] on link at bounding box center [669, 250] width 15 height 12
click at [620, 270] on span "[EMAIL_ADDRESS][DOMAIN_NAME]" at bounding box center [607, 272] width 107 height 9
click at [544, 352] on button "Change" at bounding box center [542, 352] width 45 height 17
click at [567, 350] on button "Close" at bounding box center [571, 352] width 38 height 17
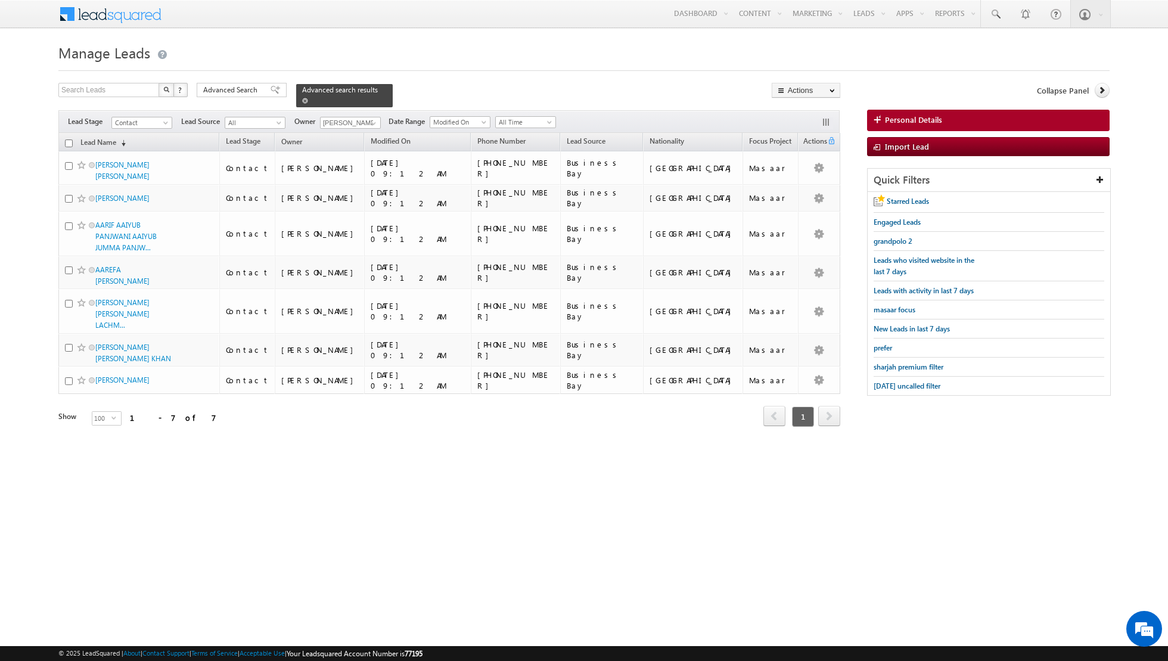
click at [302, 101] on span at bounding box center [305, 101] width 6 height 6
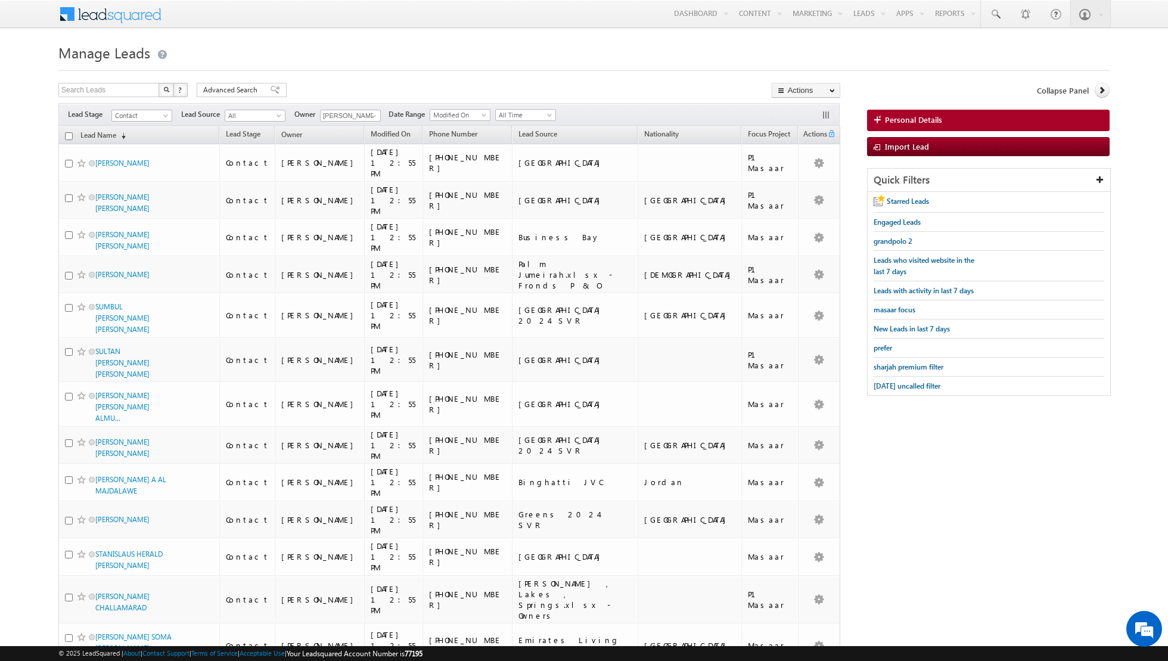
click at [67, 133] on input "checkbox" at bounding box center [69, 136] width 8 height 8
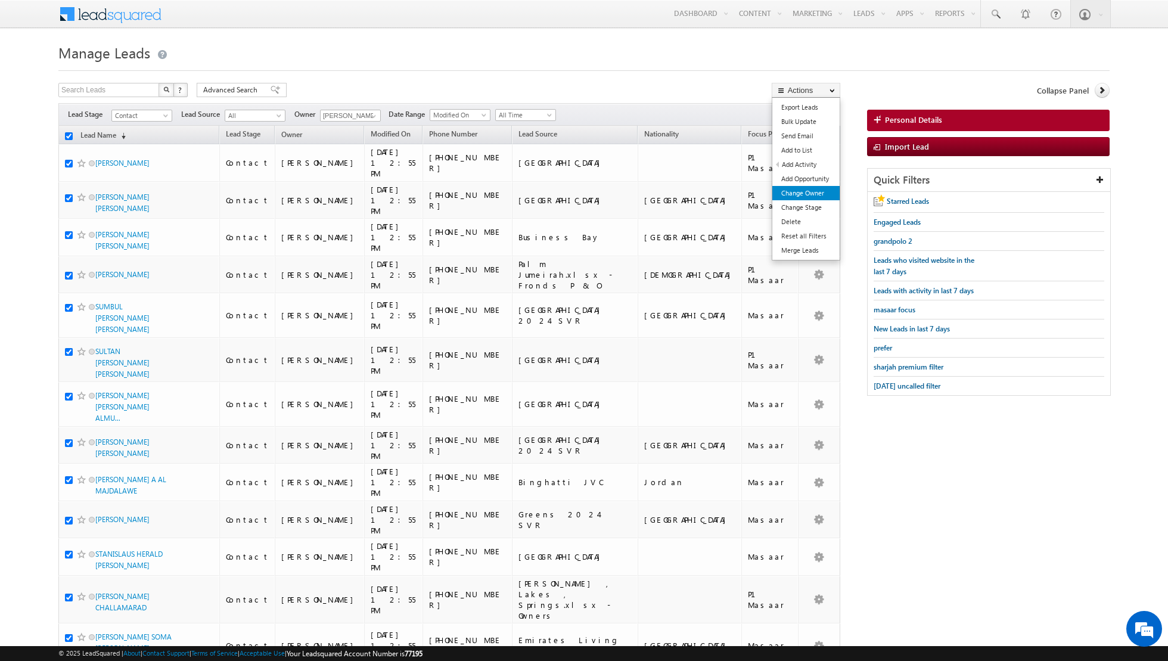
click at [810, 188] on link "Change Owner" at bounding box center [805, 193] width 67 height 14
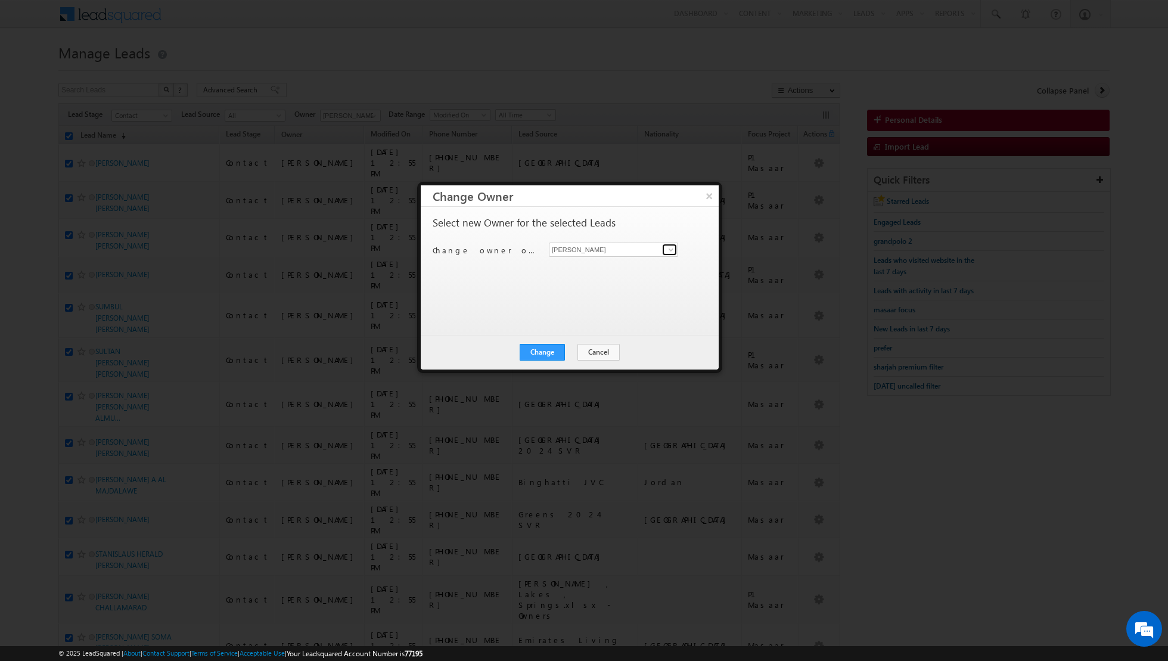
click at [670, 245] on span at bounding box center [671, 250] width 10 height 10
click at [598, 265] on link "[PERSON_NAME] [PERSON_NAME][EMAIL_ADDRESS][DOMAIN_NAME]" at bounding box center [613, 267] width 129 height 23
click at [547, 352] on button "Change" at bounding box center [542, 352] width 45 height 17
click at [577, 347] on button "Close" at bounding box center [571, 352] width 38 height 17
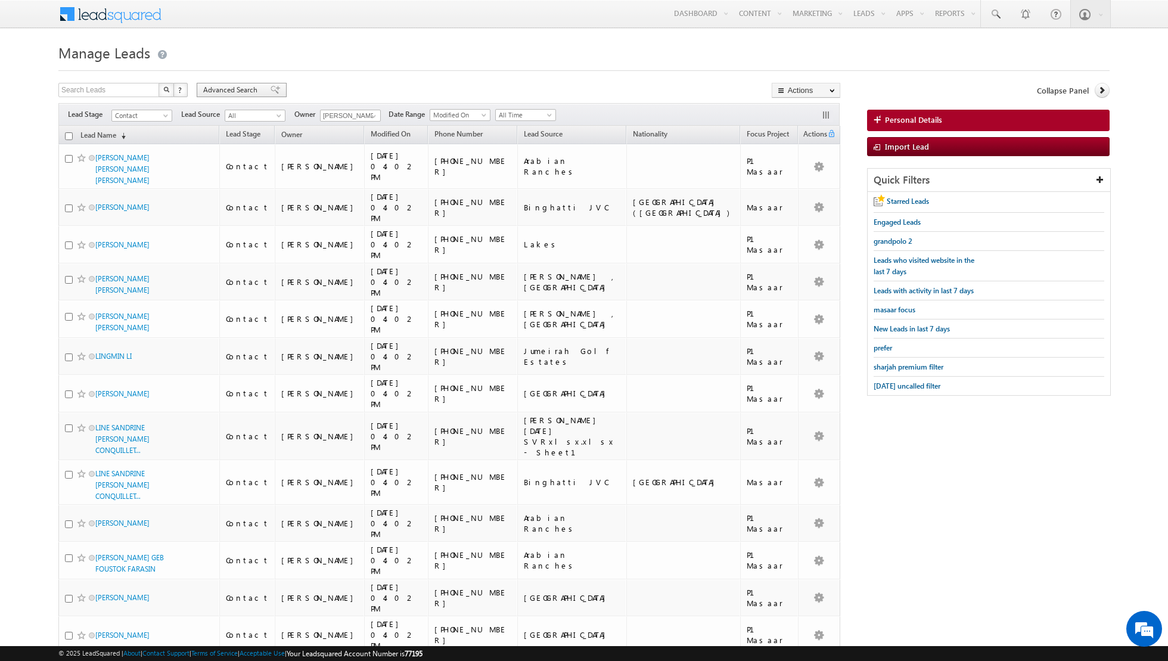
click at [271, 86] on span at bounding box center [276, 90] width 10 height 8
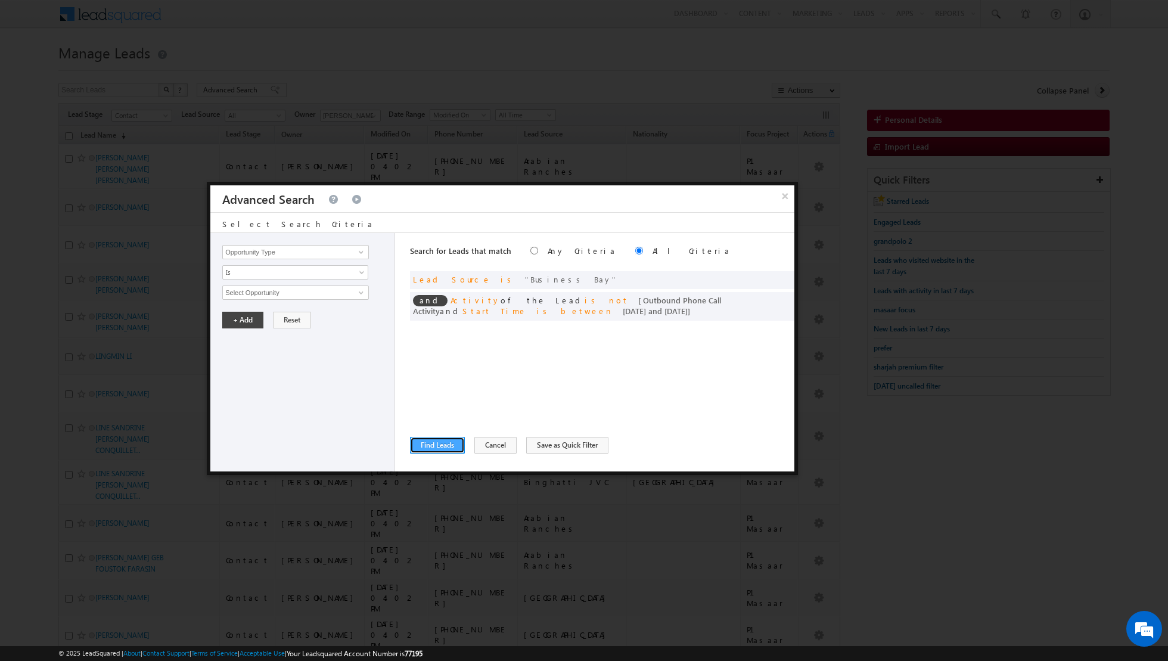
click at [438, 446] on button "Find Leads" at bounding box center [437, 445] width 55 height 17
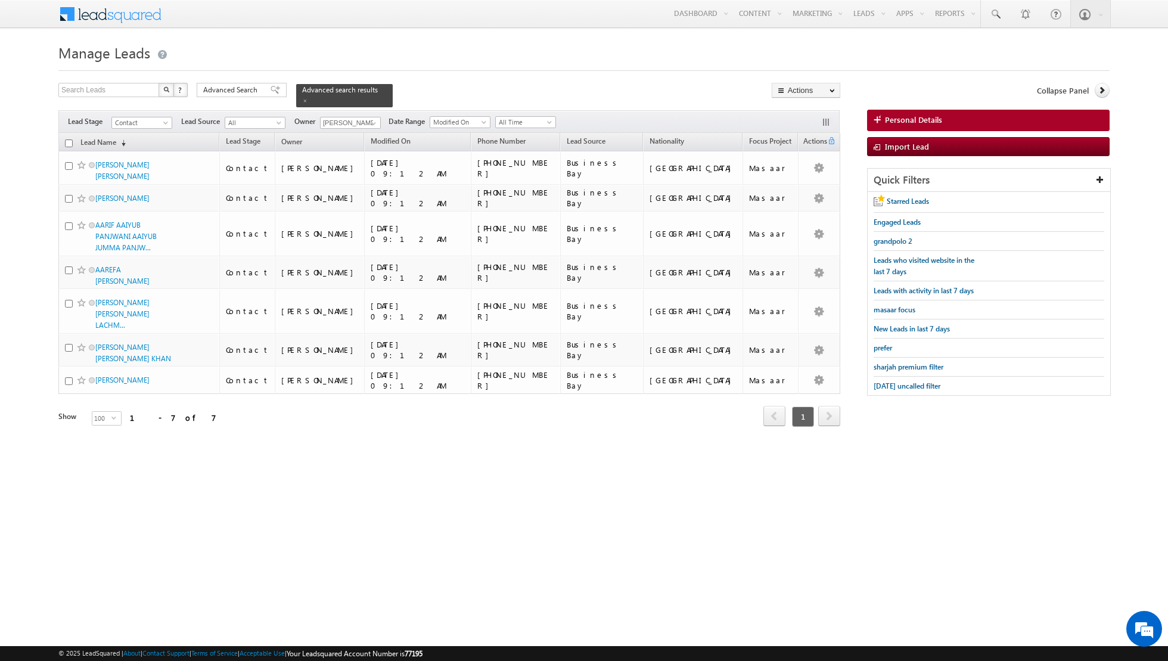
click at [67, 143] on input "checkbox" at bounding box center [69, 143] width 8 height 8
click at [802, 192] on link "Change Owner" at bounding box center [805, 193] width 67 height 14
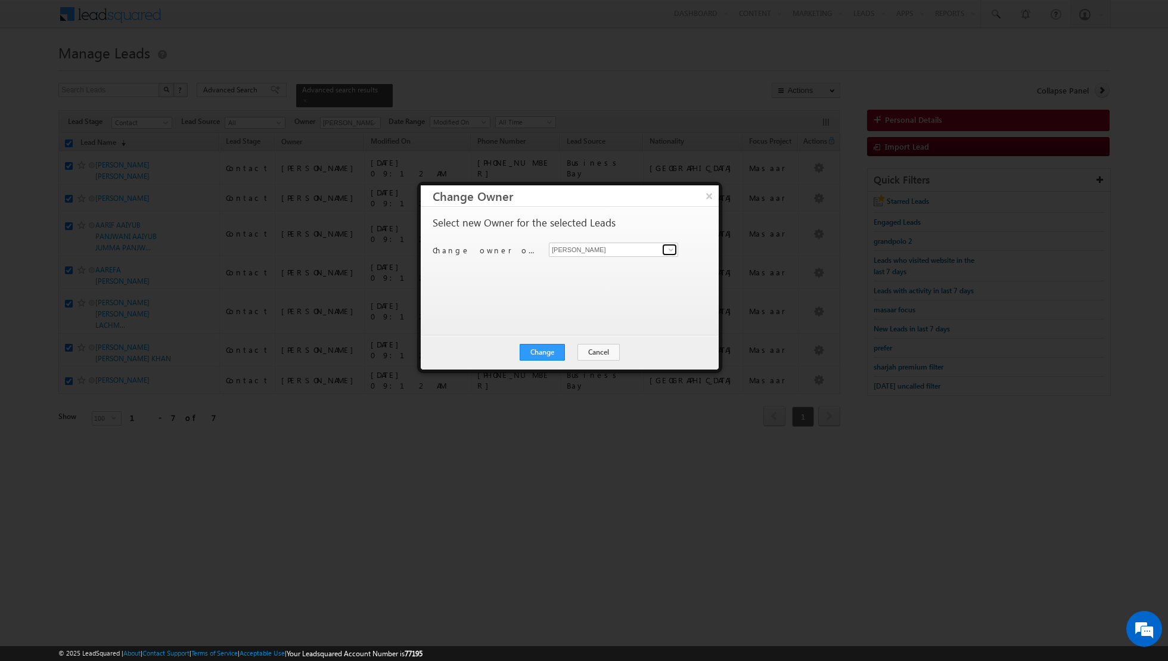
click at [669, 252] on span at bounding box center [671, 250] width 10 height 10
click at [604, 269] on span "[EMAIL_ADDRESS][DOMAIN_NAME]" at bounding box center [607, 272] width 107 height 9
click at [546, 351] on button "Change" at bounding box center [542, 352] width 45 height 17
click at [567, 355] on button "Close" at bounding box center [571, 352] width 38 height 17
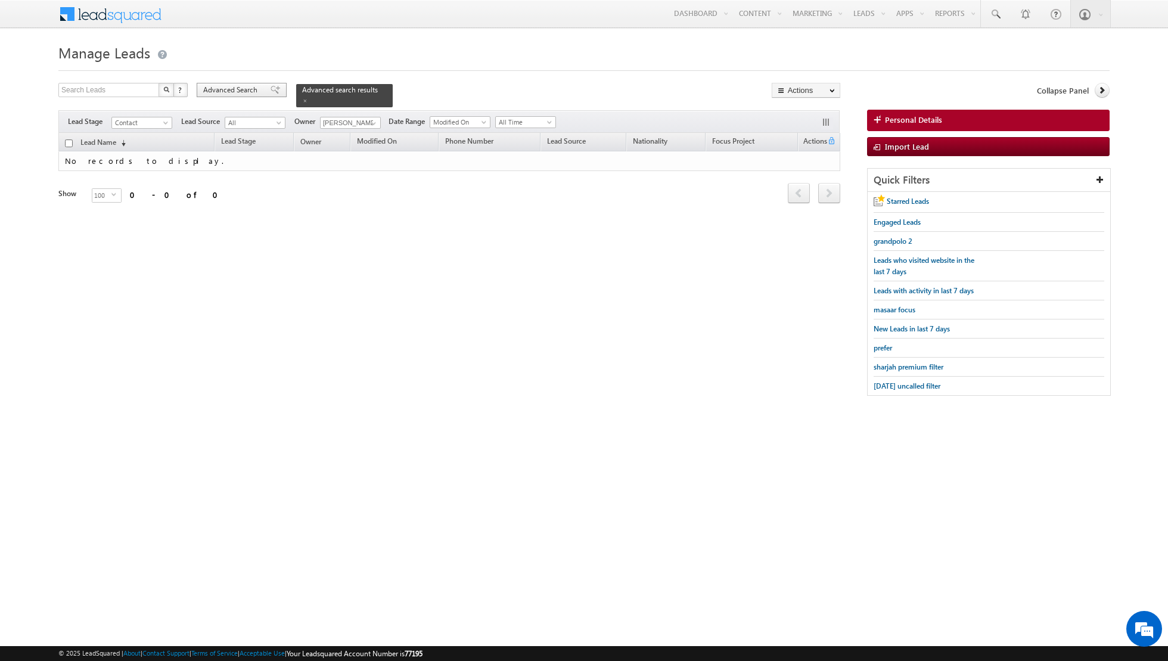
click at [272, 94] on div "Advanced Search" at bounding box center [242, 90] width 90 height 14
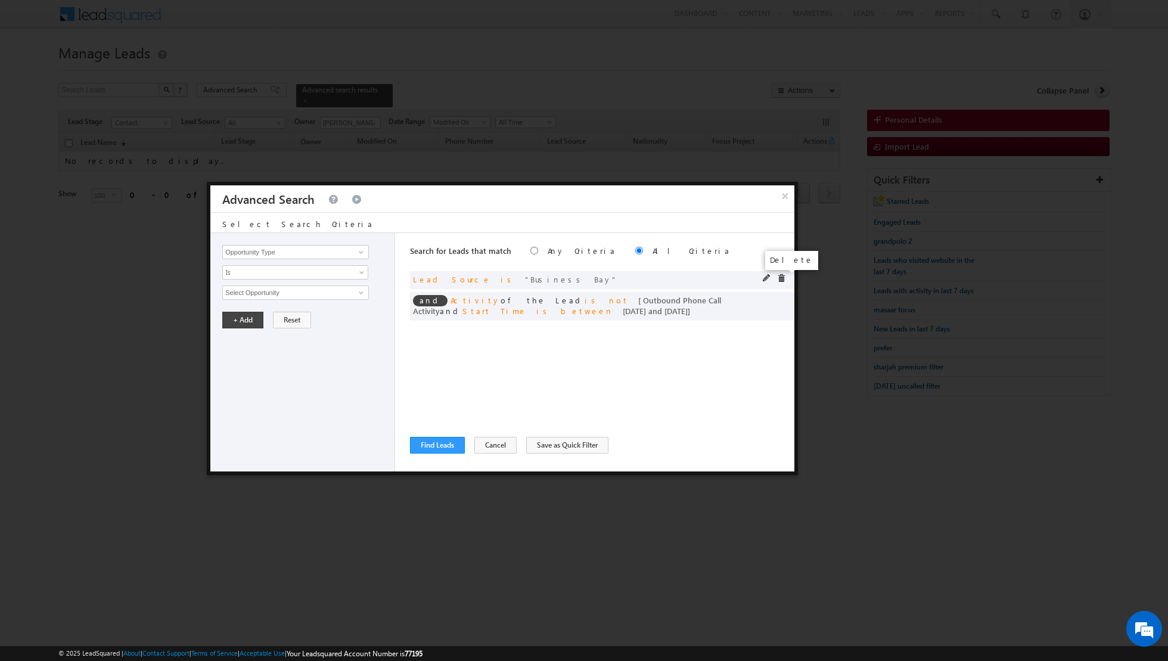
click at [783, 276] on span at bounding box center [781, 278] width 8 height 8
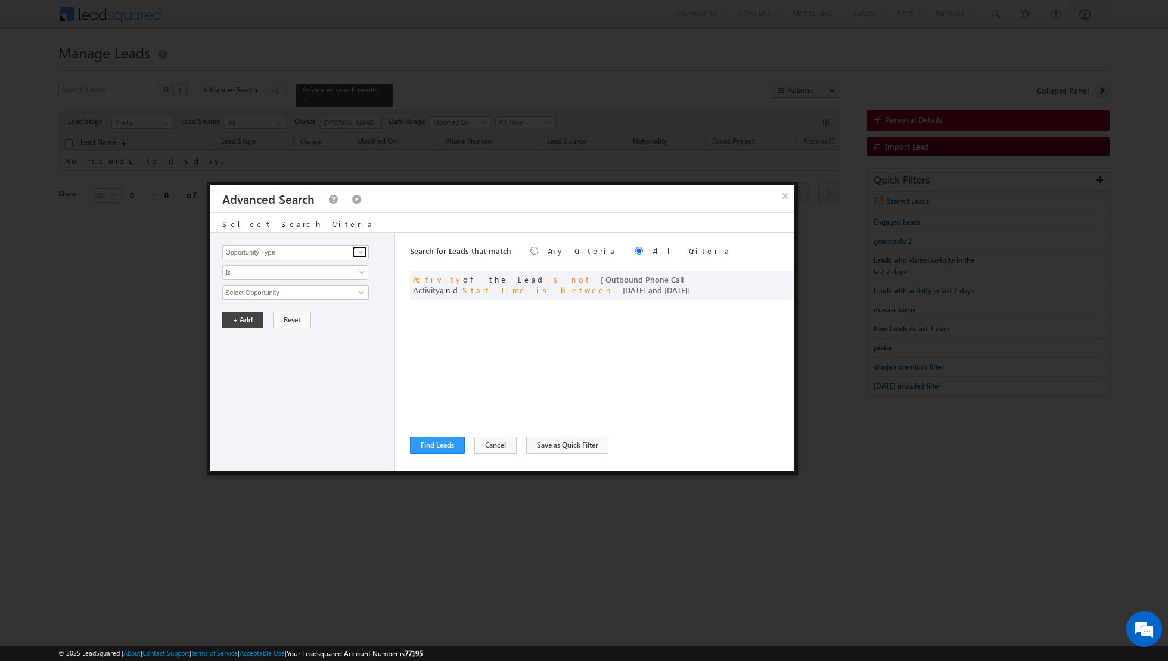
click at [357, 249] on span at bounding box center [361, 252] width 10 height 10
click at [296, 275] on link "Lead Source" at bounding box center [295, 276] width 147 height 14
click at [344, 289] on span "None Selected" at bounding box center [290, 292] width 135 height 13
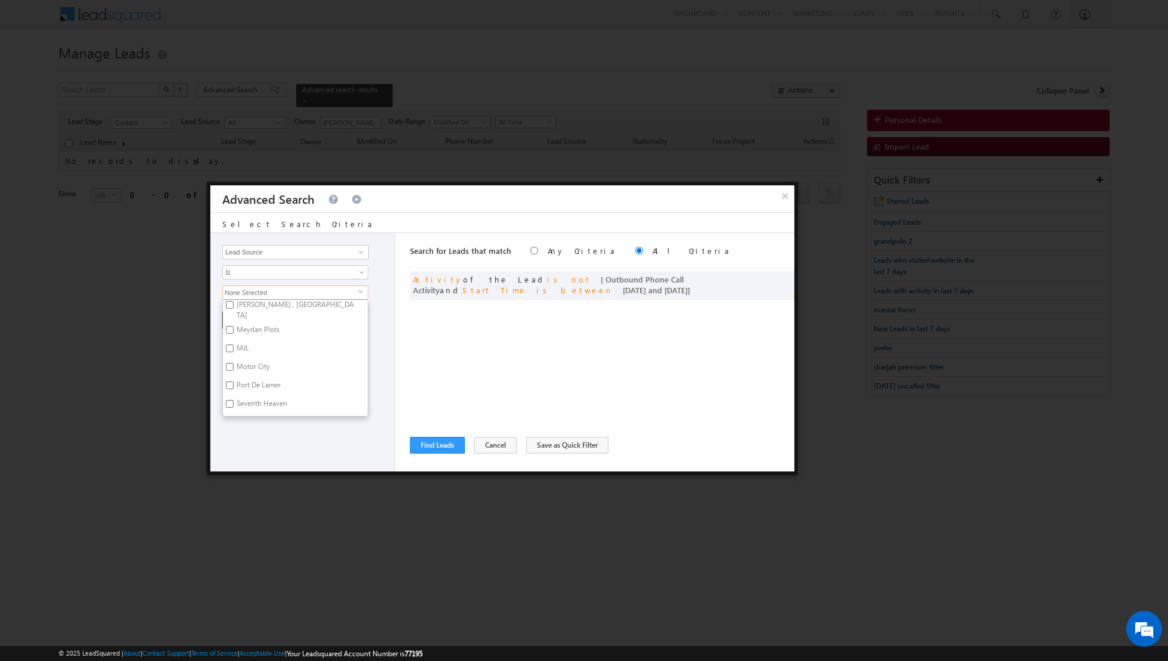
scroll to position [349, 0]
click at [229, 314] on input "MJL" at bounding box center [230, 318] width 8 height 8
click at [232, 332] on input "Motor City" at bounding box center [230, 336] width 8 height 8
click at [232, 350] on input "Seventh Heaven" at bounding box center [230, 354] width 8 height 8
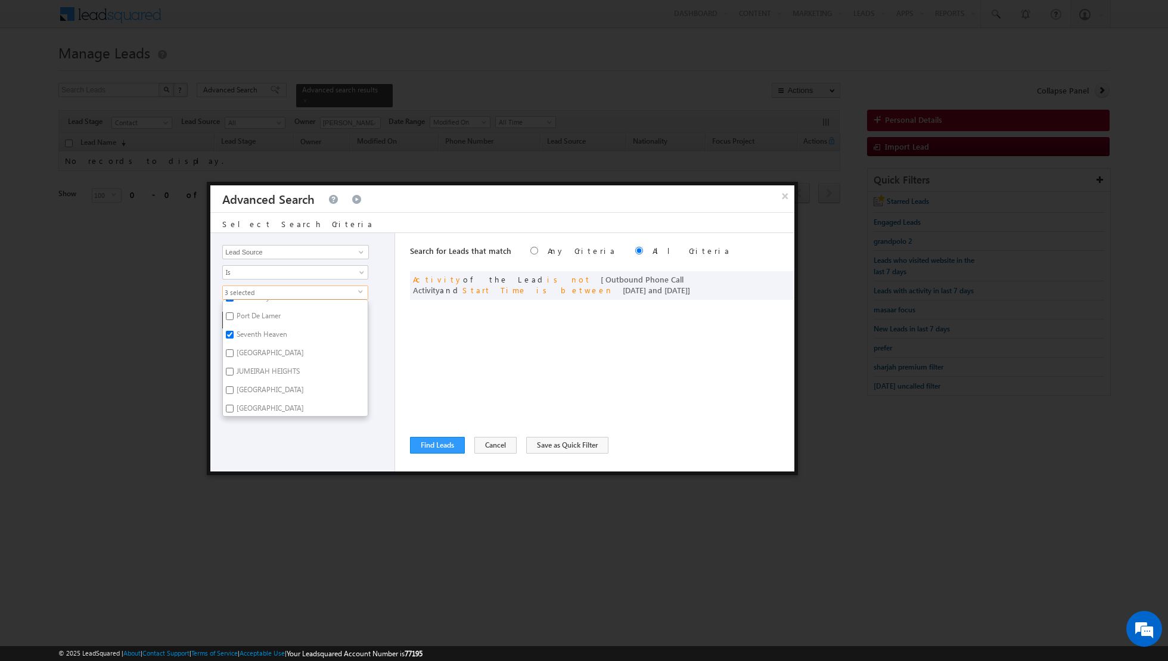
scroll to position [403, 0]
click at [228, 352] on input "JUMEIRAH HEIGHTS" at bounding box center [230, 356] width 8 height 8
click at [226, 389] on input "[GEOGRAPHIC_DATA]" at bounding box center [230, 393] width 8 height 8
click at [247, 431] on div "Opportunity Type Lead Activity Task Sales Group Prospect Id Address 1 Address 2…" at bounding box center [302, 352] width 185 height 238
click at [248, 315] on button "+ Add" at bounding box center [242, 320] width 41 height 17
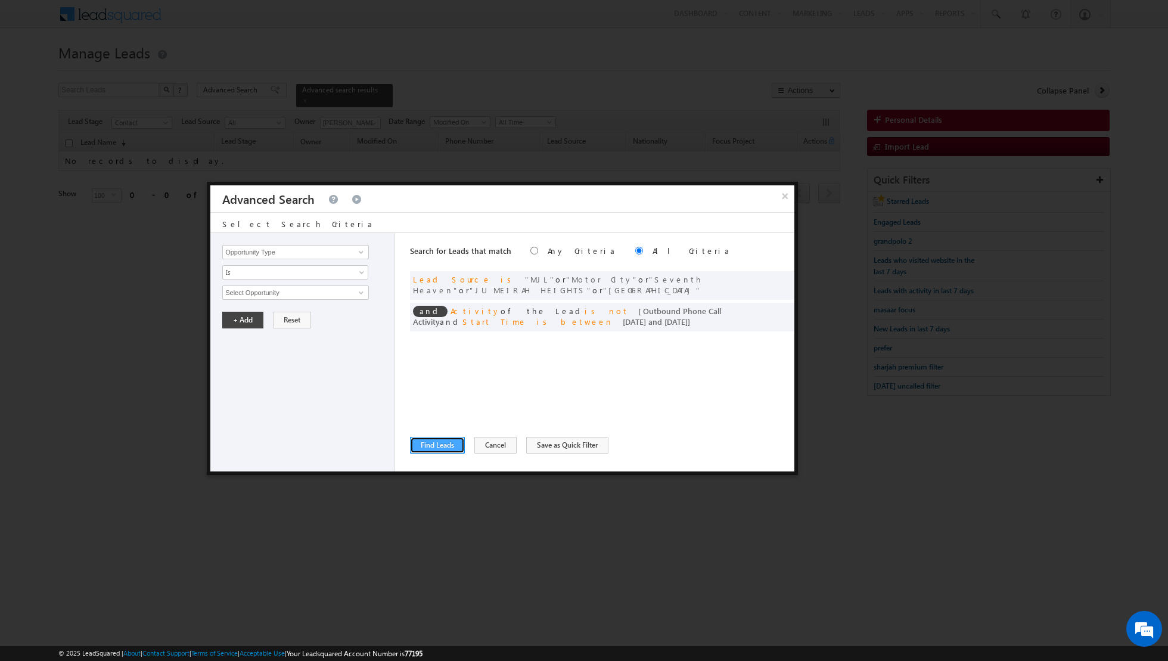
click at [433, 444] on button "Find Leads" at bounding box center [437, 445] width 55 height 17
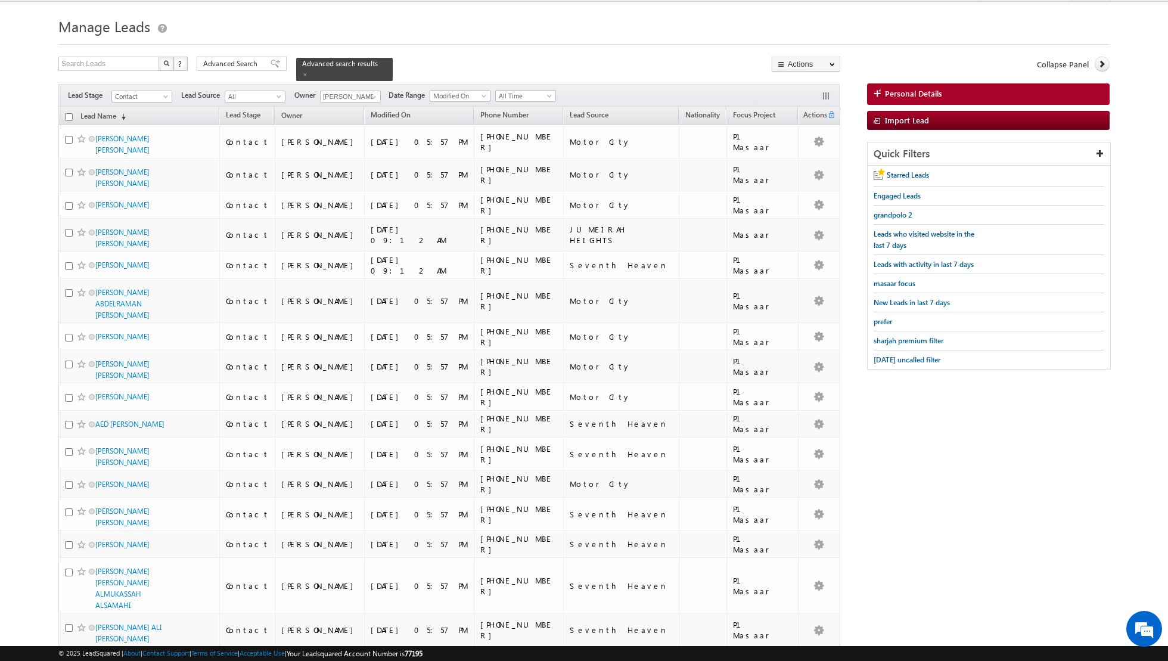
scroll to position [0, 0]
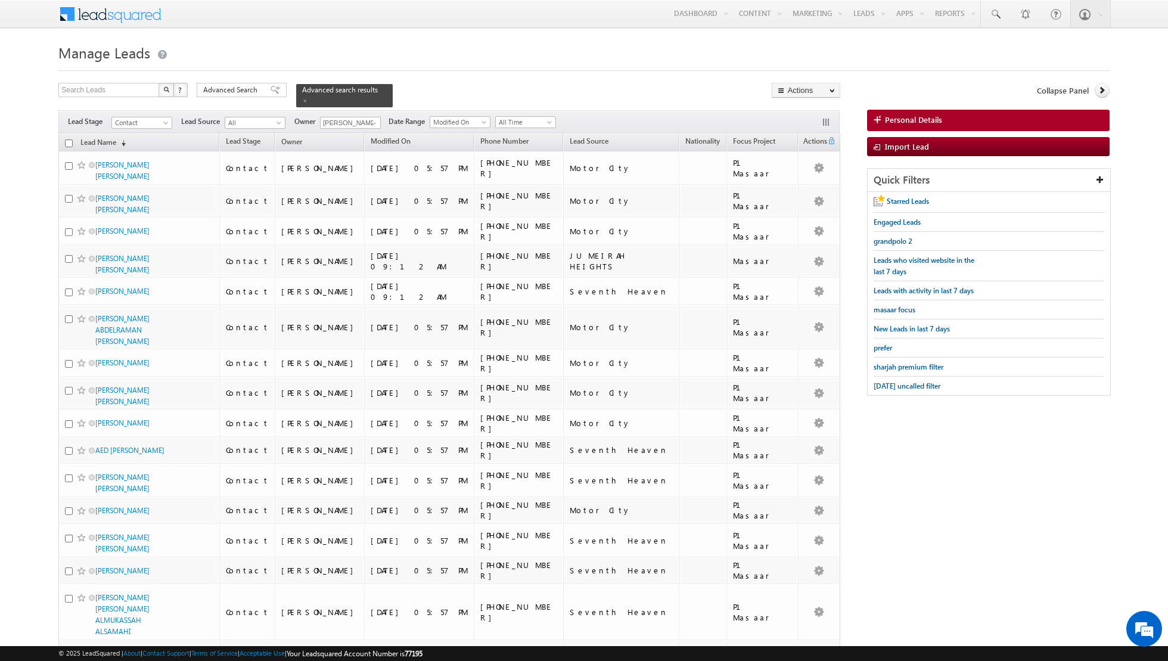
click at [69, 143] on input "checkbox" at bounding box center [69, 143] width 8 height 8
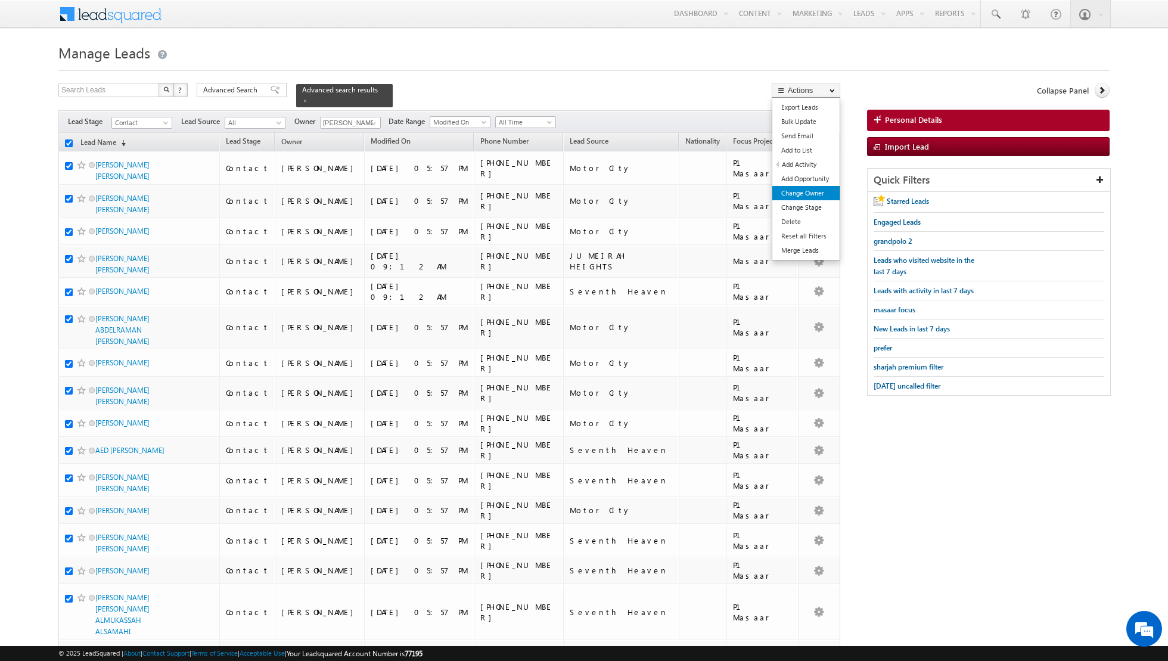
click at [800, 195] on link "Change Owner" at bounding box center [805, 193] width 67 height 14
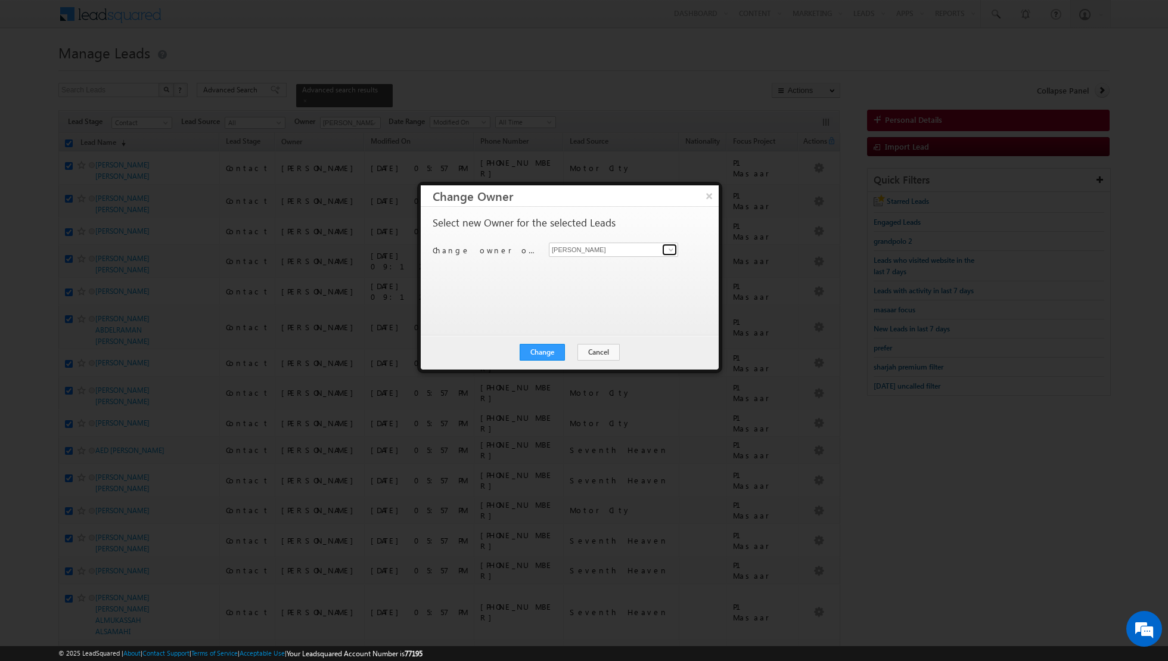
click at [669, 249] on span at bounding box center [671, 250] width 10 height 10
click at [599, 302] on link "[PERSON_NAME] [PERSON_NAME][EMAIL_ADDRESS][DOMAIN_NAME]" at bounding box center [613, 310] width 129 height 23
click at [552, 346] on button "Change" at bounding box center [542, 352] width 45 height 17
click at [574, 354] on button "Close" at bounding box center [571, 352] width 38 height 17
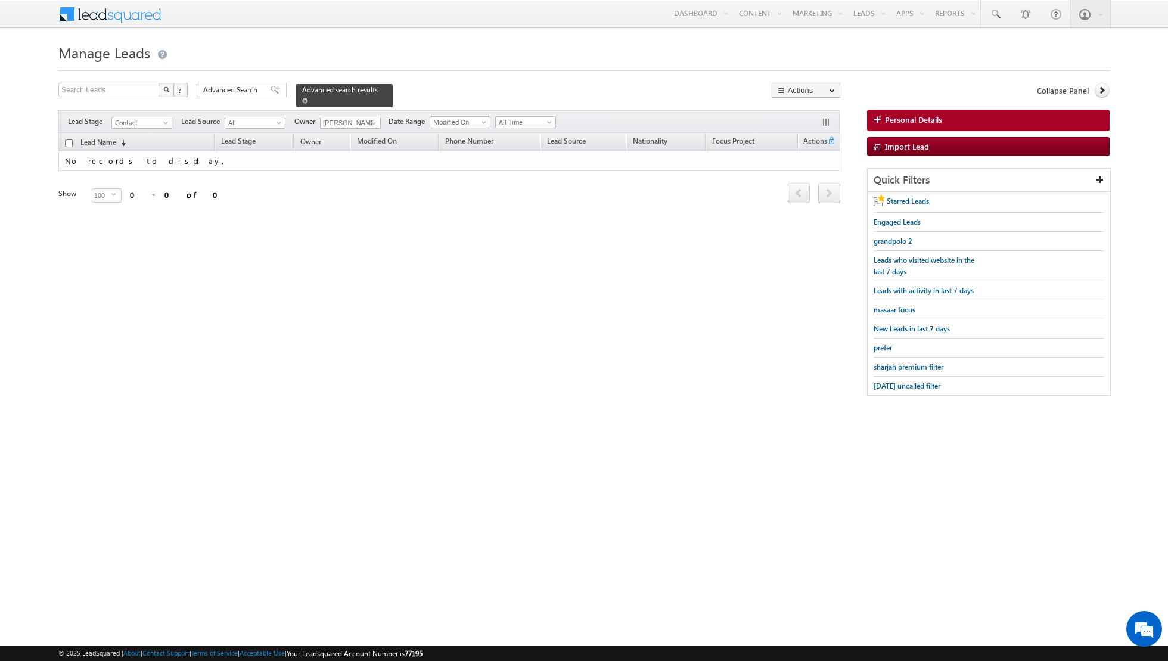
click at [302, 99] on span at bounding box center [305, 101] width 6 height 6
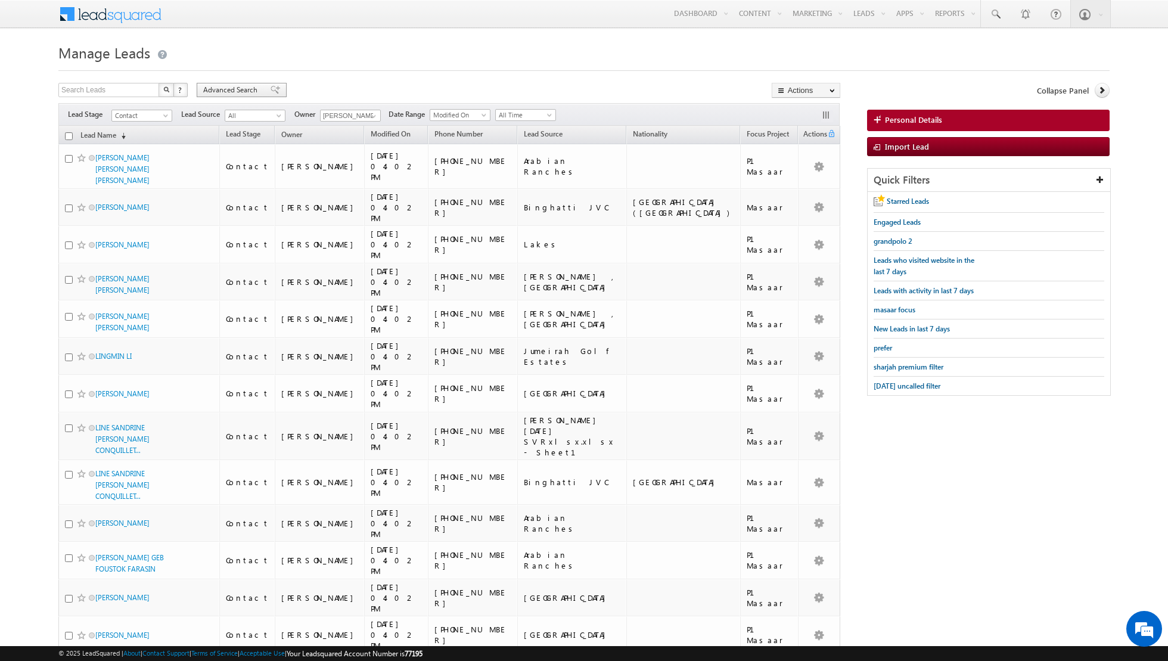
click at [271, 92] on span at bounding box center [276, 90] width 10 height 8
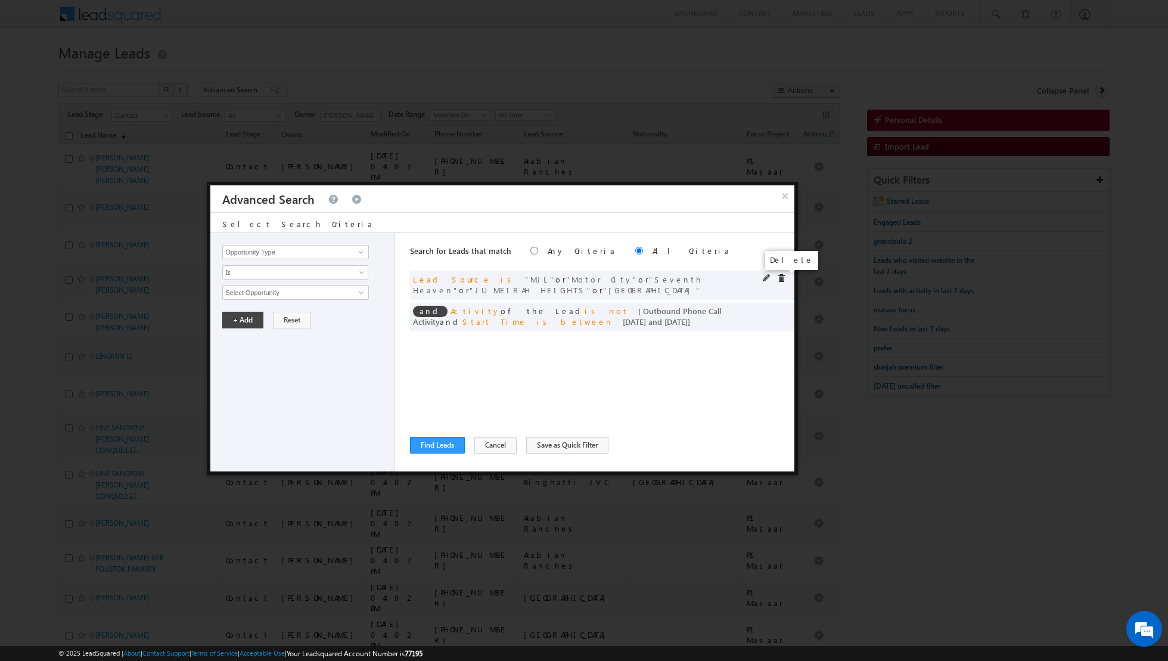
click at [779, 275] on span at bounding box center [781, 278] width 8 height 8
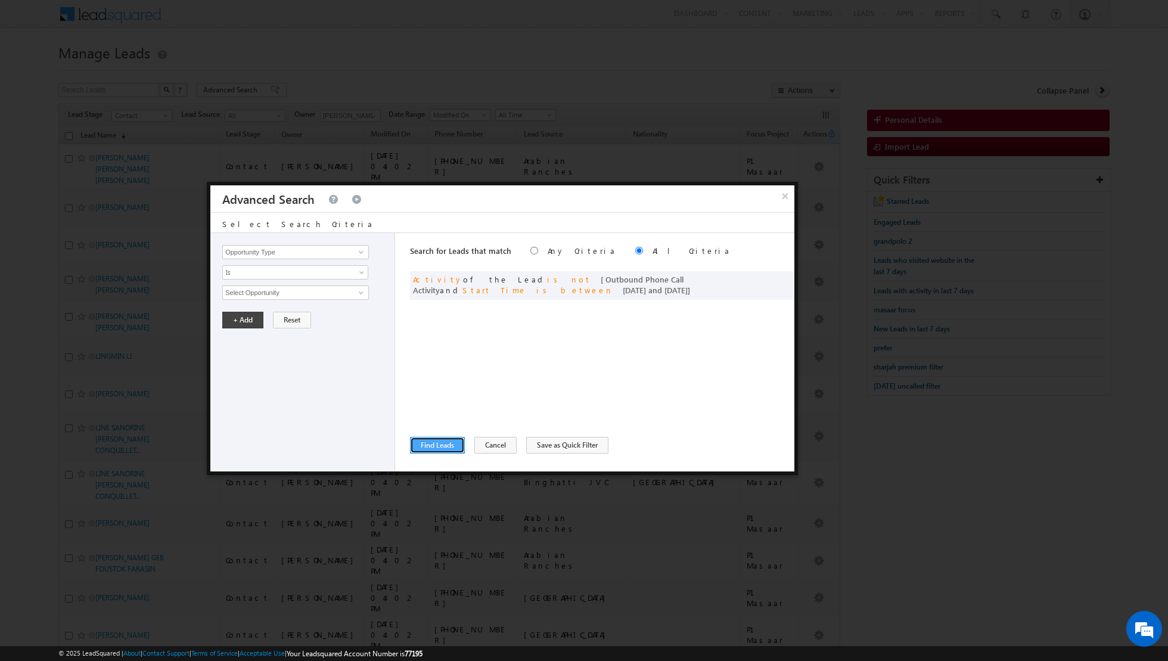
click at [433, 445] on button "Find Leads" at bounding box center [437, 445] width 55 height 17
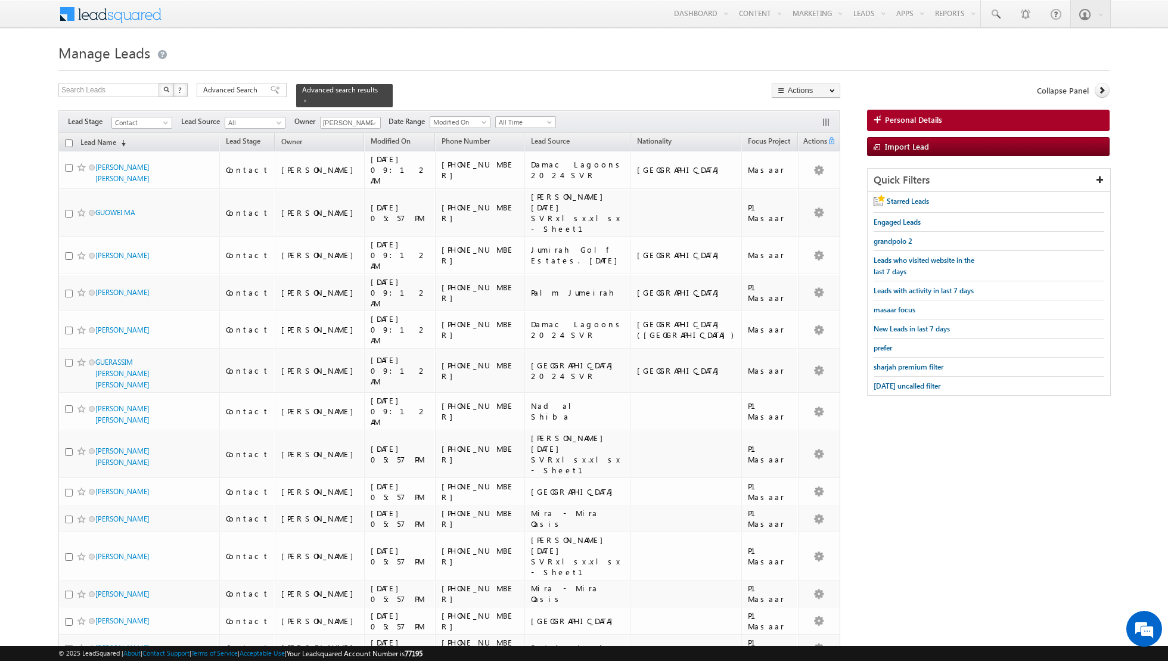
click at [68, 141] on input "checkbox" at bounding box center [69, 143] width 8 height 8
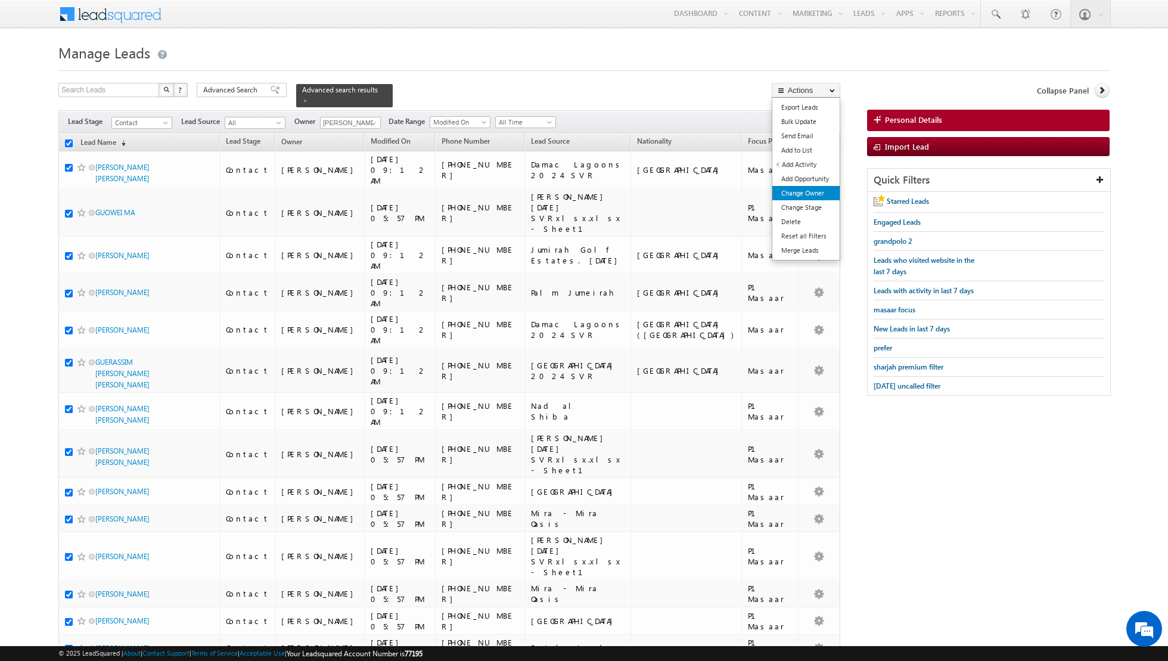
click at [806, 190] on link "Change Owner" at bounding box center [805, 193] width 67 height 14
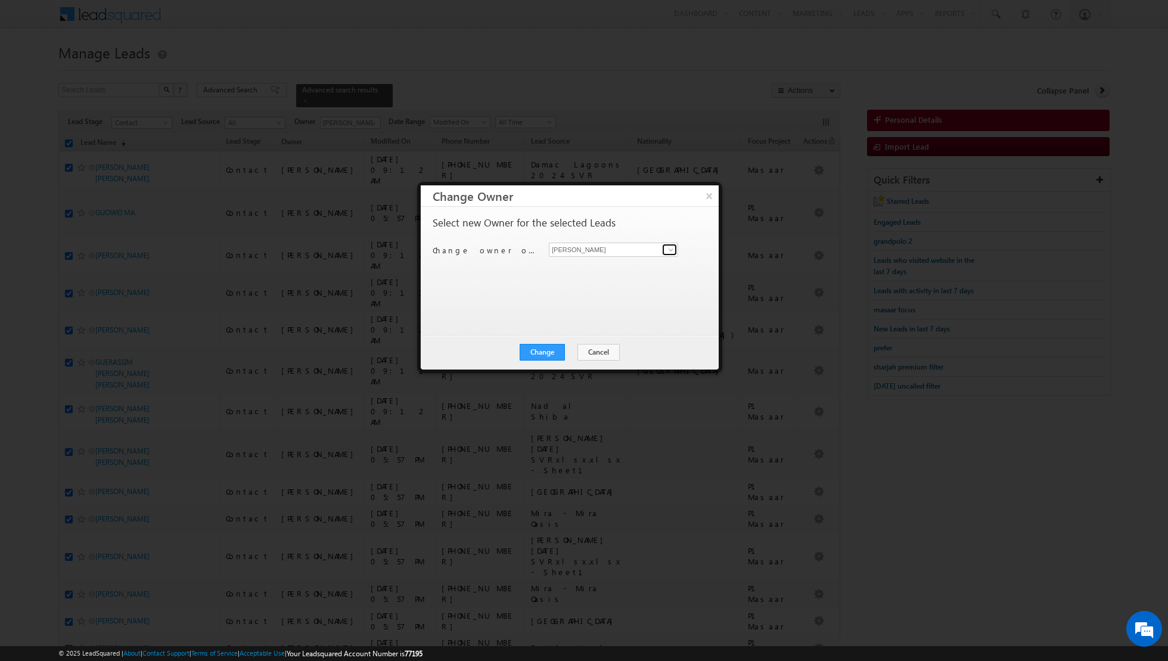
click at [665, 247] on link at bounding box center [669, 250] width 15 height 12
click at [582, 310] on span "[EMAIL_ADDRESS][DOMAIN_NAME]" at bounding box center [607, 314] width 107 height 9
click at [545, 349] on button "Change" at bounding box center [542, 352] width 45 height 17
click at [569, 347] on button "Close" at bounding box center [571, 352] width 38 height 17
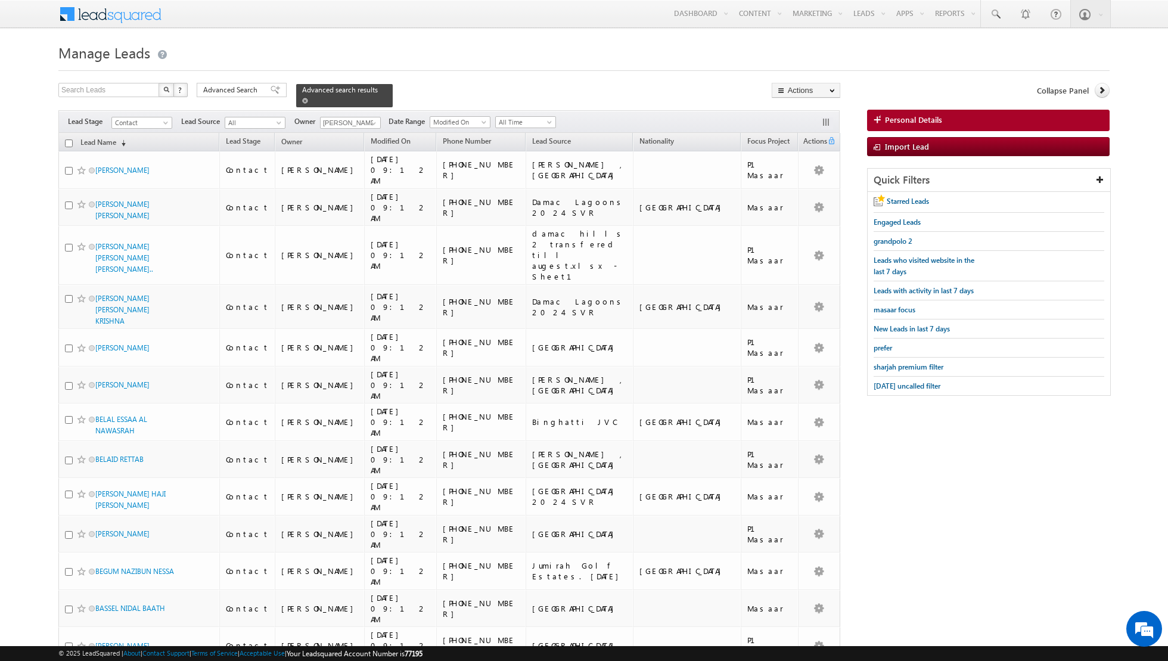
click at [302, 99] on span at bounding box center [305, 101] width 6 height 6
